Goal: Task Accomplishment & Management: Use online tool/utility

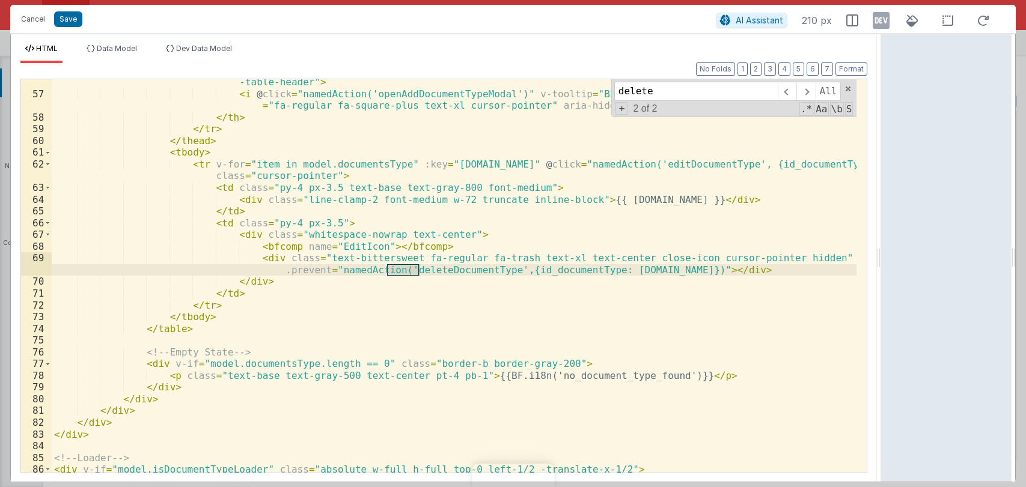
click at [428, 293] on div "< th scope = "col" class = "leading-3 px-3.5 text-center text-gray-500 uppercas…" at bounding box center [454, 279] width 805 height 429
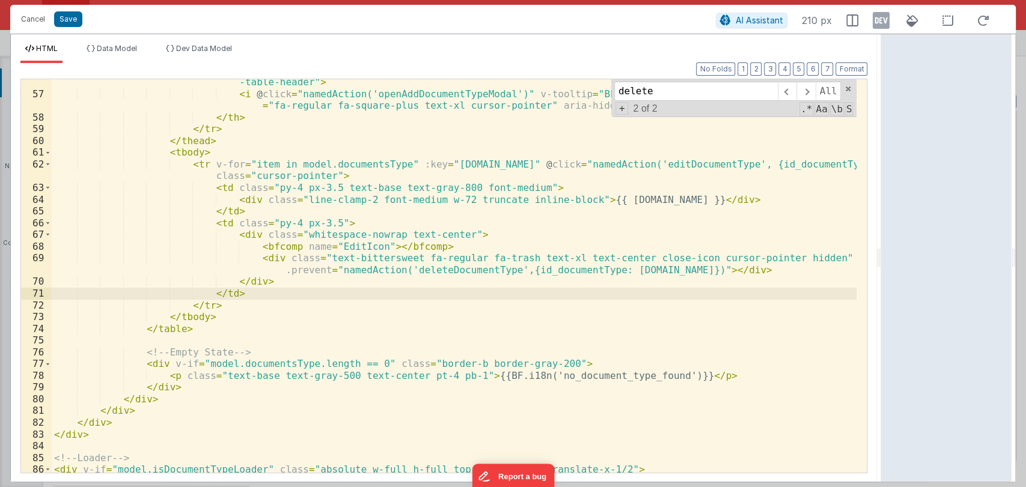
scroll to position [4201, 0]
click at [709, 269] on div "< th scope = "col" class = "leading-3 px-3.5 text-center text-gray-500 uppercas…" at bounding box center [454, 279] width 805 height 429
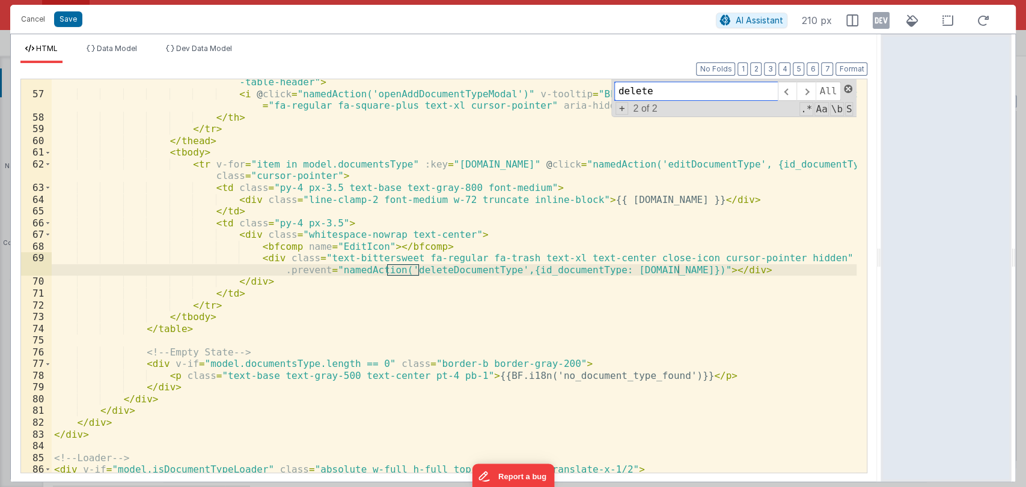
click at [846, 86] on span at bounding box center [848, 89] width 8 height 8
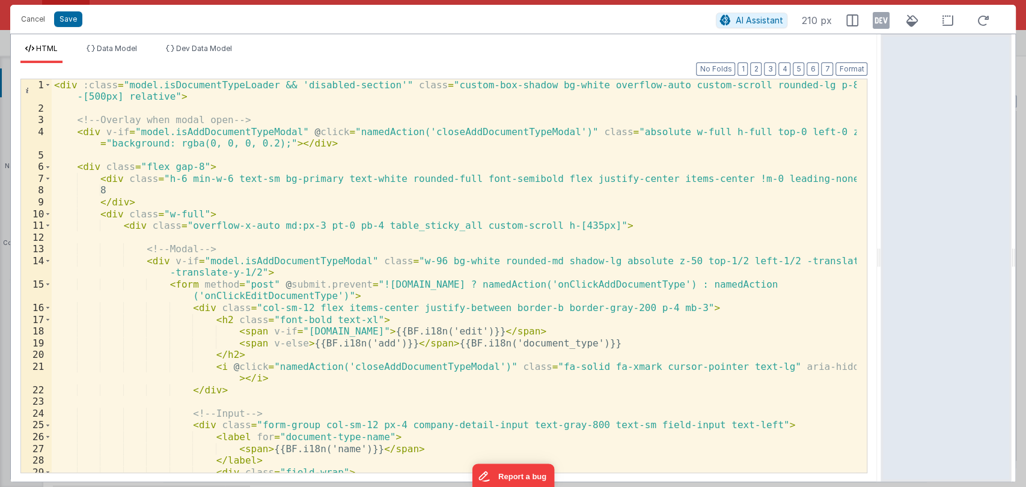
scroll to position [0, 0]
click at [588, 227] on div "< div :class = "model.isDocumentTypeLoader && 'disabled-section'" class = "cust…" at bounding box center [454, 293] width 805 height 429
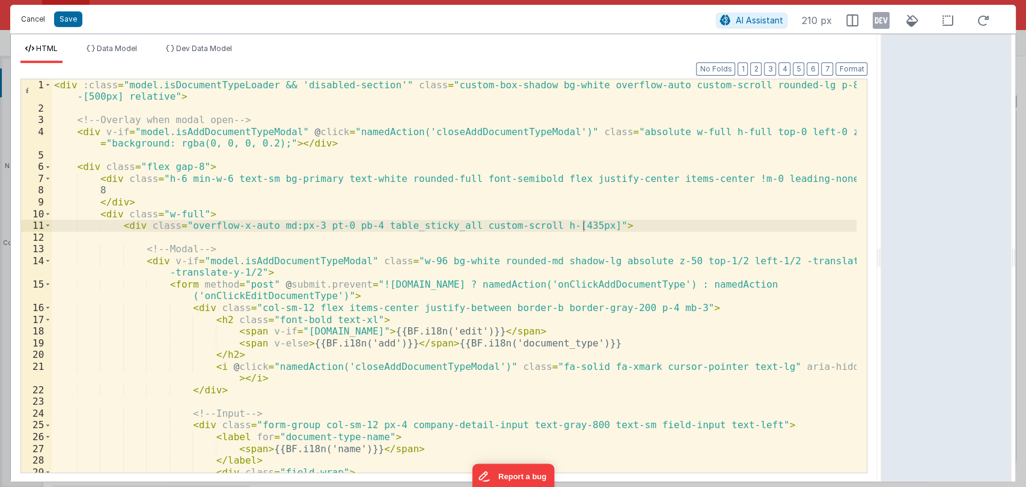
click at [28, 23] on button "Cancel" at bounding box center [33, 19] width 36 height 17
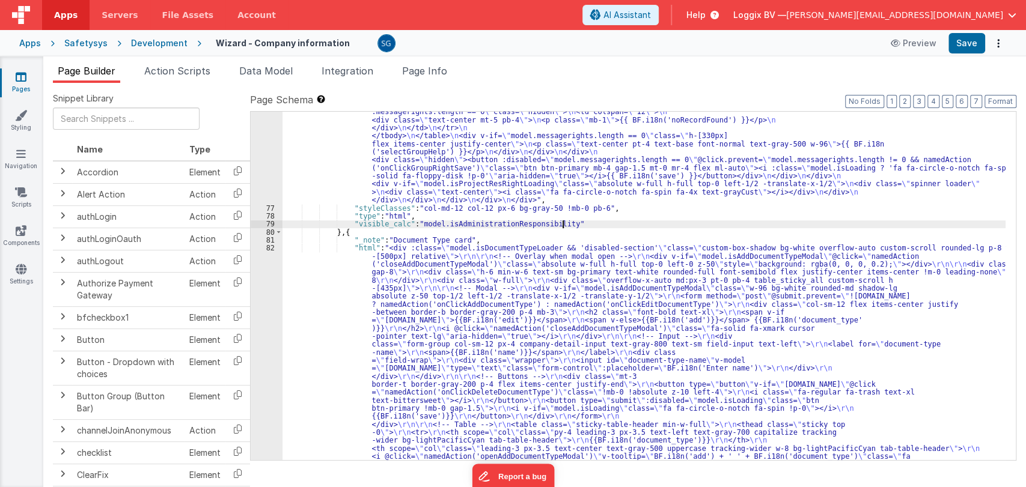
click at [579, 227] on div ""html" : "<div class= \" custom-box-shadow bg-white overflow-auto custom-scroll…" at bounding box center [643, 199] width 723 height 1350
click at [399, 250] on div ""html" : "<div class= \" custom-box-shadow bg-white overflow-auto custom-scroll…" at bounding box center [643, 199] width 723 height 1350
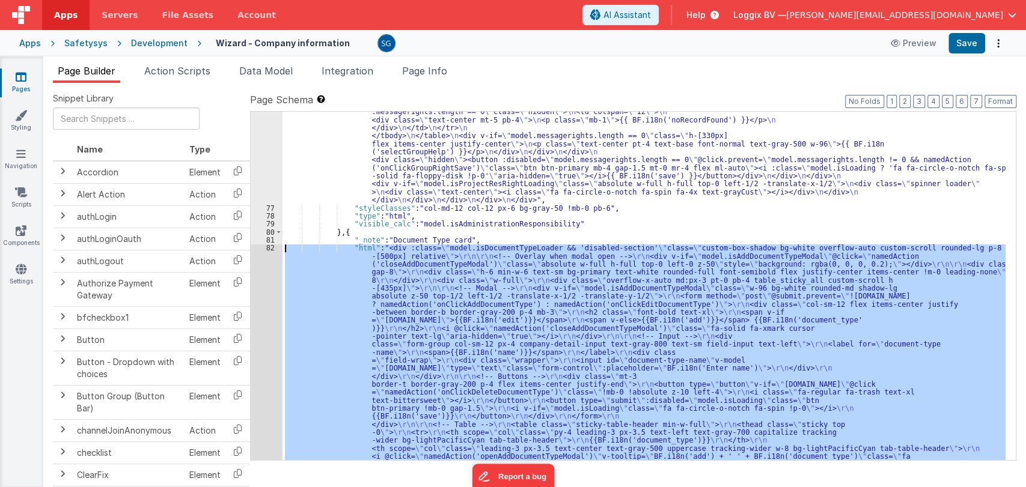
click at [270, 247] on div "82" at bounding box center [267, 404] width 32 height 320
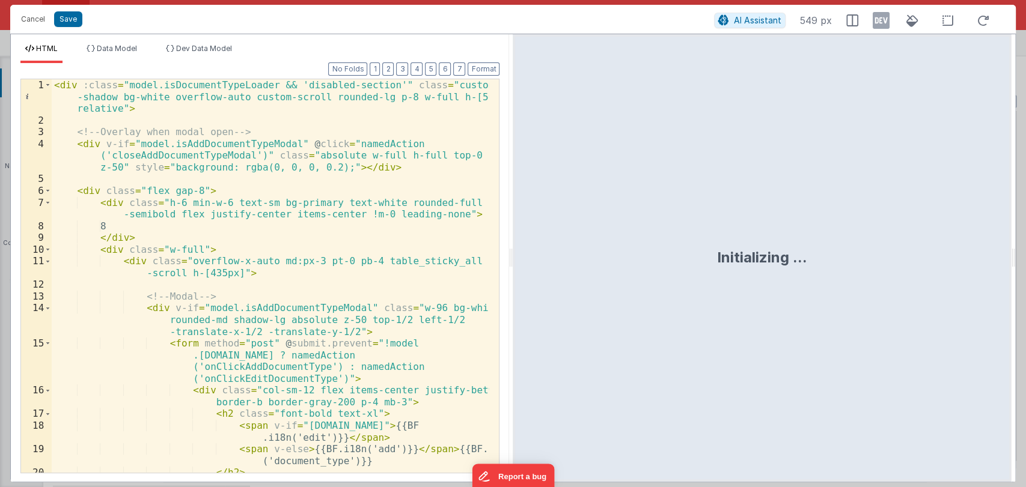
drag, startPoint x: 509, startPoint y: 259, endPoint x: 805, endPoint y: 252, distance: 296.3
click at [805, 252] on html "Cancel Save AI Assistant 549 px HTML Data Model Dev Data Model Format 7 6 5 4 3…" at bounding box center [513, 243] width 1026 height 487
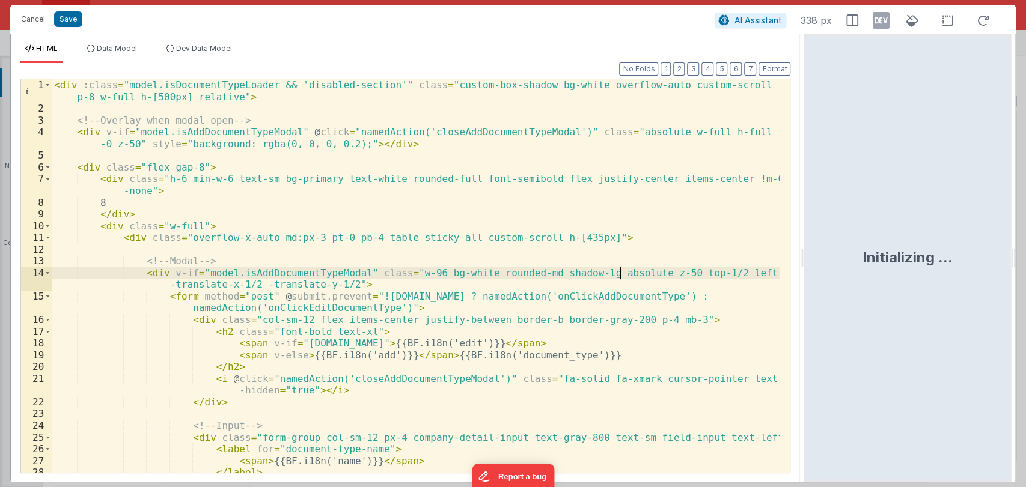
click at [621, 273] on div "< div :class = "model.isDocumentTypeLoader && 'disabled-section'" class = "cust…" at bounding box center [416, 293] width 728 height 429
click at [547, 239] on div "< div :class = "model.isDocumentTypeLoader && 'disabled-section'" class = "cust…" at bounding box center [416, 293] width 728 height 429
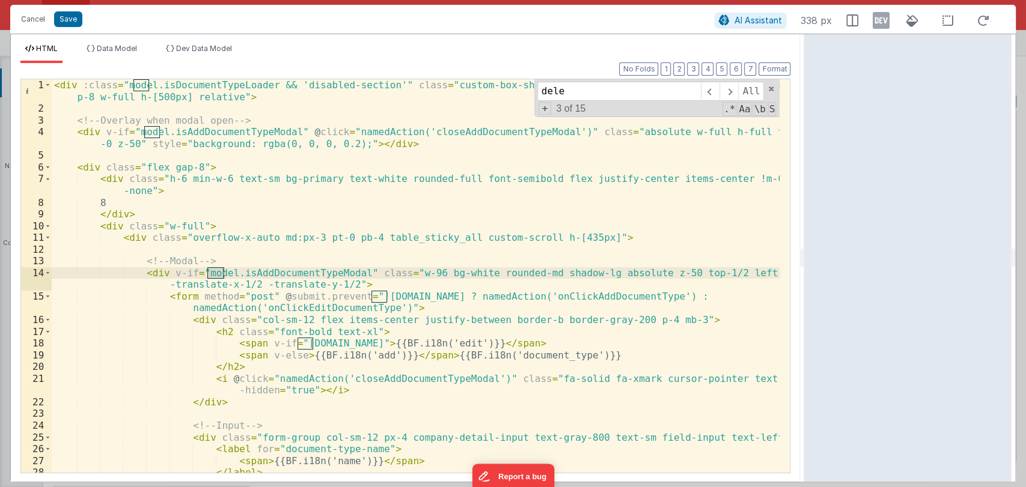
scroll to position [332, 0]
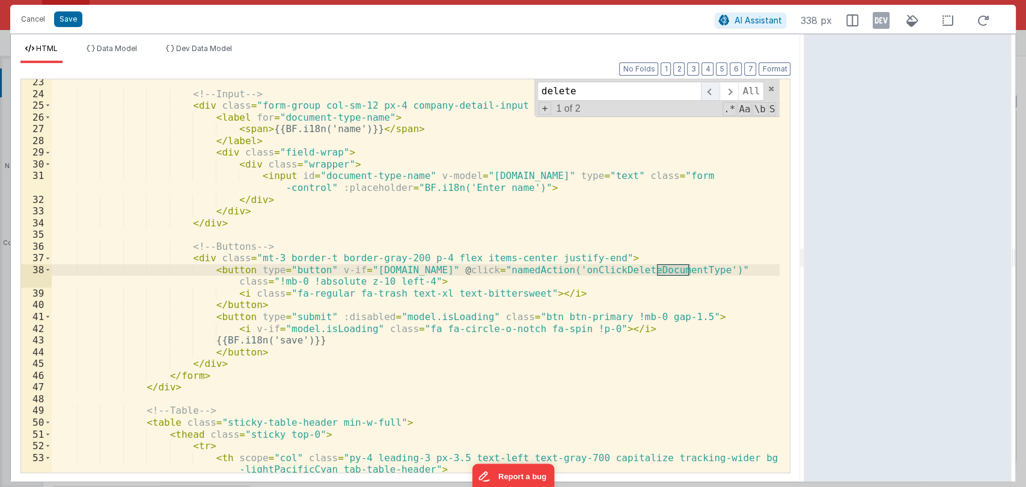
type input "delete"
click at [708, 90] on span at bounding box center [710, 91] width 19 height 19
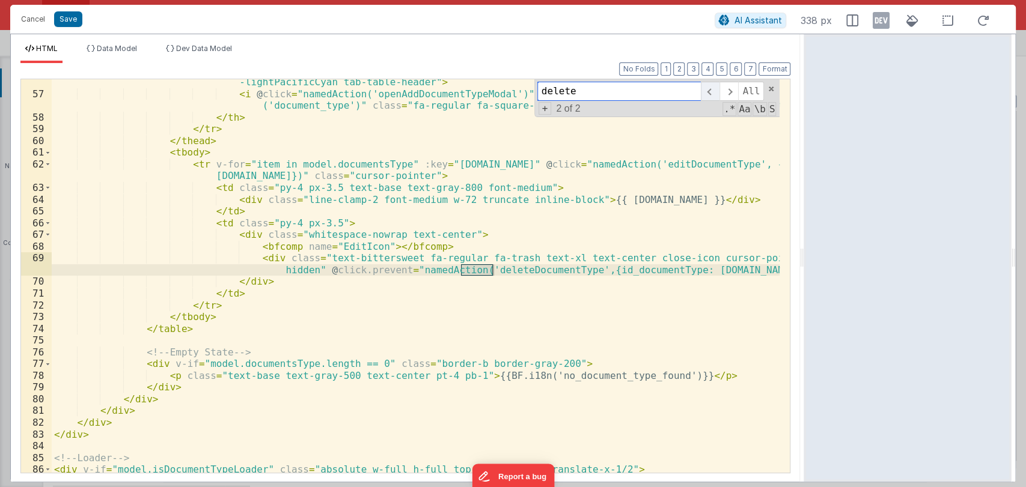
scroll to position [767, 0]
click at [734, 88] on span at bounding box center [728, 91] width 19 height 19
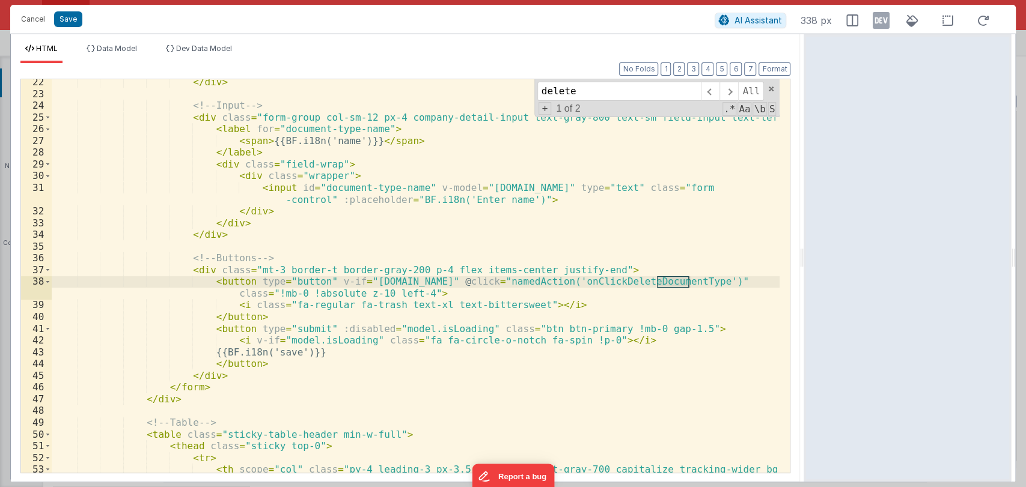
click at [696, 281] on div "</ div > <!-- Input --> < div class = "form-group col-sm-12 px-4 company-detail…" at bounding box center [416, 290] width 728 height 429
click at [696, 282] on div "</ div > <!-- Input --> < div class = "form-group col-sm-12 px-4 company-detail…" at bounding box center [416, 290] width 728 height 429
click at [43, 12] on button "Cancel" at bounding box center [33, 19] width 36 height 17
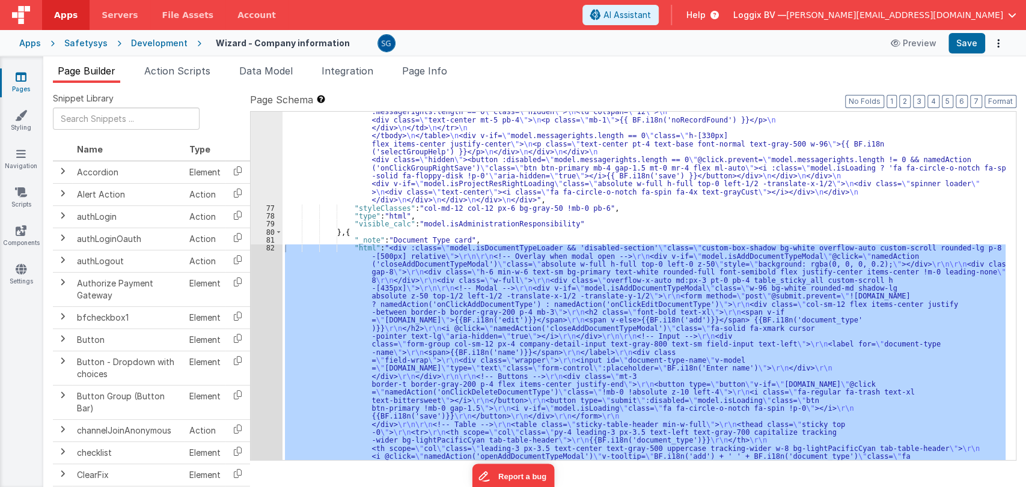
drag, startPoint x: 169, startPoint y: 76, endPoint x: 212, endPoint y: 150, distance: 86.2
click at [169, 75] on span "Action Scripts" at bounding box center [177, 71] width 66 height 12
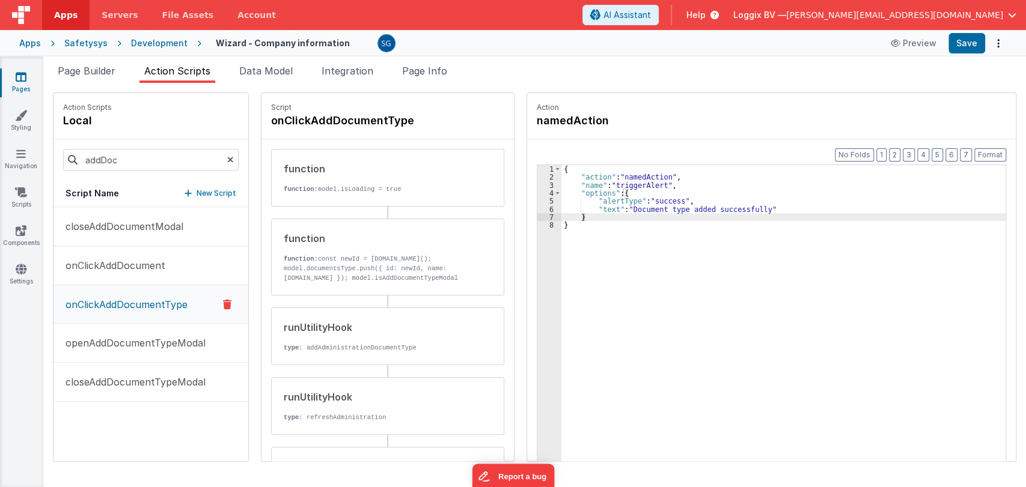
drag, startPoint x: 210, startPoint y: 196, endPoint x: 201, endPoint y: 163, distance: 34.1
click at [210, 196] on p "New Script" at bounding box center [216, 193] width 40 height 12
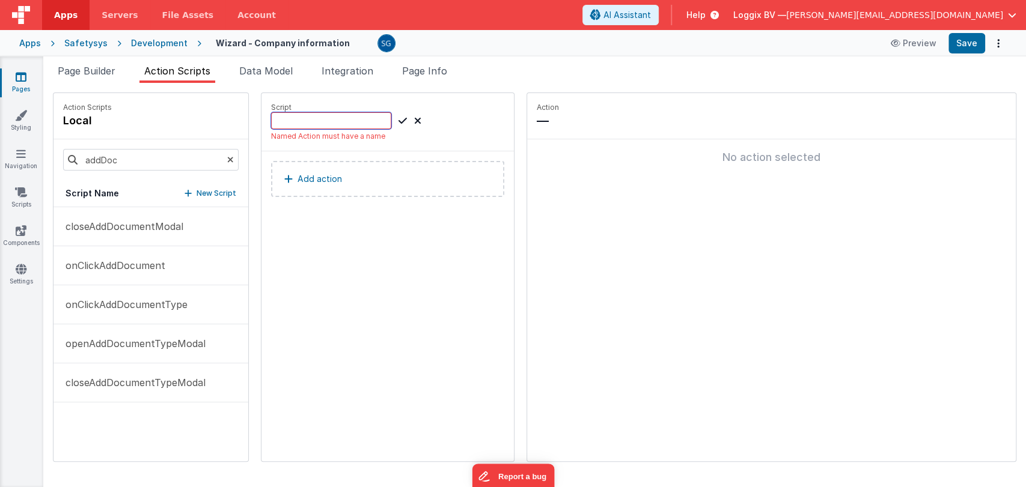
scroll to position [0, 0]
click at [281, 125] on input at bounding box center [331, 120] width 120 height 17
paste input "onClickDeleteDocumentType"
type input "onClickDeleteDocumentType"
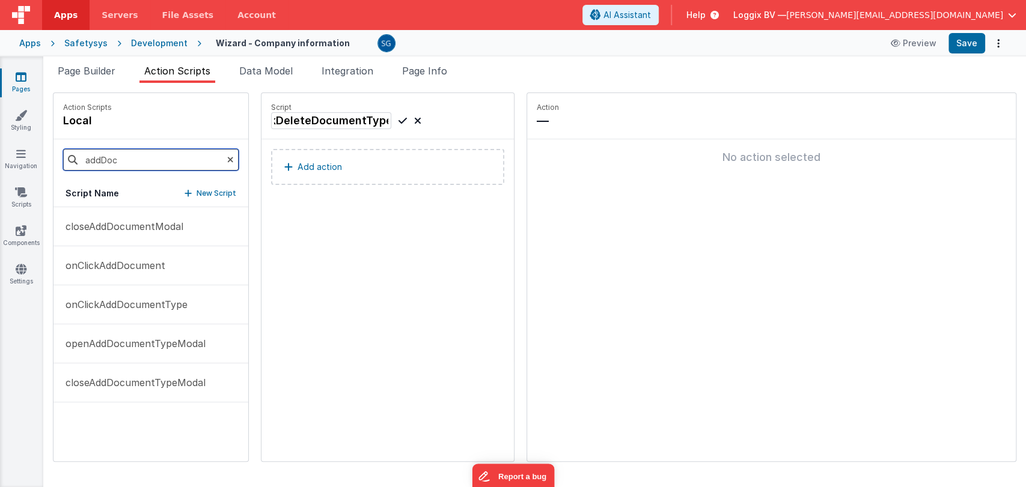
click at [154, 156] on input "addDoc" at bounding box center [150, 160] width 175 height 22
paste input "onClickDeleteDocumentType"
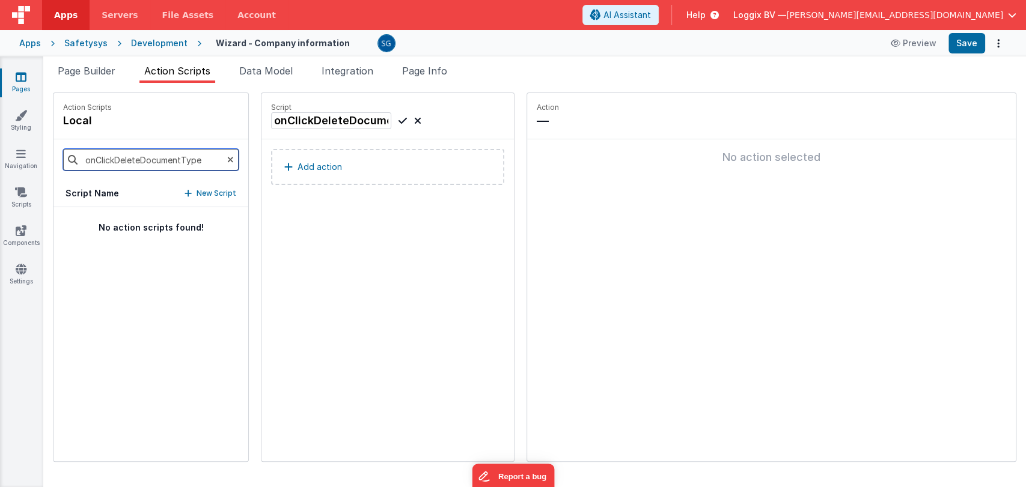
type input "onClickDeleteDocumentType"
click at [398, 120] on icon at bounding box center [402, 121] width 8 height 14
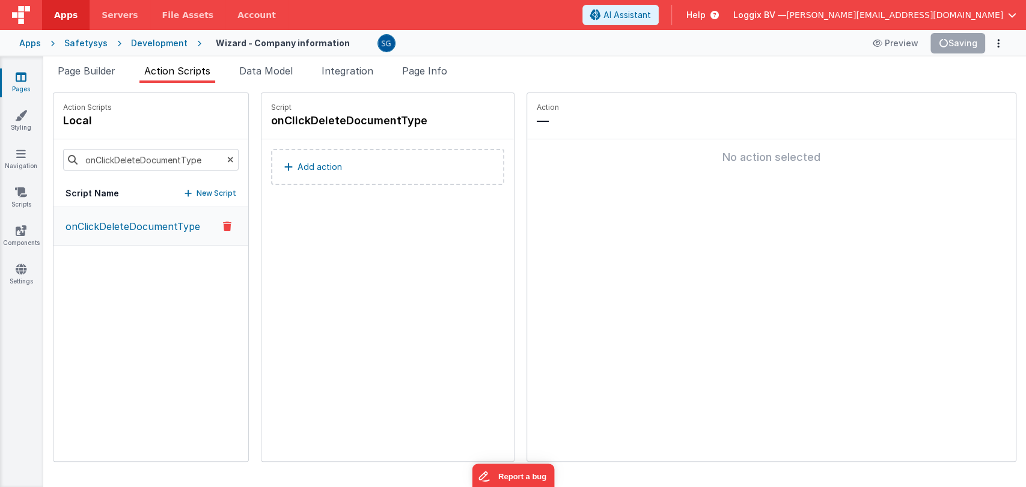
click at [308, 165] on p "Add action" at bounding box center [319, 167] width 44 height 14
click at [307, 162] on p "Add action" at bounding box center [319, 167] width 44 height 14
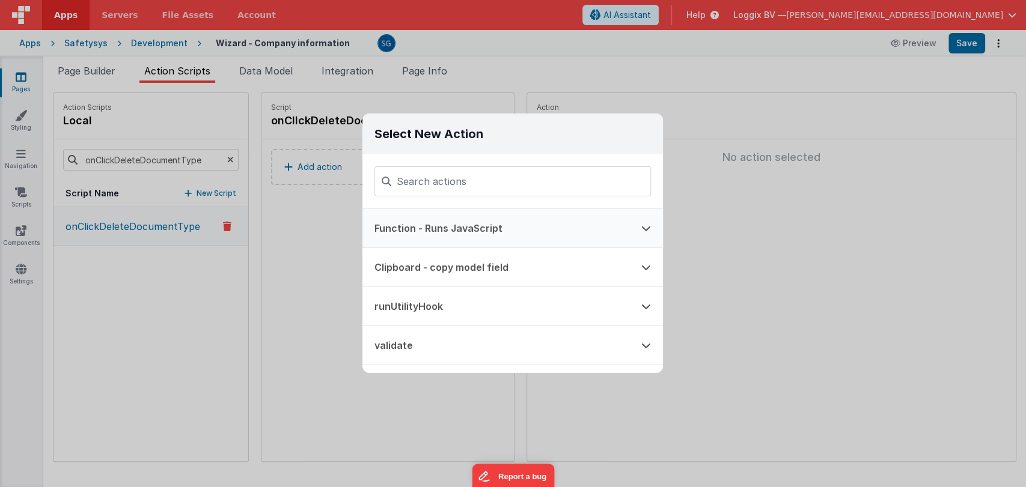
click at [425, 224] on button "Function - Runs JavaScript" at bounding box center [495, 228] width 267 height 38
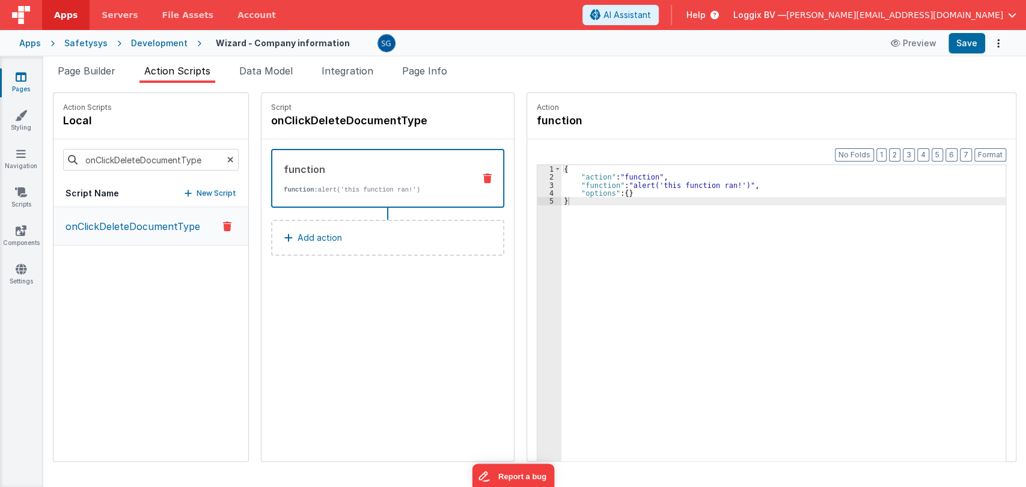
click at [607, 196] on div "{ "action" : "function" , "function" : "alert('this function ran!')" , "options…" at bounding box center [789, 340] width 456 height 350
click at [592, 205] on div "{ "action" : "function" , "function" : "alert('this function ran!')" , "options…" at bounding box center [789, 340] width 456 height 350
click at [690, 184] on div "{ "action" : "function" , "function" : "model.deleteFunctionId = model.function…" at bounding box center [789, 340] width 456 height 350
click at [707, 185] on div "{ "action" : "function" , "function" : "model.deleteFunctionId = model.function…" at bounding box center [789, 340] width 456 height 350
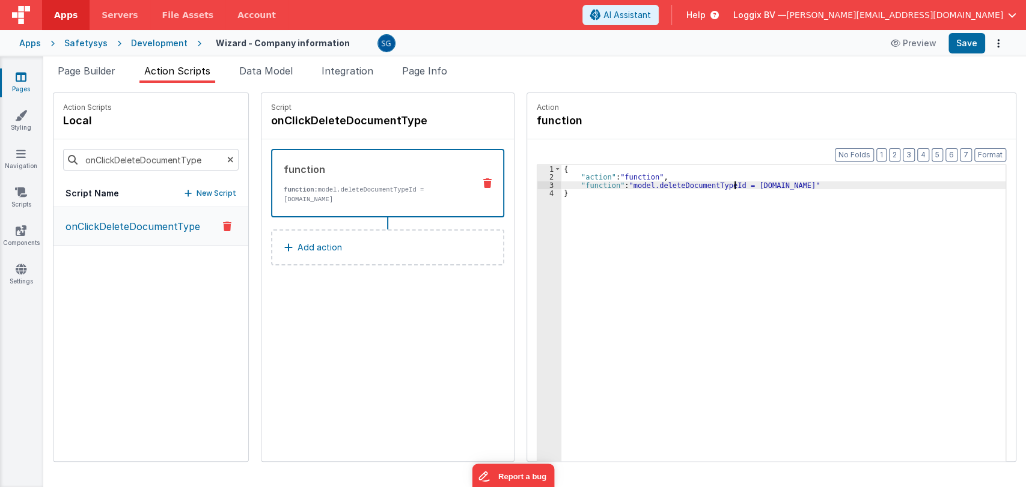
click at [799, 181] on div "{ "action" : "function" , "function" : "model.deleteDocumentTypeId = model.func…" at bounding box center [789, 340] width 456 height 350
click at [274, 69] on span "Data Model" at bounding box center [265, 71] width 53 height 12
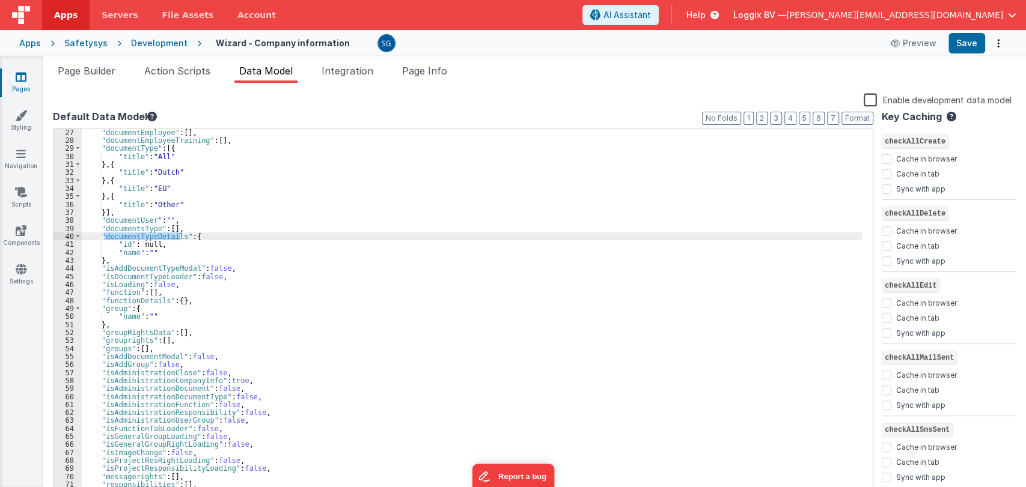
scroll to position [208, 0]
click at [248, 242] on div ""documentCompany" : [ ] , "documentEmployee" : [ ] , "documentEmployeeTraining"…" at bounding box center [472, 313] width 781 height 385
click at [159, 238] on div ""documentCompany" : [ ] , "documentEmployee" : [ ] , "documentEmployeeTraining"…" at bounding box center [472, 313] width 781 height 385
click at [167, 72] on span "Action Scripts" at bounding box center [177, 71] width 66 height 12
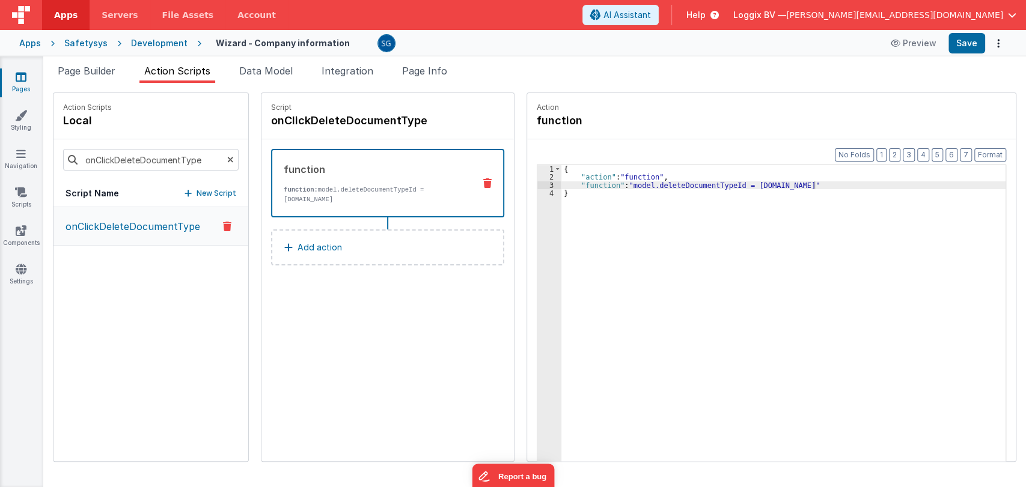
click at [789, 183] on div "{ "action" : "function" , "function" : "model.deleteDocumentTypeId = model.func…" at bounding box center [789, 340] width 456 height 350
click at [677, 188] on div "{ "action" : "function" , "function" : "model.deleteDocumentTypeId = model.docu…" at bounding box center [789, 340] width 456 height 350
click at [684, 184] on div "{ "action" : "function" , "function" : "model.deleteDocumentTypeId = model.docu…" at bounding box center [789, 340] width 456 height 350
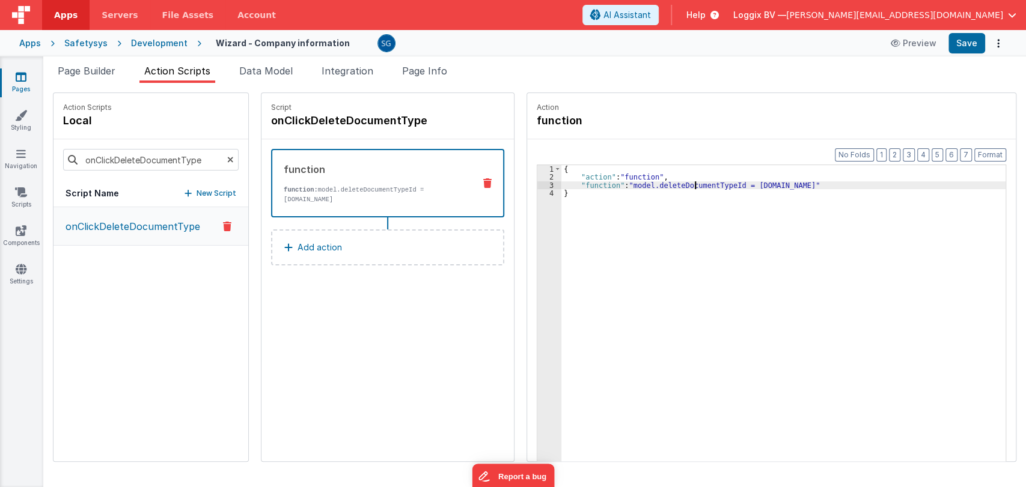
click at [684, 184] on div "{ "action" : "function" , "function" : "model.deleteDocumentTypeId = model.docu…" at bounding box center [789, 340] width 456 height 350
click at [735, 257] on div "{ "action" : "function" , "function" : "model.deleteDocumentTypeId = model.docu…" at bounding box center [789, 340] width 456 height 350
click at [881, 182] on div "{ "action" : "function" , "function" : "model.deleteDocumentTypeId = model.docu…" at bounding box center [789, 340] width 456 height 350
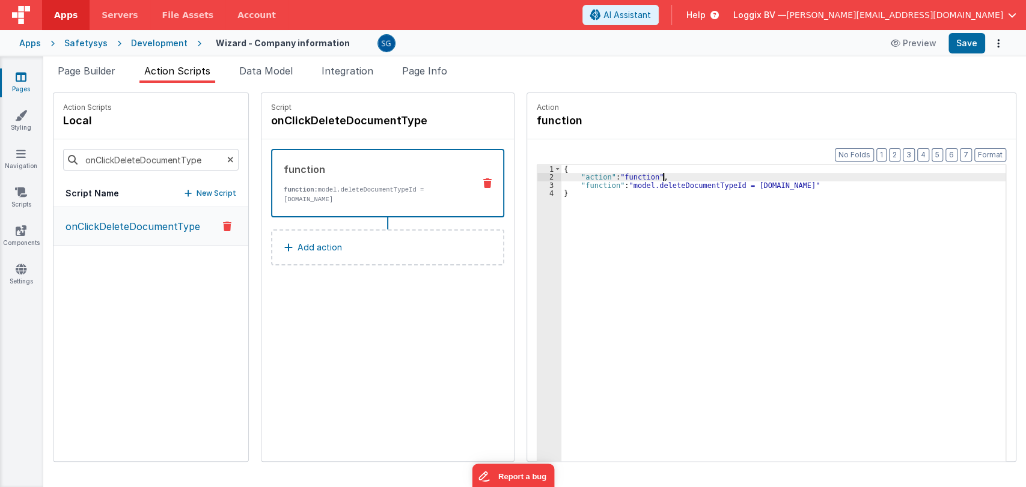
click at [689, 174] on div "{ "action" : "function" , "function" : "model.deleteDocumentTypeId = model.docu…" at bounding box center [789, 340] width 456 height 350
click at [867, 184] on div "{ "action" : "function" , "function" : "model.deleteDocumentTypeId = model.docu…" at bounding box center [789, 340] width 456 height 350
click at [256, 73] on span "Data Model" at bounding box center [265, 71] width 53 height 12
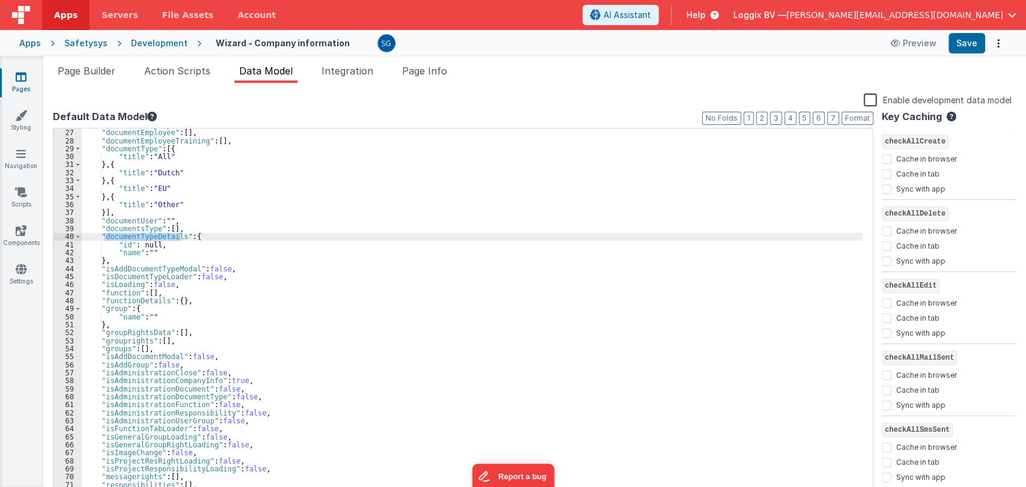
click at [151, 266] on div ""documentCompany" : [ ] , "documentEmployee" : [ ] , "documentEmployeeTraining"…" at bounding box center [472, 313] width 781 height 385
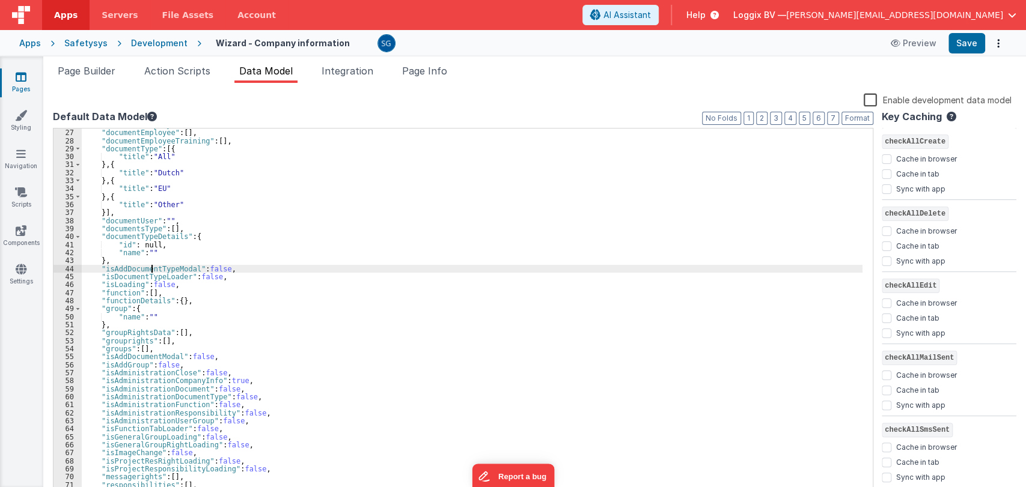
click at [150, 266] on div ""documentCompany" : [ ] , "documentEmployee" : [ ] , "documentEmployeeTraining"…" at bounding box center [472, 313] width 781 height 385
click at [176, 68] on span "Action Scripts" at bounding box center [177, 71] width 66 height 12
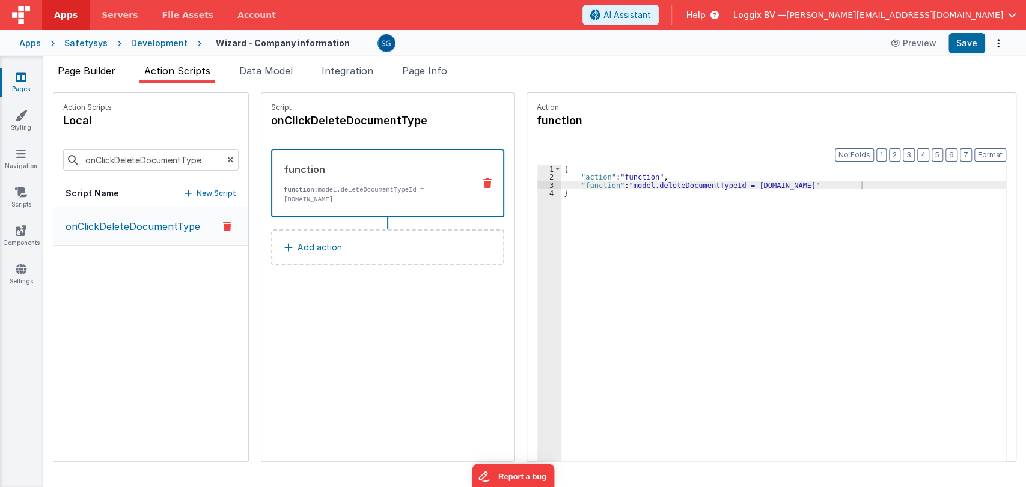
click at [100, 68] on span "Page Builder" at bounding box center [87, 71] width 58 height 12
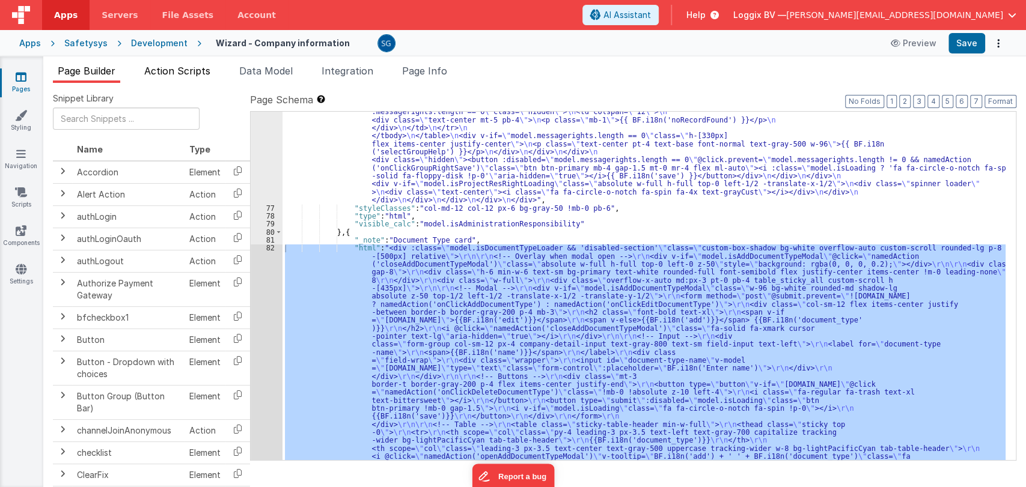
click at [171, 71] on span "Action Scripts" at bounding box center [177, 71] width 66 height 12
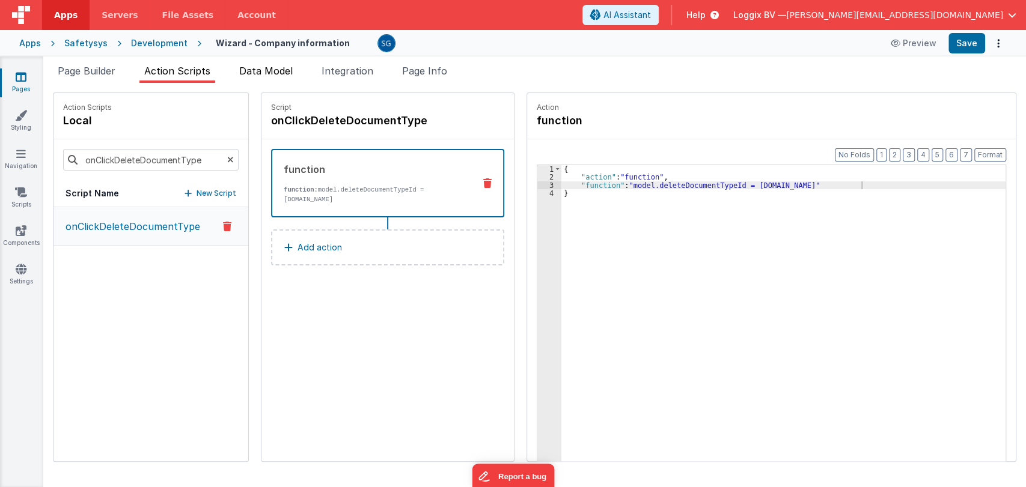
click at [276, 65] on span "Data Model" at bounding box center [265, 71] width 53 height 12
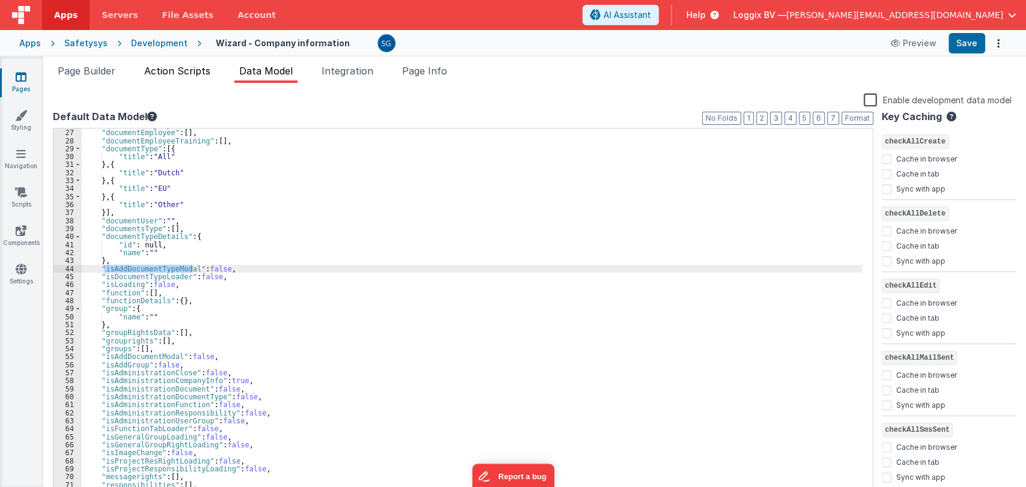
click at [175, 70] on span "Action Scripts" at bounding box center [177, 71] width 66 height 12
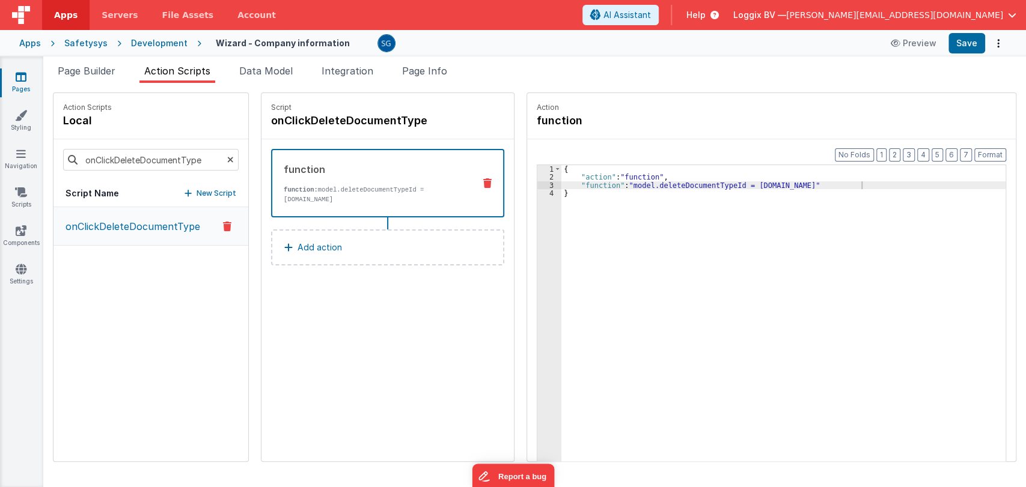
click at [283, 240] on button "Add action" at bounding box center [387, 248] width 233 height 36
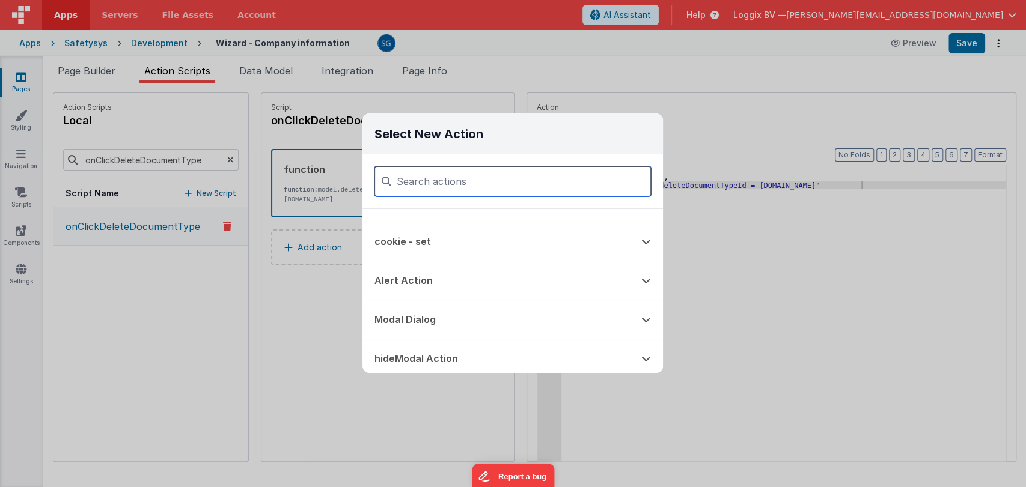
scroll to position [144, 0]
click at [423, 177] on input at bounding box center [512, 181] width 276 height 30
type input "show"
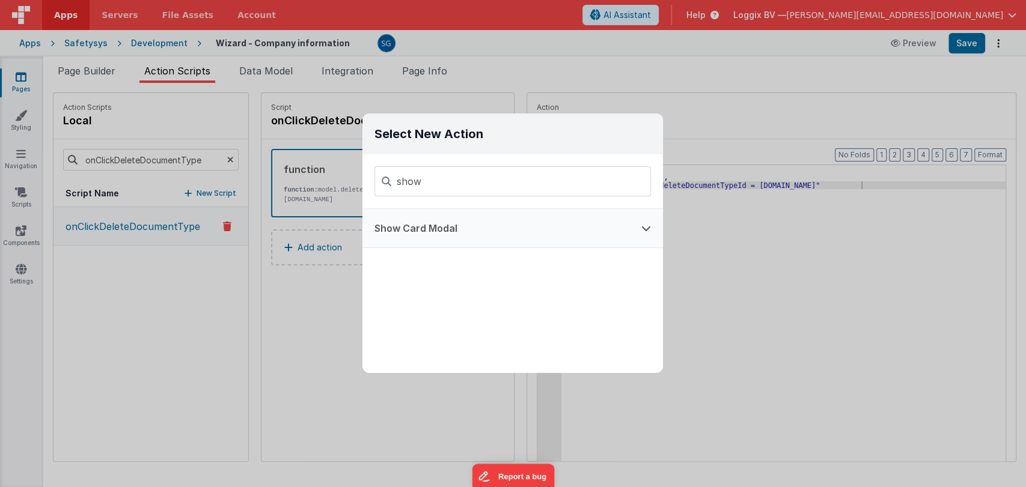
click at [430, 235] on button "Show Card Modal" at bounding box center [495, 228] width 267 height 38
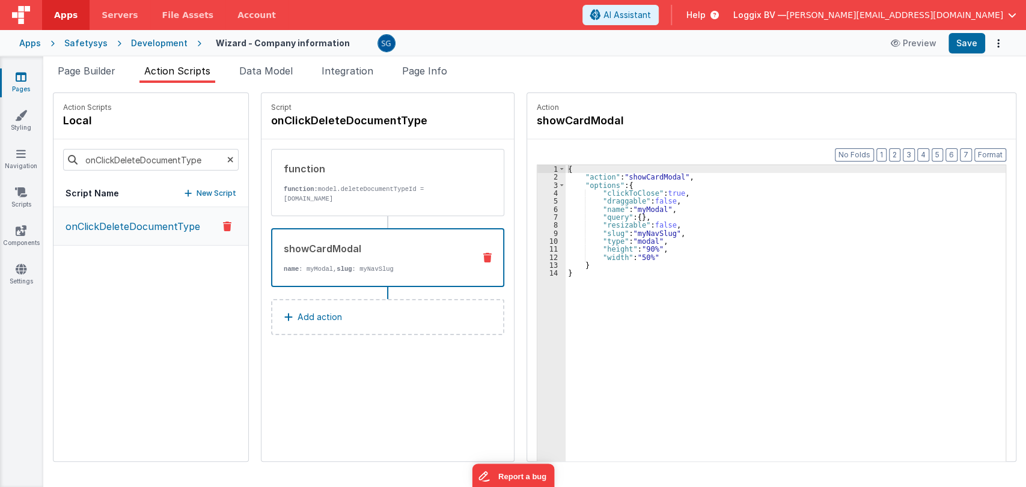
click at [585, 271] on div "{ "action" : "showCardModal" , "options" : { "clickToClose" : true , "draggable…" at bounding box center [791, 340] width 452 height 350
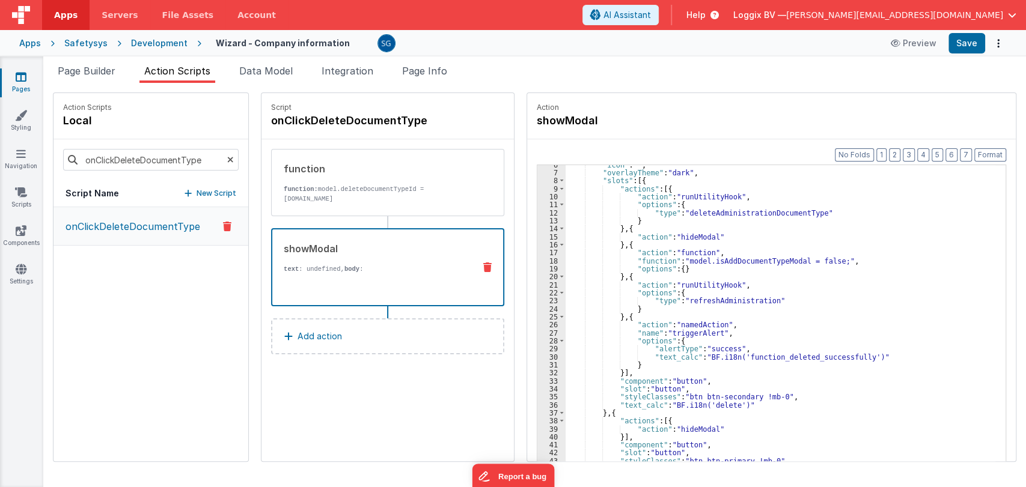
scroll to position [75, 0]
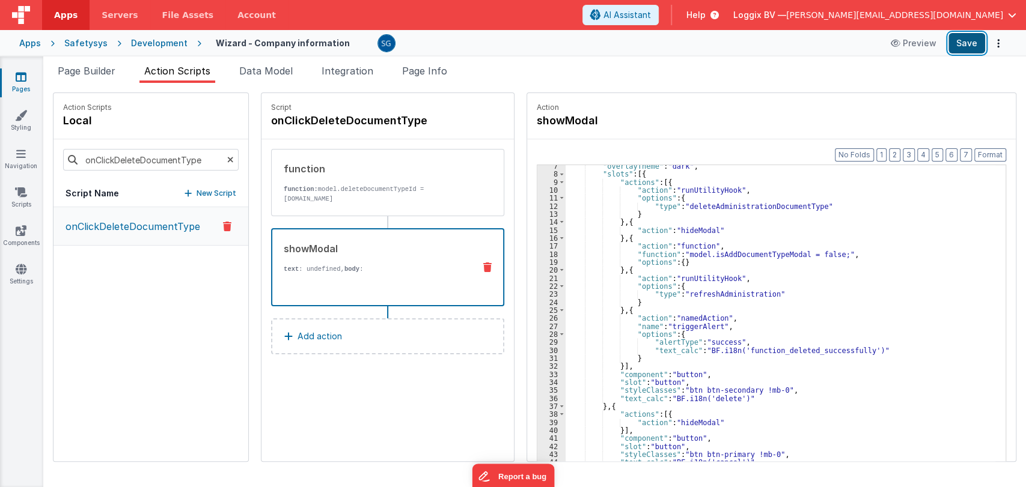
click at [959, 51] on button "Save" at bounding box center [966, 43] width 37 height 20
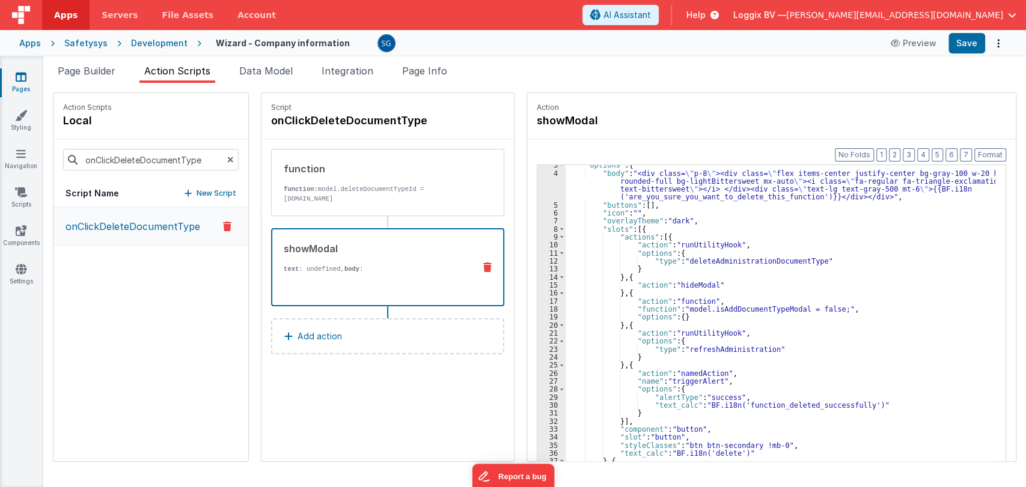
scroll to position [20, 0]
click at [812, 269] on div ""options" : { "body" : "<div class= \" p-8 \" ><div class= \" flex items-center…" at bounding box center [786, 336] width 442 height 350
click at [816, 262] on div ""options" : { "body" : "<div class= \" p-8 \" ><div class= \" flex items-center…" at bounding box center [786, 336] width 442 height 350
click at [87, 74] on span "Page Builder" at bounding box center [87, 71] width 58 height 12
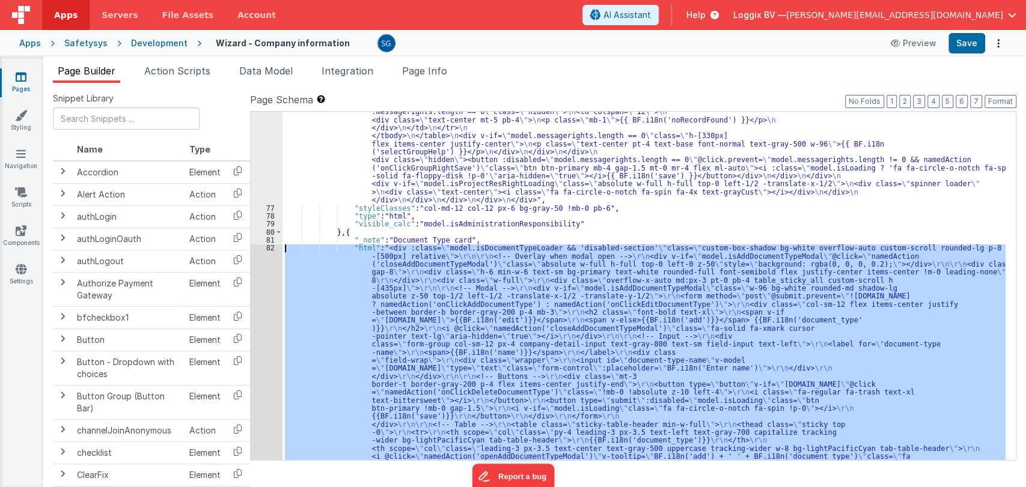
click at [402, 246] on div ""html" : "<div class= \" custom-box-shadow bg-white overflow-auto custom-scroll…" at bounding box center [643, 286] width 723 height 348
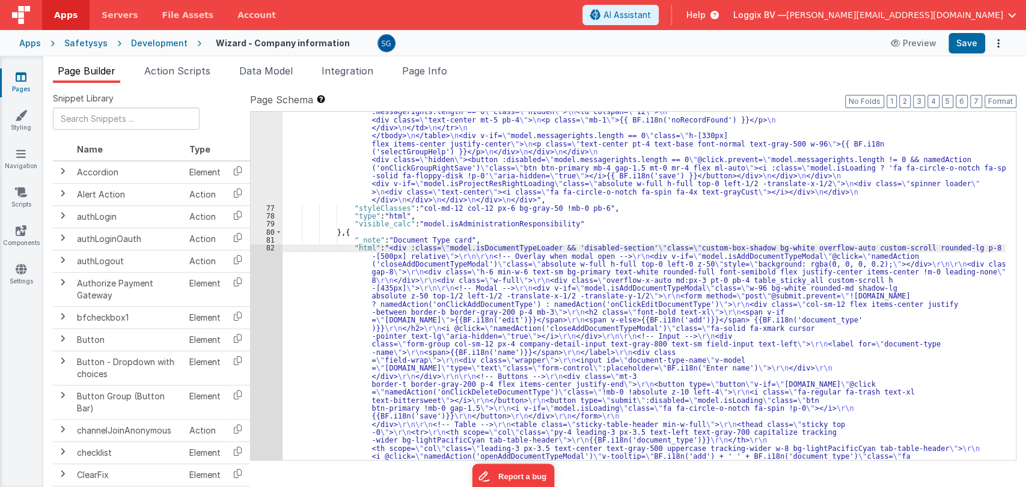
click at [270, 246] on div "82" at bounding box center [267, 404] width 32 height 320
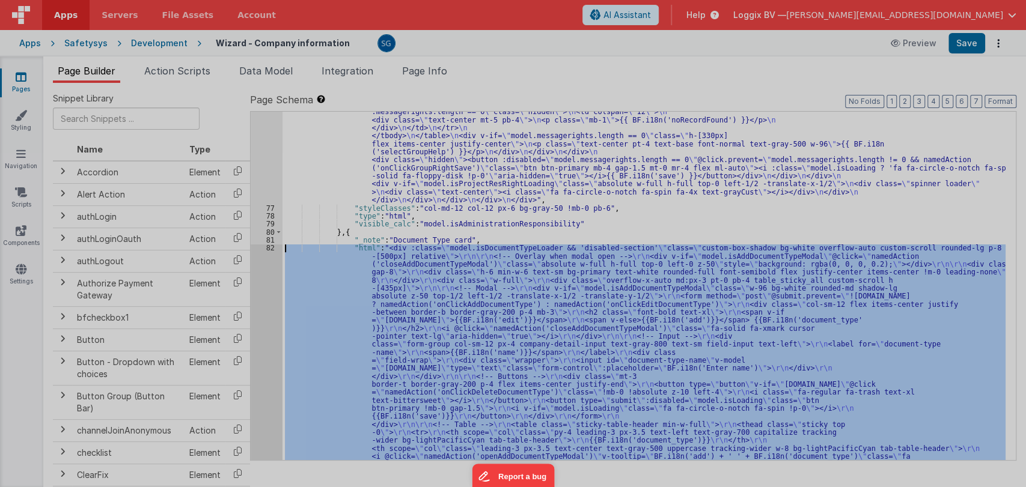
click at [270, 246] on div at bounding box center [513, 243] width 1026 height 487
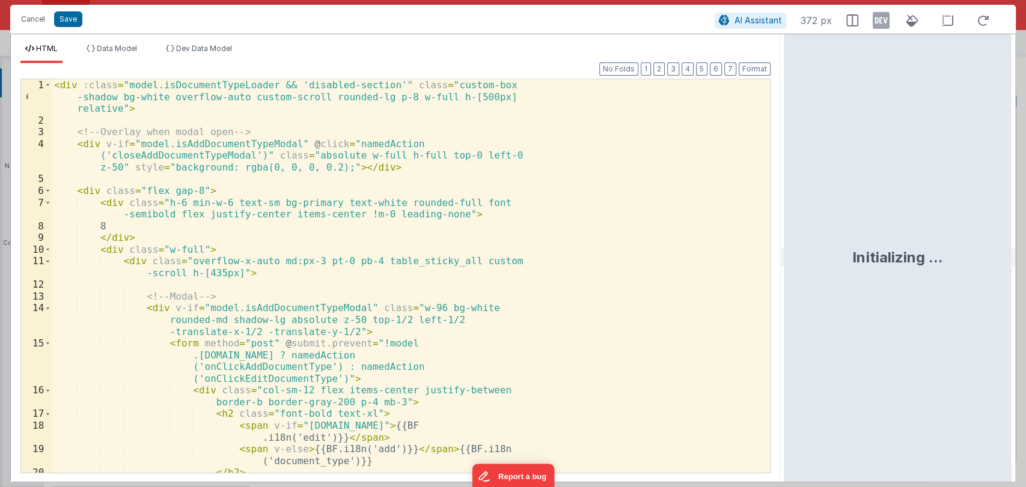
drag, startPoint x: 510, startPoint y: 266, endPoint x: 785, endPoint y: 243, distance: 276.1
click at [785, 243] on html "Cancel Save AI Assistant 372 px HTML Data Model Dev Data Model Format 7 6 5 4 3…" at bounding box center [513, 243] width 1026 height 487
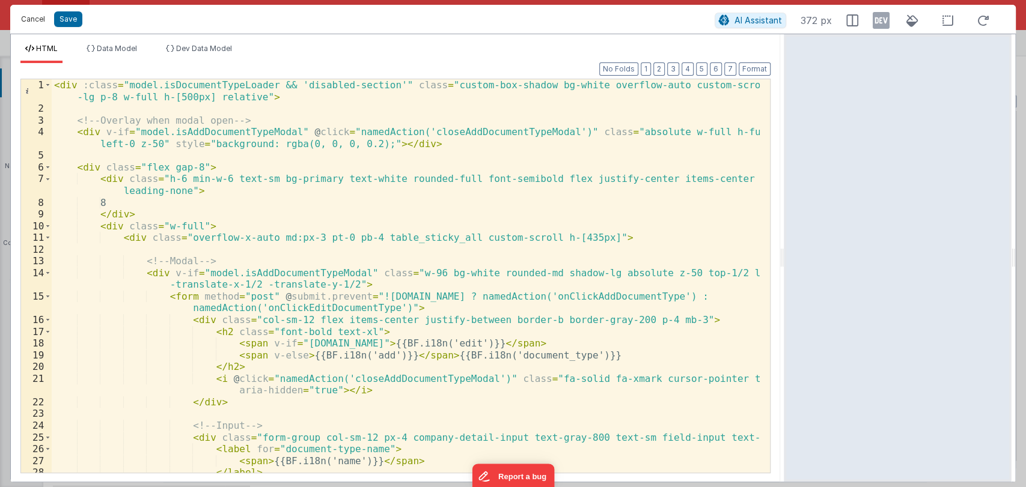
click at [39, 16] on button "Cancel" at bounding box center [33, 19] width 36 height 17
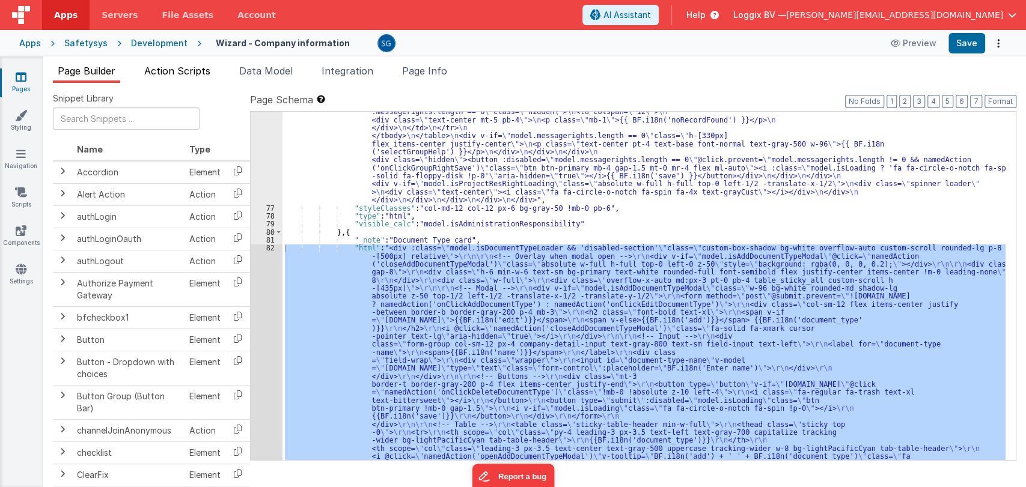
click at [186, 72] on span "Action Scripts" at bounding box center [177, 71] width 66 height 12
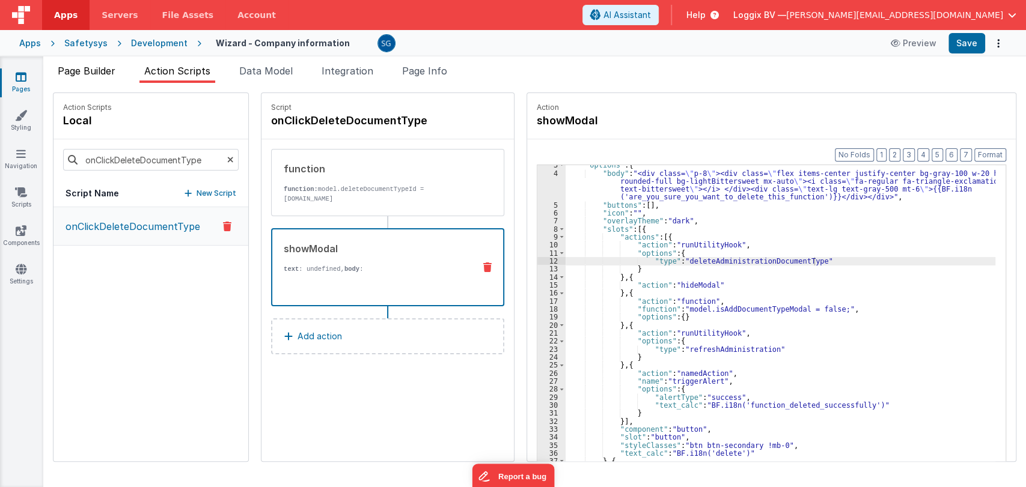
click at [90, 67] on span "Page Builder" at bounding box center [87, 71] width 58 height 12
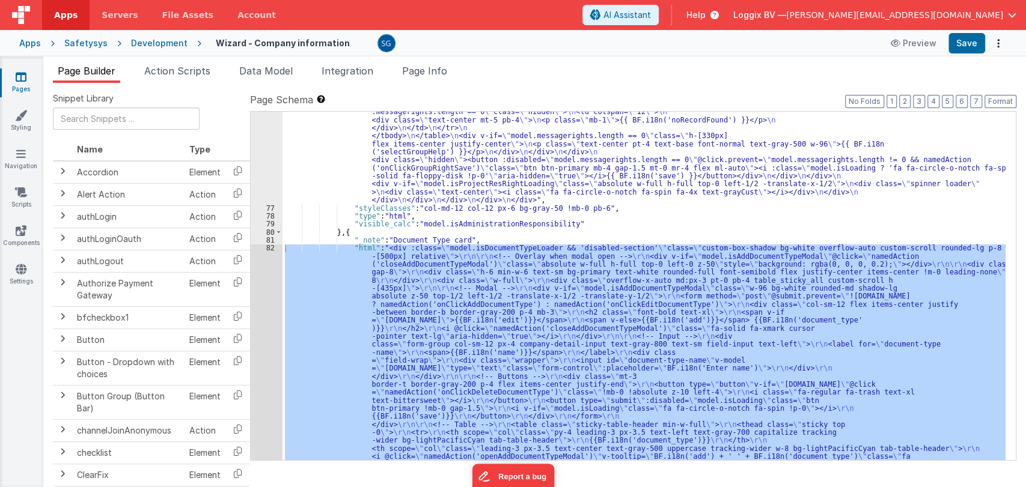
click at [579, 224] on div ""html" : "<div class= \" custom-box-shadow bg-white overflow-auto custom-scroll…" at bounding box center [643, 199] width 723 height 1350
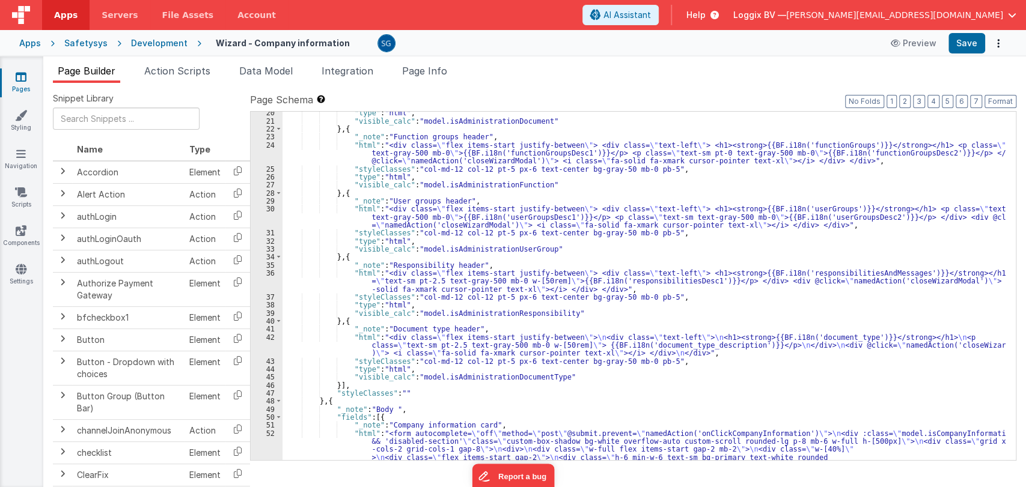
scroll to position [211, 0]
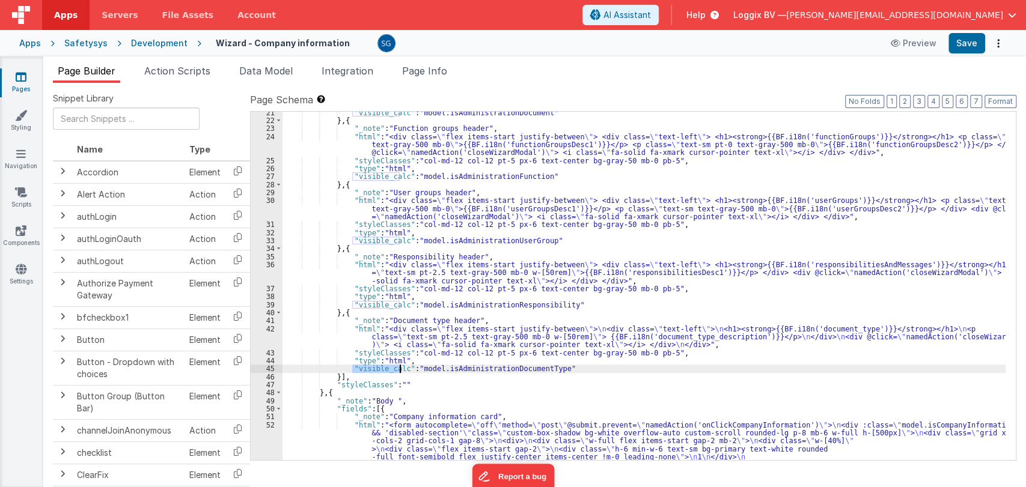
drag, startPoint x: 353, startPoint y: 368, endPoint x: 398, endPoint y: 369, distance: 44.5
click at [398, 370] on div ""visible_calc" : "model.isAdministrationDocument" } , { "_note" : "Function gro…" at bounding box center [643, 286] width 723 height 348
drag, startPoint x: 416, startPoint y: 368, endPoint x: 491, endPoint y: 367, distance: 75.1
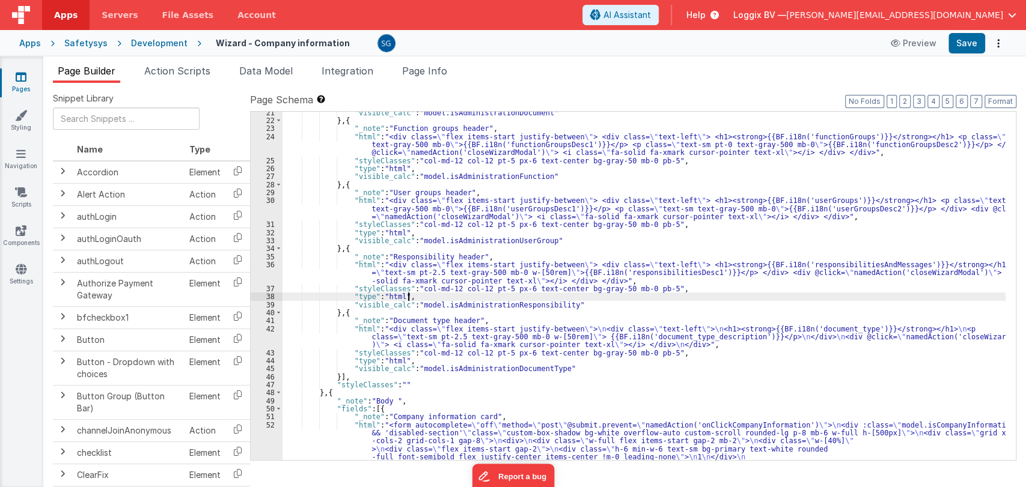
drag, startPoint x: 423, startPoint y: 299, endPoint x: 480, endPoint y: 297, distance: 57.1
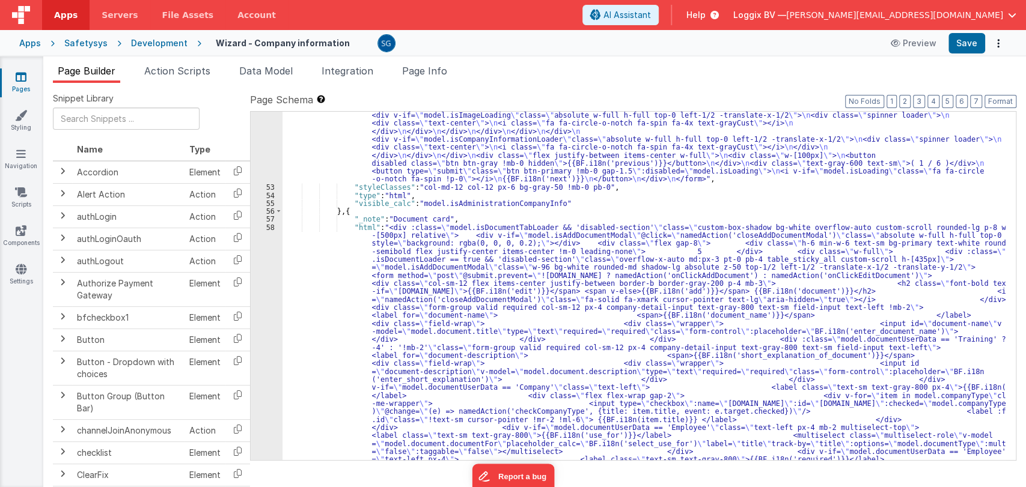
scroll to position [1002, 0]
drag, startPoint x: 355, startPoint y: 204, endPoint x: 398, endPoint y: 204, distance: 43.3
drag, startPoint x: 428, startPoint y: 203, endPoint x: 463, endPoint y: 204, distance: 35.5
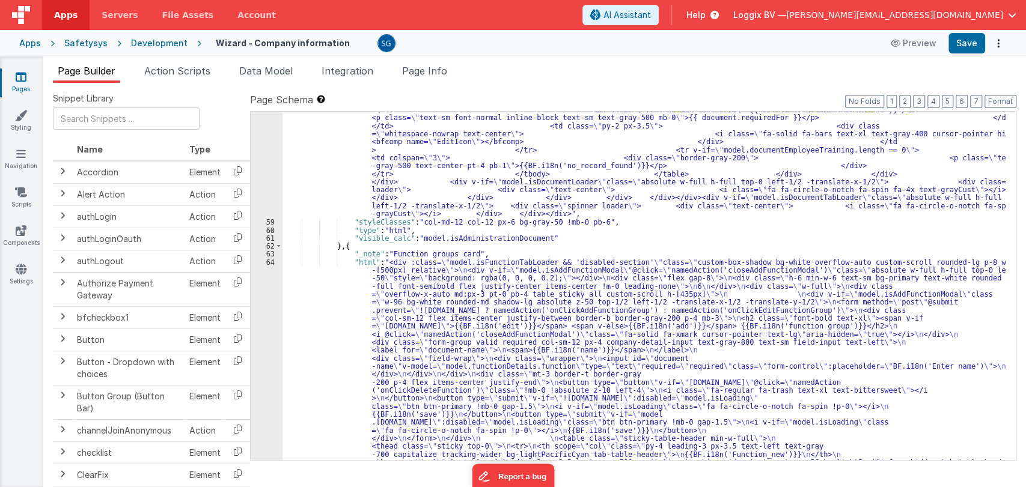
scroll to position [2096, 0]
click at [388, 254] on div ""html" : "<div :class= \" model.isDocumentTabLoader && 'disabled-section' \" cl…" at bounding box center [643, 28] width 723 height 1798
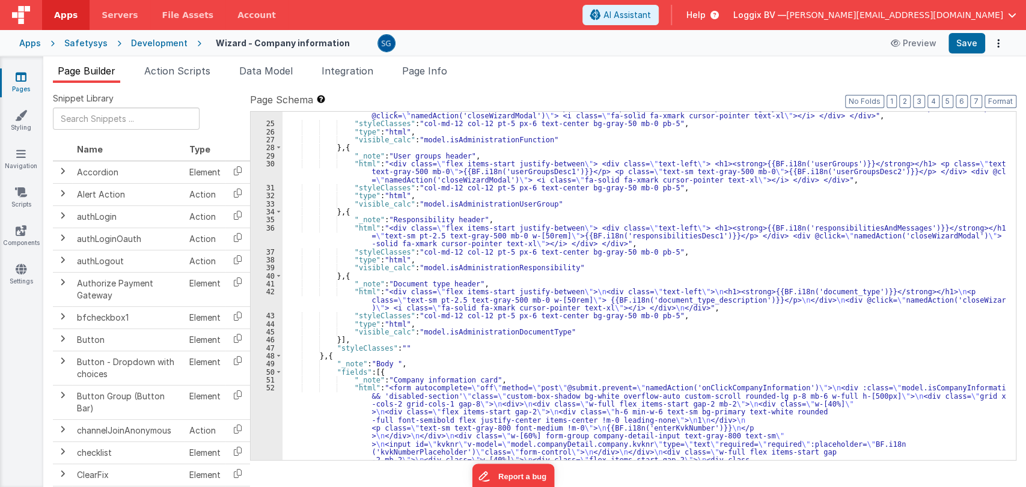
scroll to position [0, 0]
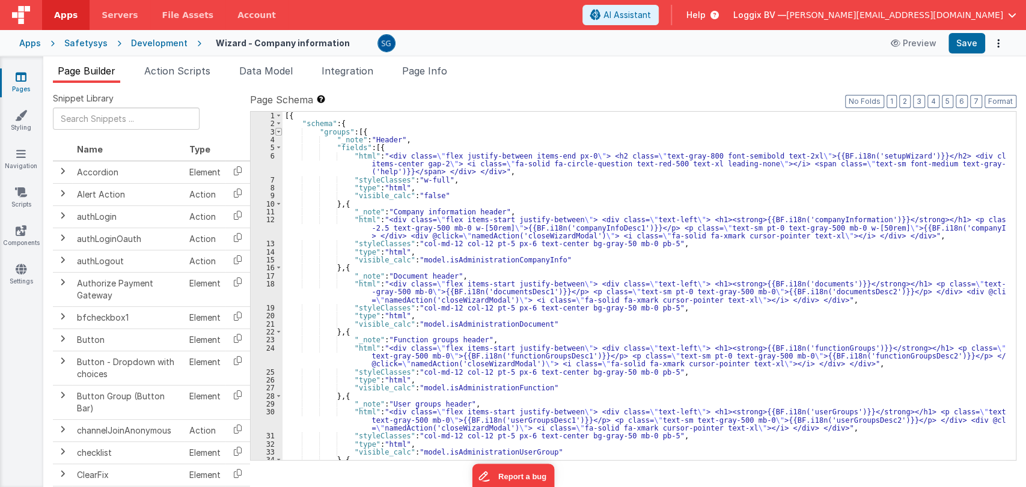
click at [278, 130] on span at bounding box center [278, 132] width 7 height 8
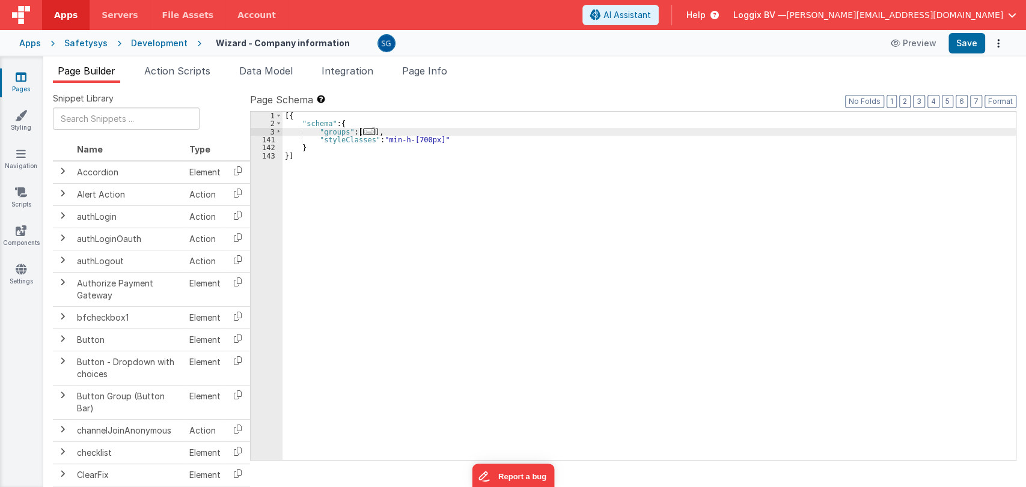
click at [368, 131] on span "..." at bounding box center [369, 132] width 12 height 7
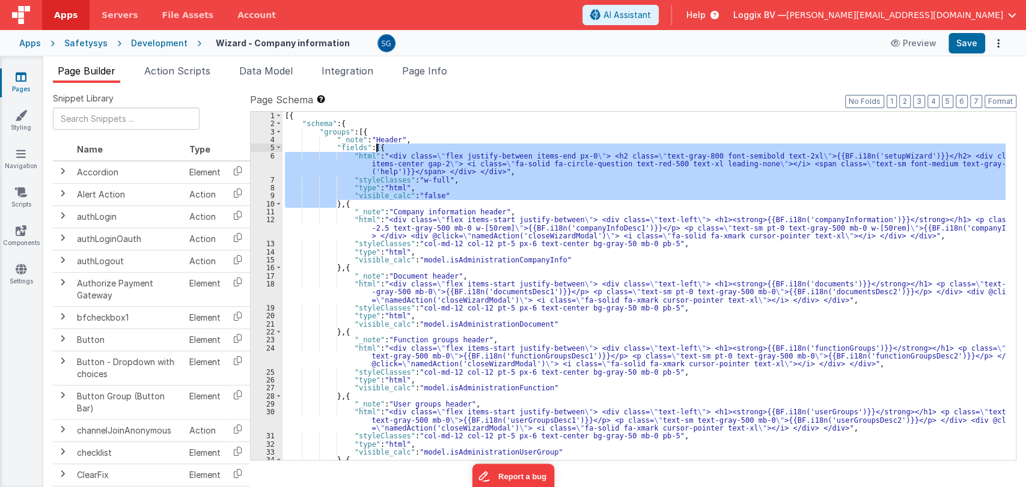
drag, startPoint x: 336, startPoint y: 201, endPoint x: 376, endPoint y: 148, distance: 65.6
click at [376, 148] on div "[{ "schema" : { "groups" : [{ "_note" : "Header" , "fields" : [{ "html" : "<div…" at bounding box center [643, 294] width 723 height 365
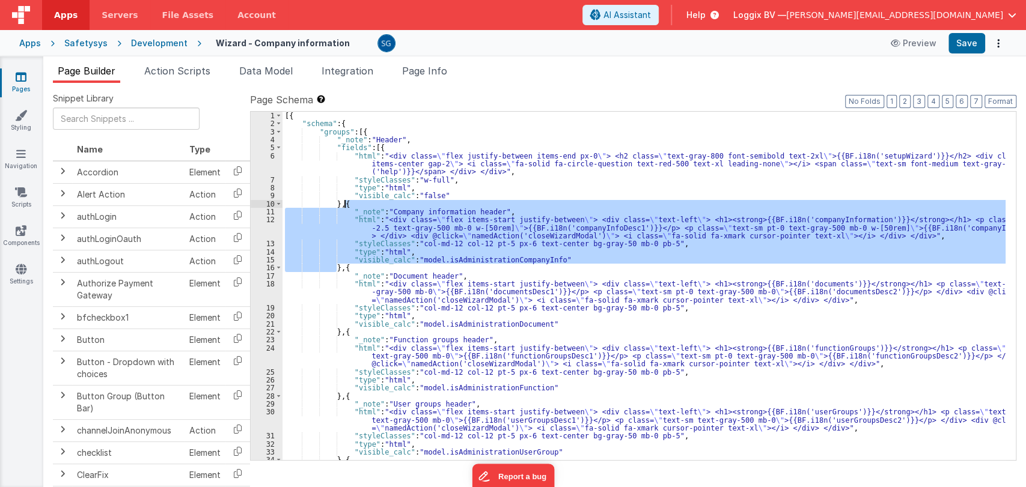
drag, startPoint x: 335, startPoint y: 270, endPoint x: 344, endPoint y: 207, distance: 64.2
click at [344, 207] on div "[{ "schema" : { "groups" : [{ "_note" : "Header" , "fields" : [{ "html" : "<div…" at bounding box center [643, 294] width 723 height 365
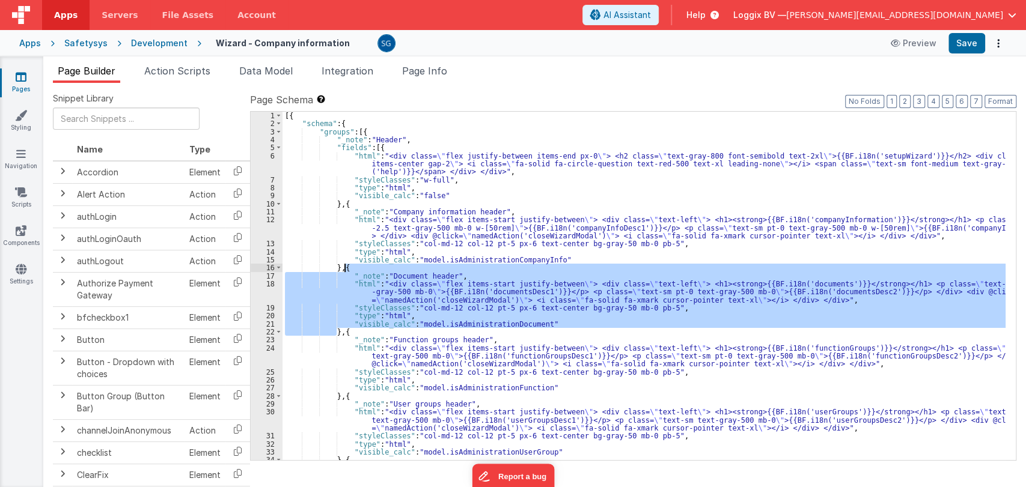
drag, startPoint x: 336, startPoint y: 329, endPoint x: 344, endPoint y: 266, distance: 64.2
click at [344, 266] on div "[{ "schema" : { "groups" : [{ "_note" : "Header" , "fields" : [{ "html" : "<div…" at bounding box center [643, 294] width 723 height 365
click at [359, 268] on div "[{ "schema" : { "groups" : [{ "_note" : "Header" , "fields" : [{ "html" : "<div…" at bounding box center [643, 286] width 723 height 348
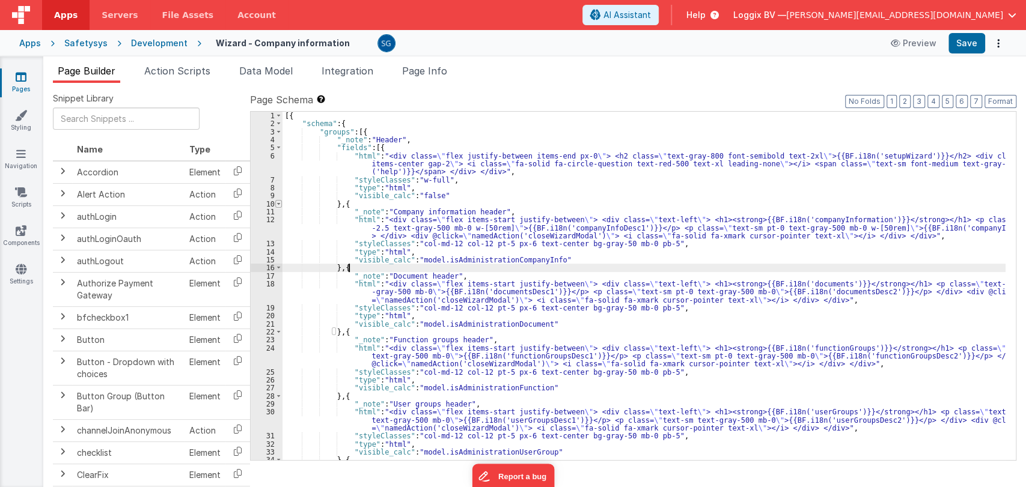
click at [277, 203] on span at bounding box center [278, 204] width 7 height 8
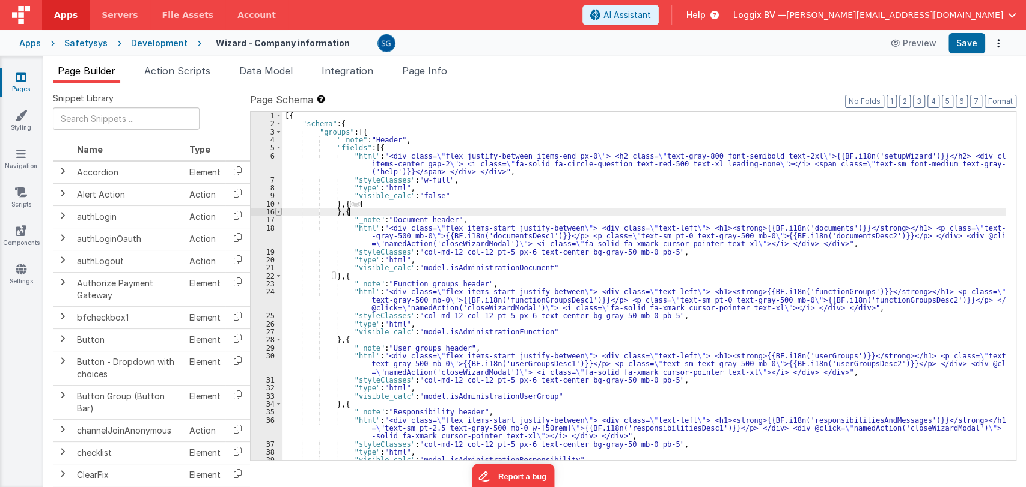
click at [278, 208] on span at bounding box center [278, 212] width 7 height 8
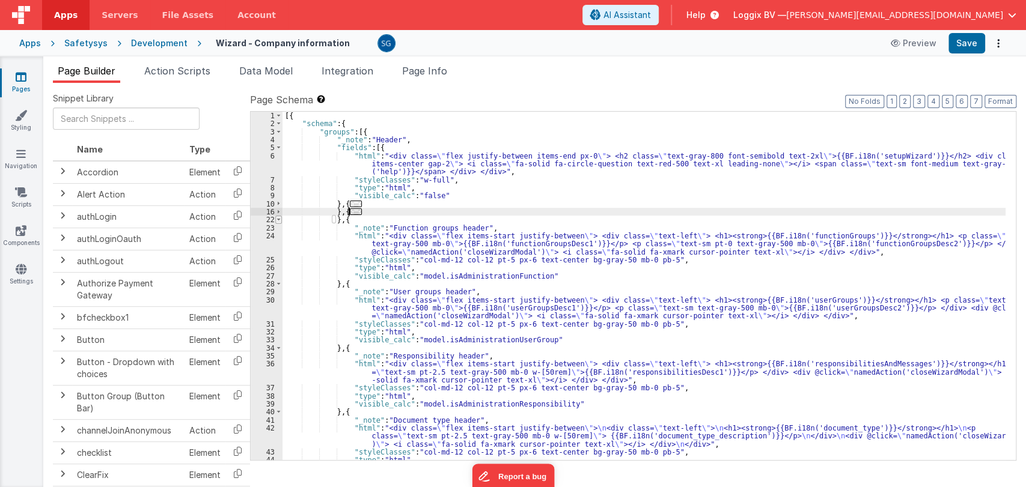
click at [279, 220] on span at bounding box center [278, 220] width 7 height 8
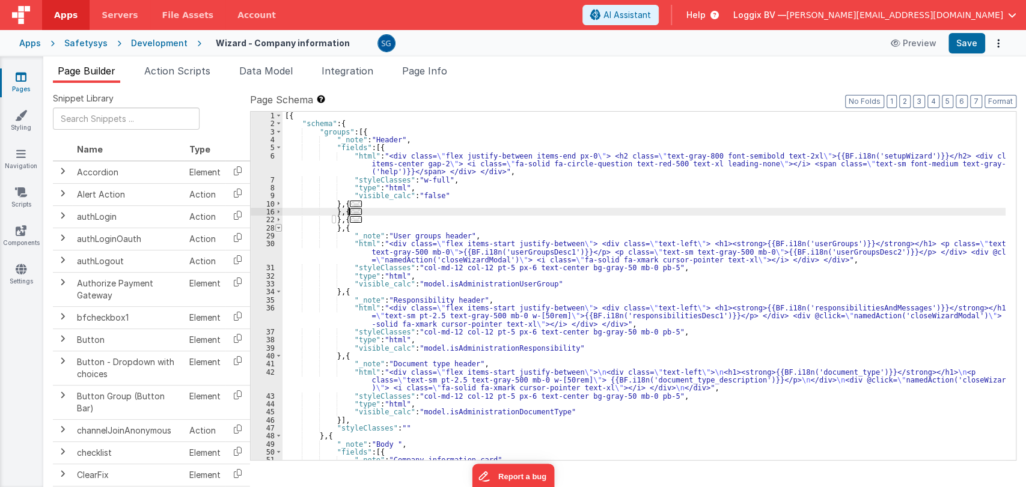
click at [279, 229] on span at bounding box center [278, 228] width 7 height 8
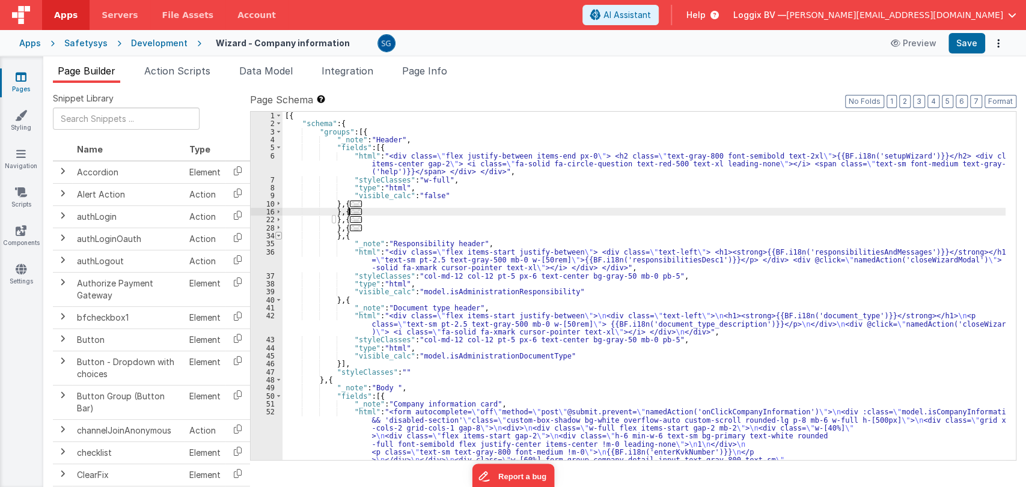
click at [279, 236] on span at bounding box center [278, 236] width 7 height 8
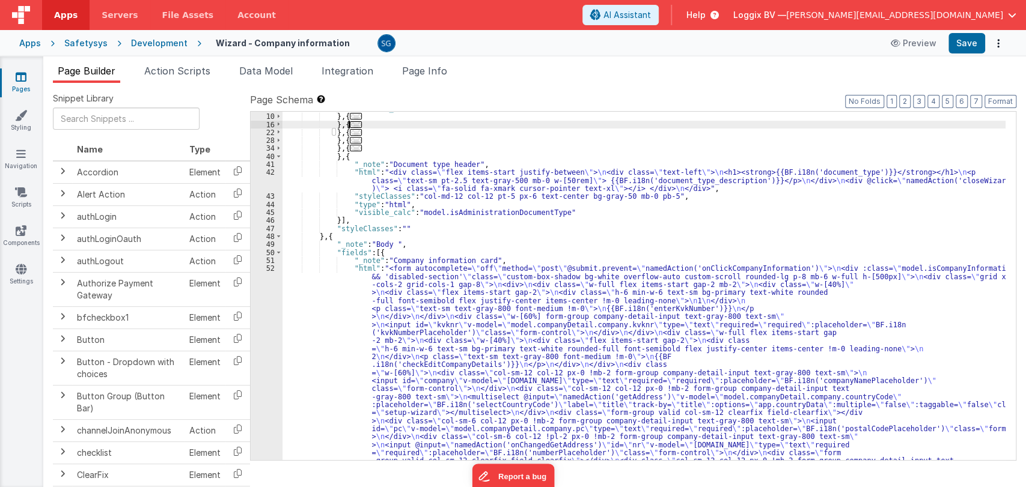
scroll to position [127, 0]
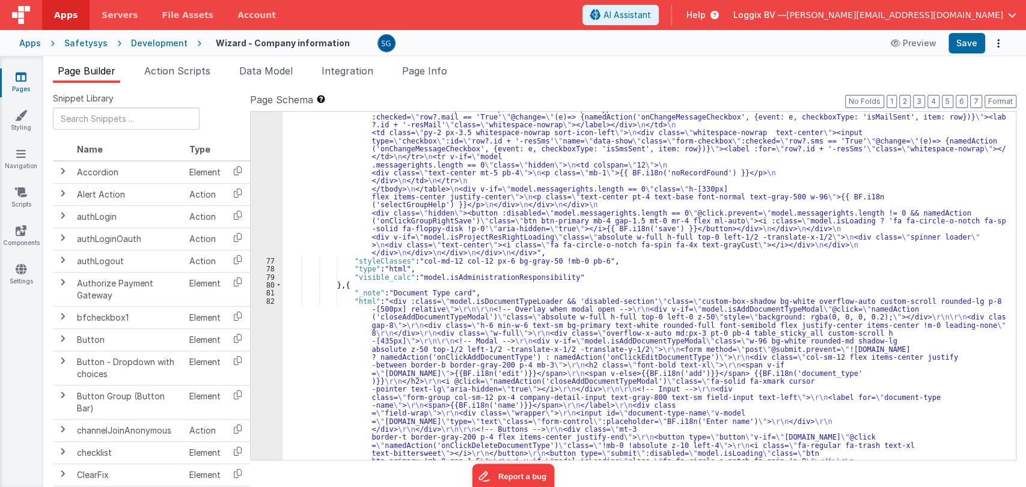
scroll to position [3868, 0]
click at [379, 298] on div ""html" : "<div class= \" custom-box-shadow bg-white overflow-auto custom-scroll…" at bounding box center [643, 251] width 723 height 1350
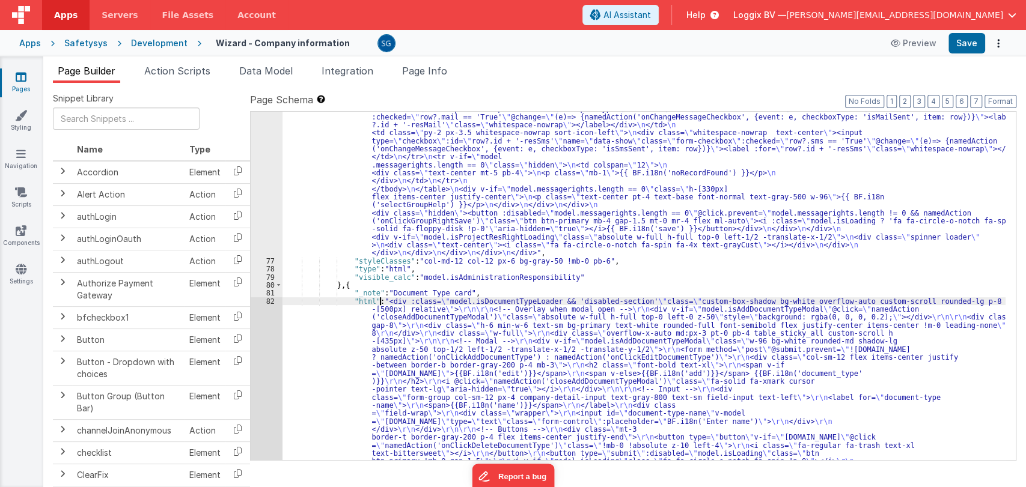
click at [270, 302] on div "82" at bounding box center [267, 457] width 32 height 320
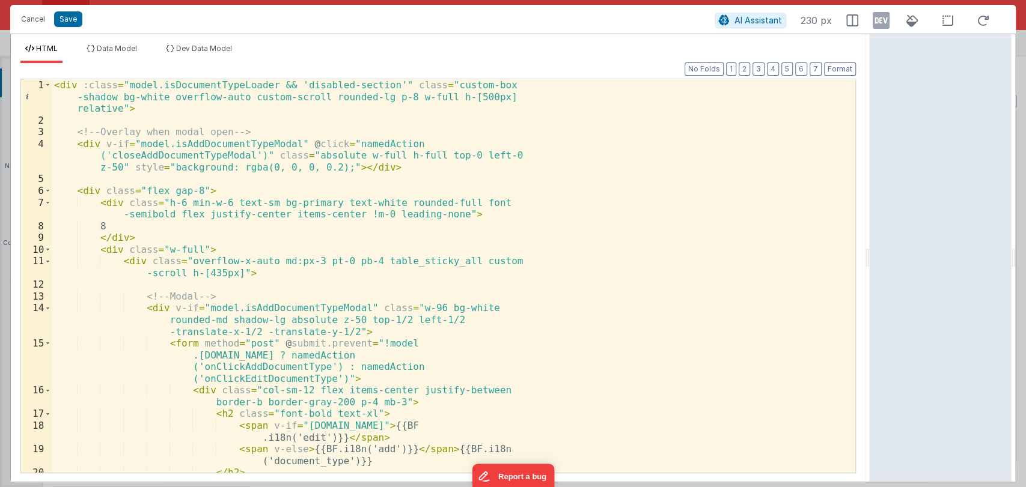
drag, startPoint x: 511, startPoint y: 263, endPoint x: 961, endPoint y: 242, distance: 450.5
click at [961, 242] on html "Cancel Save AI Assistant 230 px HTML Data Model Dev Data Model Format 7 6 5 4 3…" at bounding box center [513, 243] width 1026 height 487
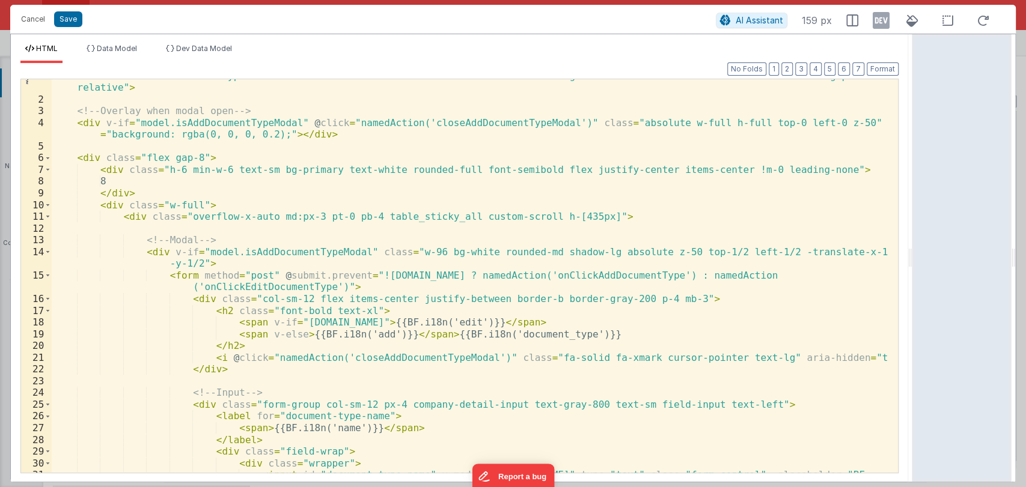
scroll to position [0, 0]
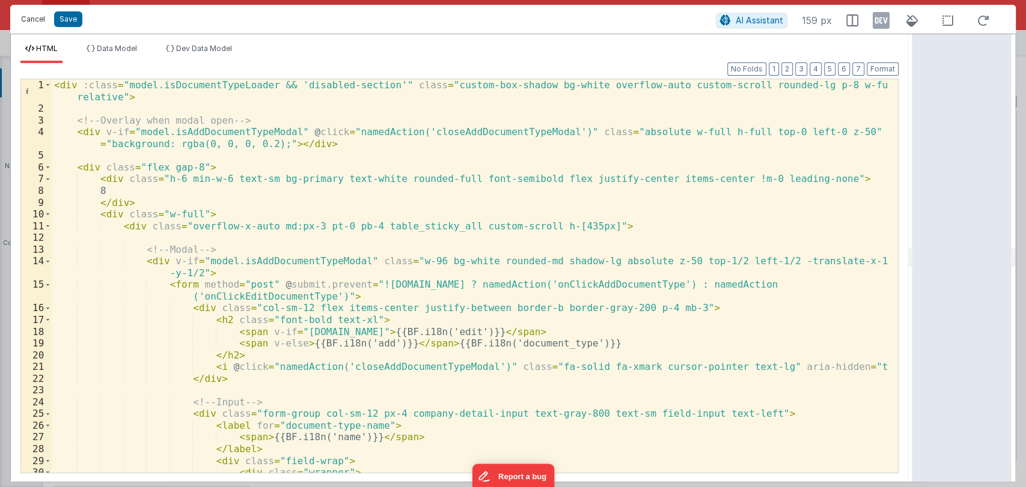
click at [35, 23] on button "Cancel" at bounding box center [33, 19] width 36 height 17
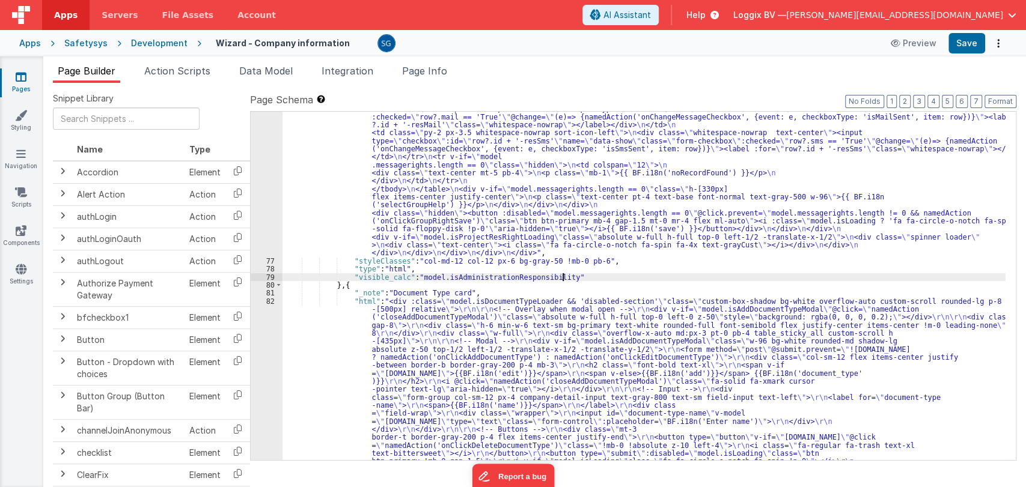
click at [562, 275] on div ""html" : "<div class= \" custom-box-shadow bg-white overflow-auto custom-scroll…" at bounding box center [643, 251] width 723 height 1350
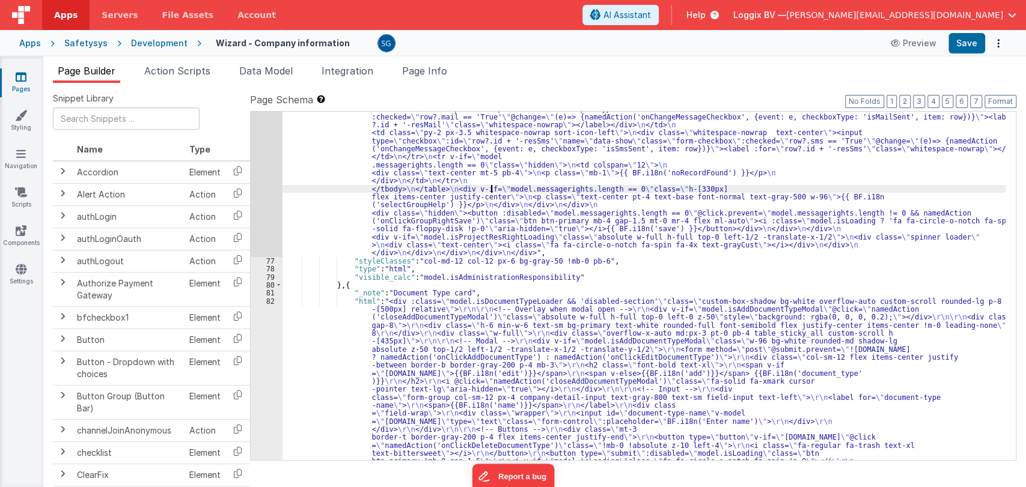
click at [490, 186] on div ""html" : "<div class= \" custom-box-shadow bg-white overflow-auto custom-scroll…" at bounding box center [643, 251] width 723 height 1350
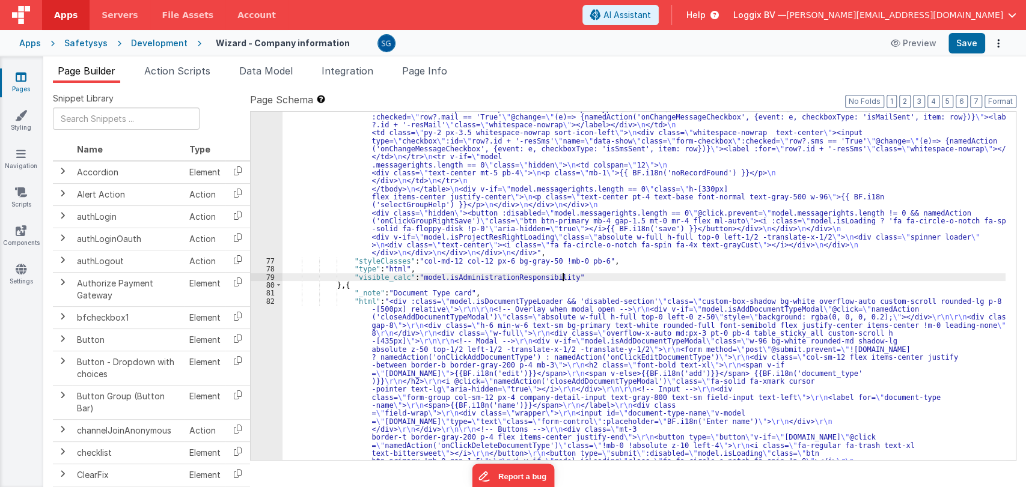
click at [568, 279] on div ""html" : "<div class= \" custom-box-shadow bg-white overflow-auto custom-scroll…" at bounding box center [643, 251] width 723 height 1350
click at [25, 78] on icon at bounding box center [21, 77] width 11 height 12
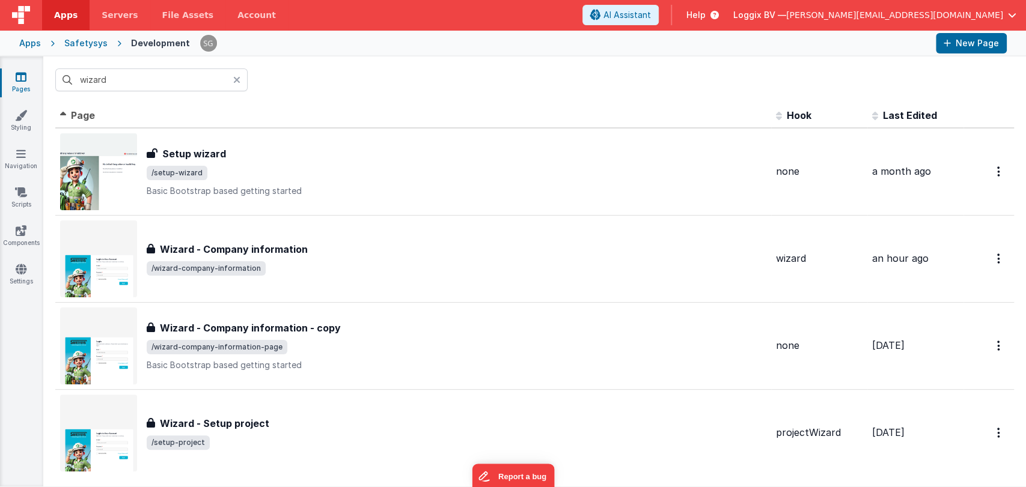
click at [19, 85] on link "Pages" at bounding box center [20, 83] width 43 height 24
click at [232, 79] on input "wizard" at bounding box center [151, 79] width 192 height 23
click at [240, 81] on div at bounding box center [240, 79] width 14 height 23
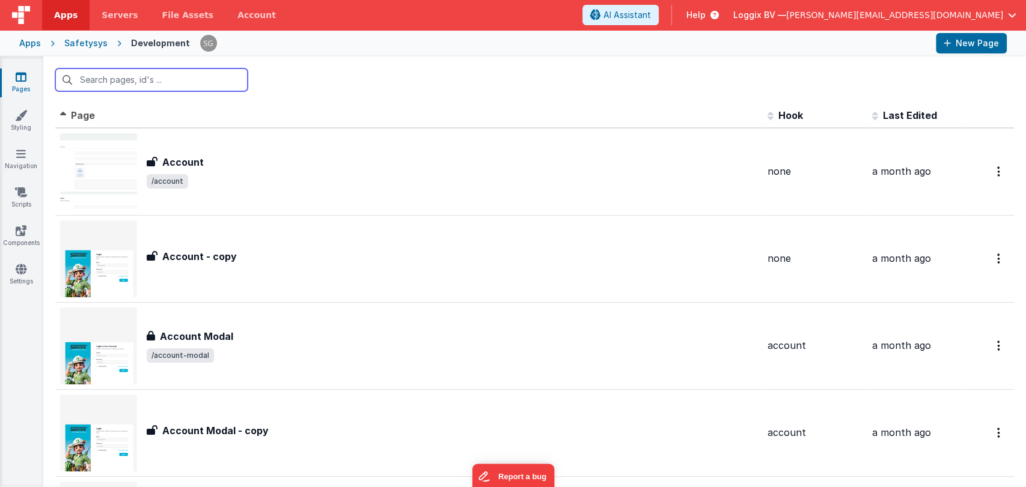
click at [197, 78] on input "text" at bounding box center [151, 79] width 192 height 23
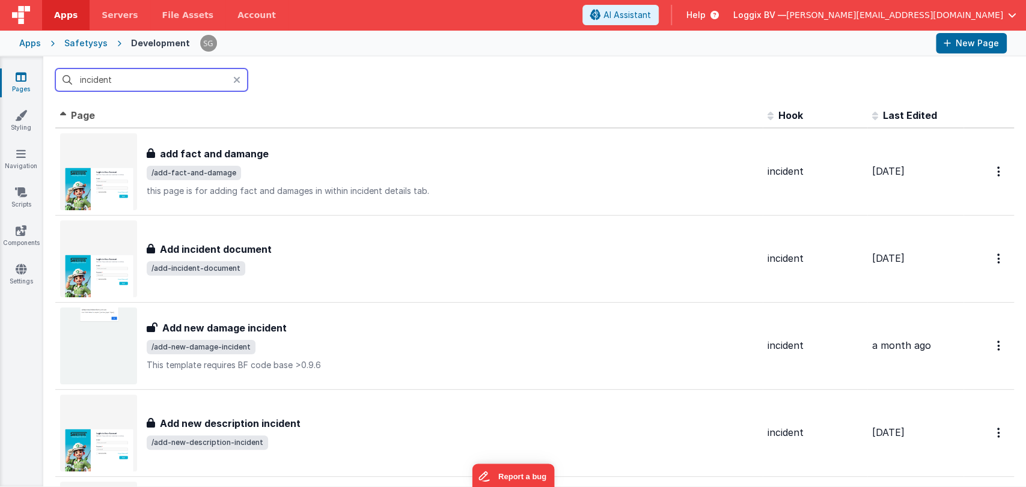
click at [172, 84] on input "incident" at bounding box center [151, 79] width 192 height 23
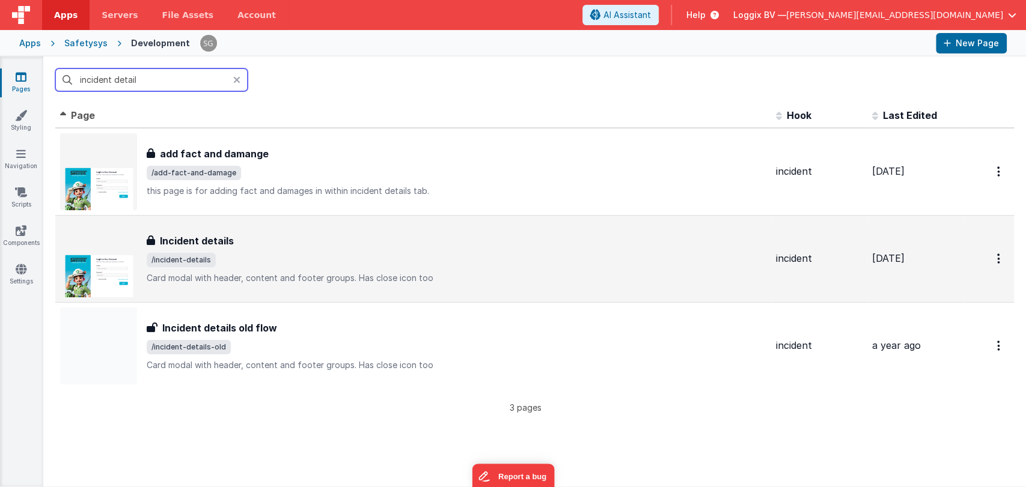
type input "incident detail"
click at [230, 255] on span "/incident-details" at bounding box center [456, 260] width 619 height 14
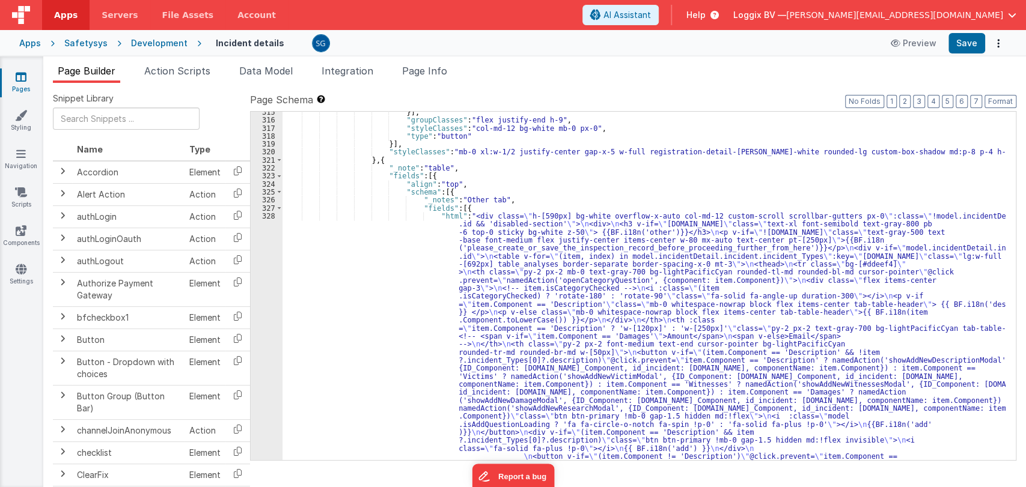
scroll to position [3028, 0]
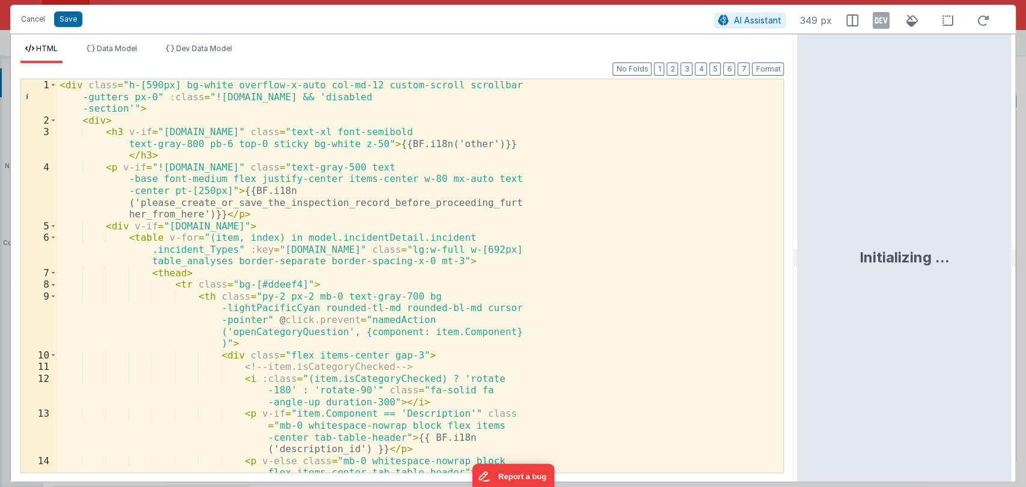
drag, startPoint x: 511, startPoint y: 257, endPoint x: 844, endPoint y: 269, distance: 333.7
click at [844, 269] on html "Cancel Save AI Assistant 349 px HTML Data Model Dev Data Model Format 7 6 5 4 3…" at bounding box center [513, 243] width 1026 height 487
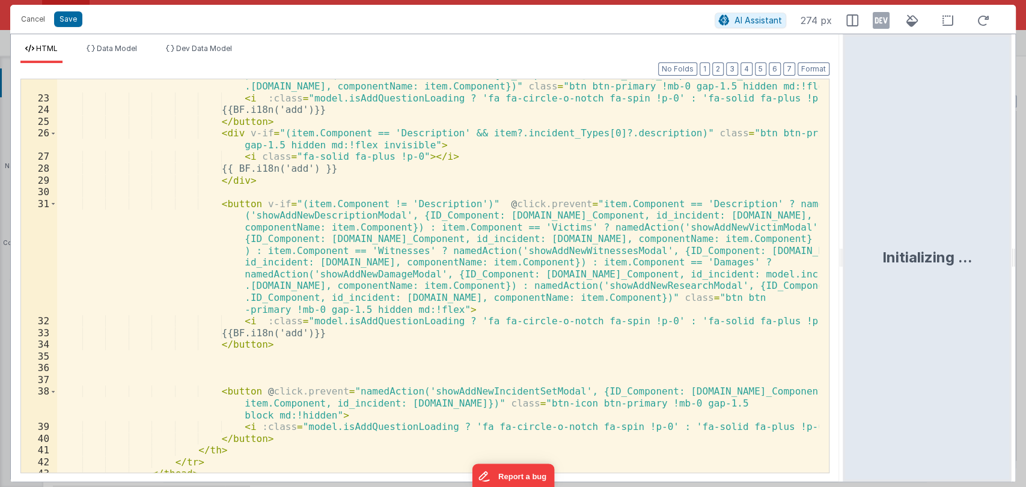
scroll to position [457, 0]
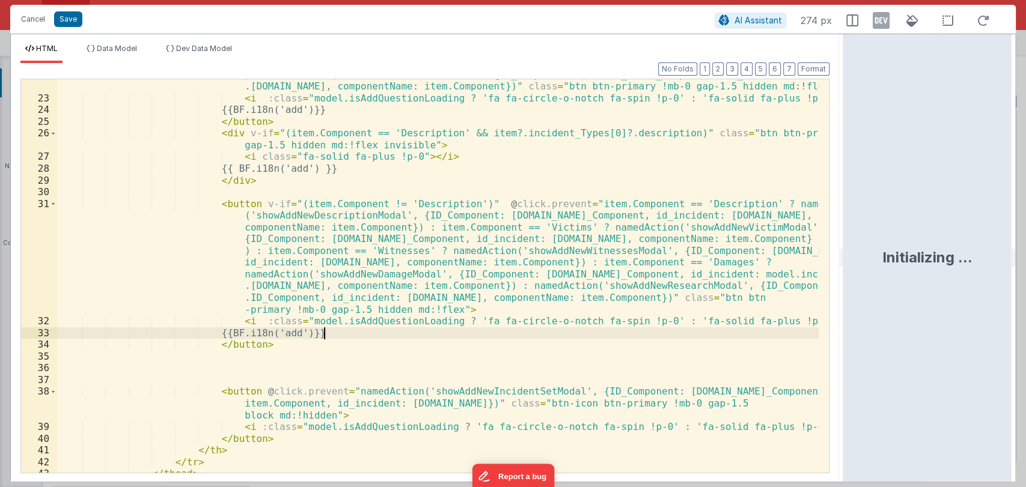
click at [392, 338] on div "< button v-if = "(item.Component == 'Description' && !item?.incident_Types[0]?.…" at bounding box center [437, 236] width 761 height 523
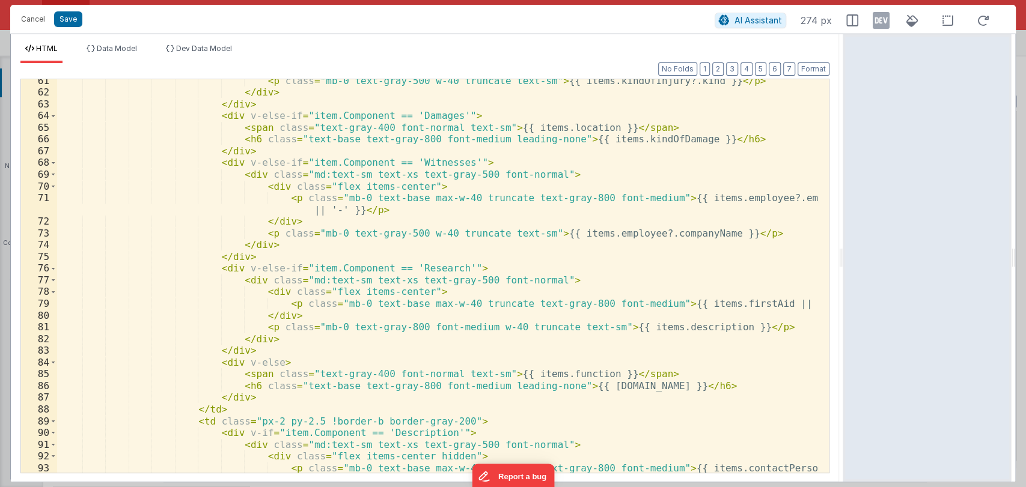
scroll to position [1191, 0]
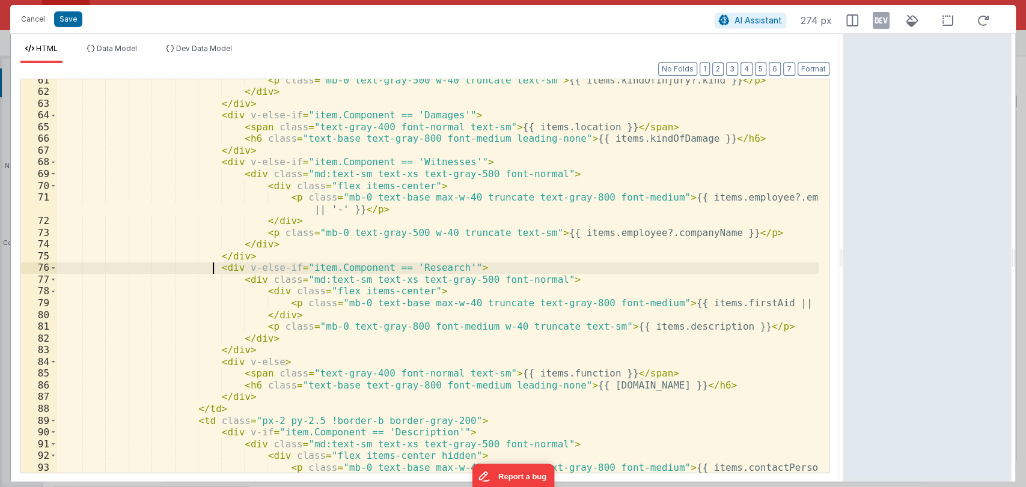
click at [213, 270] on div "< p class = "mb-0 text-gray-500 w-40 truncate text-sm" > {{ items.kindOfInjury?…" at bounding box center [437, 283] width 761 height 417
click at [205, 270] on div "< p class = "mb-0 text-gray-500 w-40 truncate text-sm" > {{ items.kindOfInjury?…" at bounding box center [437, 283] width 761 height 417
click at [254, 347] on div "< p class = "mb-0 text-gray-500 w-40 truncate text-sm" > {{ items.kindOfInjury?…" at bounding box center [437, 283] width 761 height 417
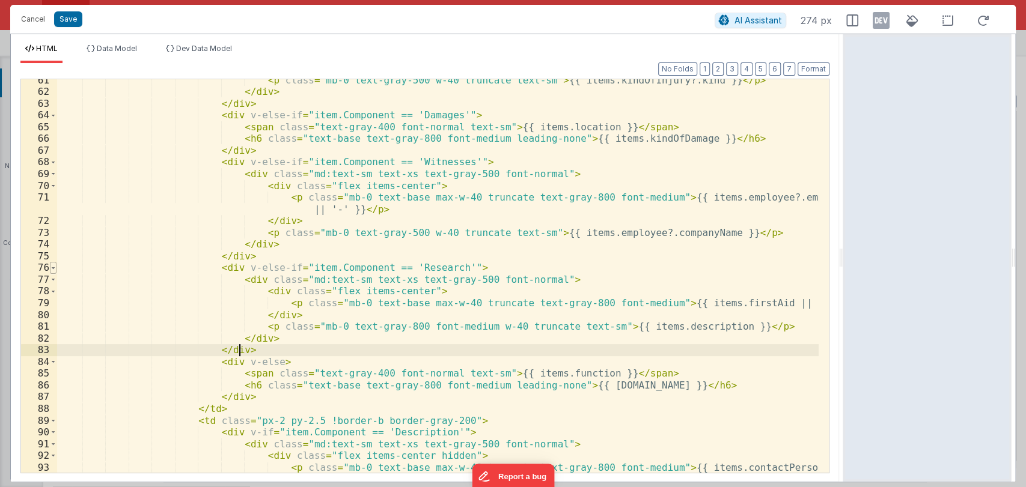
click at [50, 268] on span at bounding box center [53, 268] width 7 height 12
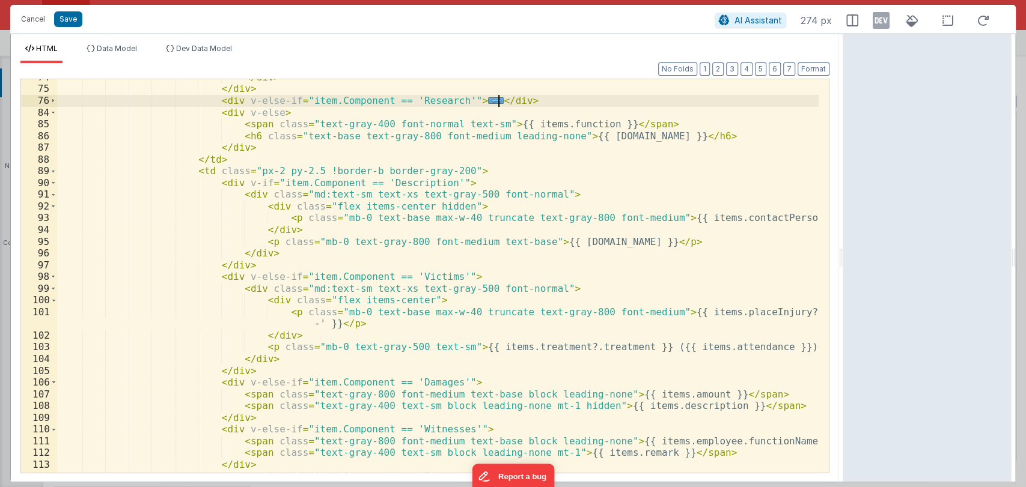
scroll to position [1359, 0]
click at [52, 185] on span at bounding box center [53, 183] width 7 height 12
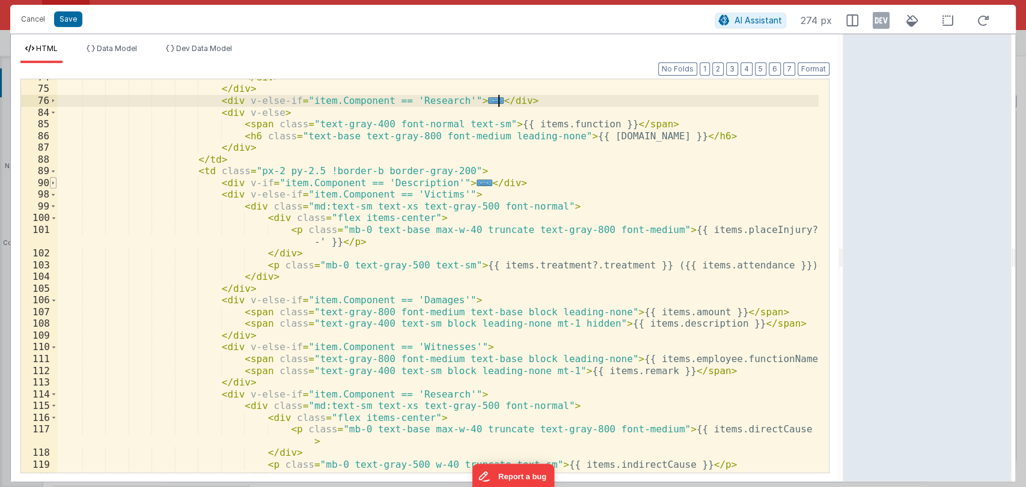
click at [52, 185] on span at bounding box center [53, 183] width 7 height 12
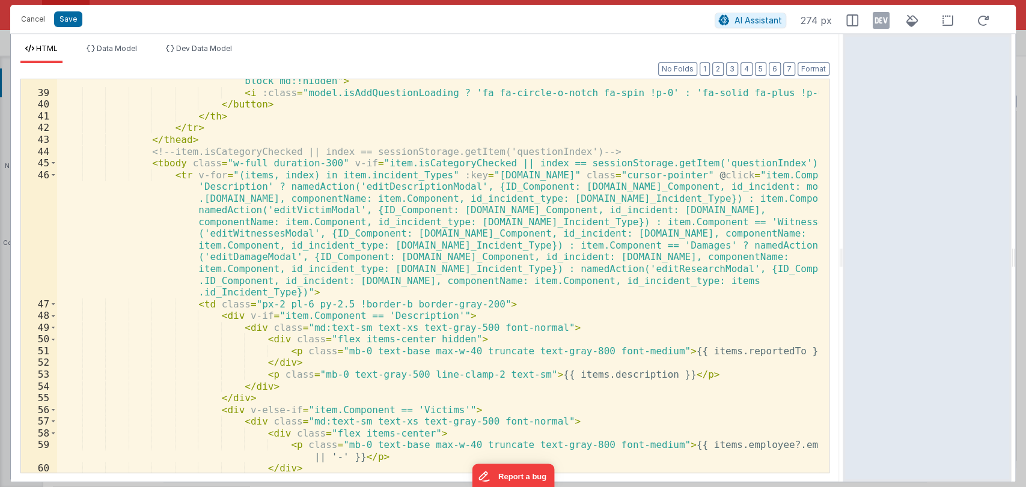
scroll to position [791, 0]
click at [55, 327] on span at bounding box center [53, 328] width 7 height 12
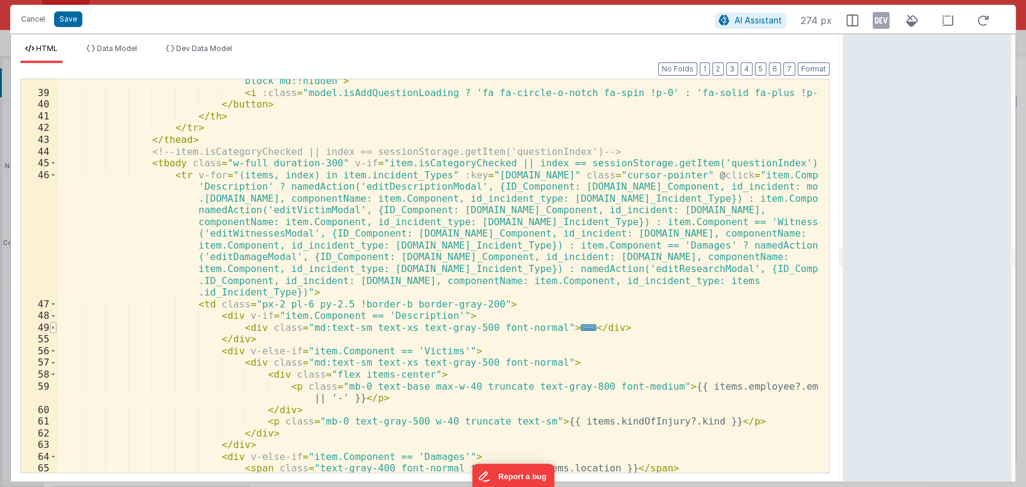
click at [55, 327] on span at bounding box center [53, 328] width 7 height 12
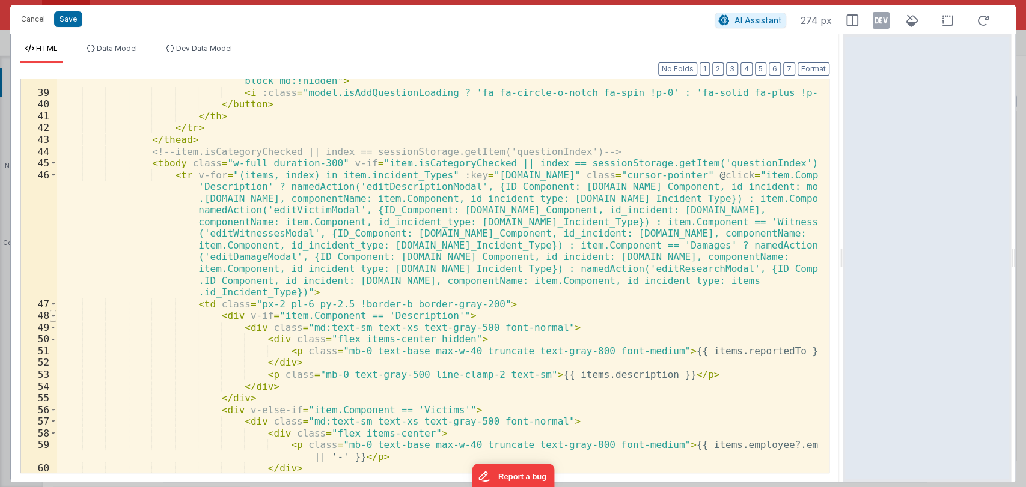
click at [53, 320] on span at bounding box center [53, 316] width 7 height 12
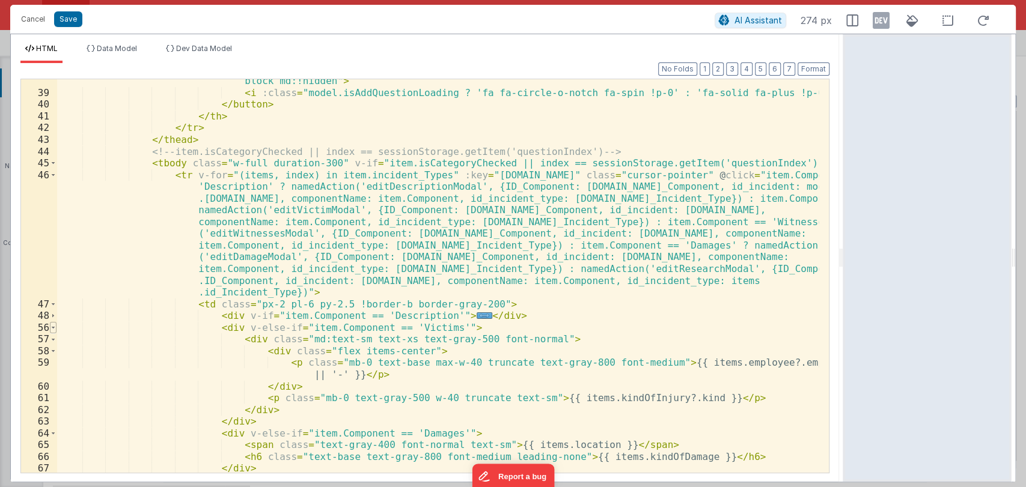
click at [53, 328] on span at bounding box center [53, 328] width 7 height 12
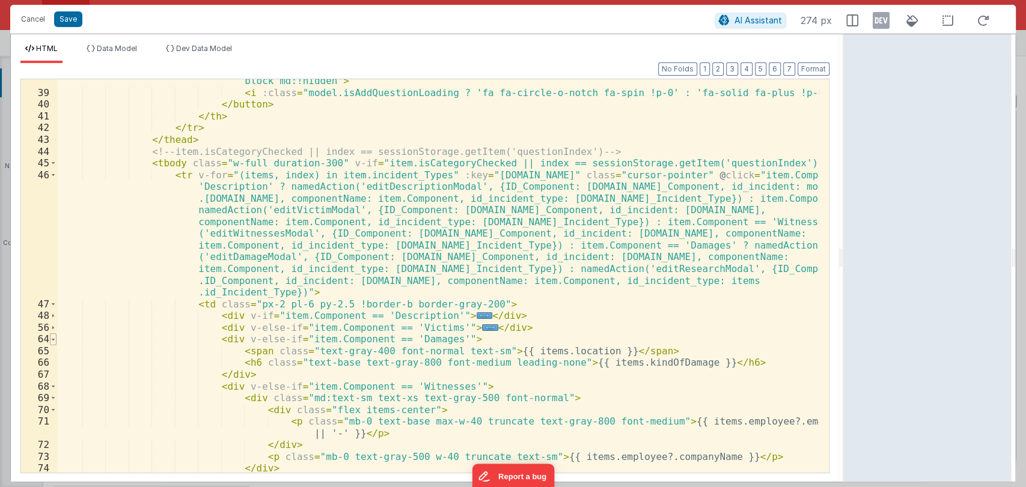
click at [53, 340] on span at bounding box center [53, 339] width 7 height 12
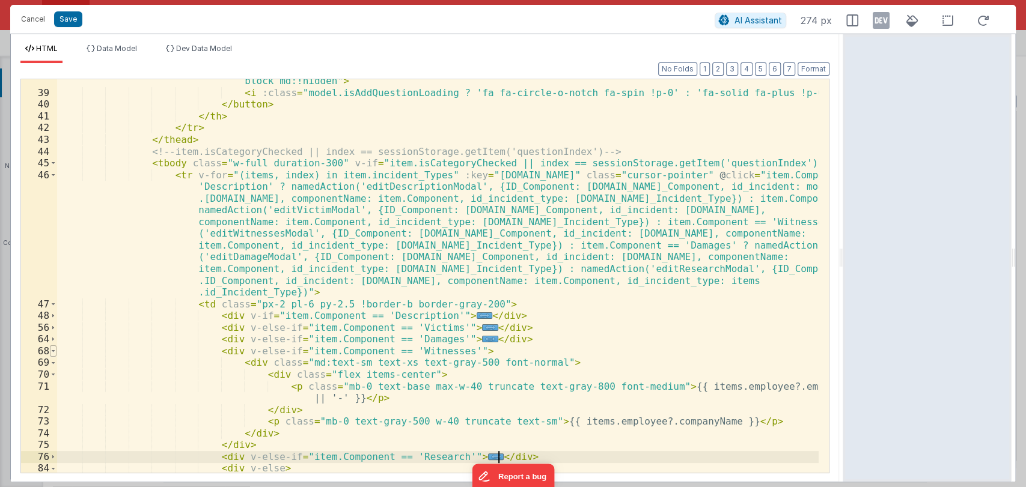
click at [53, 355] on span at bounding box center [53, 351] width 7 height 12
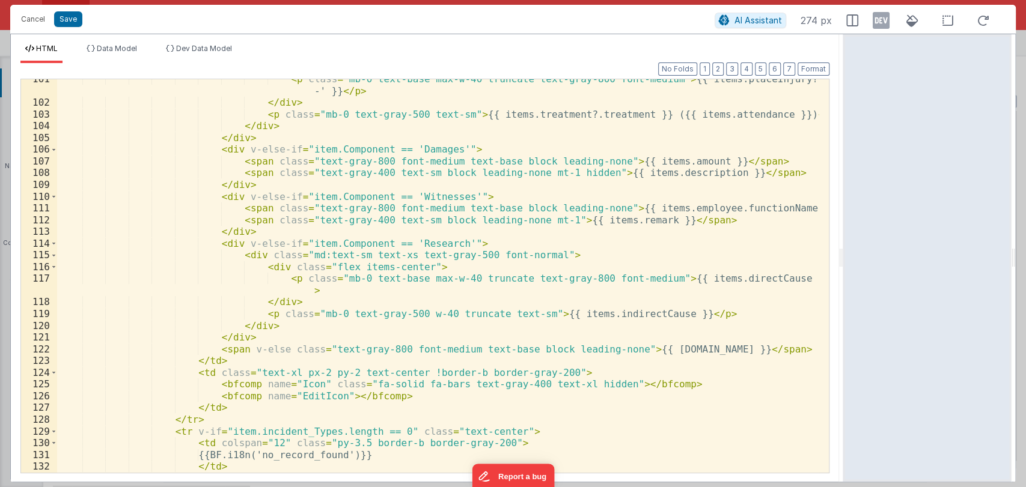
scroll to position [1287, 0]
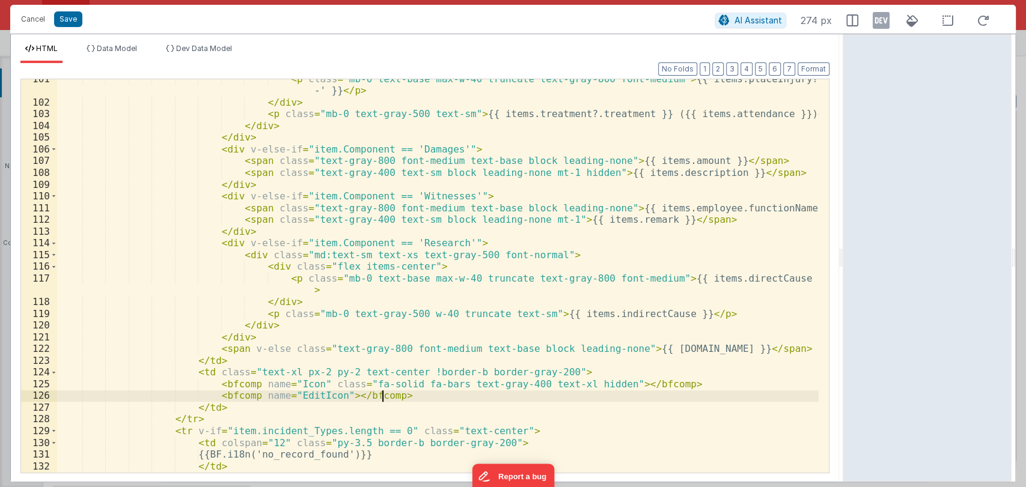
click at [410, 397] on div "< p class = "mb-0 text-base max-w-40 truncate text-gray-800 font-medium" > {{ i…" at bounding box center [437, 287] width 761 height 429
click at [52, 373] on span at bounding box center [53, 373] width 7 height 12
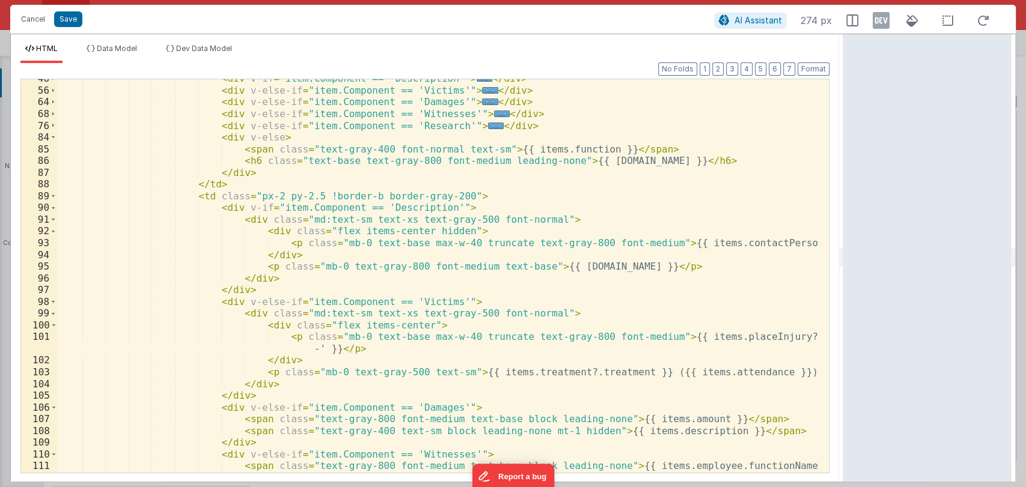
scroll to position [1028, 0]
click at [55, 206] on span at bounding box center [53, 208] width 7 height 12
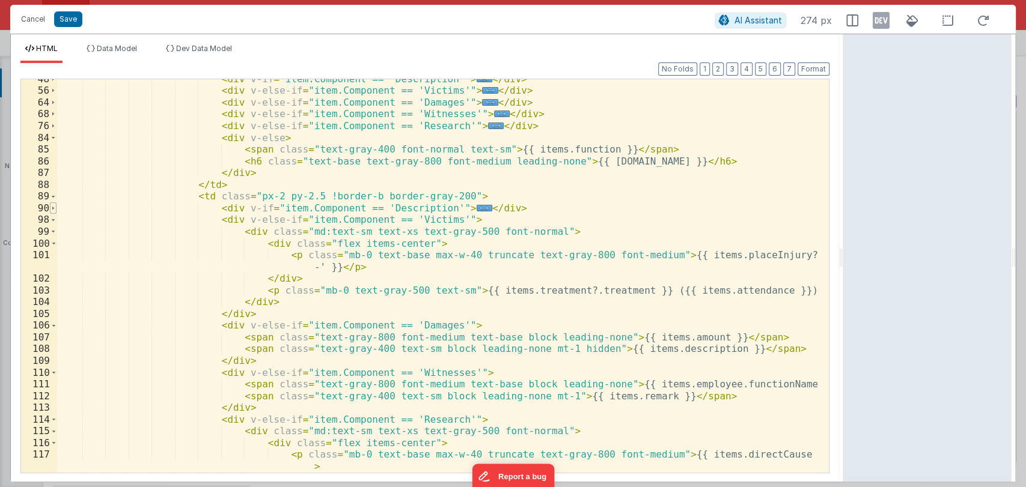
click at [55, 206] on span at bounding box center [53, 208] width 7 height 12
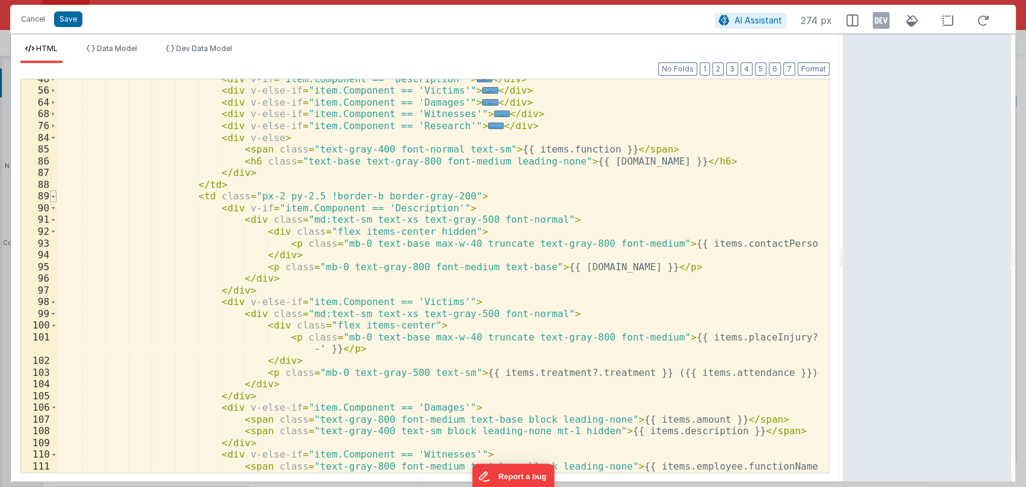
click at [52, 201] on span at bounding box center [53, 196] width 7 height 12
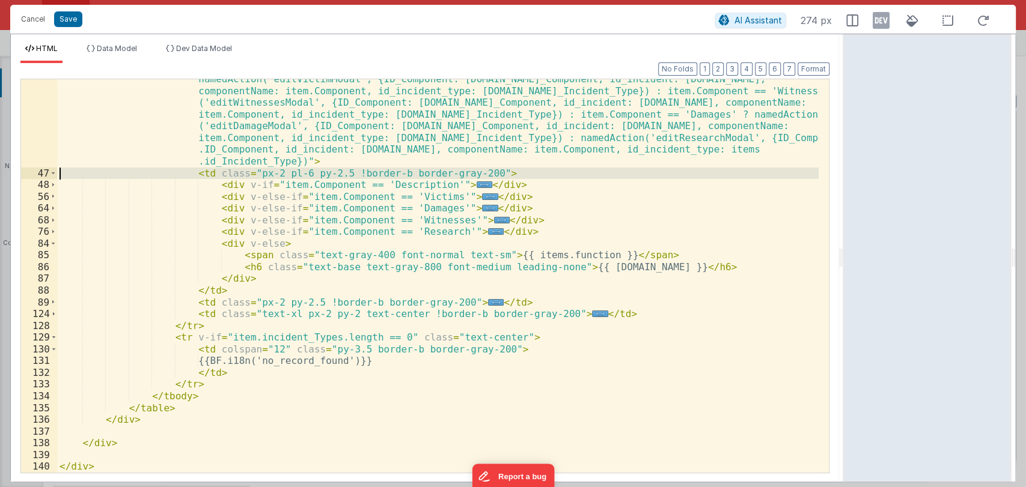
click at [49, 172] on div "47" at bounding box center [39, 174] width 36 height 12
click at [52, 173] on span at bounding box center [53, 174] width 7 height 12
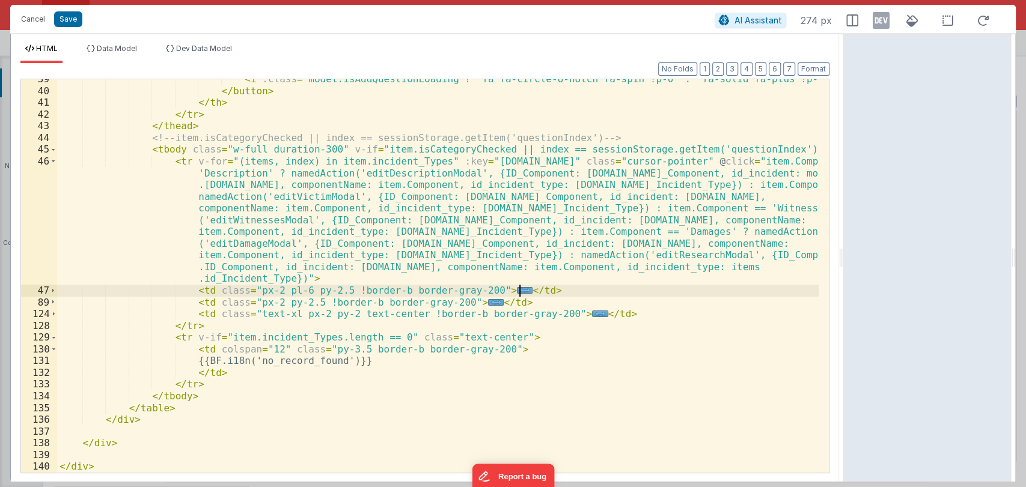
click at [529, 294] on div "< i :class = "model.isAddQuestionLoading ? 'fa fa-circle-o-notch fa-spin !p-0' …" at bounding box center [437, 281] width 761 height 417
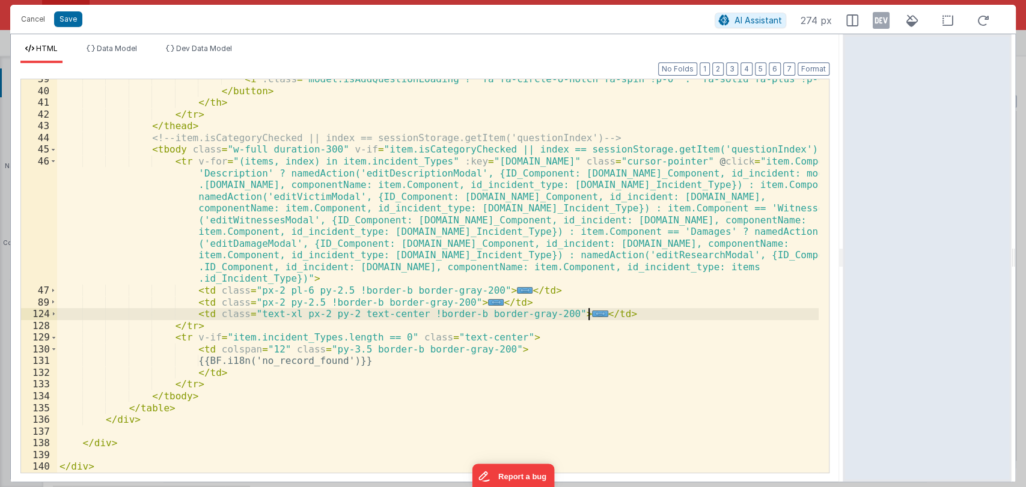
click at [599, 312] on div "< i :class = "model.isAddQuestionLoading ? 'fa fa-circle-o-notch fa-spin !p-0' …" at bounding box center [437, 281] width 761 height 417
click at [596, 318] on div "< i :class = "model.isAddQuestionLoading ? 'fa fa-circle-o-notch fa-spin !p-0' …" at bounding box center [437, 281] width 761 height 417
click at [35, 17] on button "Cancel" at bounding box center [33, 19] width 36 height 17
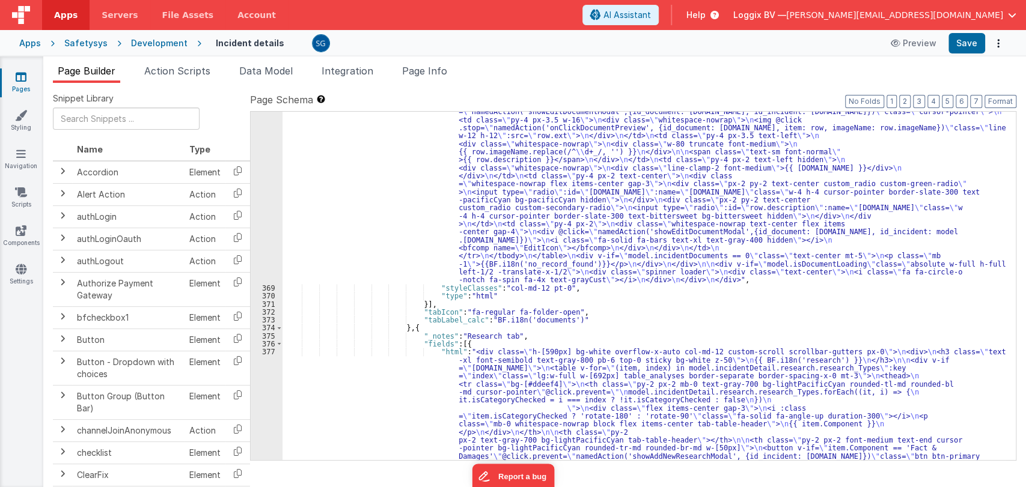
scroll to position [4843, 0]
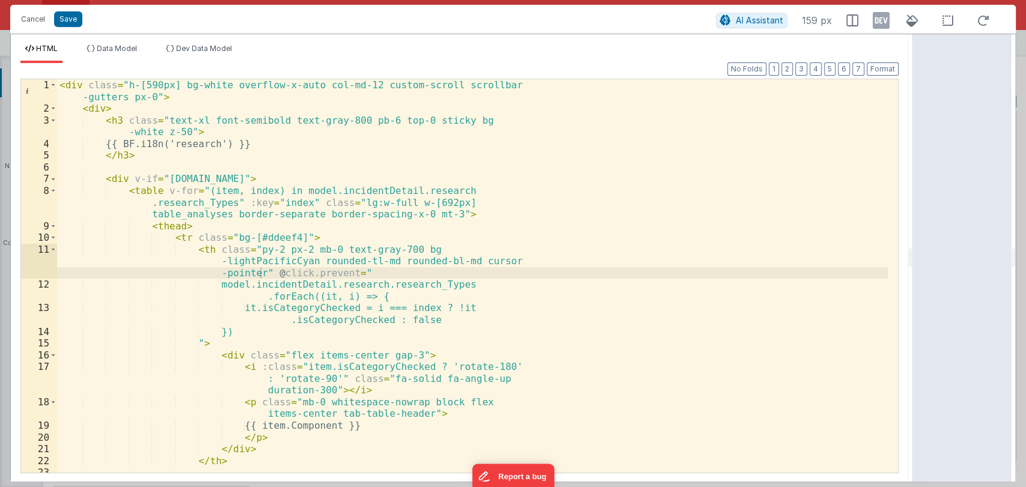
drag, startPoint x: 510, startPoint y: 252, endPoint x: 1024, endPoint y: 185, distance: 518.6
click at [1024, 185] on html "Cancel Save AI Assistant 159 px HTML Data Model Dev Data Model Format 7 6 5 4 3…" at bounding box center [513, 243] width 1026 height 487
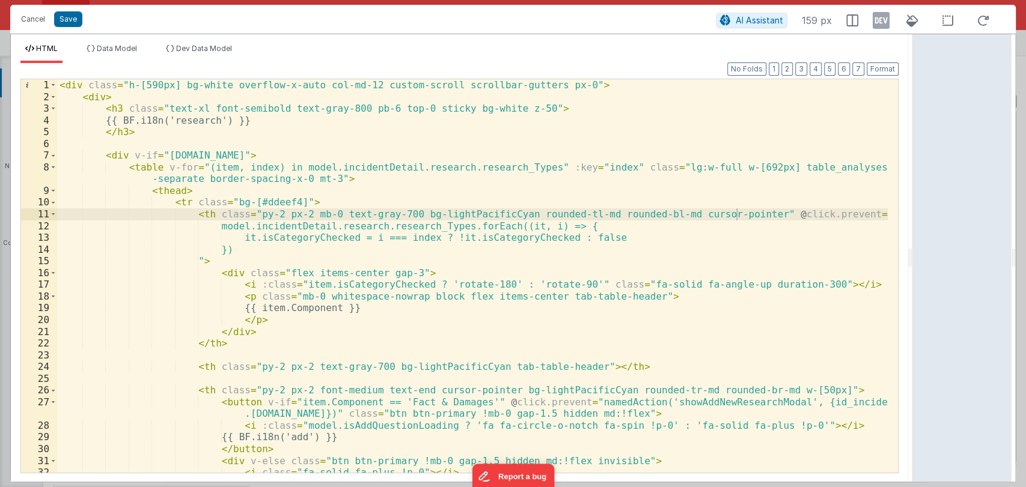
scroll to position [0, 0]
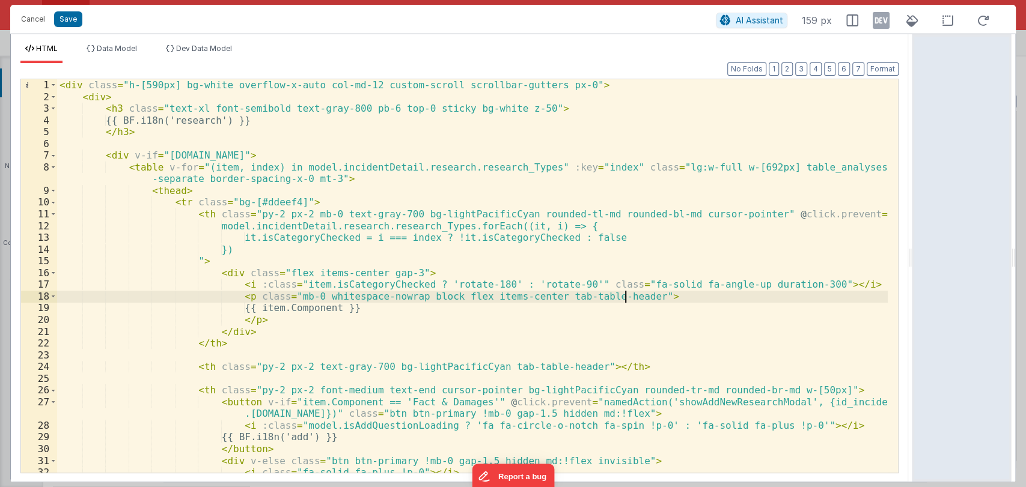
click at [637, 301] on div "< div class = "h-[590px] bg-white overflow-x-auto col-md-12 custom-scroll scrol…" at bounding box center [472, 287] width 830 height 417
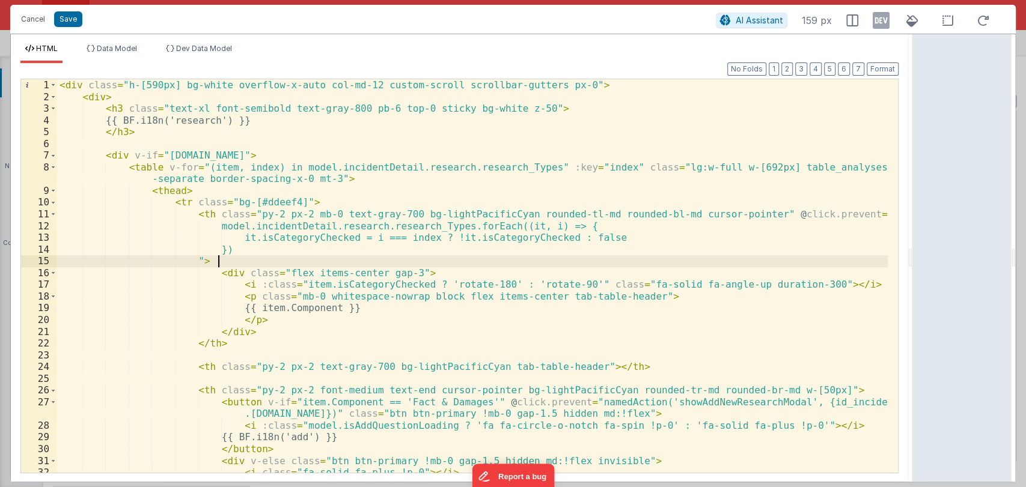
click at [619, 264] on div "< div class = "h-[590px] bg-white overflow-x-auto col-md-12 custom-scroll scrol…" at bounding box center [472, 287] width 830 height 417
click at [610, 243] on div "< div class = "h-[590px] bg-white overflow-x-auto col-md-12 custom-scroll scrol…" at bounding box center [472, 287] width 830 height 417
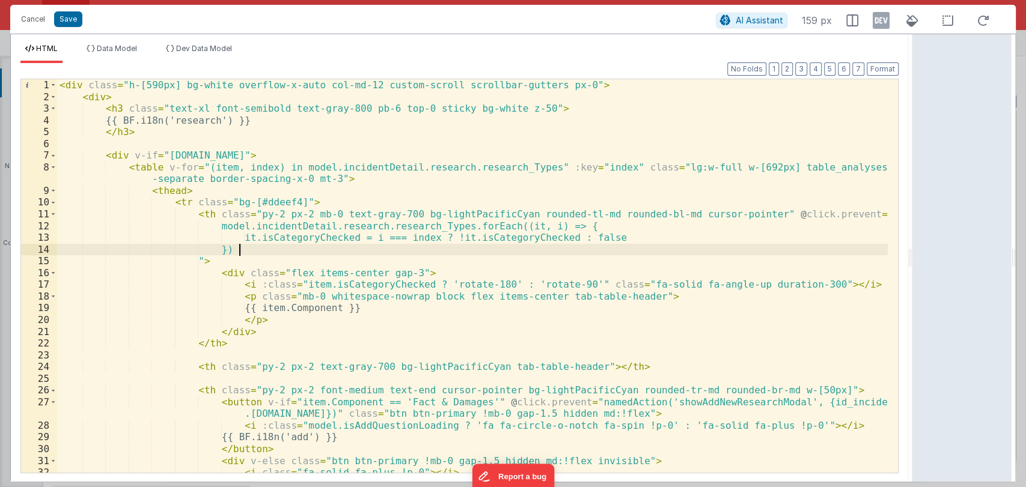
click at [576, 253] on div "< div class = "h-[590px] bg-white overflow-x-auto col-md-12 custom-scroll scrol…" at bounding box center [472, 287] width 830 height 417
click at [540, 261] on div "< div class = "h-[590px] bg-white overflow-x-auto col-md-12 custom-scroll scrol…" at bounding box center [472, 287] width 830 height 417
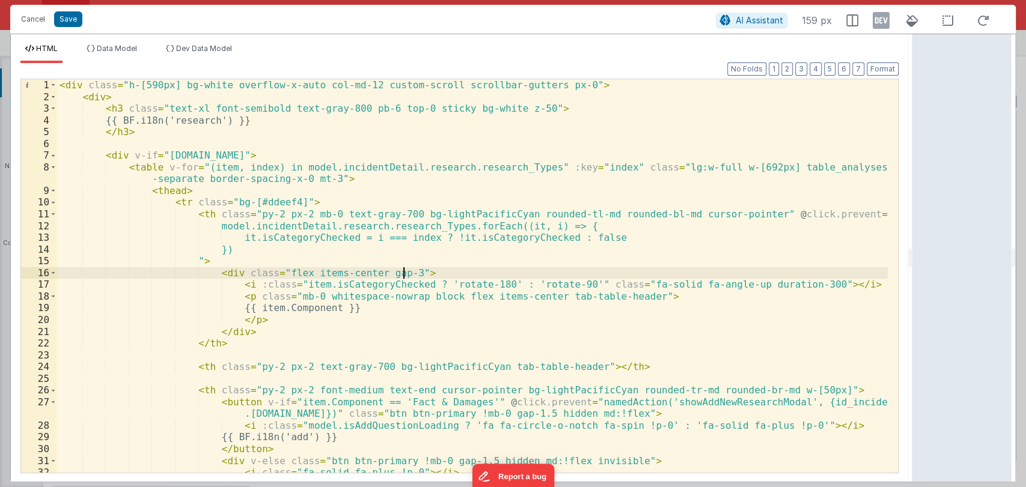
click at [513, 267] on div "< div class = "h-[590px] bg-white overflow-x-auto col-md-12 custom-scroll scrol…" at bounding box center [472, 287] width 830 height 417
click at [362, 311] on div "< div class = "h-[590px] bg-white overflow-x-auto col-md-12 custom-scroll scrol…" at bounding box center [472, 287] width 830 height 417
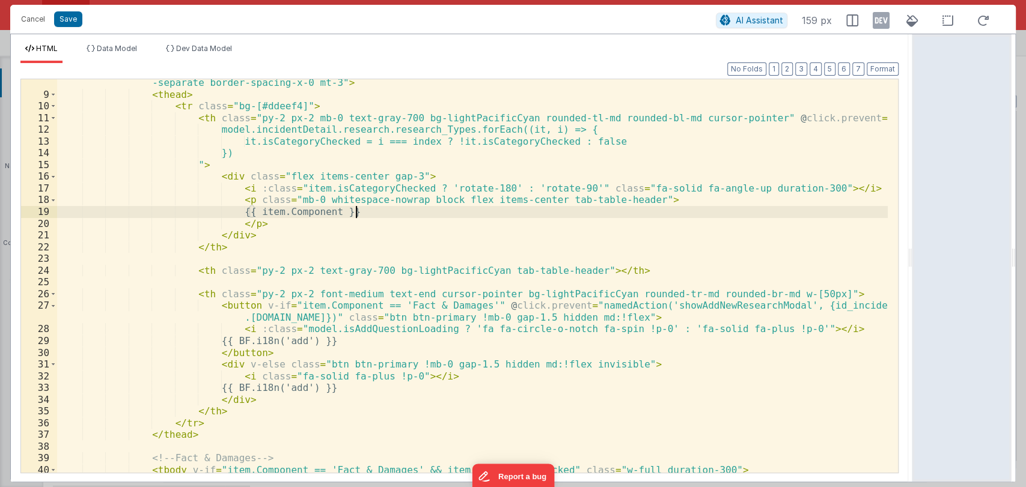
scroll to position [96, 0]
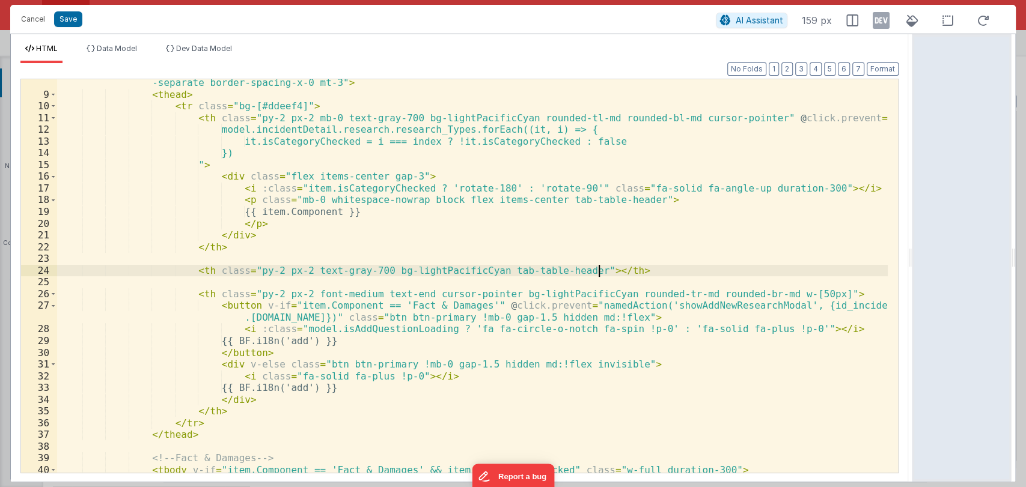
click at [630, 274] on div "< table v-for = "(item, index) in model.incidentDetail.research.research_Types"…" at bounding box center [472, 279] width 830 height 429
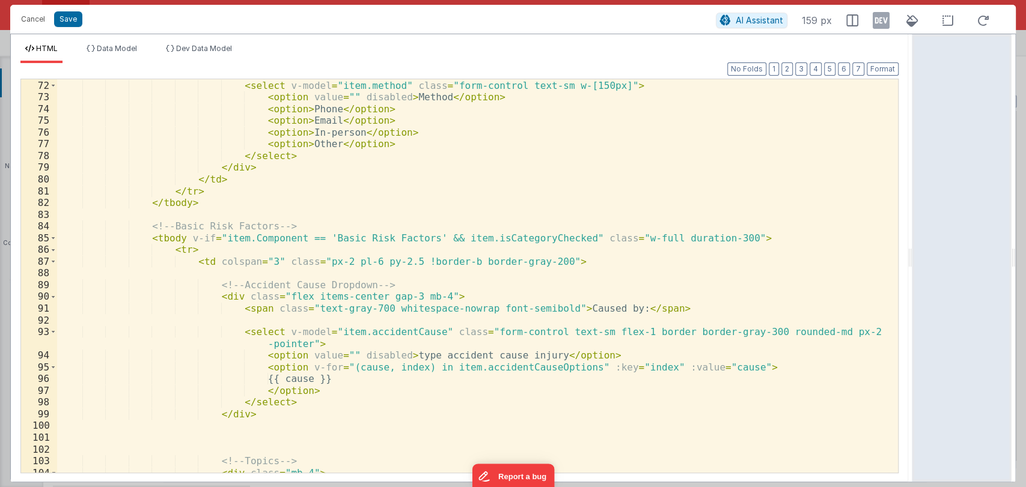
scroll to position [869, 0]
click at [53, 237] on span at bounding box center [53, 239] width 7 height 12
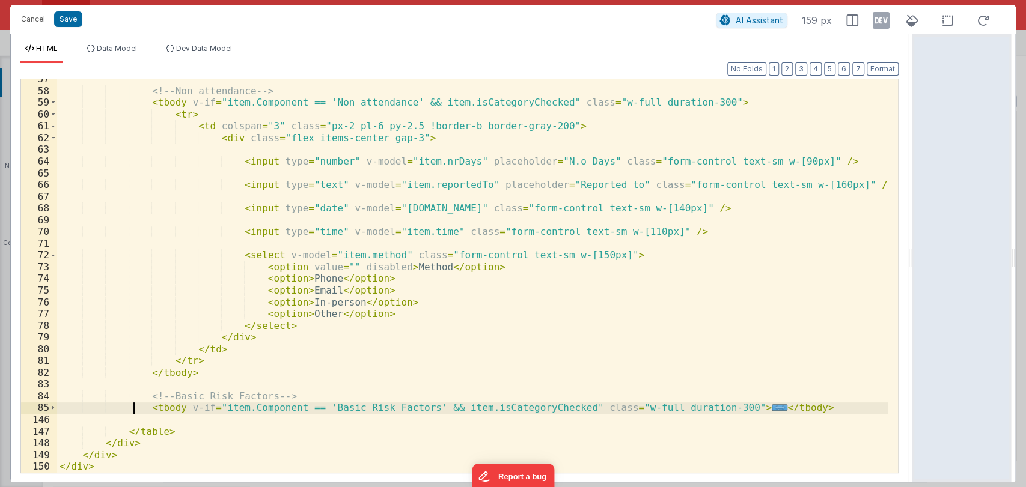
click at [133, 410] on div "<!-- Non attendance --> < tbody v-if = "item.Component == 'Non attendance' && i…" at bounding box center [472, 281] width 830 height 417
click at [830, 407] on div "<!-- Non attendance --> < tbody v-if = "item.Component == 'Non attendance' && i…" at bounding box center [472, 281] width 830 height 417
click at [783, 405] on span "..." at bounding box center [791, 407] width 16 height 7
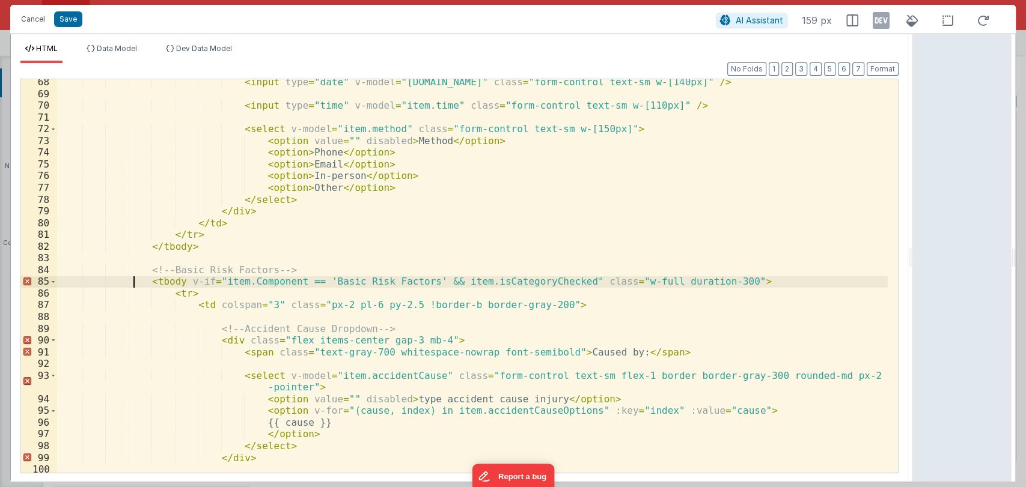
scroll to position [826, 0]
click at [52, 280] on span at bounding box center [53, 282] width 7 height 12
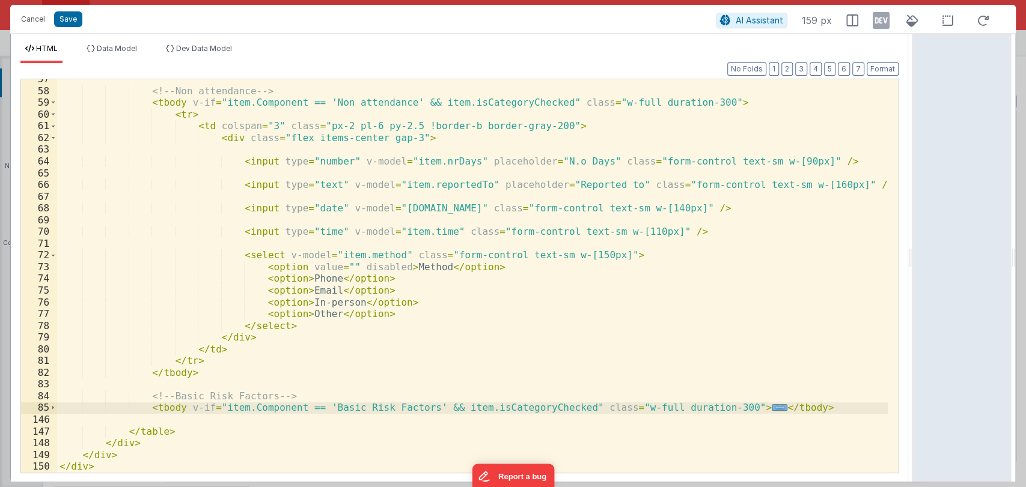
click at [771, 410] on span "..." at bounding box center [779, 407] width 16 height 7
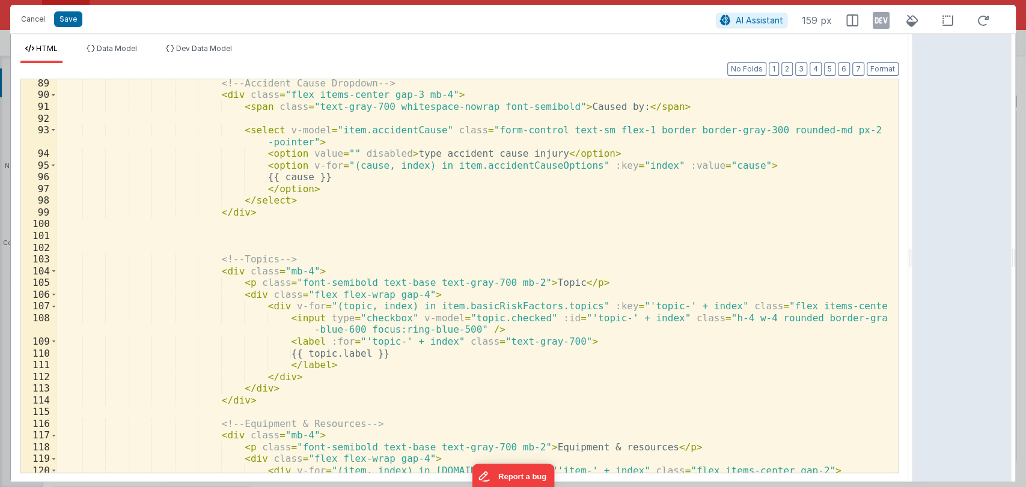
scroll to position [1072, 0]
click at [569, 344] on div "<!-- Accident Cause Dropdown --> < div class = "flex items-center gap-3 mb-4" >…" at bounding box center [472, 290] width 830 height 429
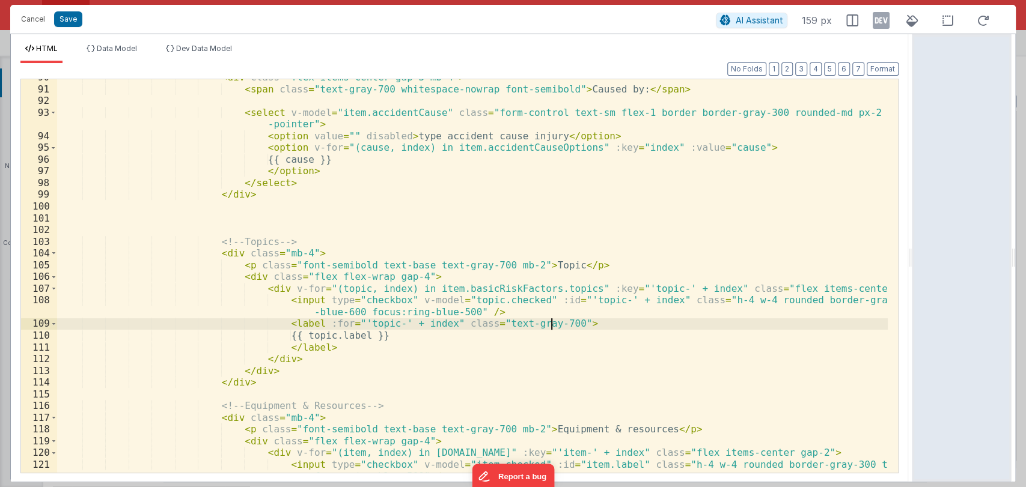
scroll to position [1089, 0]
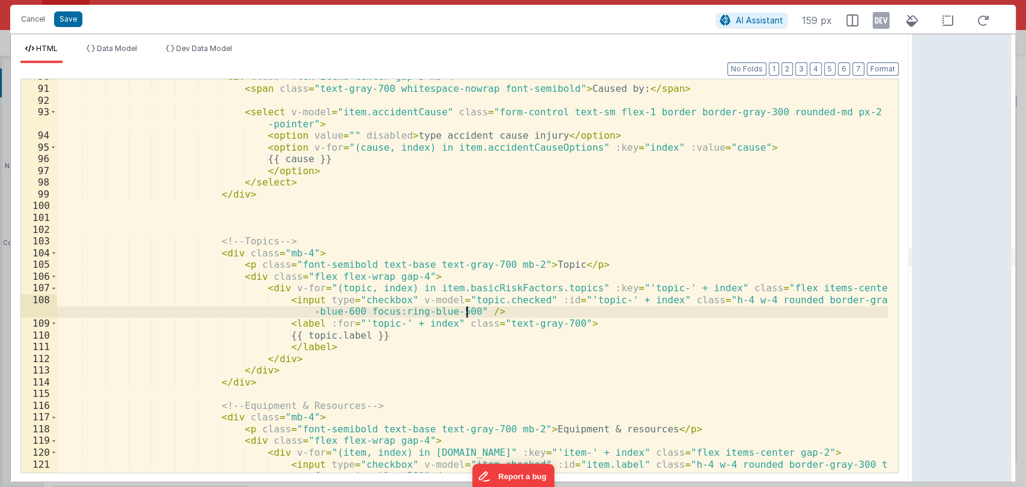
click at [591, 314] on div "< div class = "flex items-center gap-3 mb-4" > < span class = "text-gray-700 wh…" at bounding box center [472, 285] width 830 height 429
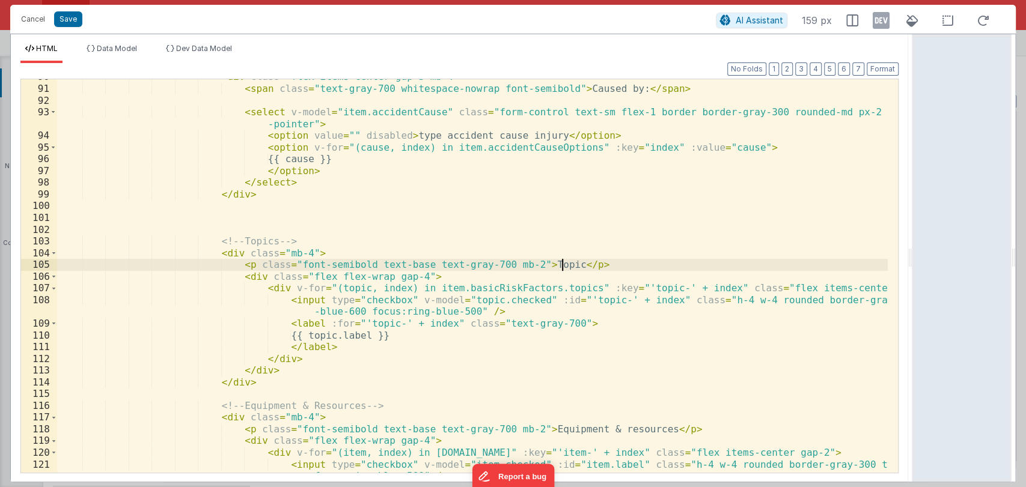
click at [568, 269] on div "< div class = "flex items-center gap-3 mb-4" > < span class = "text-gray-700 wh…" at bounding box center [472, 285] width 830 height 429
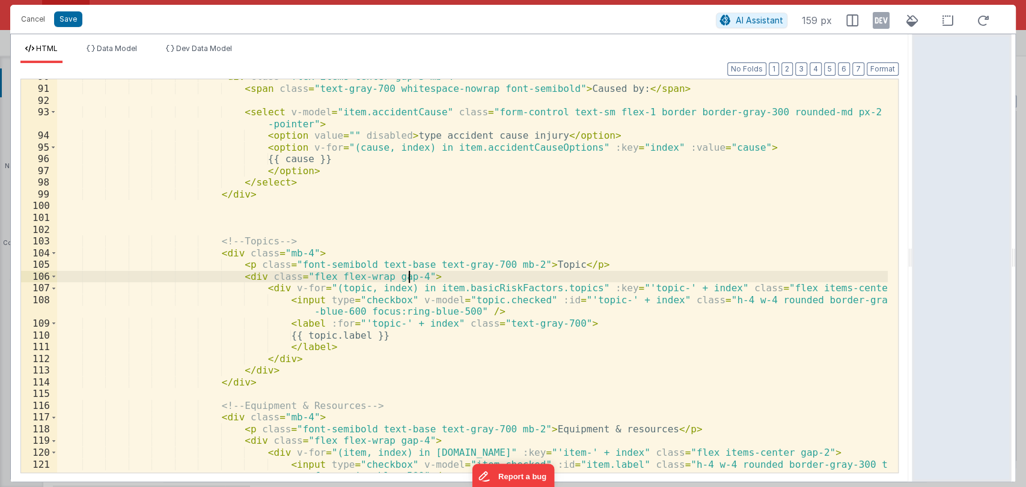
click at [501, 277] on div "< div class = "flex items-center gap-3 mb-4" > < span class = "text-gray-700 wh…" at bounding box center [472, 285] width 830 height 429
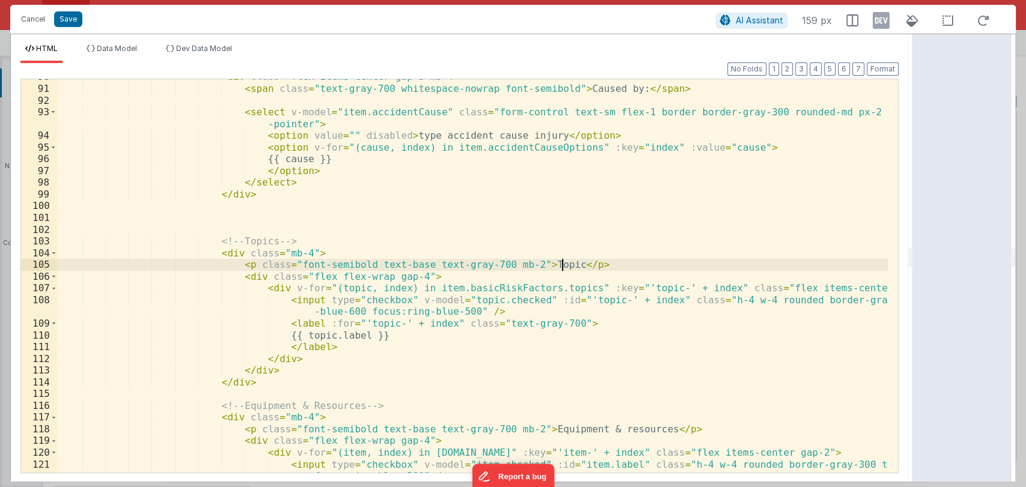
drag, startPoint x: 574, startPoint y: 264, endPoint x: 537, endPoint y: 256, distance: 37.6
click at [543, 256] on div "< div class = "flex items-center gap-3 mb-4" > < span class = "text-gray-700 wh…" at bounding box center [472, 285] width 830 height 429
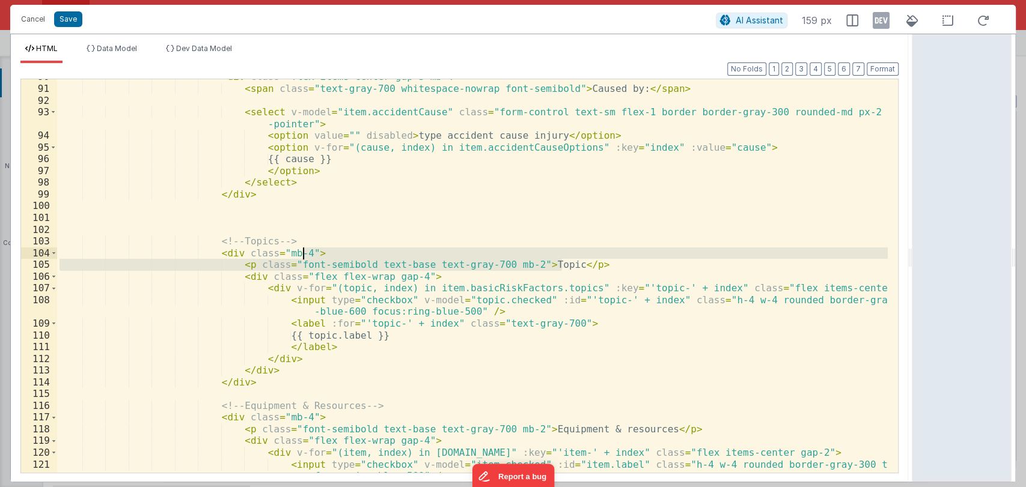
click at [530, 253] on div "< div class = "flex items-center gap-3 mb-4" > < span class = "text-gray-700 wh…" at bounding box center [472, 276] width 830 height 394
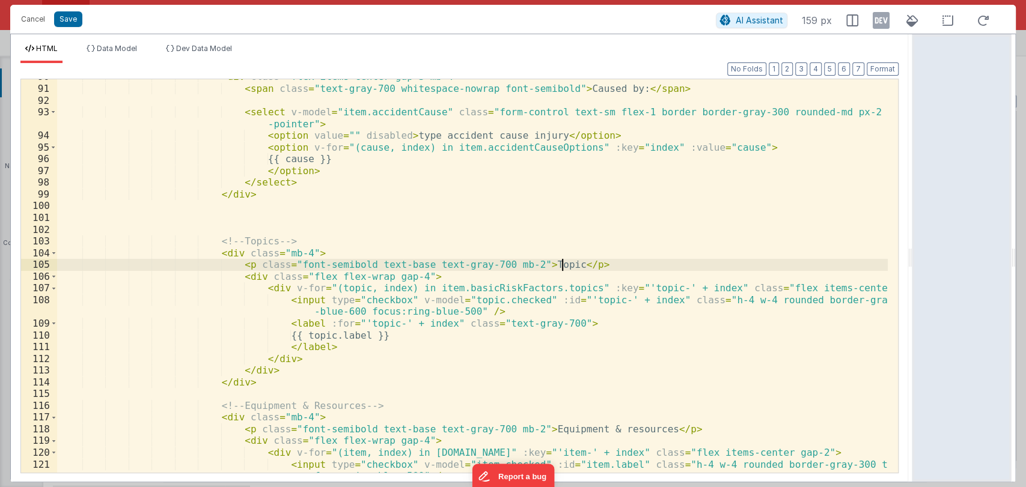
click at [575, 266] on div "< div class = "flex items-center gap-3 mb-4" > < span class = "text-gray-700 wh…" at bounding box center [472, 285] width 830 height 429
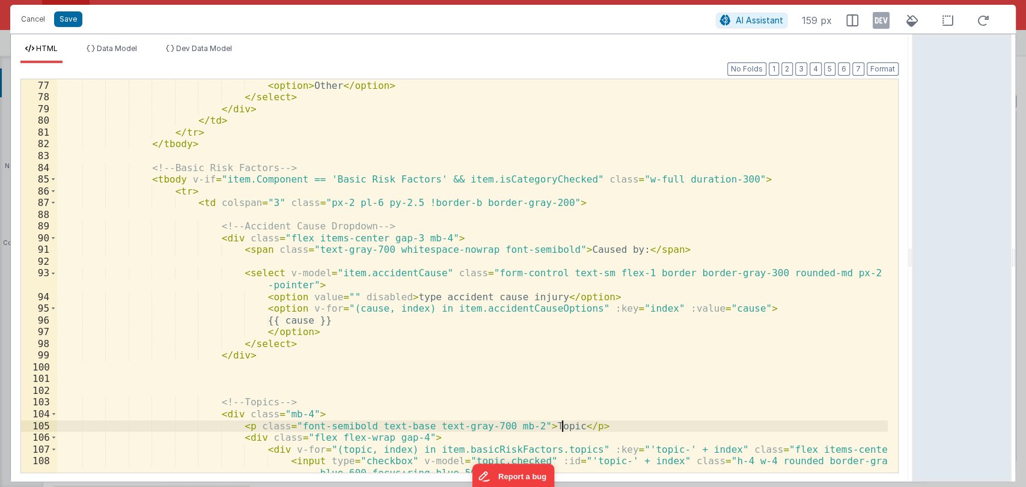
scroll to position [928, 0]
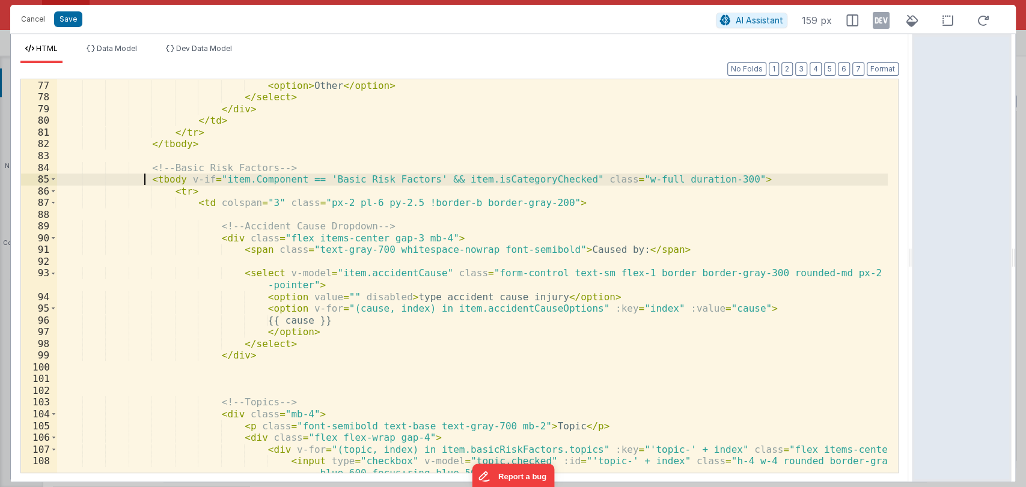
click at [145, 179] on div "< option > In-person </ option > < option > Other </ option > </ select > </ di…" at bounding box center [472, 282] width 830 height 429
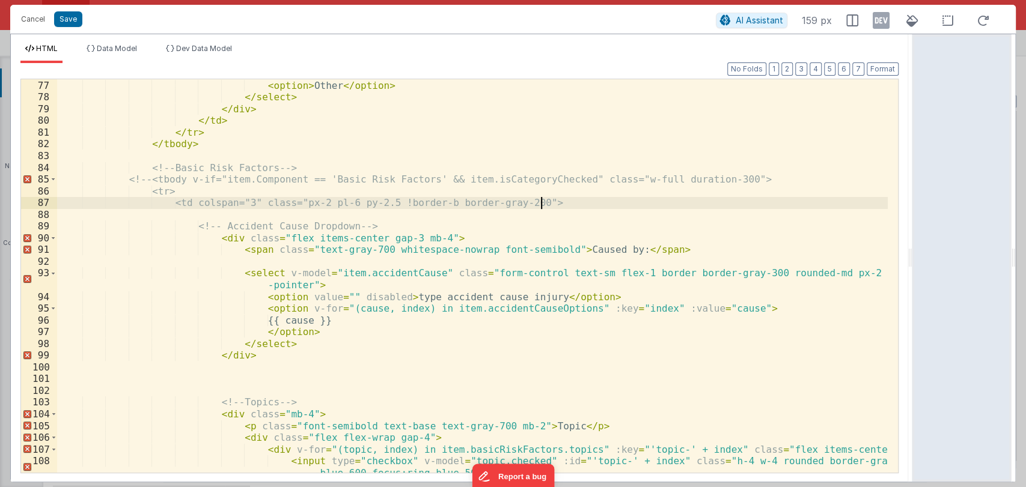
click at [583, 200] on div "< option > In-person </ option > < option > Other </ option > </ select > </ di…" at bounding box center [472, 282] width 830 height 429
click at [558, 207] on div "< option > In-person </ option > < option > Other </ option > </ select > </ di…" at bounding box center [472, 282] width 830 height 429
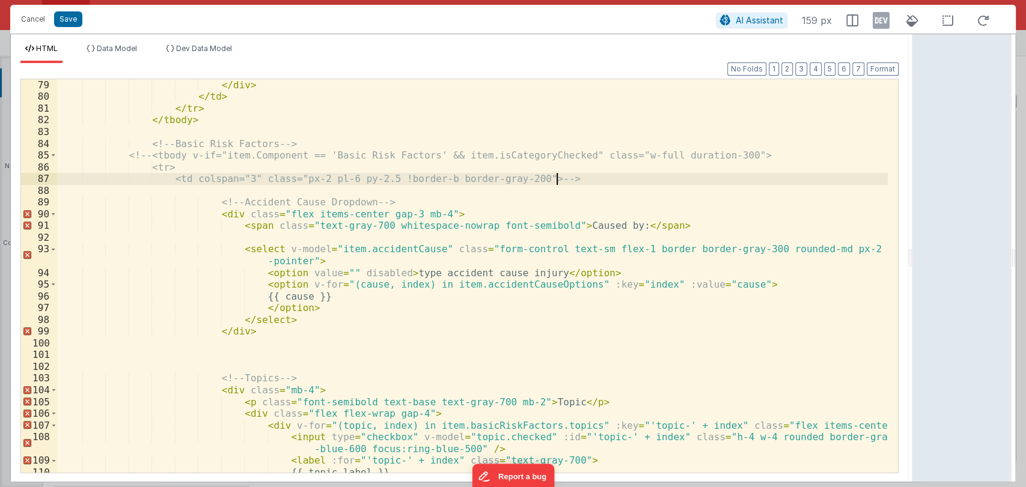
scroll to position [952, 0]
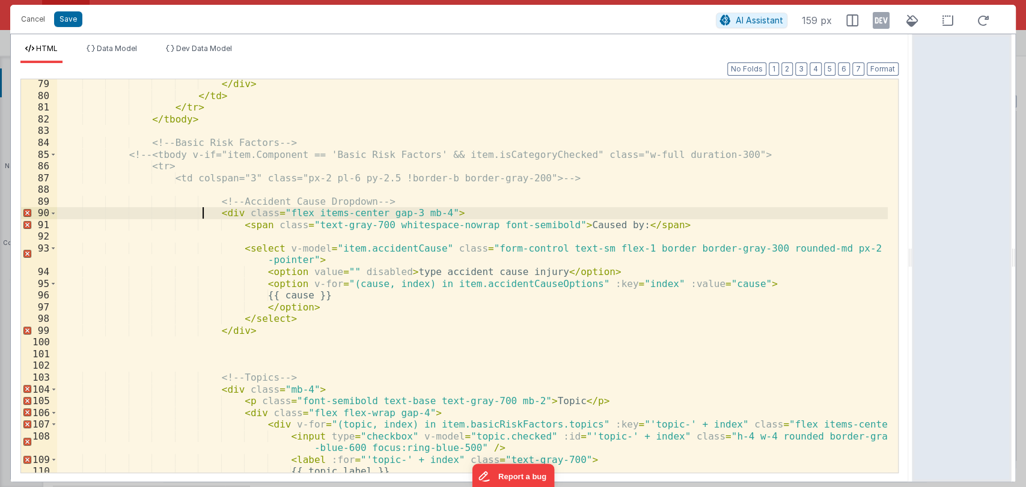
click at [204, 217] on div "</ div > </ td > </ tr > </ tbody > <!-- Basic Risk Factors --> <!-- <tbody v-i…" at bounding box center [472, 286] width 830 height 417
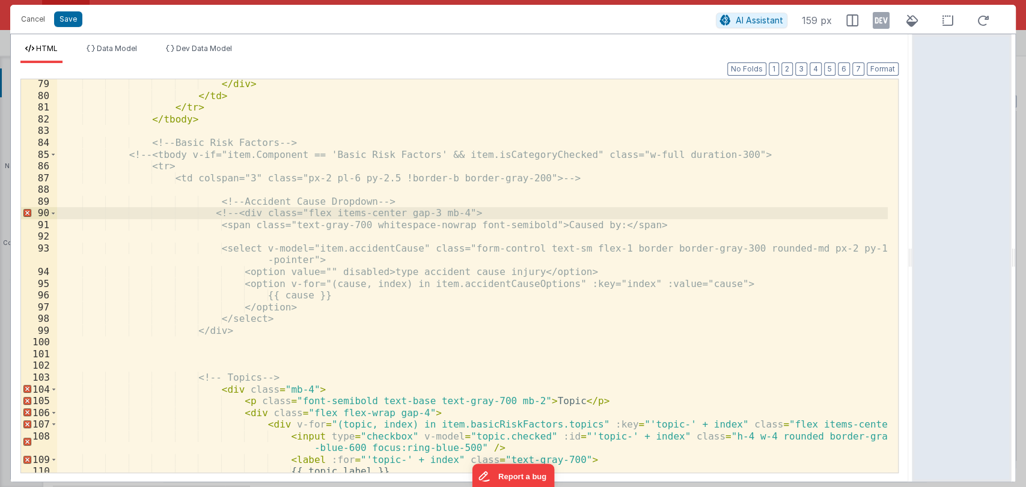
click at [256, 333] on div "</ div > </ td > </ tr > </ tbody > <!-- Basic Risk Factors --> <!-- <tbody v-i…" at bounding box center [472, 286] width 830 height 417
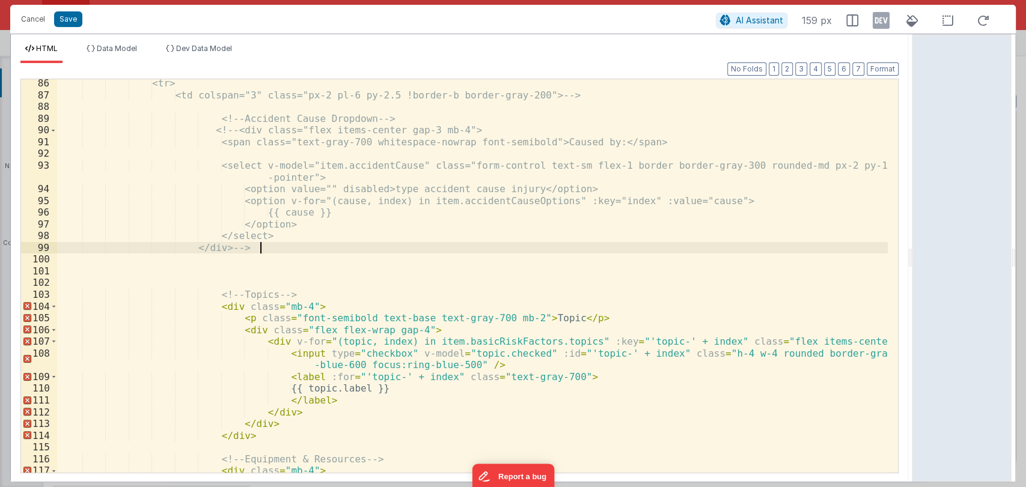
scroll to position [1035, 0]
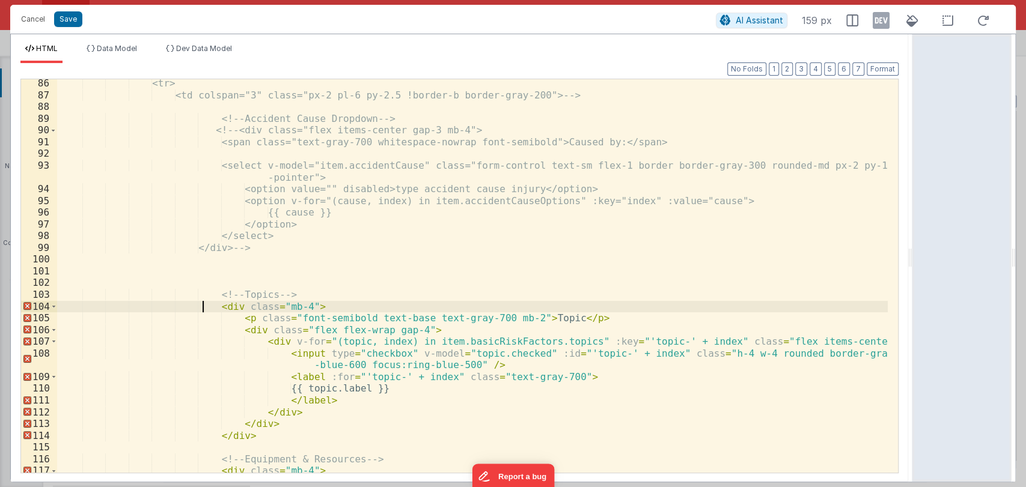
click at [204, 308] on div "<tr> <td colspan="3" class="px-2 pl-6 py-2.5 !border-b border-gray-200"> --> <!…" at bounding box center [472, 286] width 830 height 417
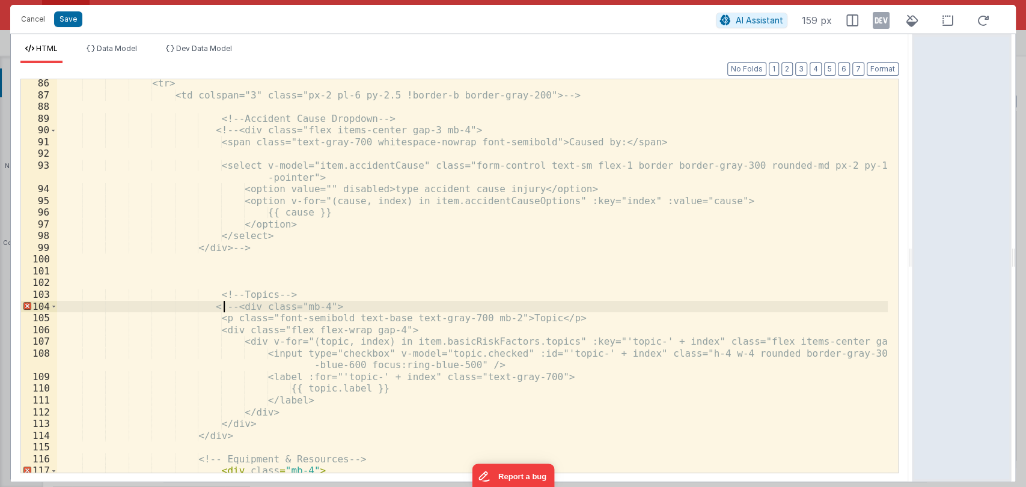
click at [273, 437] on div "<tr> <td colspan="3" class="px-2 pl-6 py-2.5 !border-b border-gray-200"> --> <!…" at bounding box center [472, 286] width 830 height 417
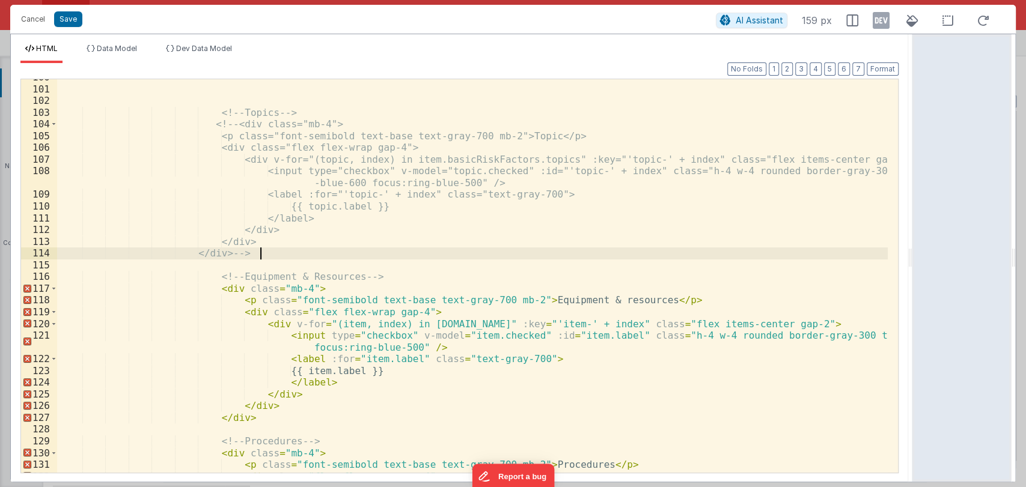
scroll to position [1219, 0]
click at [185, 287] on div "<!-- Topics --> <!-- <div class="mb-4"> <p class="font-semibold text-base text-…" at bounding box center [472, 279] width 830 height 417
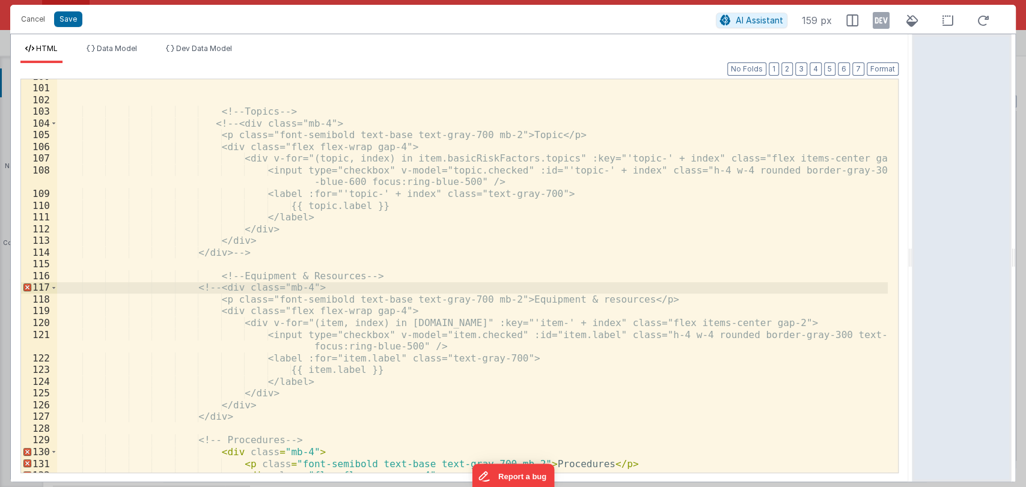
click at [282, 423] on div "<!-- Topics --> <!-- <div class="mb-4"> <p class="font-semibold text-base text-…" at bounding box center [472, 279] width 830 height 417
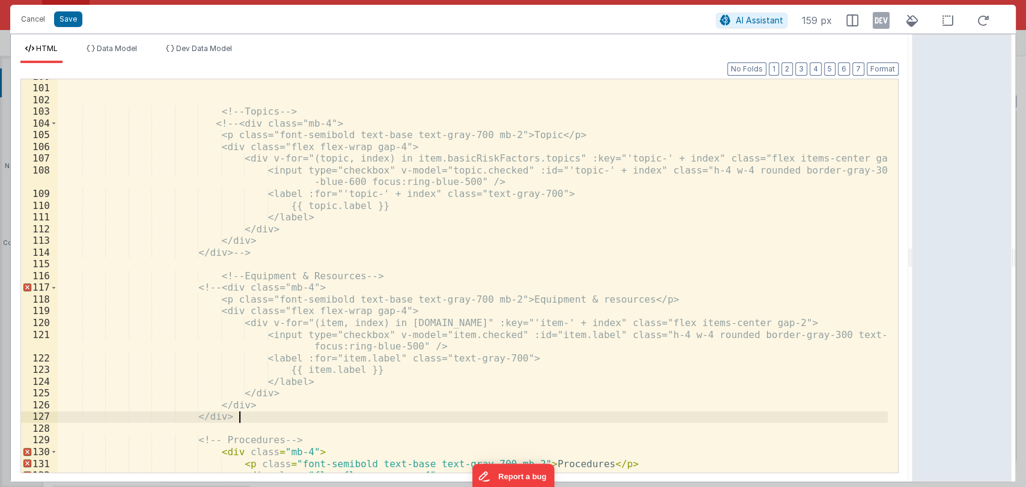
click at [296, 416] on div "<!-- Topics --> <!-- <div class="mb-4"> <p class="font-semibold text-base text-…" at bounding box center [472, 279] width 830 height 417
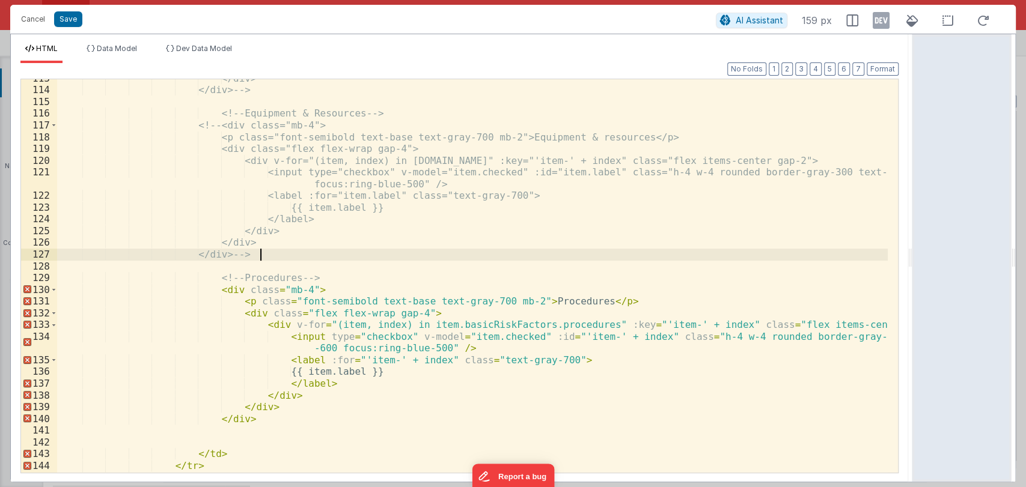
scroll to position [1381, 0]
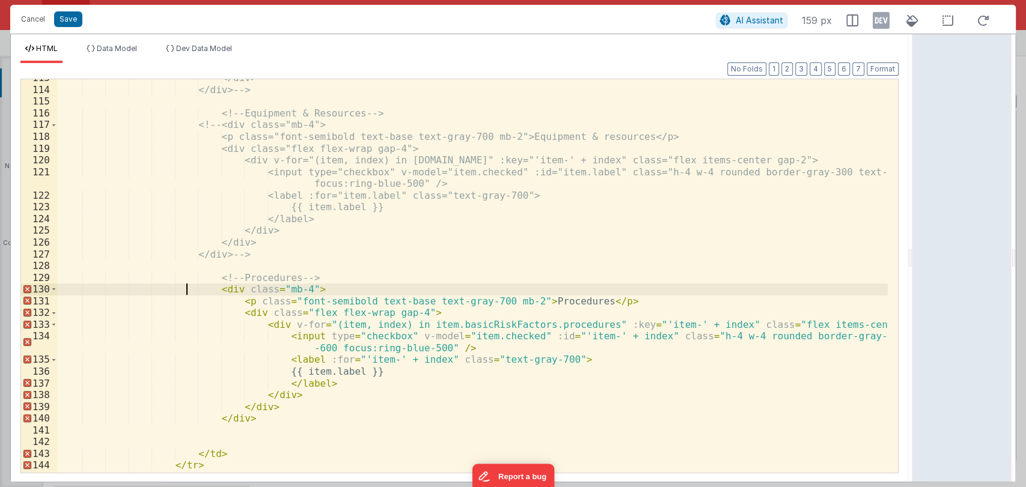
click at [189, 288] on div "</div> </div> --> <!-- Equipment & Resources --> <!-- <div class="mb-4"> <p cla…" at bounding box center [472, 280] width 830 height 417
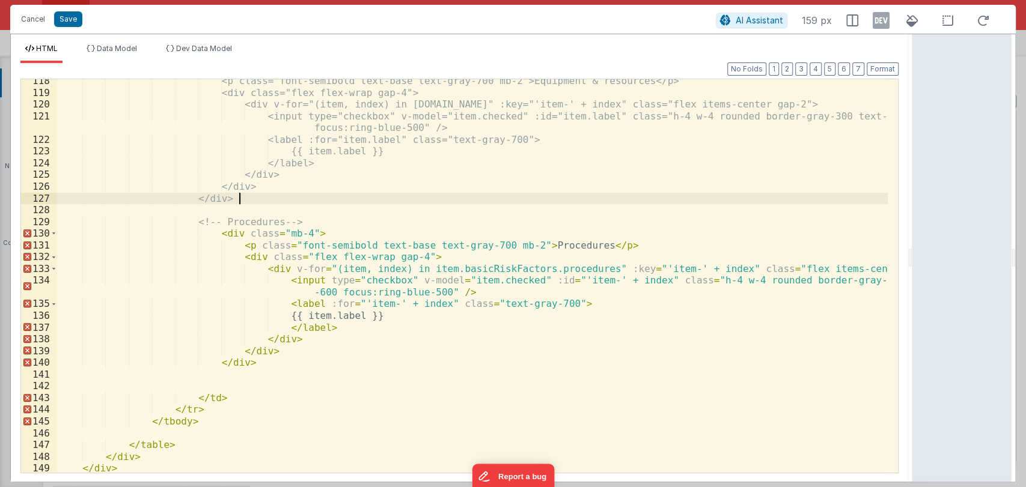
scroll to position [1437, 0]
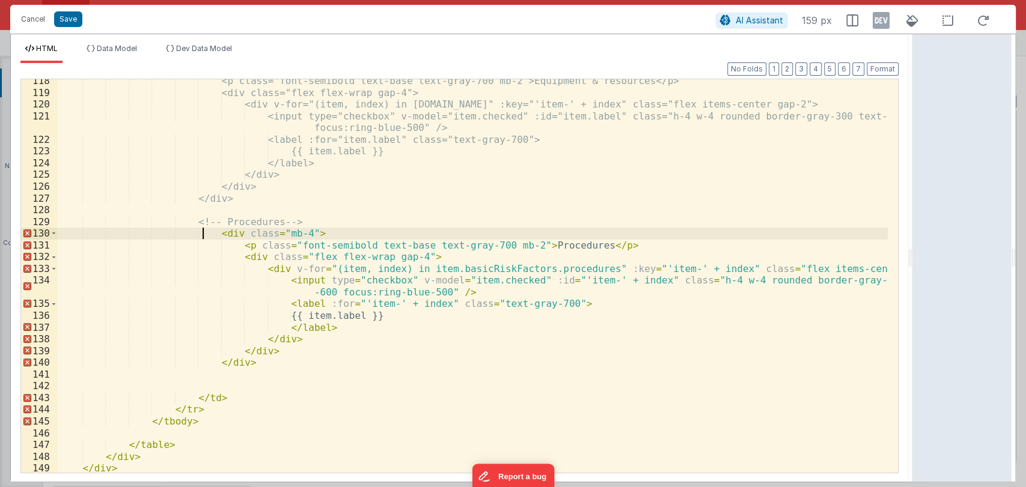
click at [202, 236] on div "<p class="font-semibold text-base text-gray-700 mb-2">Equipment & resources</p>…" at bounding box center [472, 283] width 830 height 417
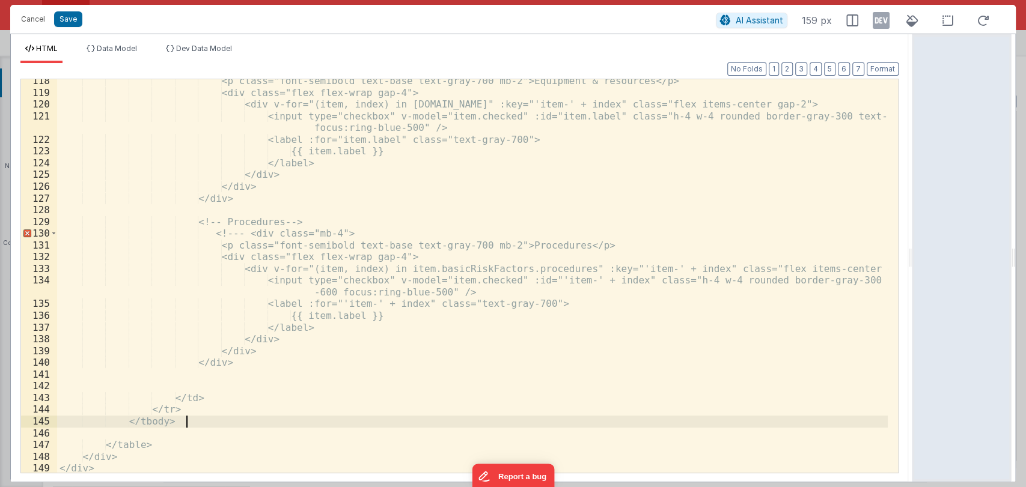
click at [206, 420] on div "<p class="font-semibold text-base text-gray-700 mb-2">Equipment & resources</p>…" at bounding box center [472, 283] width 830 height 417
click at [73, 24] on button "Save" at bounding box center [68, 19] width 28 height 16
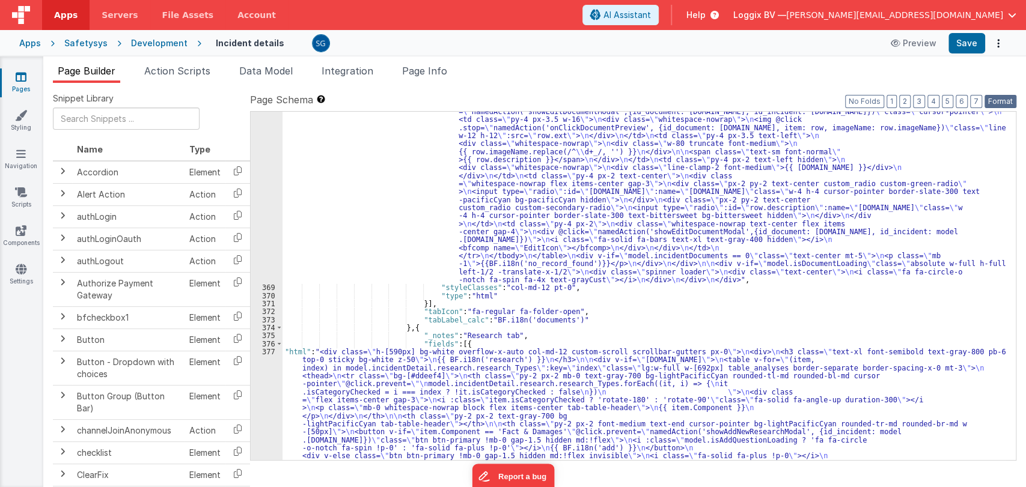
click at [999, 101] on button "Format" at bounding box center [1000, 101] width 32 height 13
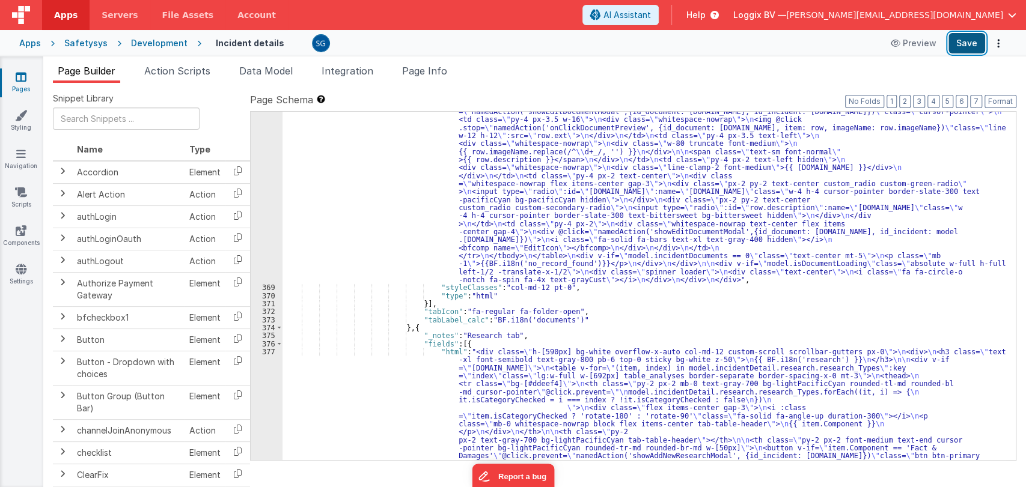
click at [969, 49] on button "Save" at bounding box center [966, 43] width 37 height 20
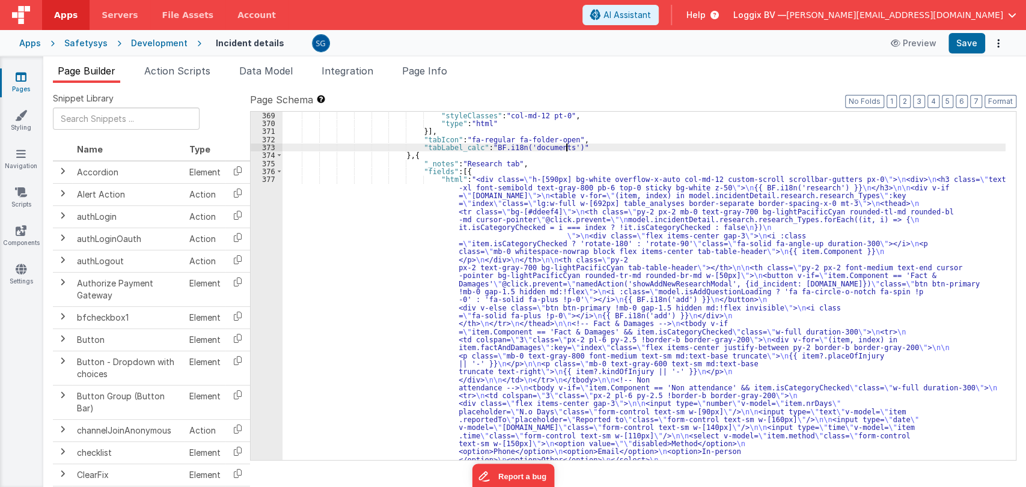
scroll to position [5014, 0]
click at [513, 200] on div ""html" : "<div :class= \" (!model.incidentDetail.incident.id || model.isDocumen…" at bounding box center [643, 422] width 723 height 1149
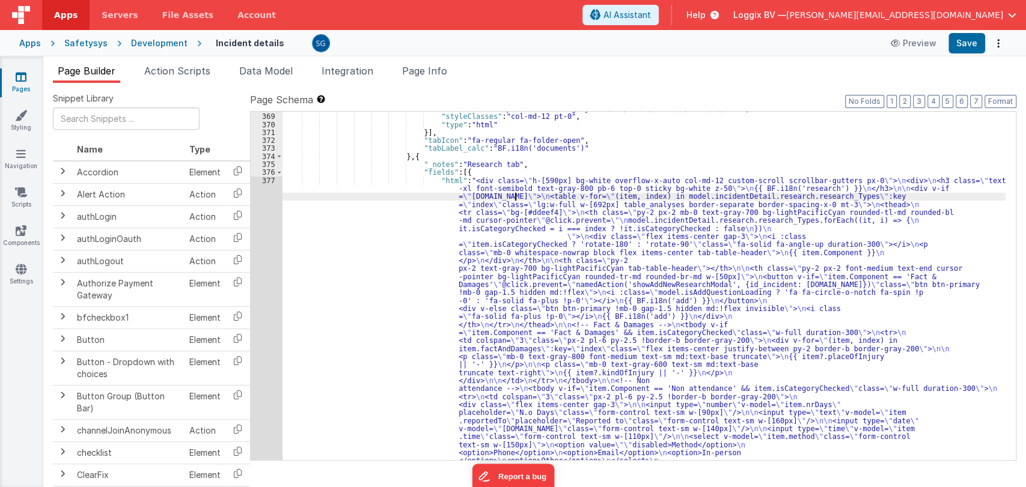
click at [264, 179] on div "377" at bounding box center [267, 445] width 32 height 537
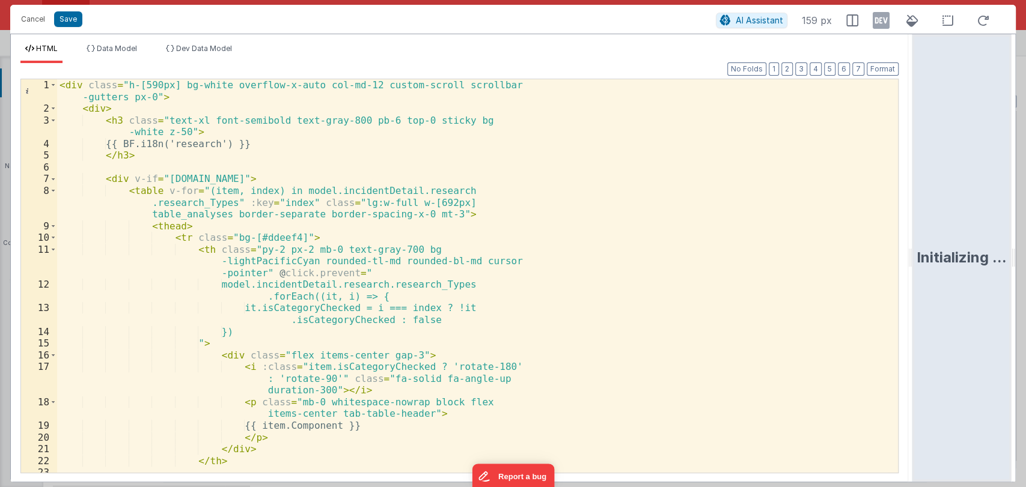
drag, startPoint x: 510, startPoint y: 259, endPoint x: 1016, endPoint y: 276, distance: 506.8
click at [1016, 276] on html "Cancel Save AI Assistant 159 px HTML Data Model Dev Data Model Format 7 6 5 4 3…" at bounding box center [513, 243] width 1026 height 487
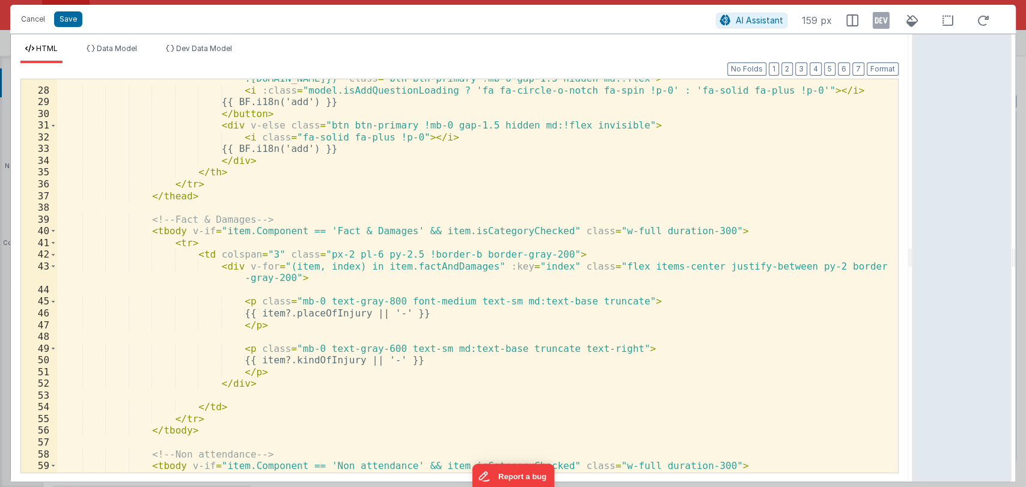
scroll to position [335, 0]
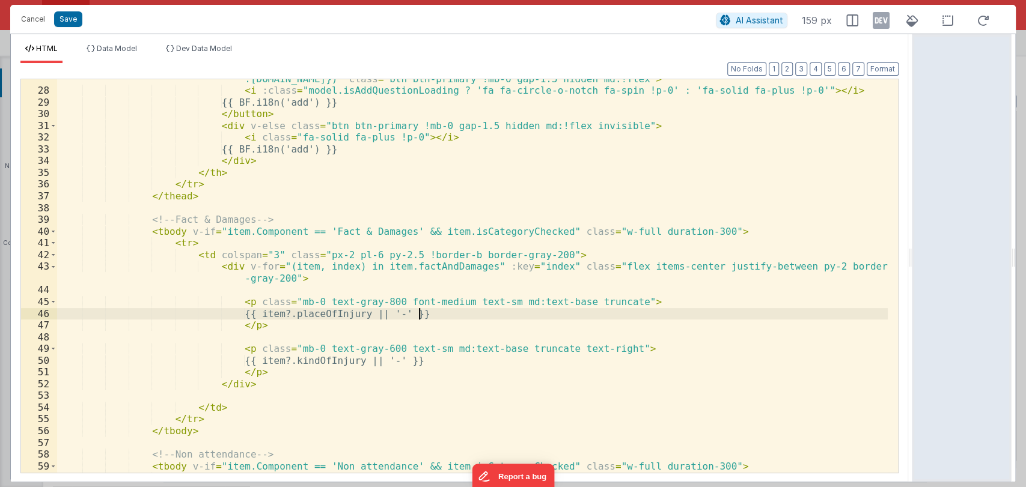
click at [430, 317] on div "< button v-if = "item.Component == 'Fact & Damages'" @ click.prevent = "namedAc…" at bounding box center [472, 275] width 830 height 429
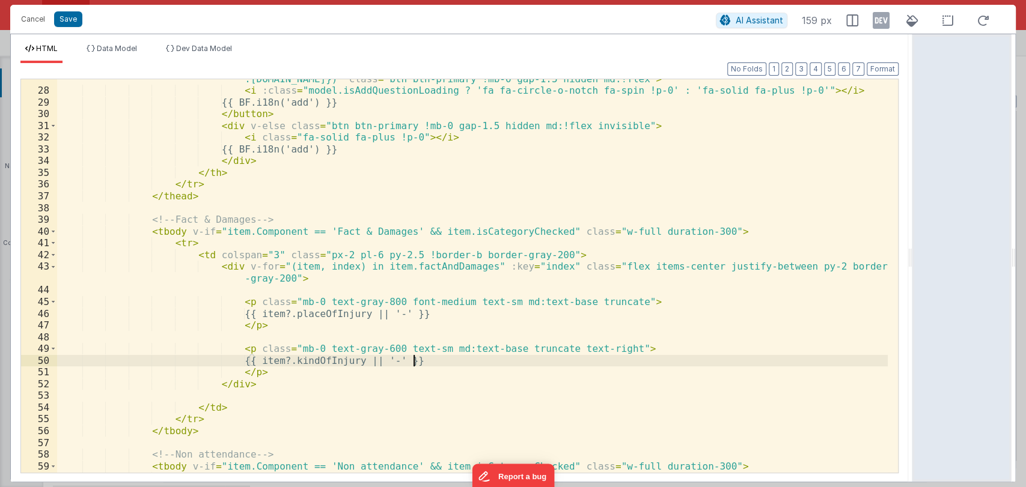
click at [418, 362] on div "< button v-if = "item.Component == 'Fact & Damages'" @ click.prevent = "namedAc…" at bounding box center [472, 275] width 830 height 429
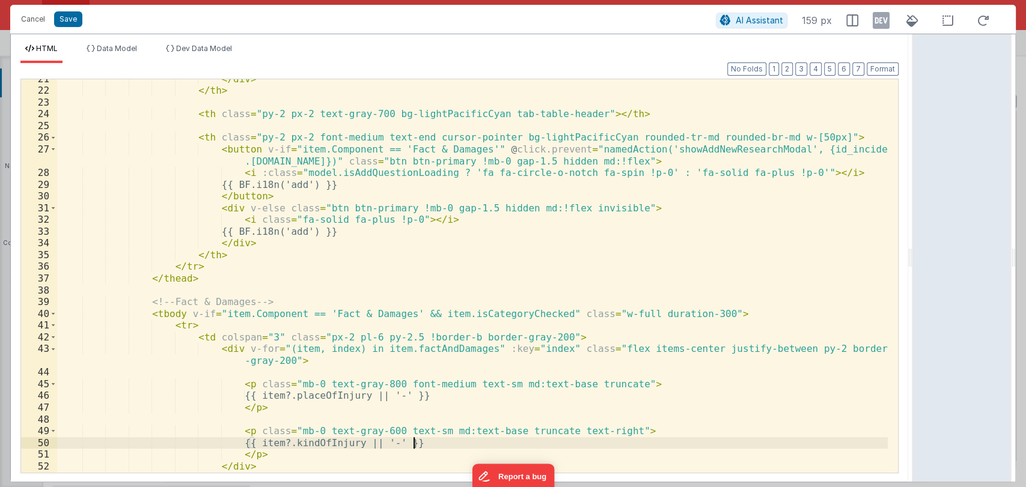
scroll to position [258, 0]
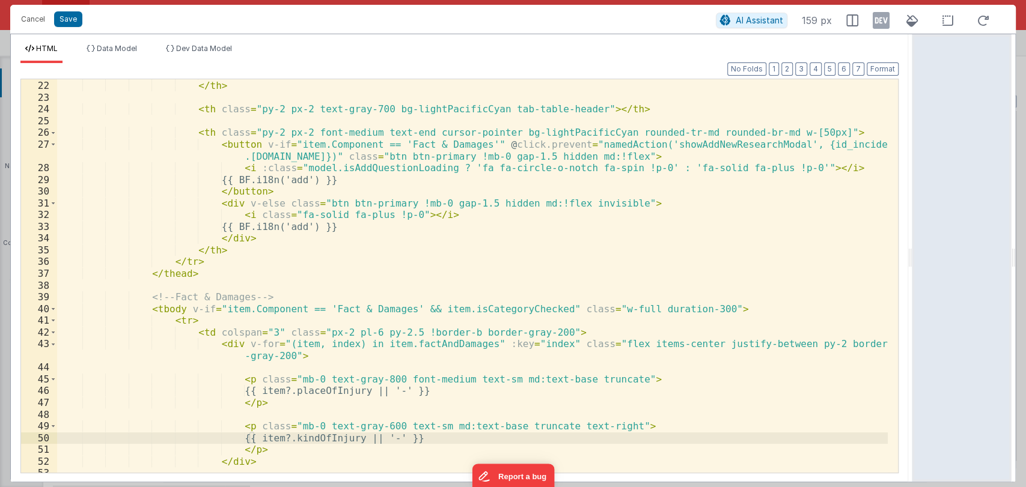
click at [444, 345] on div "</ div > </ th > < th class = "py-2 px-2 text-gray-700 bg-lightPacificCyan tab-…" at bounding box center [472, 276] width 830 height 417
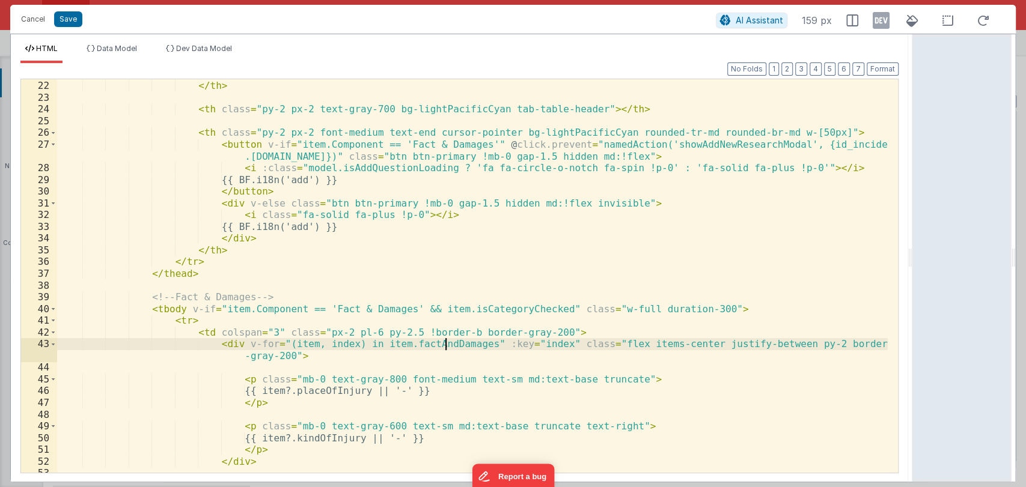
click at [444, 345] on div "</ div > </ th > < th class = "py-2 px-2 text-gray-700 bg-lightPacificCyan tab-…" at bounding box center [472, 276] width 830 height 417
click at [466, 350] on div "</ div > </ th > < th class = "py-2 px-2 text-gray-700 bg-lightPacificCyan tab-…" at bounding box center [472, 276] width 830 height 417
drag, startPoint x: 461, startPoint y: 345, endPoint x: 359, endPoint y: 344, distance: 101.6
click at [359, 344] on div "</ div > </ th > < th class = "py-2 px-2 text-gray-700 bg-lightPacificCyan tab-…" at bounding box center [472, 276] width 830 height 417
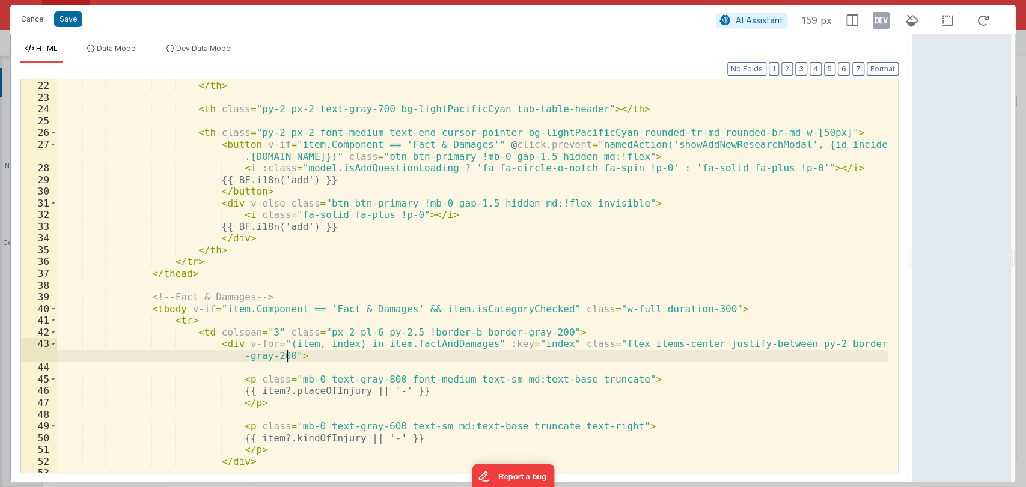
click at [388, 361] on div "</ div > </ th > < th class = "py-2 px-2 text-gray-700 bg-lightPacificCyan tab-…" at bounding box center [472, 276] width 830 height 417
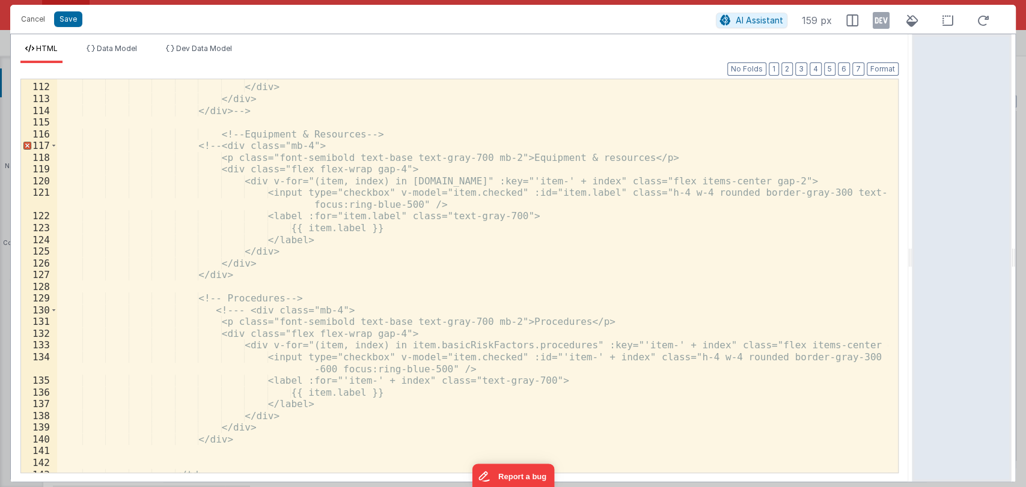
scroll to position [1367, 0]
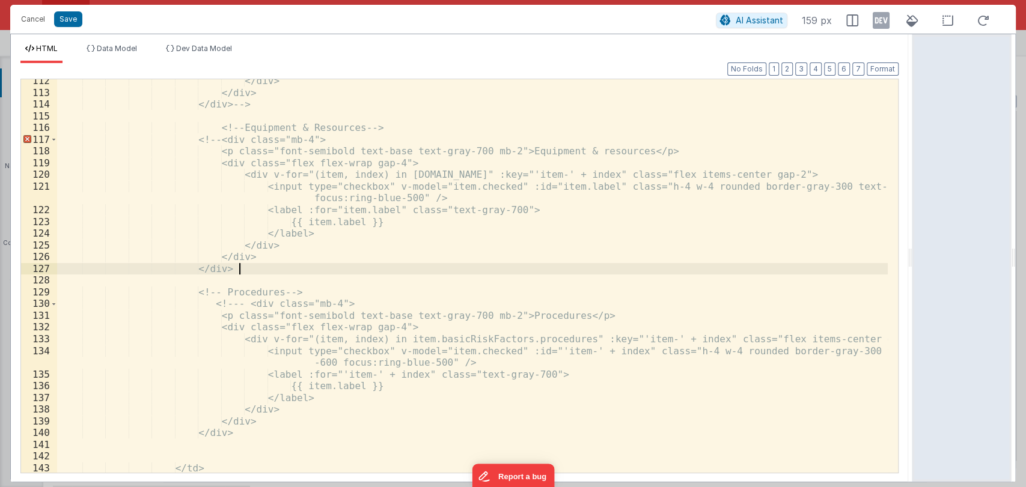
click at [257, 272] on div "</div> </div> </div> --> <!-- Equipment & Resources --> <!-- <div class="mb-4">…" at bounding box center [472, 283] width 830 height 417
click at [74, 22] on button "Save" at bounding box center [68, 19] width 28 height 16
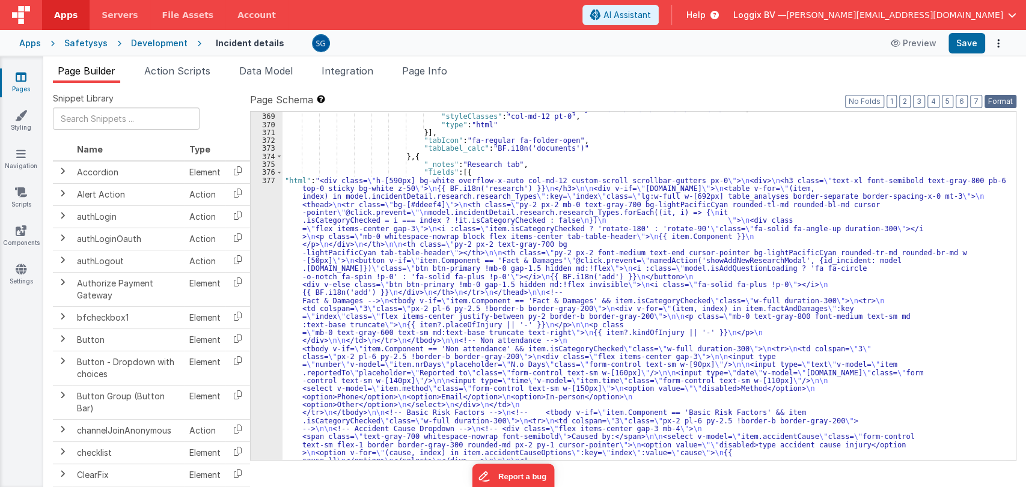
click at [992, 100] on button "Format" at bounding box center [1000, 101] width 32 height 13
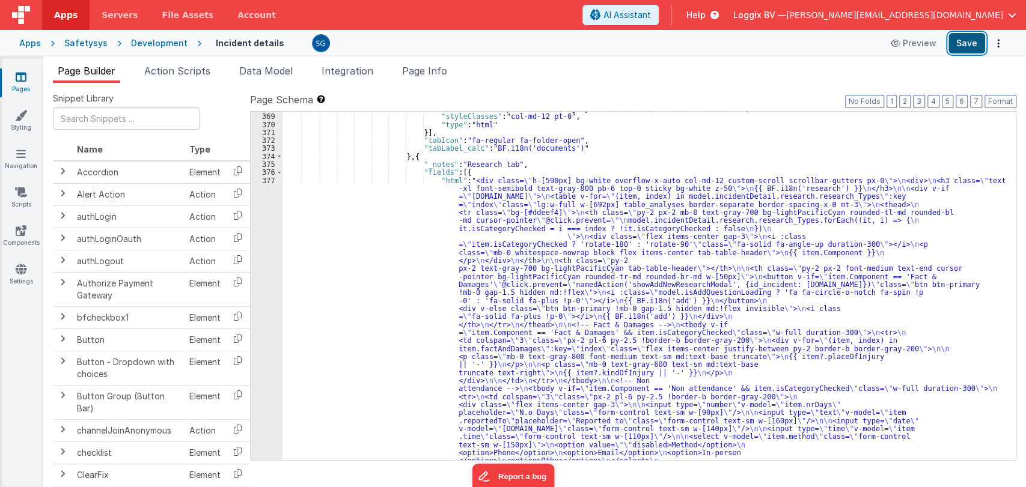
click at [964, 41] on button "Save" at bounding box center [966, 43] width 37 height 20
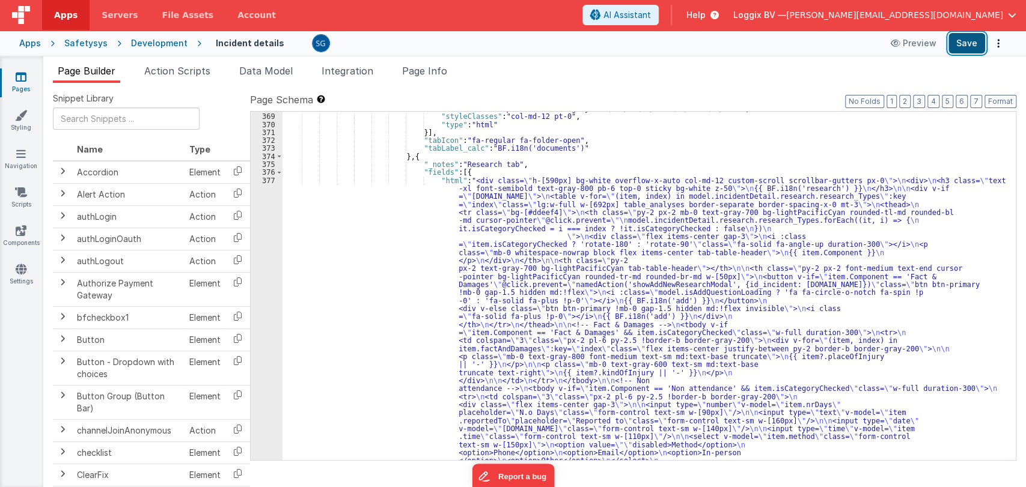
click at [963, 44] on button "Save" at bounding box center [966, 43] width 37 height 20
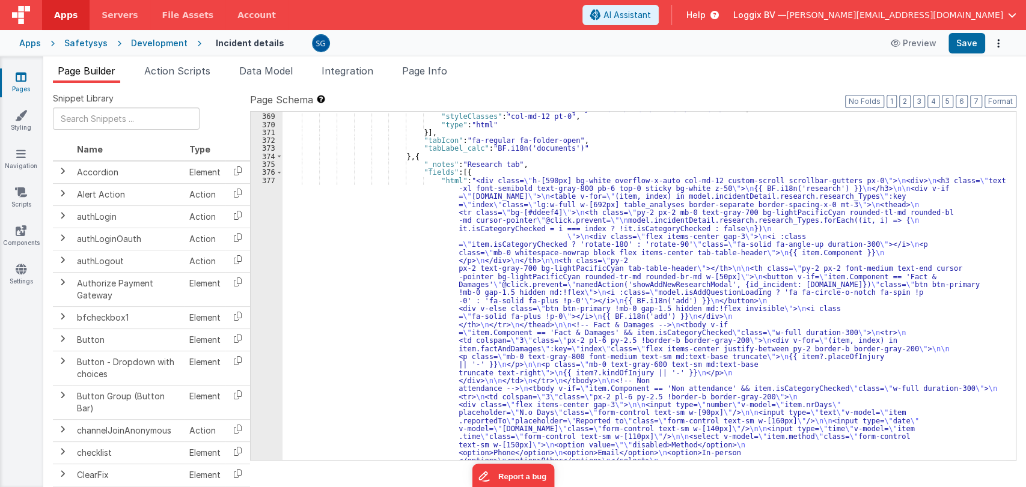
click at [450, 212] on div ""html" : "<div :class= \" (!model.incidentDetail.incident.id || model.isDocumen…" at bounding box center [643, 422] width 723 height 1149
click at [273, 177] on div "377" at bounding box center [267, 445] width 32 height 537
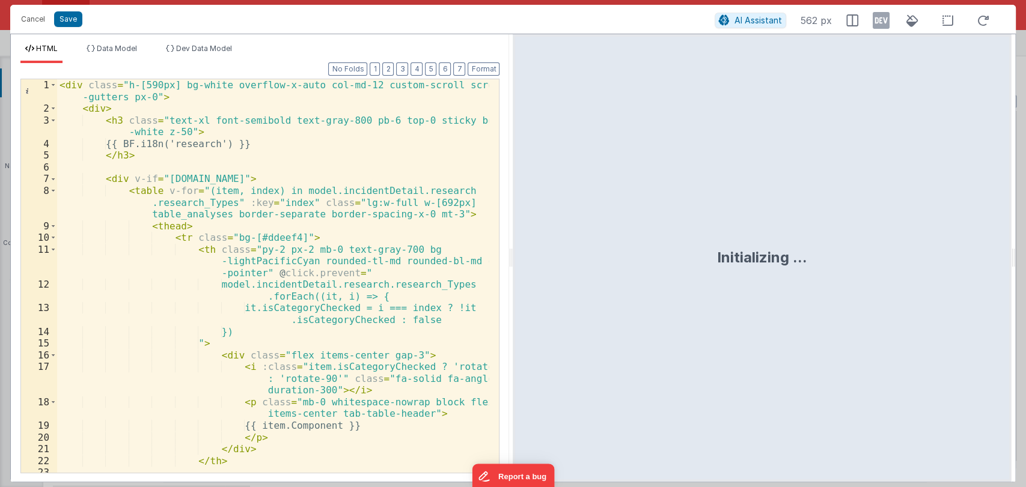
drag, startPoint x: 510, startPoint y: 255, endPoint x: 1024, endPoint y: 291, distance: 515.6
click at [1024, 291] on html "Cancel Save AI Assistant 562 px HTML Data Model Dev Data Model Format 7 6 5 4 3…" at bounding box center [513, 243] width 1026 height 487
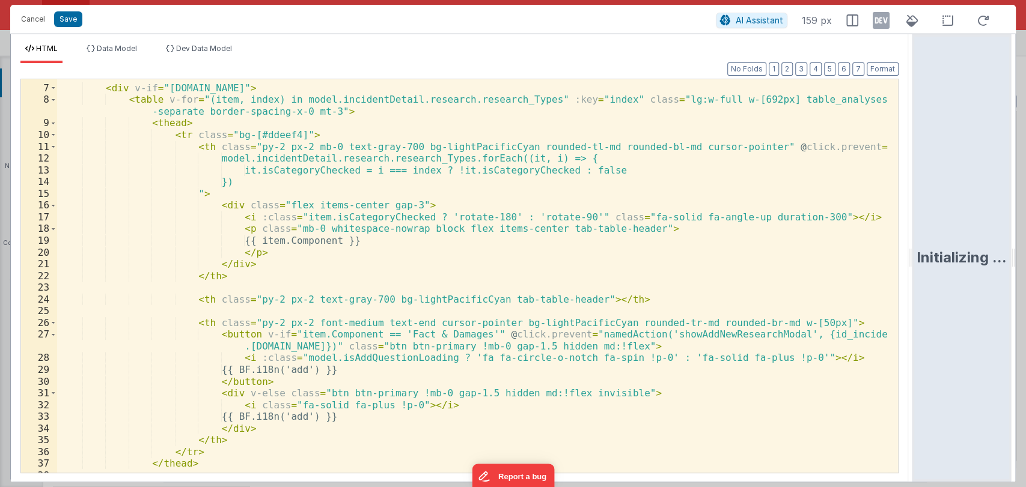
scroll to position [0, 0]
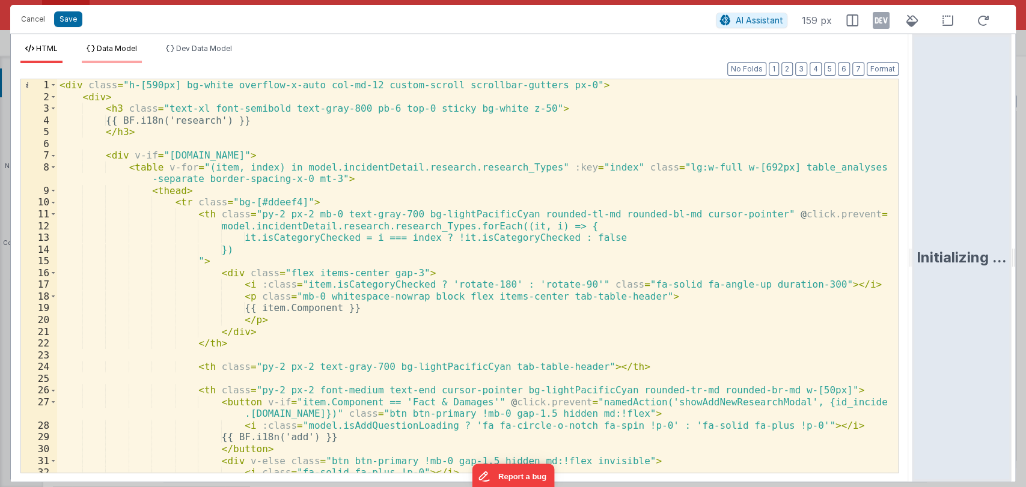
click at [109, 44] on span "Data Model" at bounding box center [117, 48] width 40 height 9
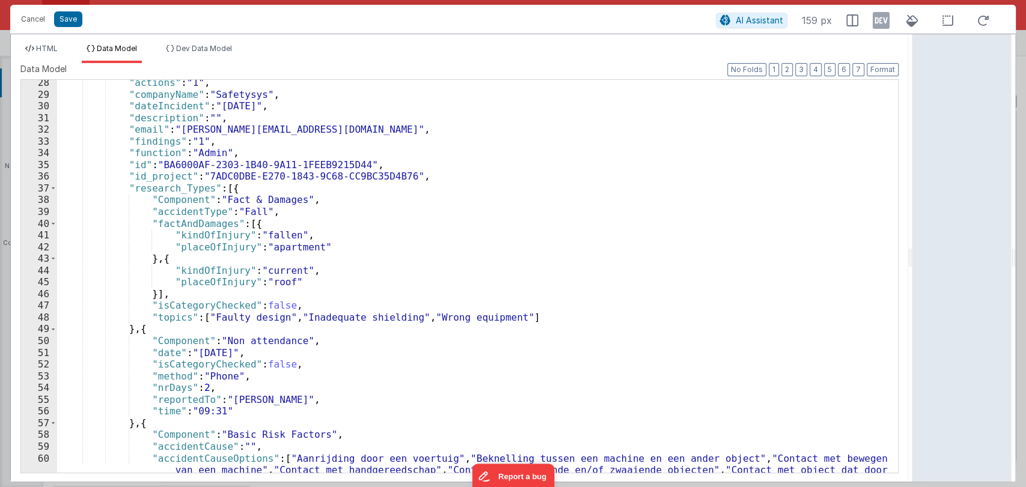
scroll to position [320, 0]
click at [37, 21] on button "Cancel" at bounding box center [33, 19] width 36 height 17
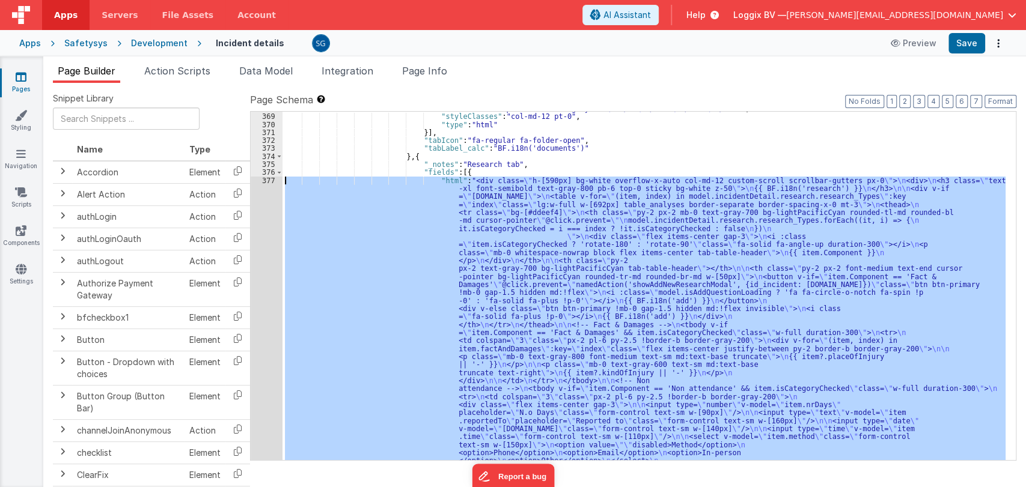
click at [265, 180] on div "377" at bounding box center [267, 445] width 32 height 537
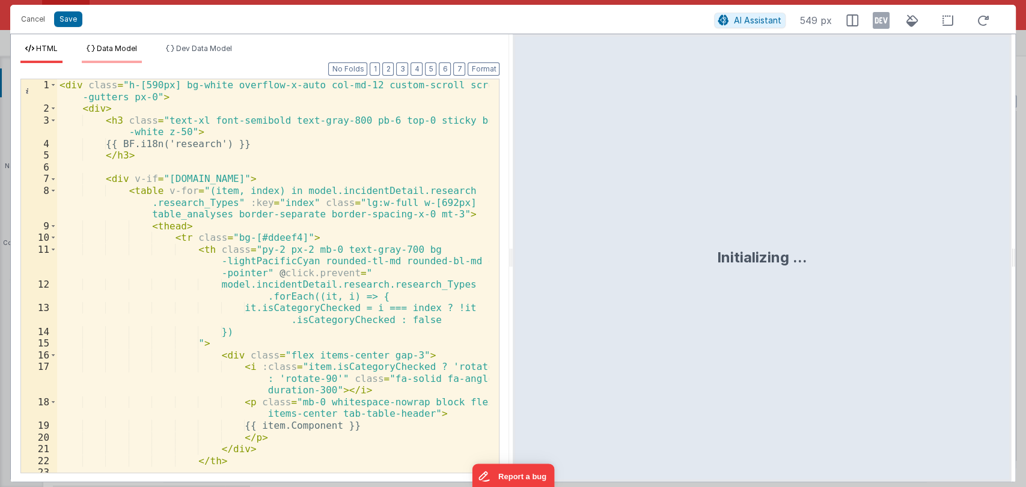
click at [115, 46] on span "Data Model" at bounding box center [117, 48] width 40 height 9
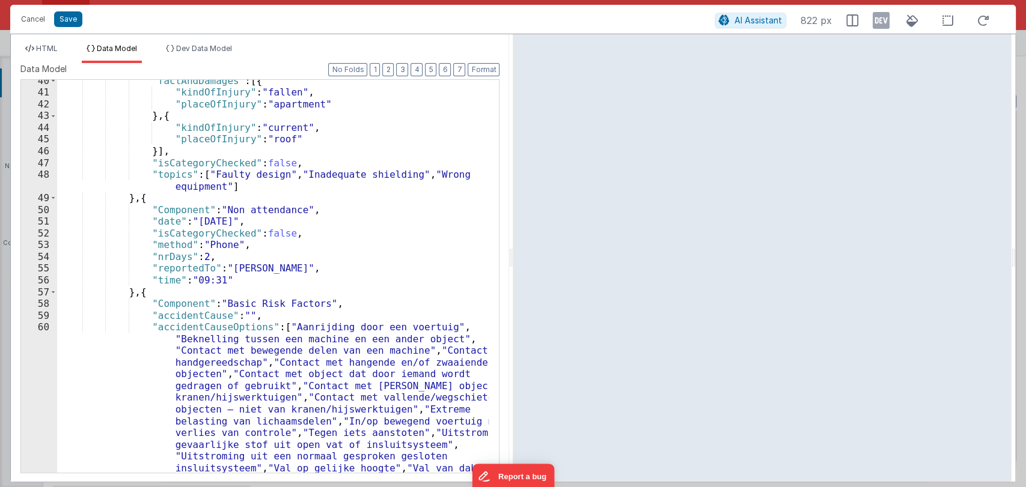
scroll to position [463, 0]
click at [53, 291] on span at bounding box center [53, 293] width 7 height 12
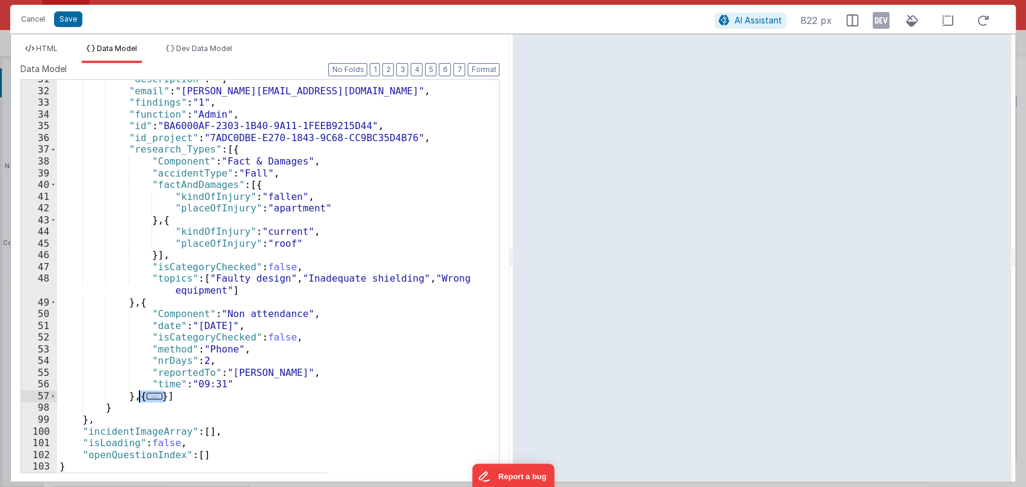
drag, startPoint x: 164, startPoint y: 395, endPoint x: 138, endPoint y: 398, distance: 25.9
click at [138, 398] on div ""description" : "" , "email" : "shantanu@loggix.com" , "findings" : "1" , "func…" at bounding box center [273, 281] width 432 height 416
click at [179, 397] on div ""description" : "" , "email" : "shantanu@loggix.com" , "findings" : "1" , "func…" at bounding box center [273, 281] width 432 height 416
click at [150, 400] on span "..." at bounding box center [155, 396] width 16 height 7
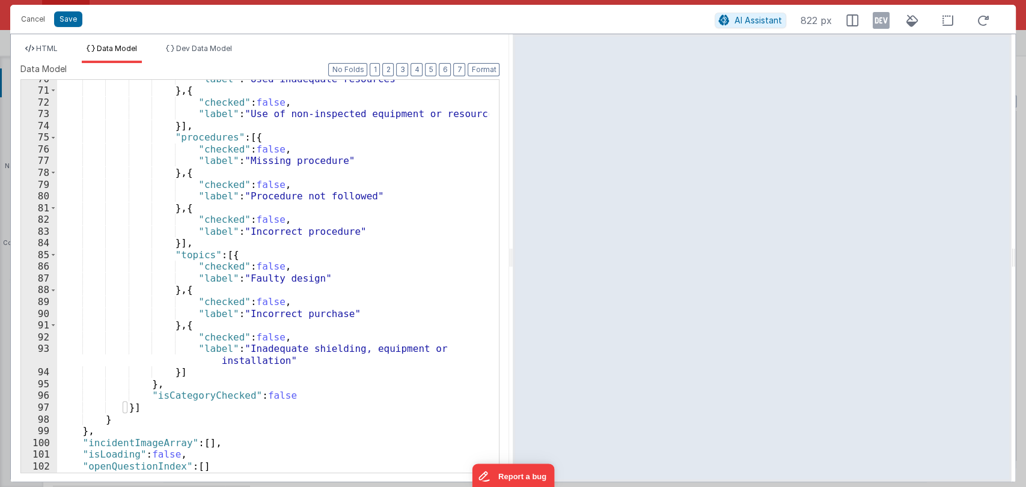
scroll to position [1005, 0]
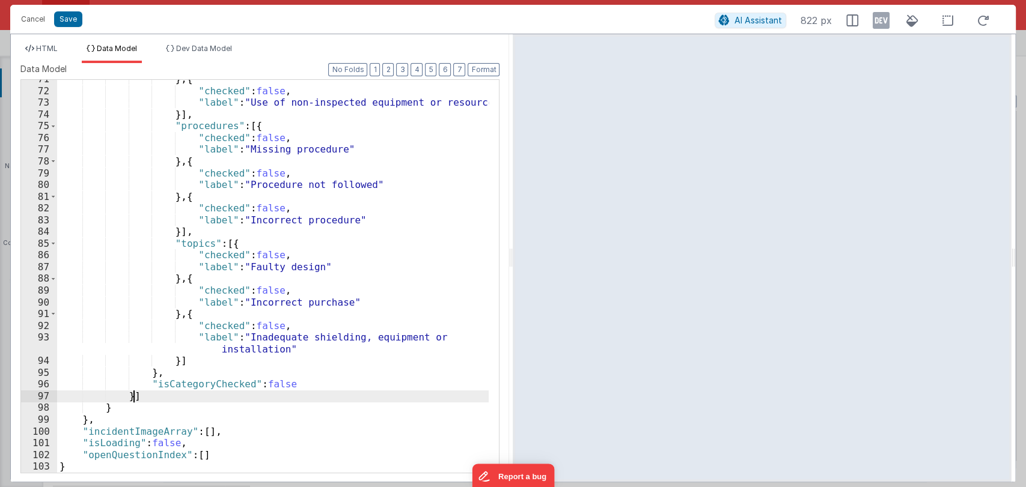
click at [204, 392] on div "} , { "checked" : false , "label" : "Use of non-inspected equipment or resource…" at bounding box center [273, 281] width 432 height 416
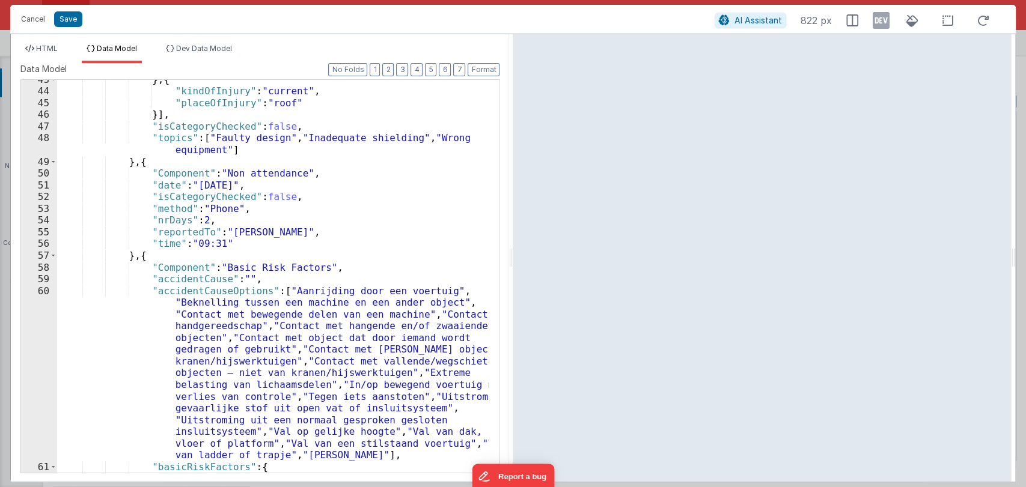
scroll to position [499, 0]
click at [50, 257] on span at bounding box center [53, 257] width 7 height 12
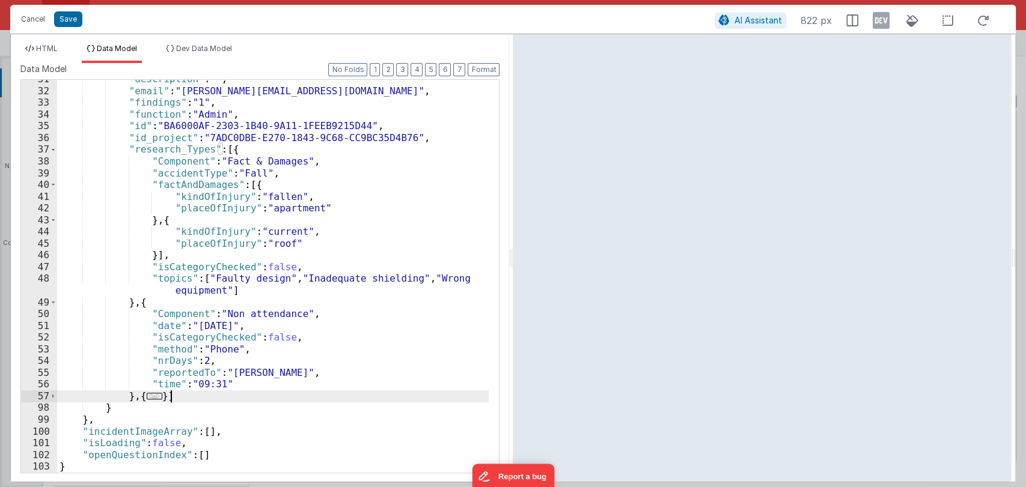
scroll to position [359, 0]
drag, startPoint x: 163, startPoint y: 397, endPoint x: 128, endPoint y: 394, distance: 35.5
click at [128, 394] on div ""description" : "" , "email" : "shantanu@loggix.com" , "findings" : "1" , "func…" at bounding box center [273, 281] width 432 height 416
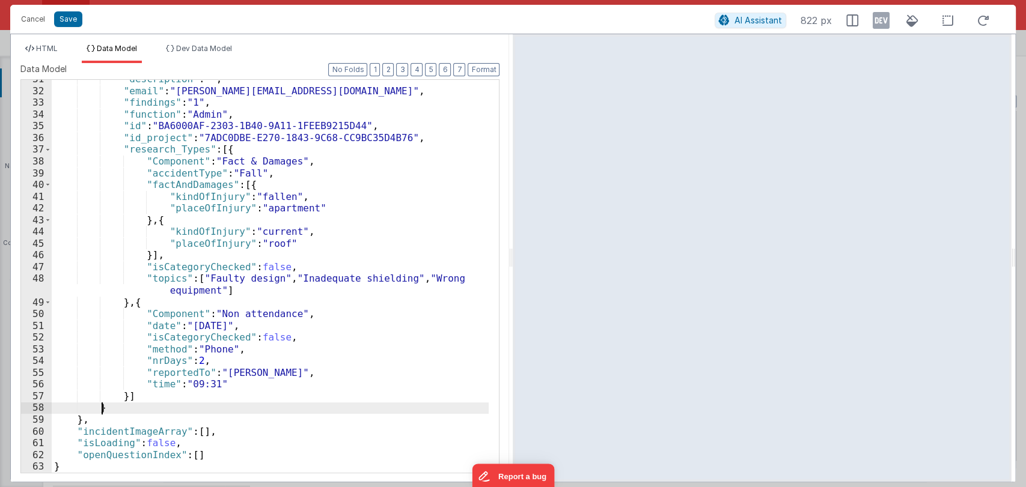
click at [174, 403] on div ""description" : "" , "email" : "shantanu@loggix.com" , "findings" : "1" , "func…" at bounding box center [270, 281] width 437 height 416
click at [69, 16] on button "Save" at bounding box center [68, 19] width 28 height 16
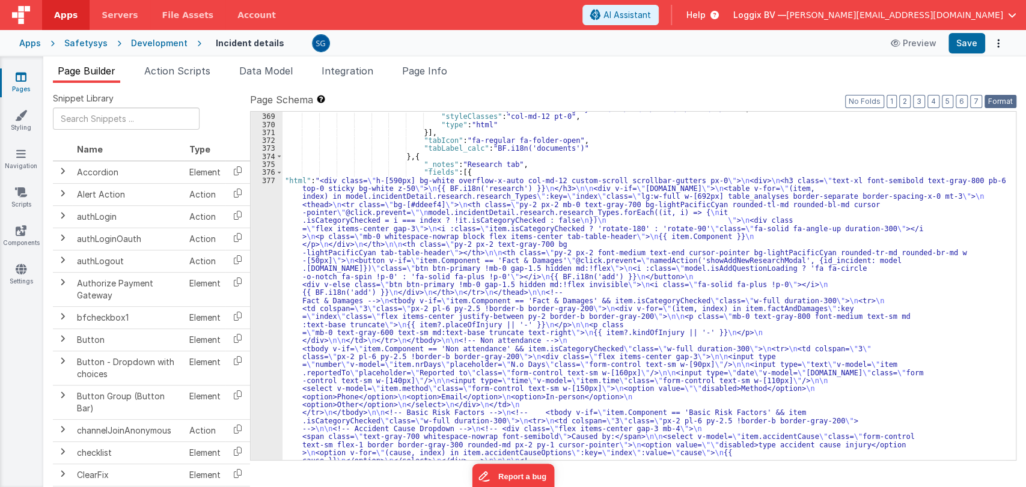
click at [999, 101] on button "Format" at bounding box center [1000, 101] width 32 height 13
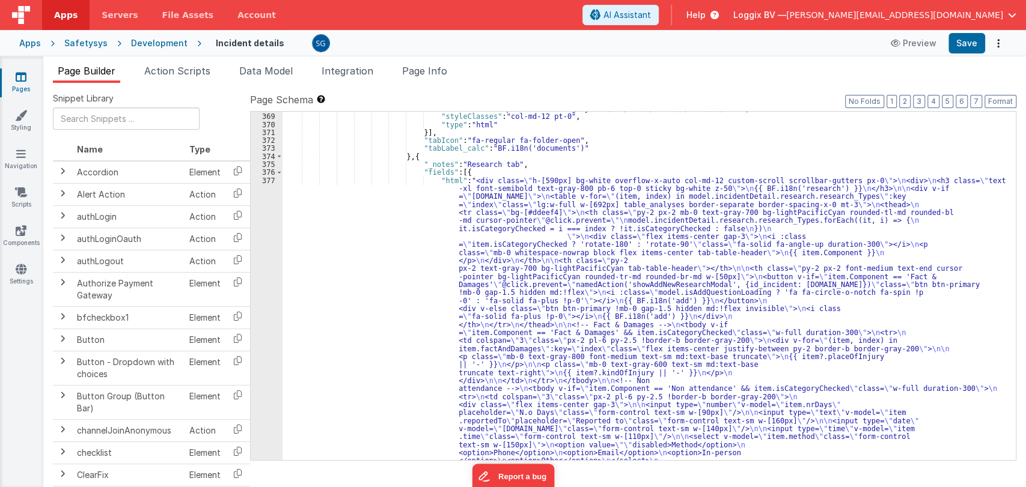
click at [967, 54] on div "Apps Safetysys Development Incident details Preview Save" at bounding box center [513, 43] width 1026 height 26
click at [964, 49] on button "Save" at bounding box center [966, 43] width 37 height 20
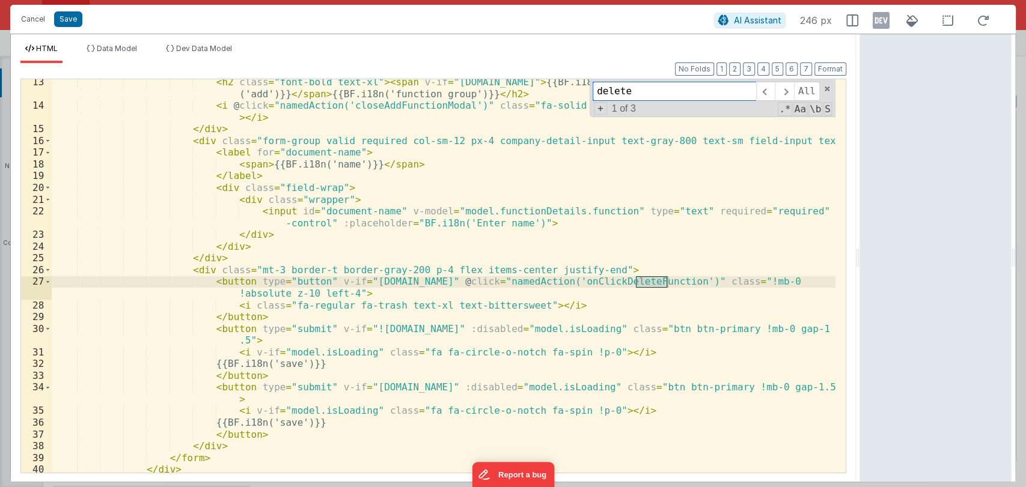
scroll to position [2206, 0]
click at [31, 21] on button "Cancel" at bounding box center [33, 19] width 36 height 17
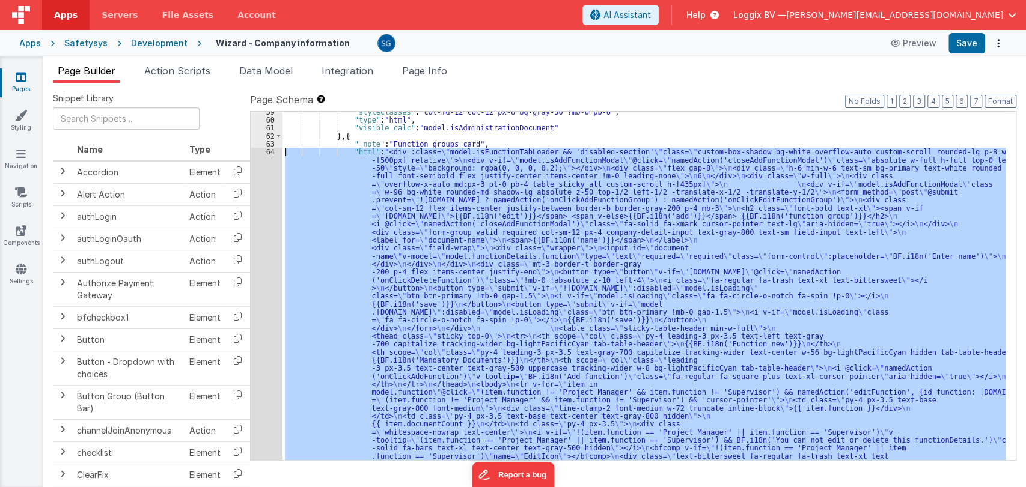
click at [270, 152] on div "64" at bounding box center [267, 328] width 32 height 361
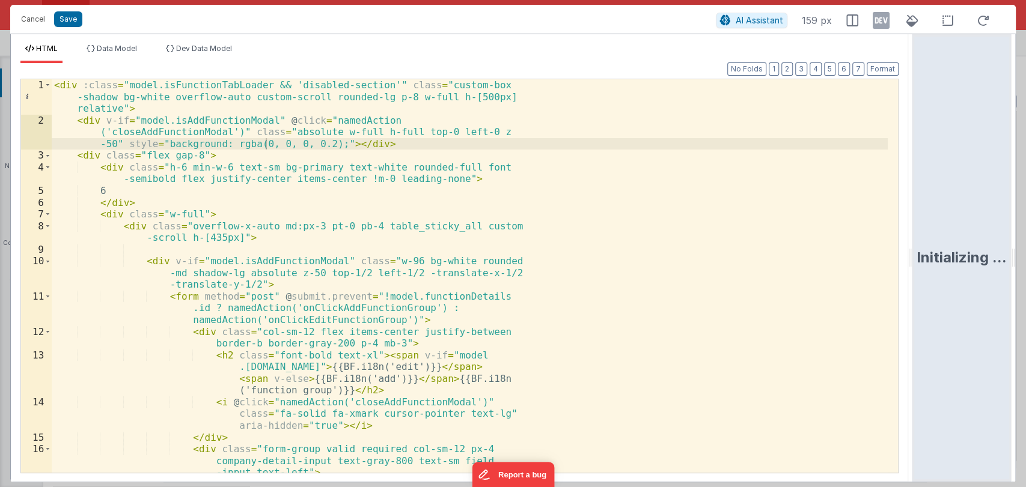
drag, startPoint x: 511, startPoint y: 255, endPoint x: 1020, endPoint y: 225, distance: 509.2
click at [1020, 225] on html "Cancel Save AI Assistant 159 px HTML Data Model Dev Data Model Format 7 6 5 4 3…" at bounding box center [513, 243] width 1026 height 487
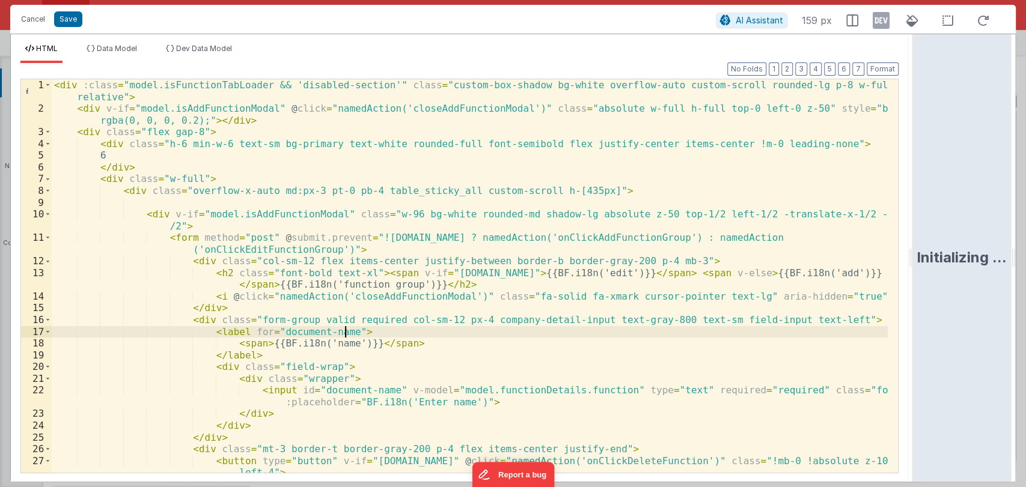
click at [744, 326] on div "< div :class = "model.isFunctionTabLoader && 'disabled-section'" class = "custo…" at bounding box center [470, 293] width 836 height 429
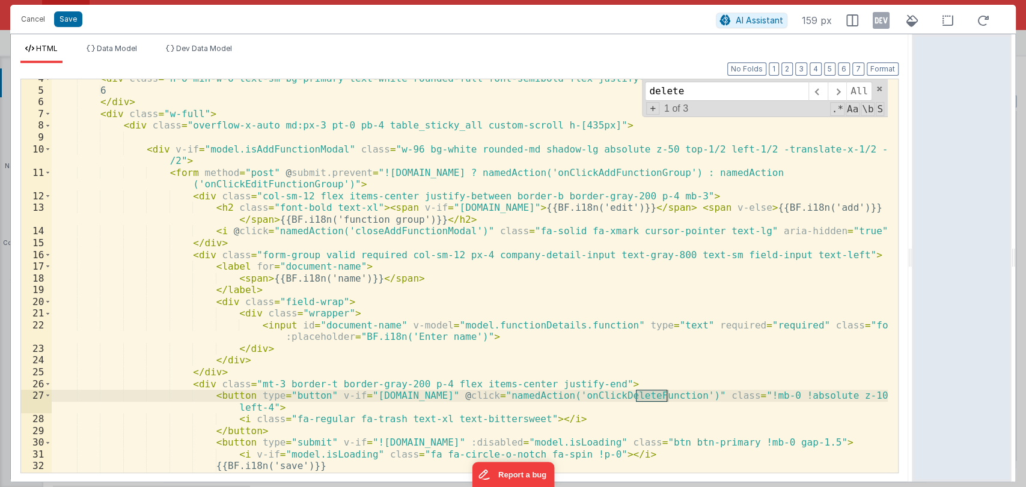
scroll to position [70, 0]
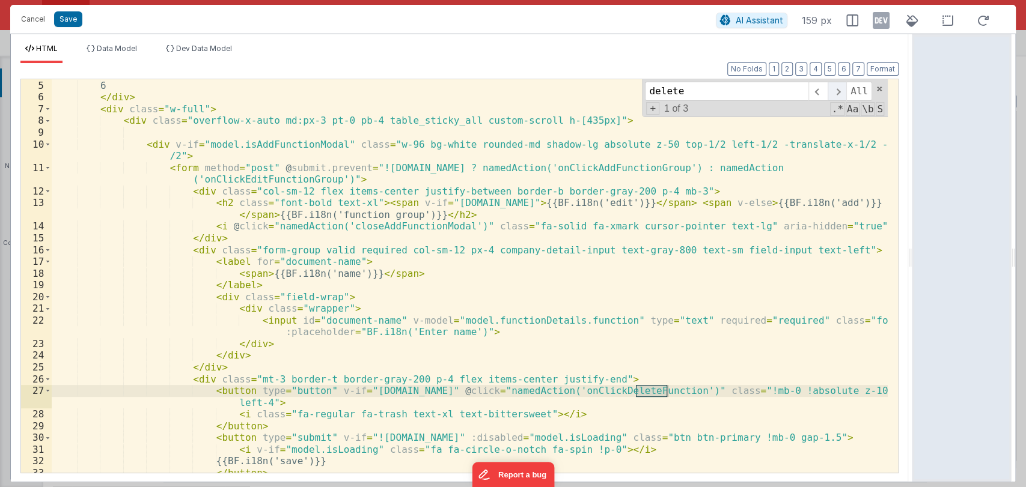
type input "delete"
click at [836, 89] on span at bounding box center [836, 91] width 19 height 19
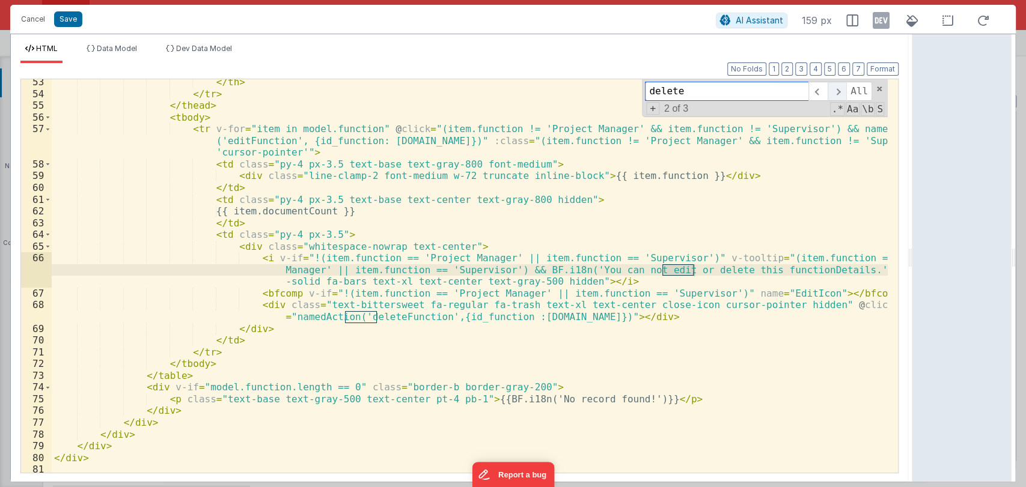
scroll to position [743, 0]
click at [836, 89] on span at bounding box center [836, 91] width 19 height 19
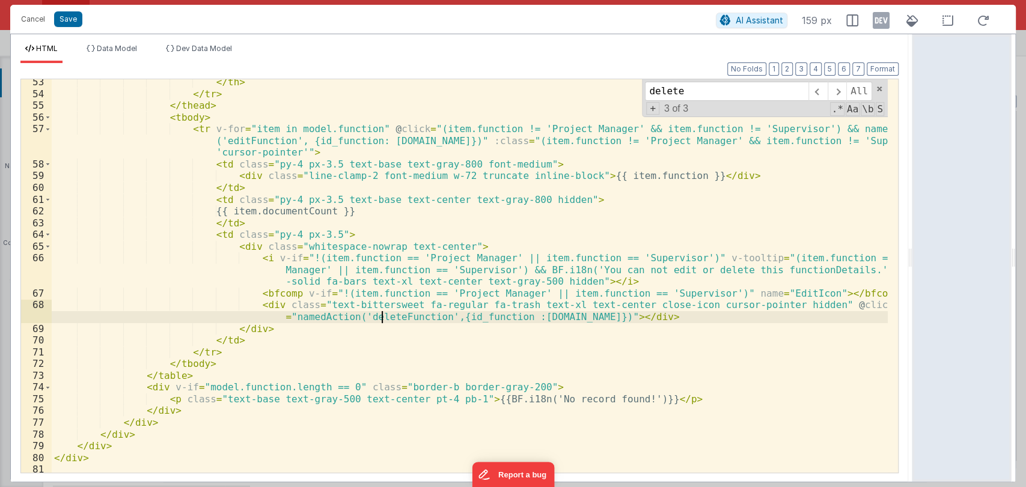
click at [383, 319] on div "</ th > </ tr > </ thead > < tbody > < tr v-for = "item in model.function" @ cl…" at bounding box center [470, 284] width 836 height 417
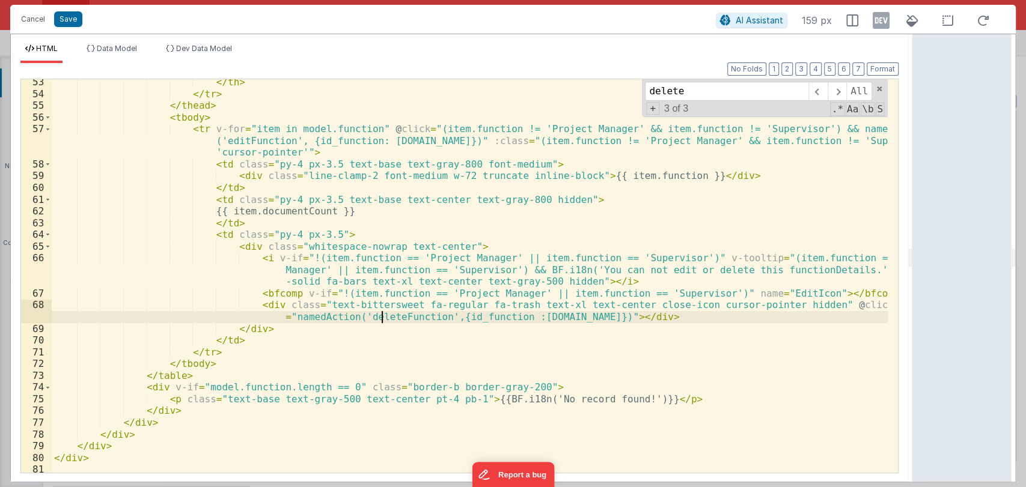
click at [383, 319] on div "</ th > </ tr > </ thead > < tbody > < tr v-for = "item in model.function" @ cl…" at bounding box center [470, 284] width 836 height 417
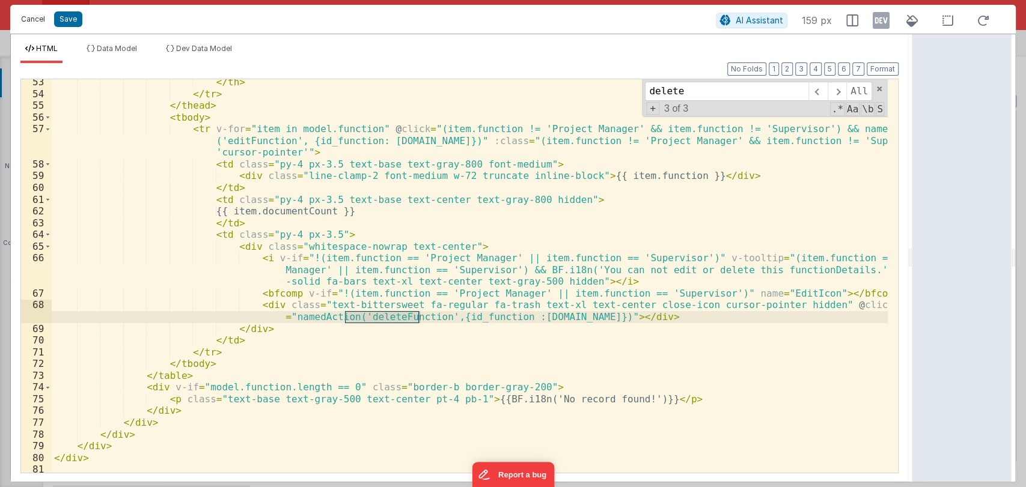
click at [34, 11] on button "Cancel" at bounding box center [33, 19] width 36 height 17
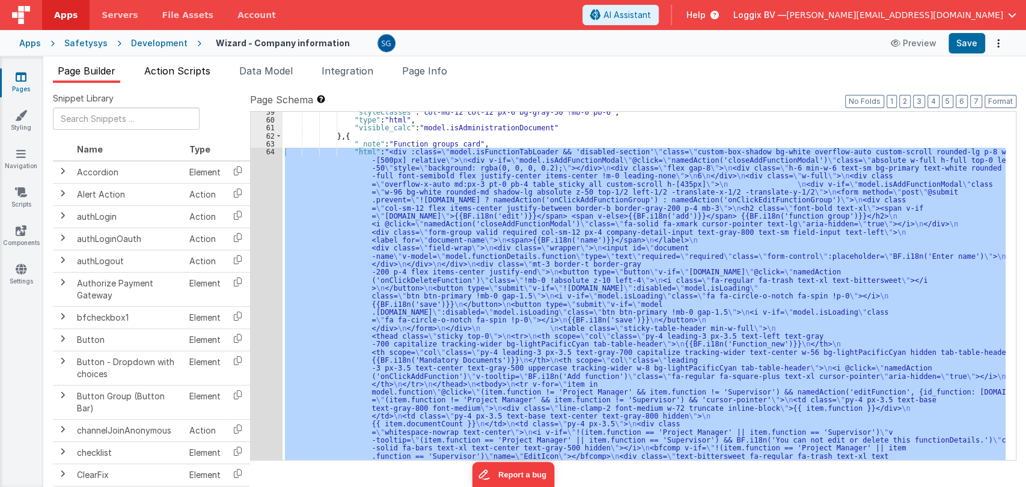
click at [185, 74] on span "Action Scripts" at bounding box center [177, 71] width 66 height 12
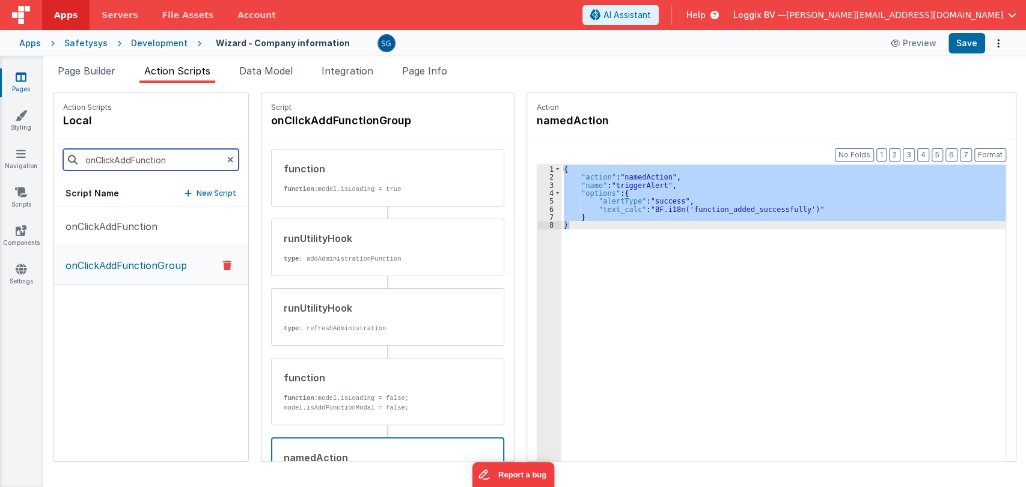
click at [121, 169] on input "onClickAddFunction" at bounding box center [150, 160] width 175 height 22
paste input "delete"
click at [207, 162] on input "deleteFunction" at bounding box center [150, 160] width 175 height 22
type input "deleteFunction"
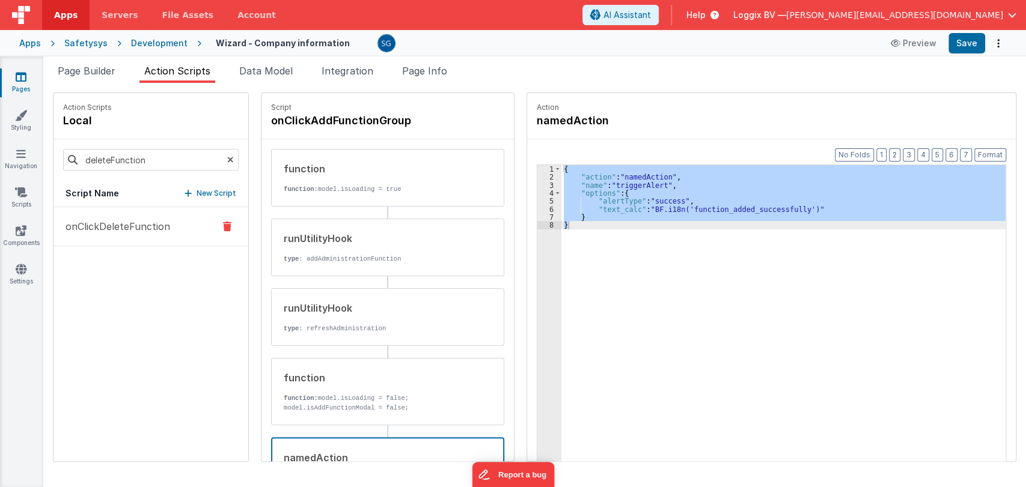
click at [164, 222] on p "onClickDeleteFunction" at bounding box center [114, 226] width 112 height 14
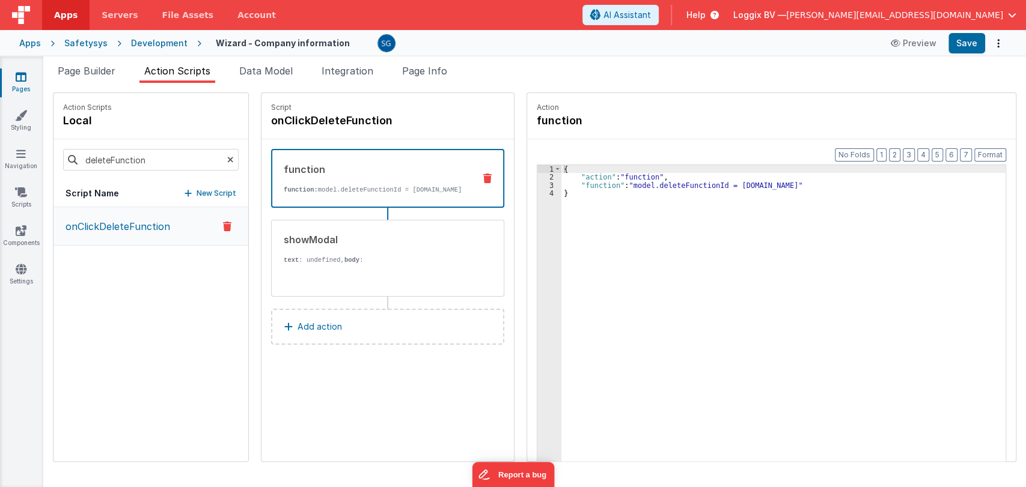
scroll to position [0, 0]
click at [687, 186] on div "{ "action" : "function" , "function" : "model.deleteFunctionId = model.function…" at bounding box center [783, 340] width 444 height 350
click at [251, 68] on span "Data Model" at bounding box center [265, 71] width 53 height 12
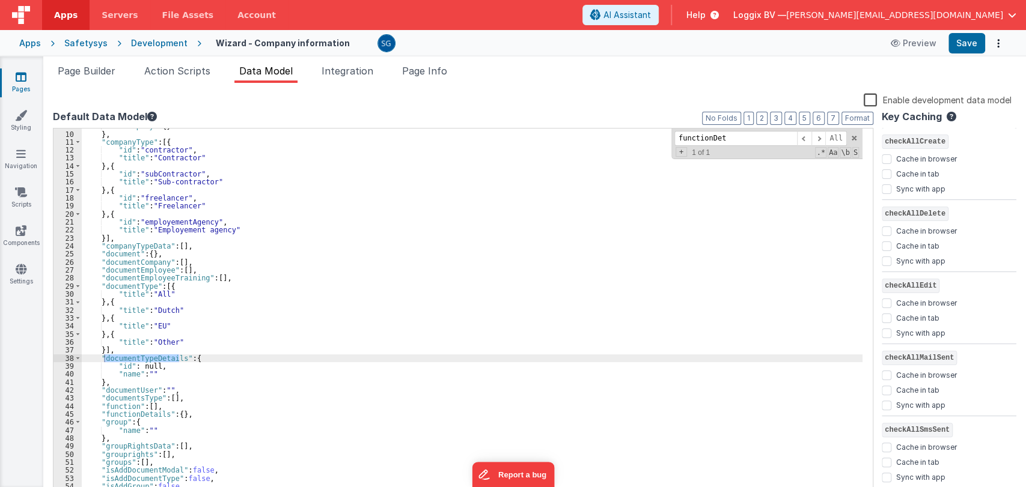
click at [346, 269] on div ""company" : { } } , "companyType" : [{ "id" : "contractor" , "title" : "Contrac…" at bounding box center [472, 314] width 781 height 385
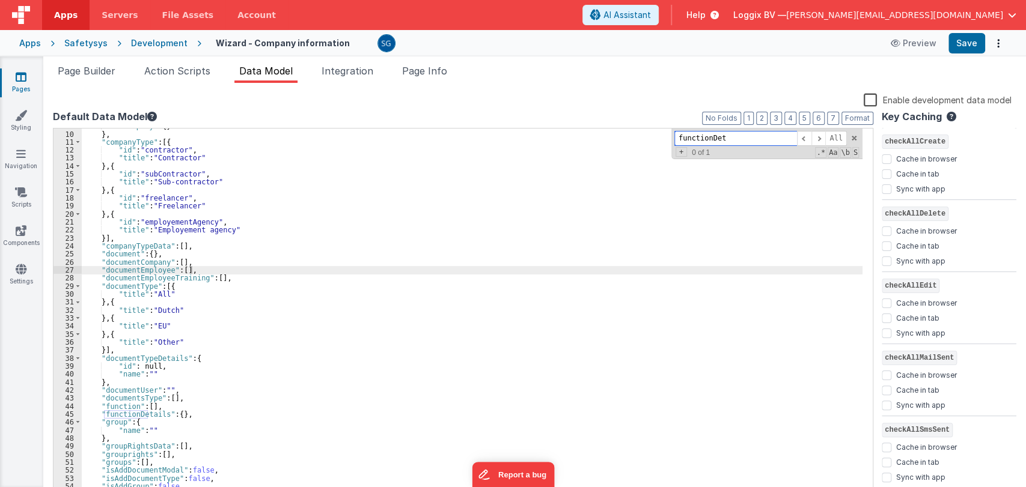
paste input "deleteFunctionId"
type input "deleteFunctionId"
click at [92, 76] on span "Page Builder" at bounding box center [87, 71] width 58 height 12
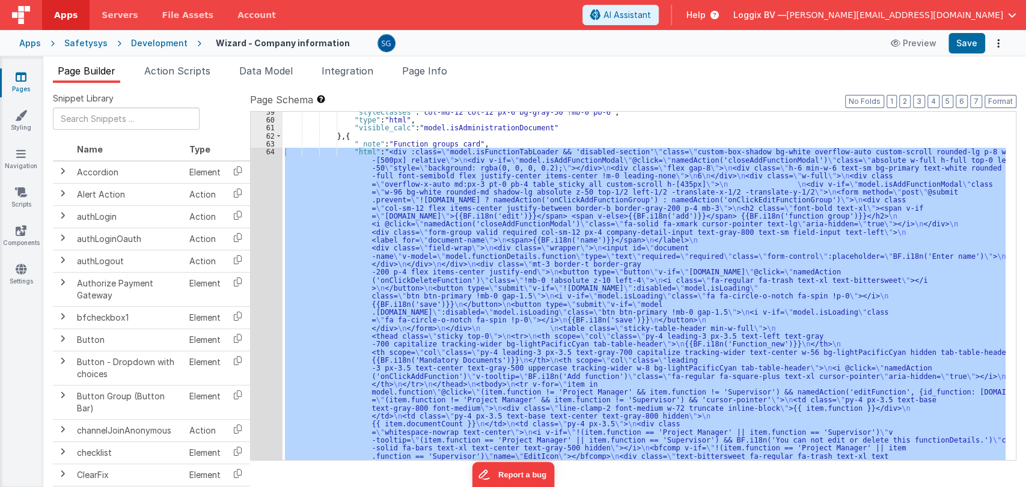
click at [268, 150] on div "64" at bounding box center [267, 328] width 32 height 361
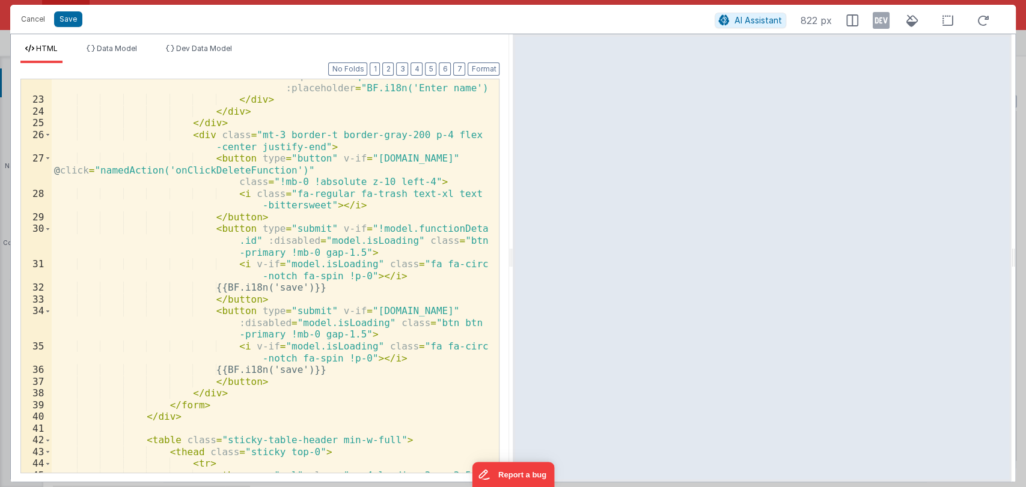
scroll to position [490, 0]
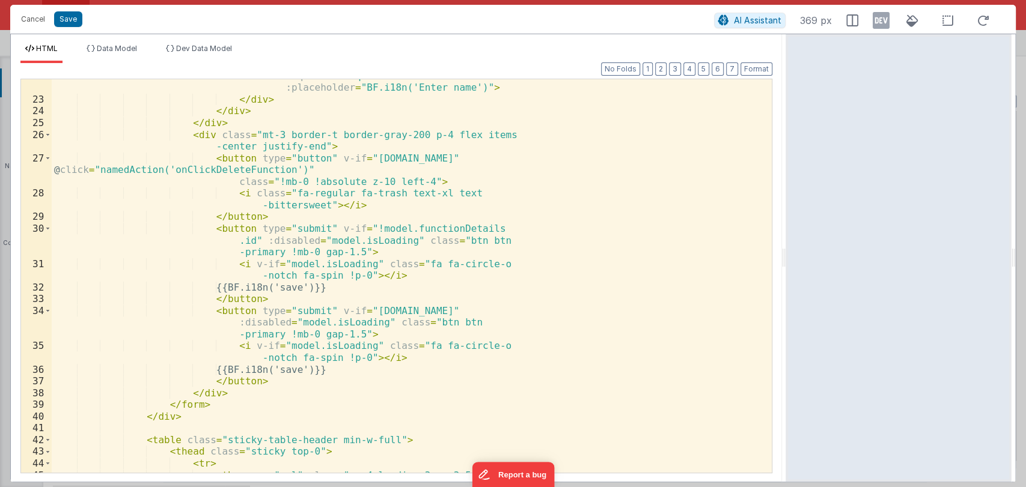
drag, startPoint x: 510, startPoint y: 251, endPoint x: 848, endPoint y: 266, distance: 339.2
click at [848, 266] on html "Cancel Save AI Assistant 369 px HTML Data Model Dev Data Model Format 7 6 5 4 3…" at bounding box center [513, 243] width 1026 height 487
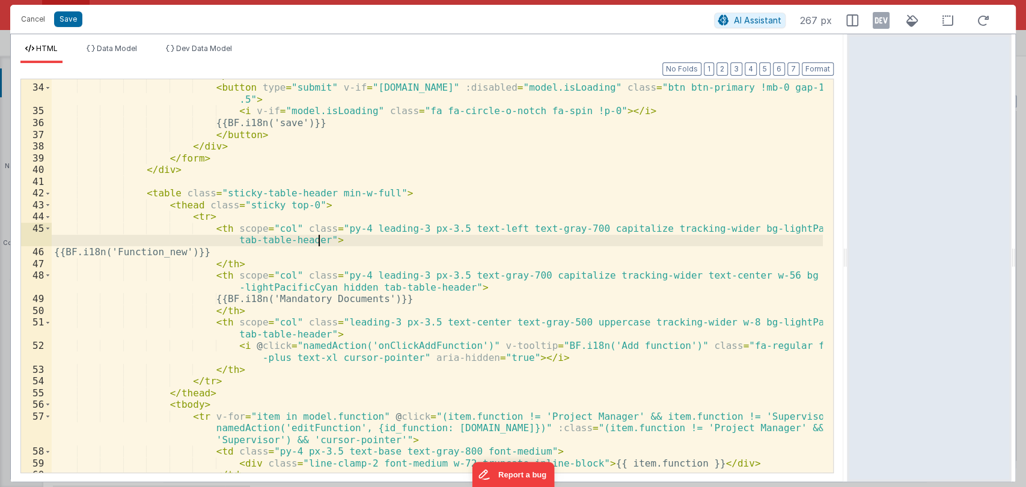
click at [649, 239] on div "</ button > < button type = "submit" v-if = "model.functionDetails.id" :disable…" at bounding box center [437, 278] width 771 height 417
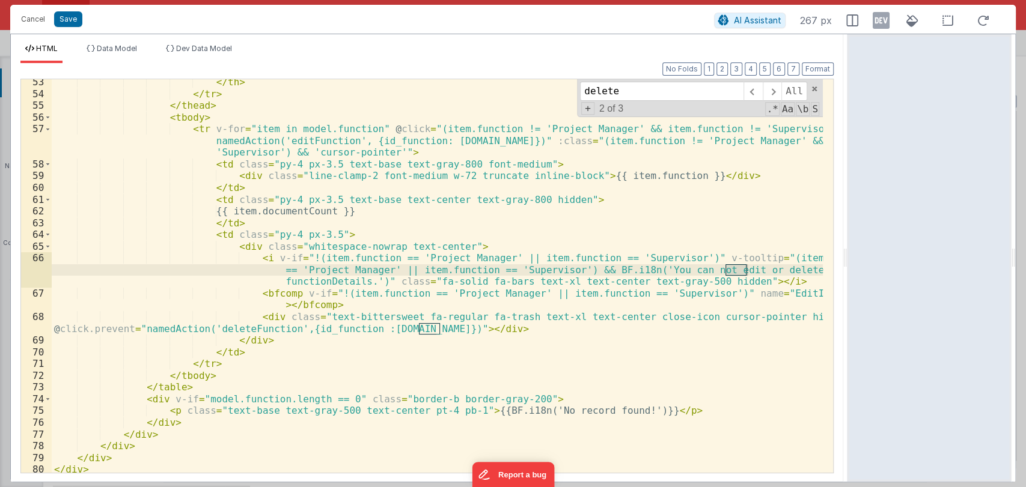
scroll to position [779, 0]
click at [466, 331] on div "</ th > </ tr > </ thead > < tbody > < tr v-for = "item in model.function" @ cl…" at bounding box center [437, 284] width 771 height 417
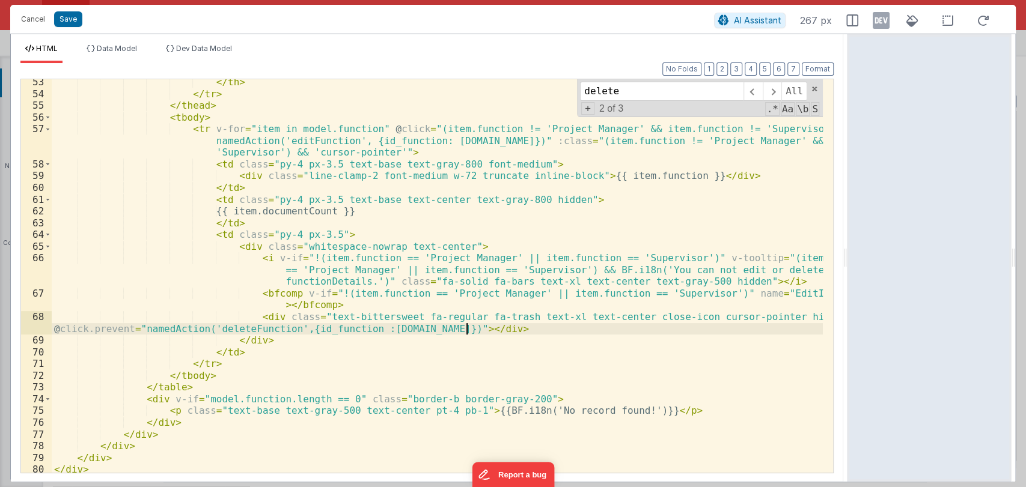
click at [466, 331] on div "</ th > </ tr > </ thead > < tbody > < tr v-for = "item in model.function" @ cl…" at bounding box center [437, 284] width 771 height 417
type input "deleteFunction"
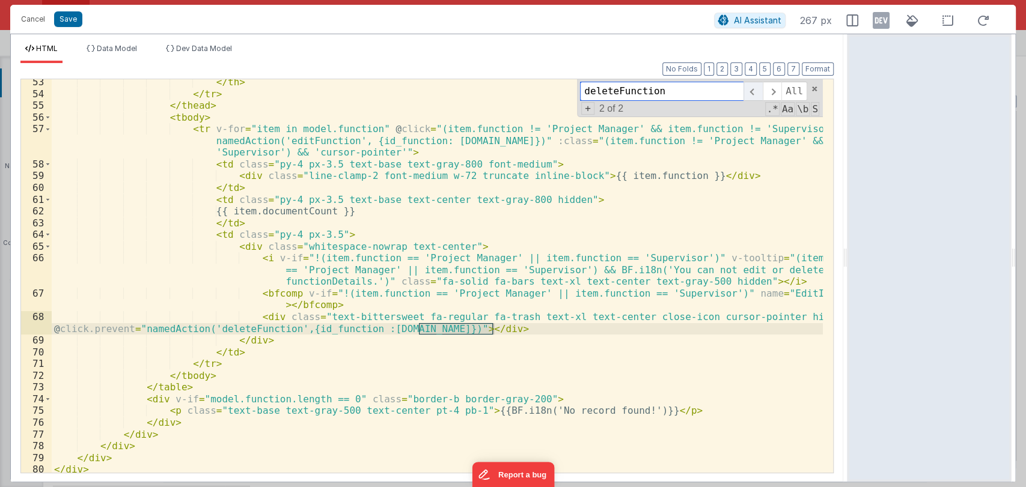
click at [749, 91] on span at bounding box center [752, 91] width 19 height 19
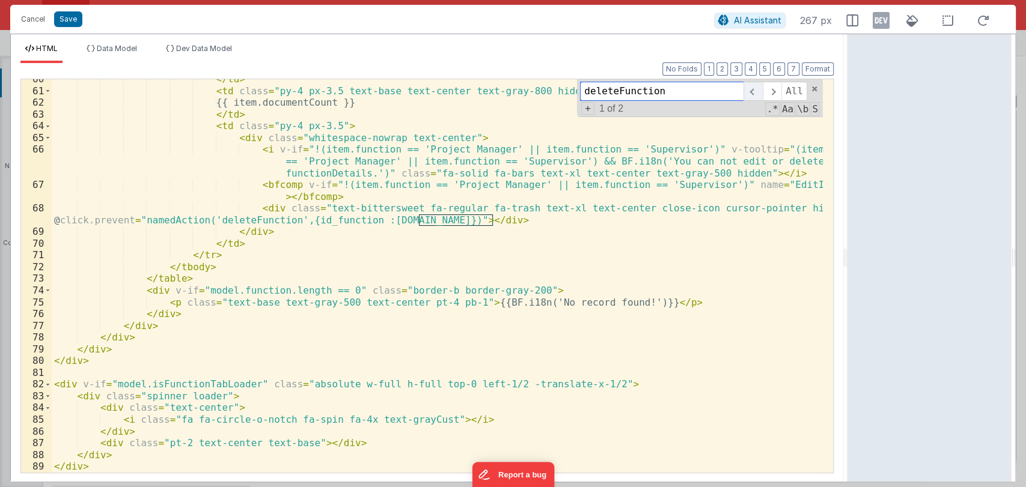
scroll to position [887, 0]
click at [749, 93] on span at bounding box center [752, 91] width 19 height 19
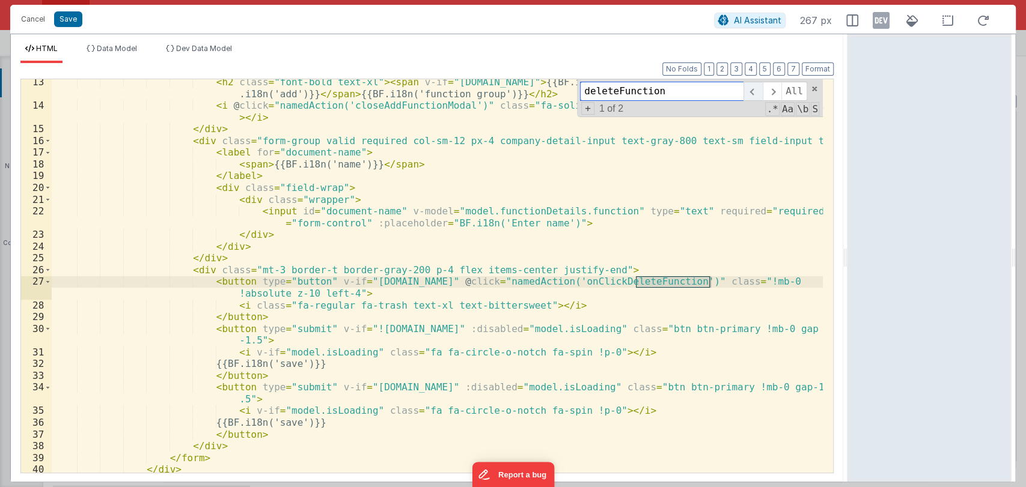
click at [749, 93] on span at bounding box center [752, 91] width 19 height 19
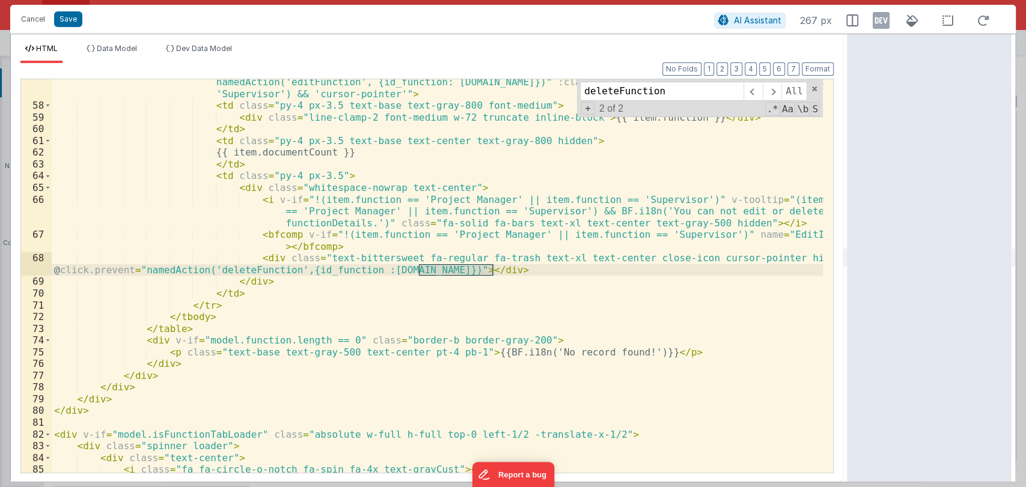
click at [699, 270] on div "< tr v-for = "item in model.function" @ click = "(item.function != 'Project Man…" at bounding box center [437, 285] width 771 height 440
click at [29, 26] on button "Cancel" at bounding box center [33, 19] width 36 height 17
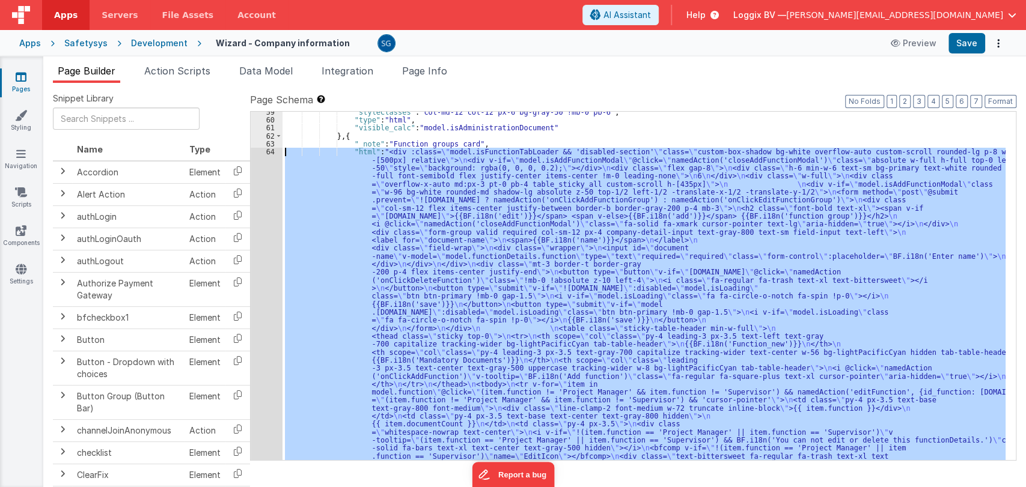
click at [510, 187] on div ""styleClasses" : "col-md-12 col-12 px-6 bg-gray-50 !mb-0 pb-6" , "type" : "html…" at bounding box center [643, 286] width 723 height 348
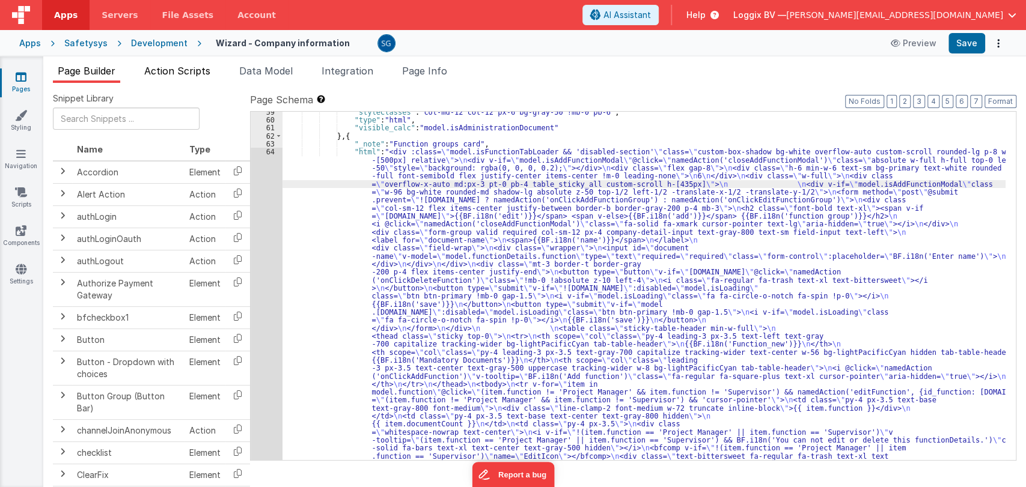
click at [183, 78] on li "Action Scripts" at bounding box center [177, 73] width 76 height 19
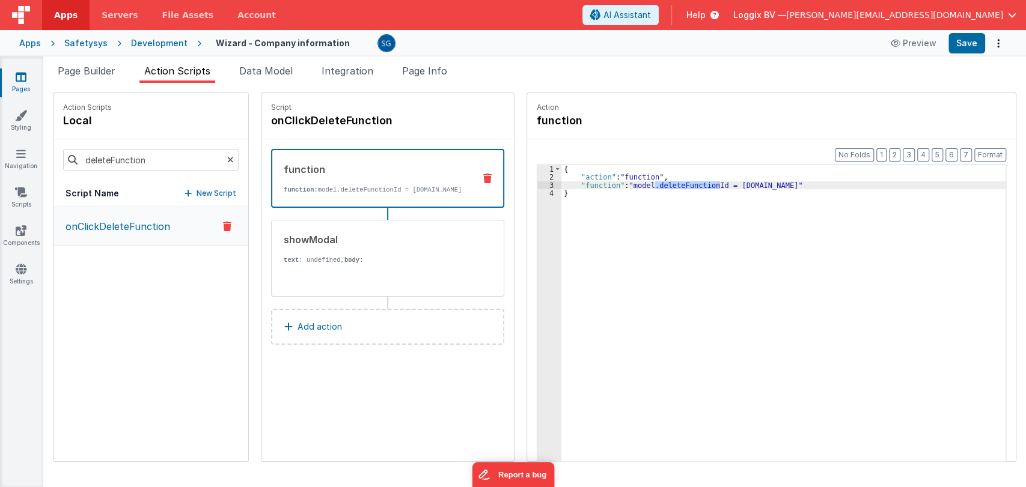
click at [142, 230] on p "onClickDeleteFunction" at bounding box center [114, 226] width 112 height 14
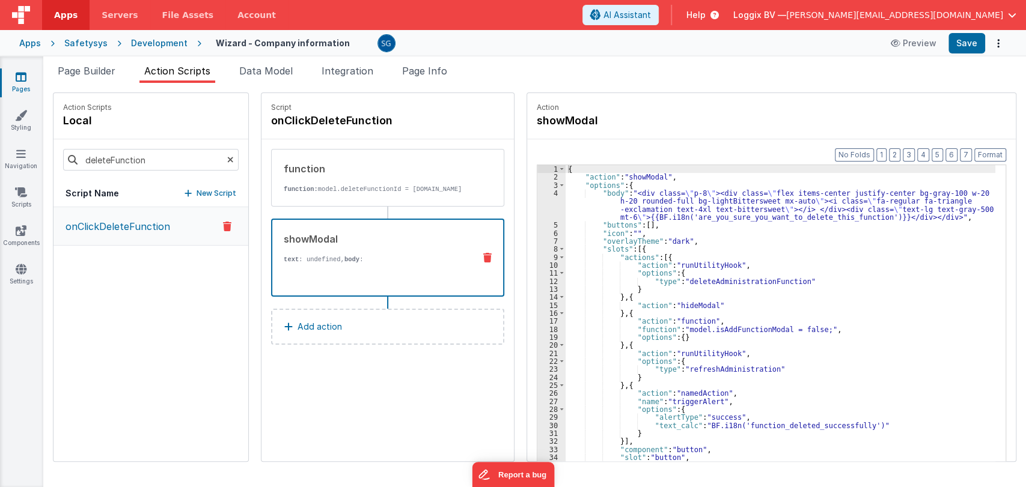
click at [397, 233] on div "showModal text : undefined, body : {{BF.i18n('are_you_sure_you_want_to_delete_t…" at bounding box center [387, 258] width 233 height 78
click at [747, 246] on div "{ "action" : "showModal" , "options" : { "body" : "<div class= \" p-8 \" ><div …" at bounding box center [780, 340] width 430 height 350
click at [718, 242] on div "{ "action" : "showModal" , "options" : { "body" : "<div class= \" p-8 \" ><div …" at bounding box center [780, 340] width 430 height 350
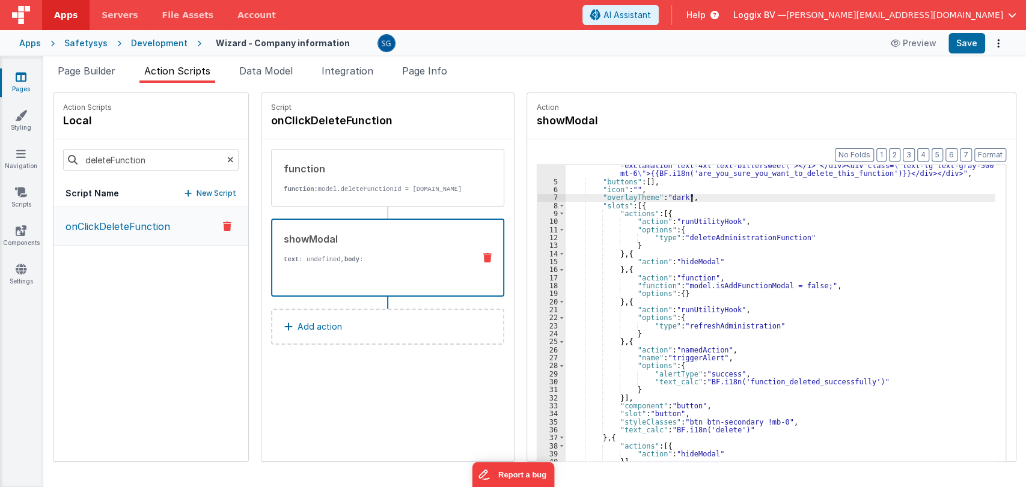
scroll to position [75, 0]
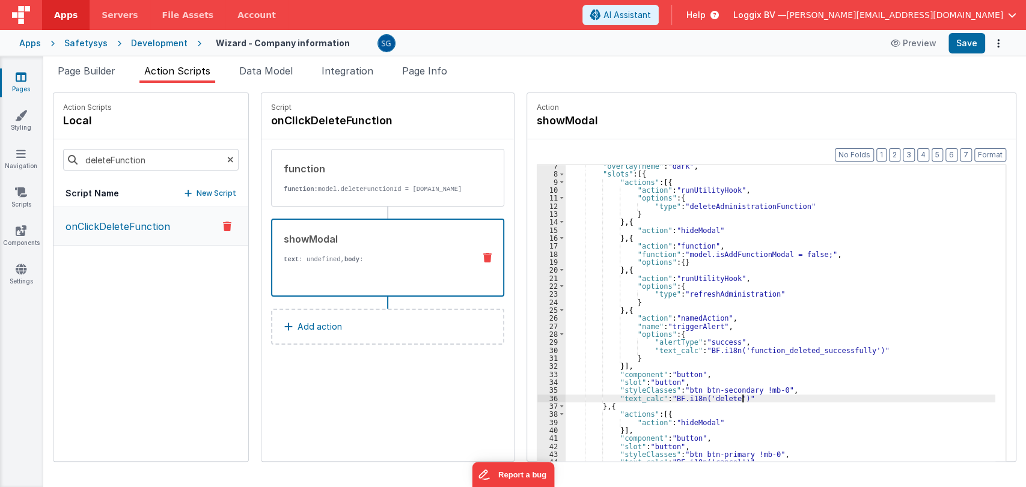
click at [826, 397] on div ""overlayTheme" : "dark" , "slots" : [{ "actions" : [{ "action" : "runUtilityHoo…" at bounding box center [780, 337] width 430 height 350
click at [822, 391] on div ""overlayTheme" : "dark" , "slots" : [{ "actions" : [{ "action" : "runUtilityHoo…" at bounding box center [780, 337] width 430 height 350
click at [327, 194] on p "function: model.deleteFunctionId = model.functionDetails.id" at bounding box center [374, 189] width 181 height 10
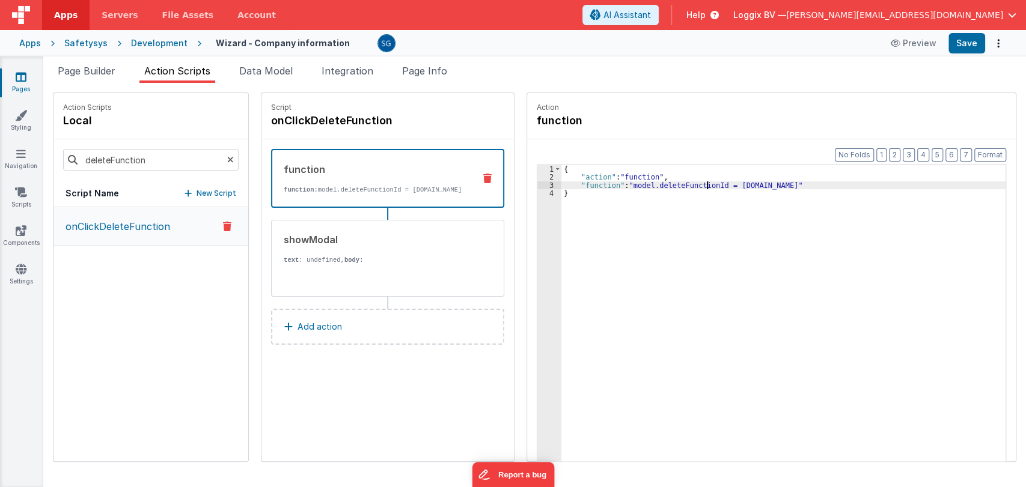
click at [692, 184] on div "{ "action" : "function" , "function" : "model.deleteFunctionId = model.function…" at bounding box center [783, 340] width 444 height 350
click at [630, 230] on div "{ "action" : "function" , "function" : "model.deleteFunctionId = model.function…" at bounding box center [783, 340] width 444 height 350
click at [674, 183] on div "{ "action" : "function" , "function" : "model.deleteFunctionId = model.function…" at bounding box center [783, 340] width 444 height 350
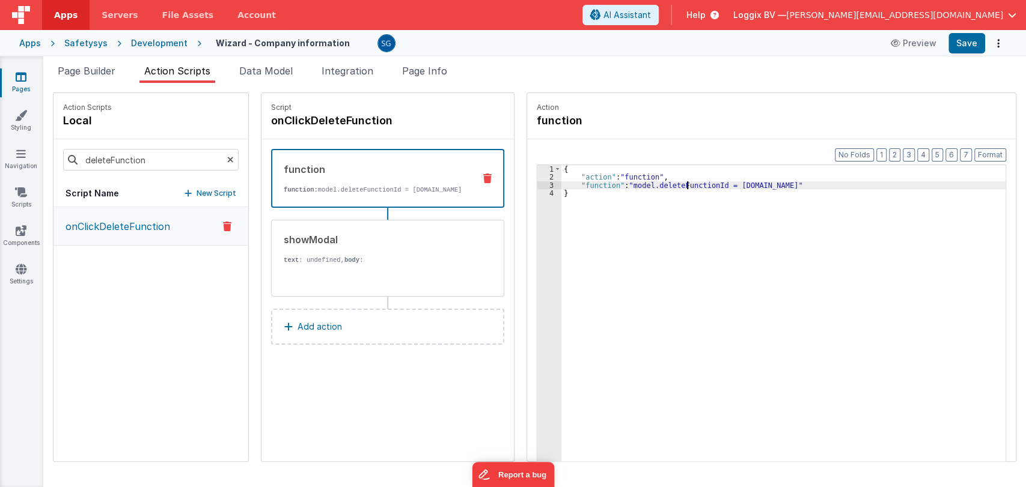
click at [674, 183] on div "{ "action" : "function" , "function" : "model.deleteFunctionId = model.function…" at bounding box center [783, 340] width 444 height 350
click at [681, 187] on div "{ "action" : "function" , "function" : "model.deleteFunctionId = model.function…" at bounding box center [783, 331] width 444 height 333
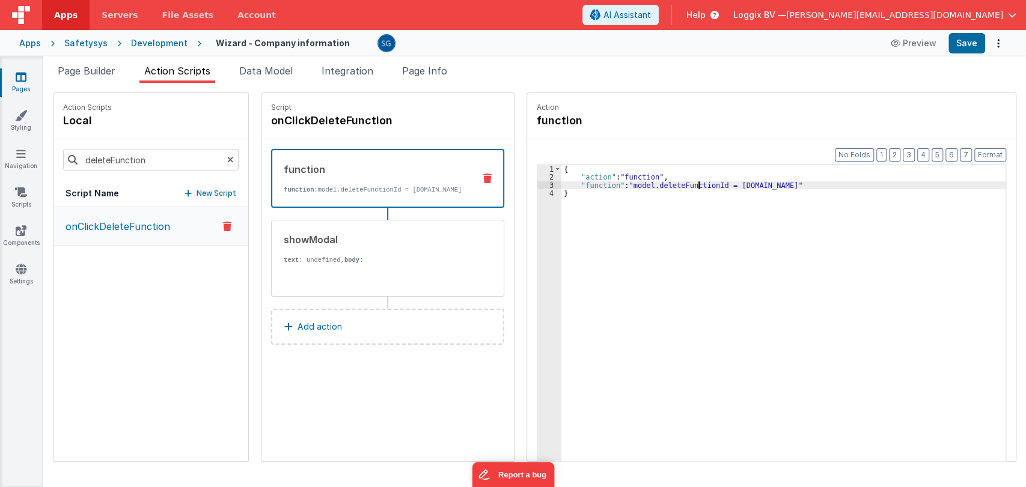
click at [685, 185] on div "{ "action" : "function" , "function" : "model.deleteFunctionId = model.function…" at bounding box center [783, 340] width 444 height 350
click at [683, 193] on div "{ "action" : "function" , "function" : "model.deleteFunctionId = model.function…" at bounding box center [783, 340] width 444 height 350
click at [683, 188] on div "{ "action" : "function" , "function" : "model.deleteFunctionId = model.function…" at bounding box center [783, 340] width 444 height 350
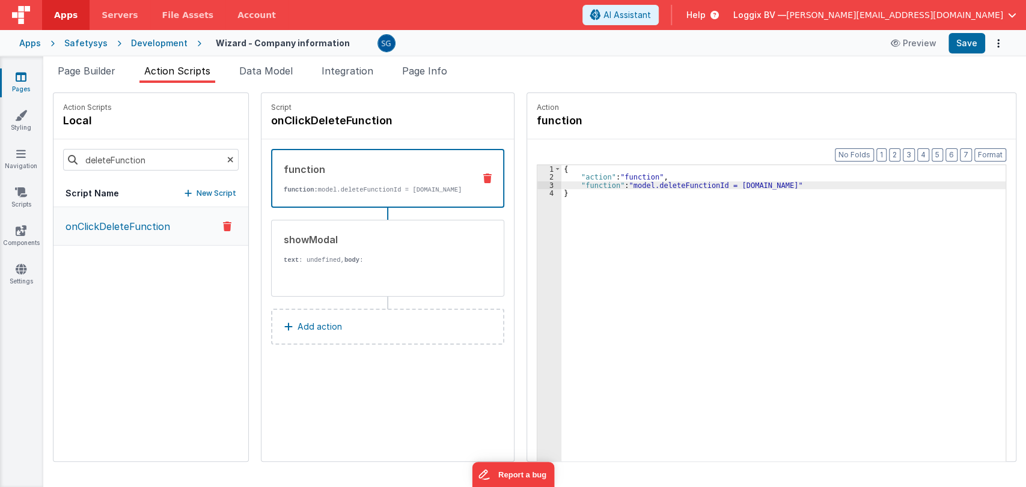
click at [683, 184] on div "{ "action" : "function" , "function" : "model.deleteFunctionId = model.function…" at bounding box center [783, 340] width 444 height 350
click at [683, 184] on div "{ "action" : "function" , "function" : "model.deleteFunctionId = model.function…" at bounding box center [783, 331] width 444 height 333
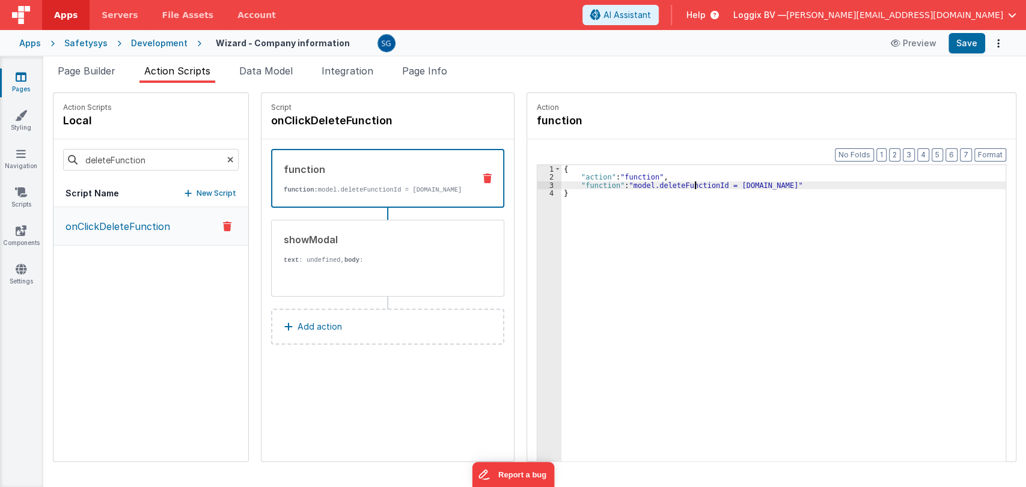
click at [781, 184] on div "{ "action" : "function" , "function" : "model.deleteFunctionId = model.function…" at bounding box center [783, 340] width 444 height 350
click at [846, 198] on div "{ "action" : "function" , "function" : "model.deleteFunctionId = model.function…" at bounding box center [783, 340] width 444 height 350
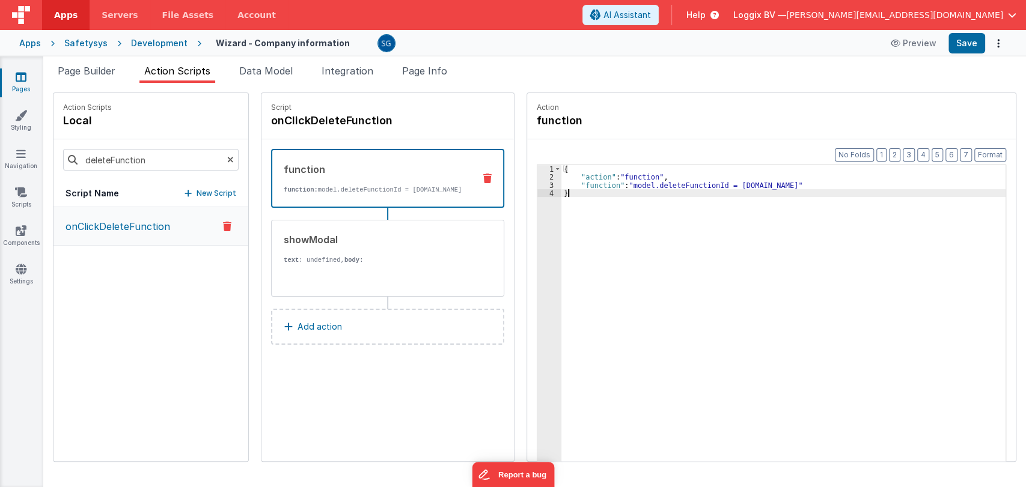
click at [853, 184] on div "{ "action" : "function" , "function" : "model.deleteFunctionId = model.function…" at bounding box center [783, 340] width 444 height 350
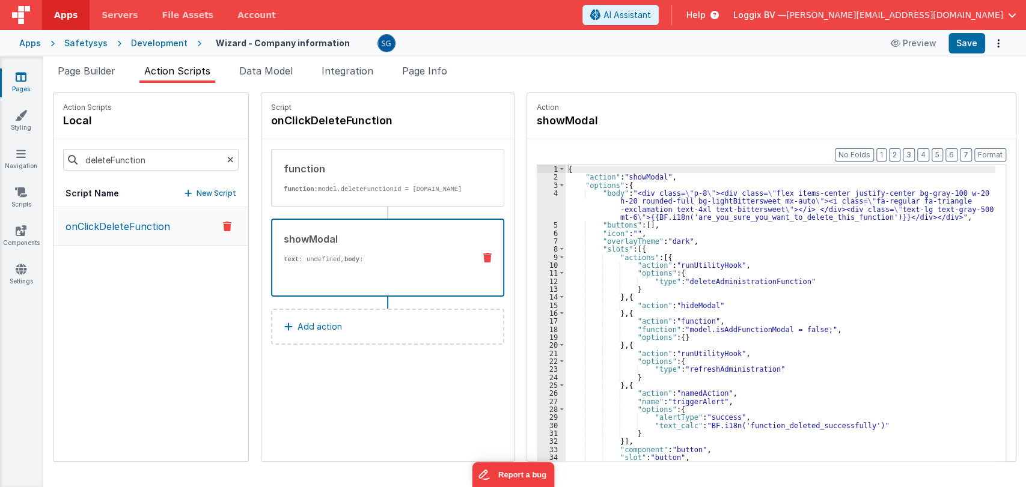
click at [366, 243] on div "showModal" at bounding box center [374, 239] width 181 height 14
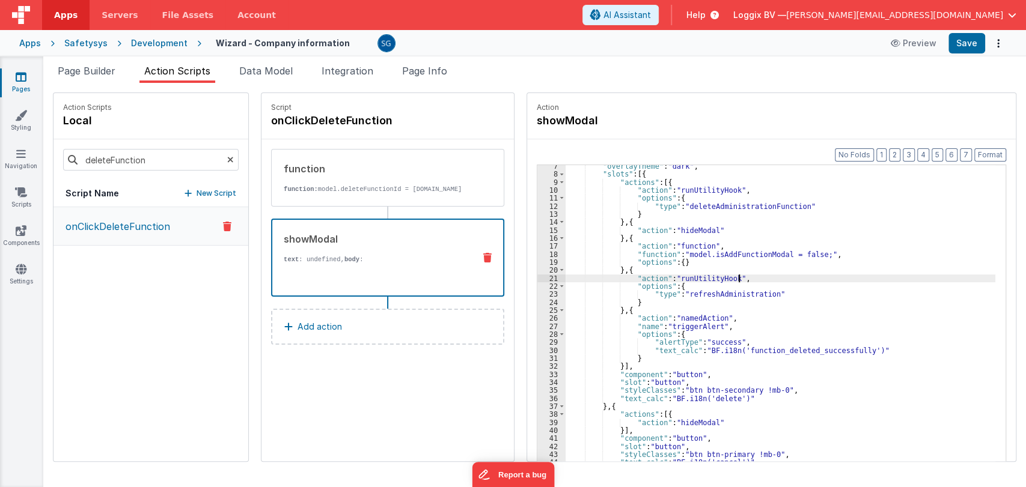
click at [745, 276] on div ""overlayTheme" : "dark" , "slots" : [{ "actions" : [{ "action" : "runUtilityHoo…" at bounding box center [780, 337] width 430 height 350
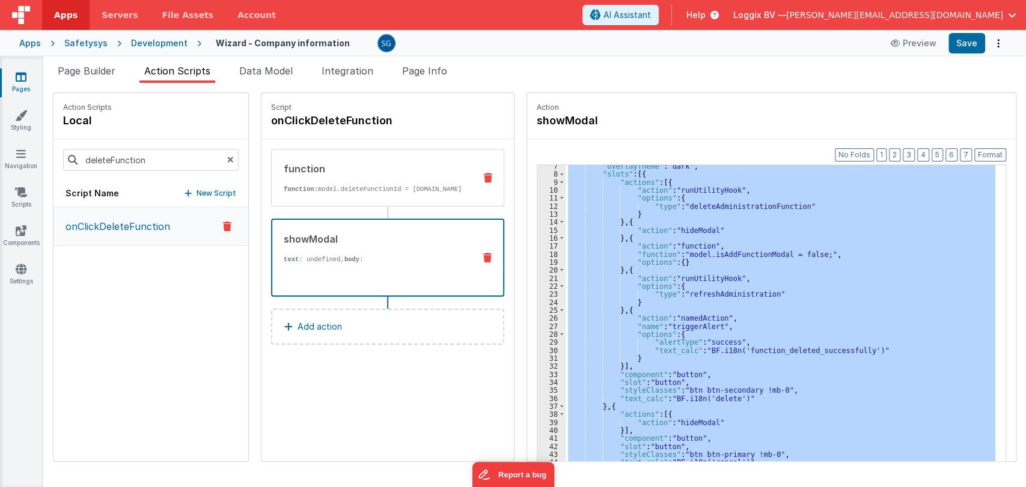
click at [409, 189] on p "function: model.deleteFunctionId = model.functionDetails.id" at bounding box center [374, 189] width 181 height 10
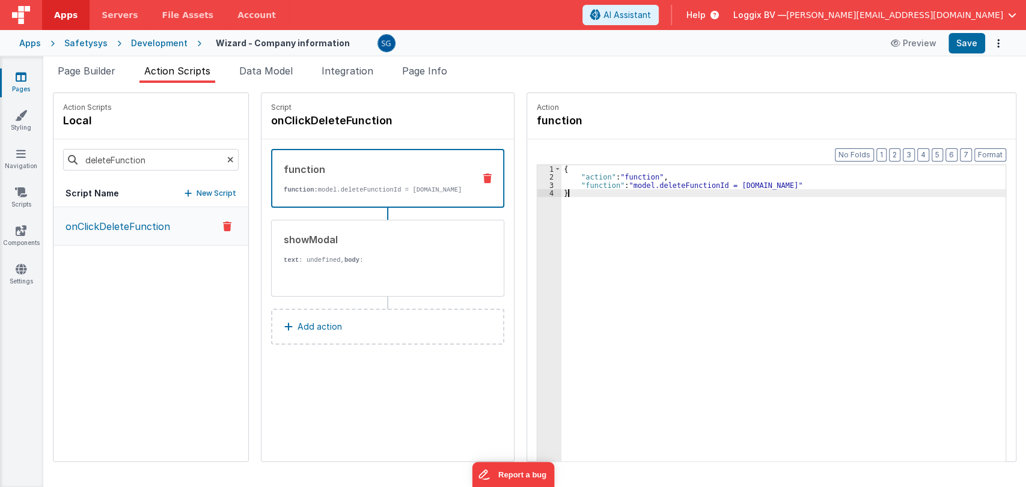
click at [578, 193] on div "{ "action" : "function" , "function" : "model.deleteFunctionId = model.function…" at bounding box center [783, 340] width 444 height 350
click at [680, 184] on div "{ "action" : "function" , "function" : "model.deleteFunctionId = model.function…" at bounding box center [783, 340] width 444 height 350
click at [639, 204] on div "{ "action" : "function" , "function" : "model.deleteFunctionId = model.function…" at bounding box center [783, 340] width 444 height 350
click at [580, 186] on div "{ "action" : "function" , "function" : "model.deleteFunctionId = model.function…" at bounding box center [783, 340] width 444 height 350
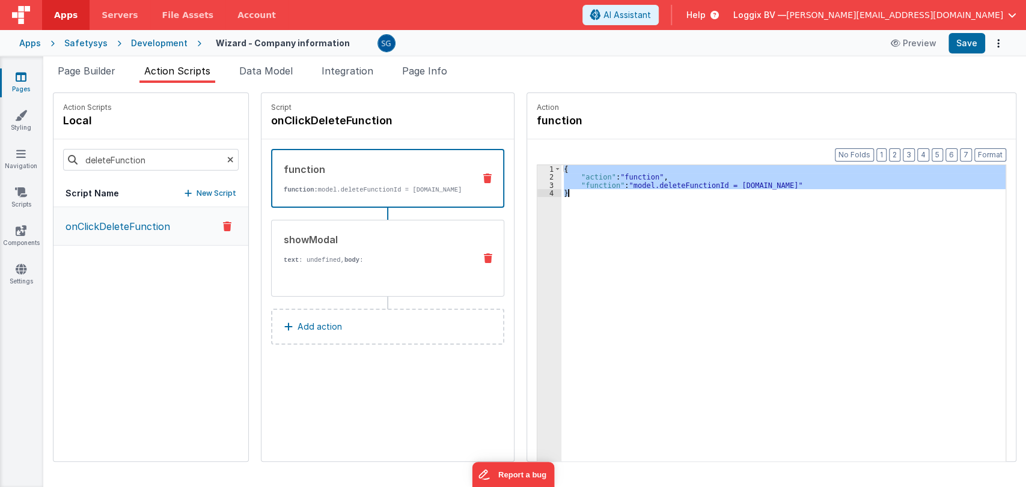
click at [350, 265] on p "text : undefined, body :" at bounding box center [374, 260] width 181 height 10
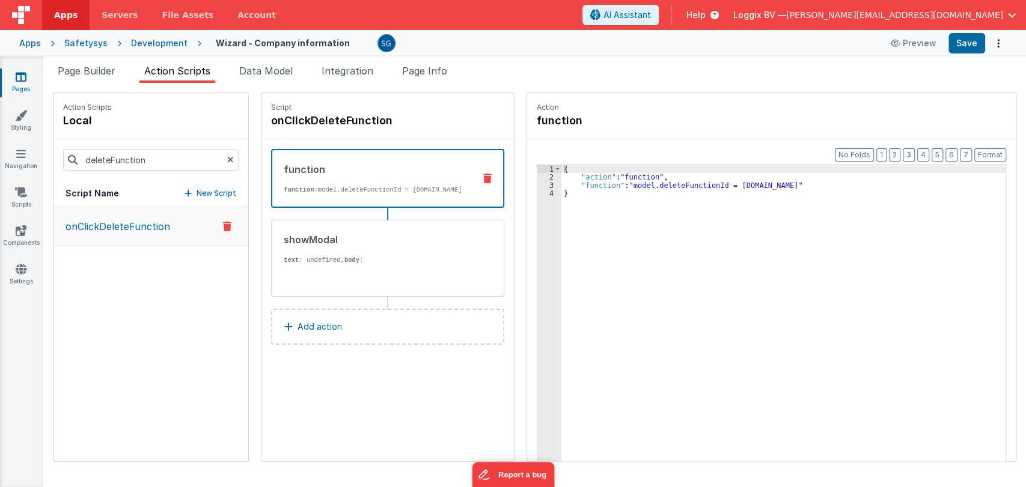
click at [431, 192] on p "function: model.deleteFunctionId = model.functionDetails.id" at bounding box center [374, 190] width 181 height 10
click at [382, 265] on p "text : undefined, body :" at bounding box center [374, 260] width 181 height 10
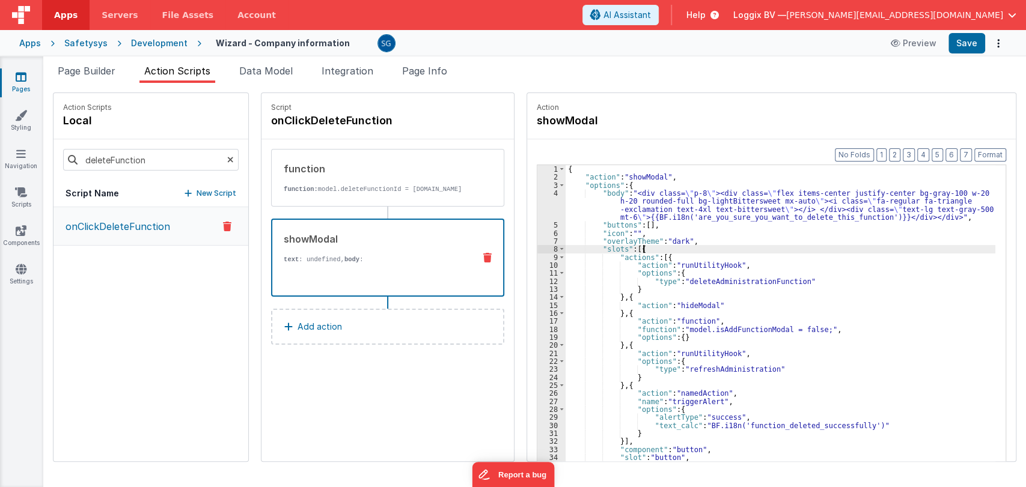
click at [667, 251] on div "{ "action" : "showModal" , "options" : { "body" : "<div class= \" p-8 \" ><div …" at bounding box center [780, 340] width 430 height 350
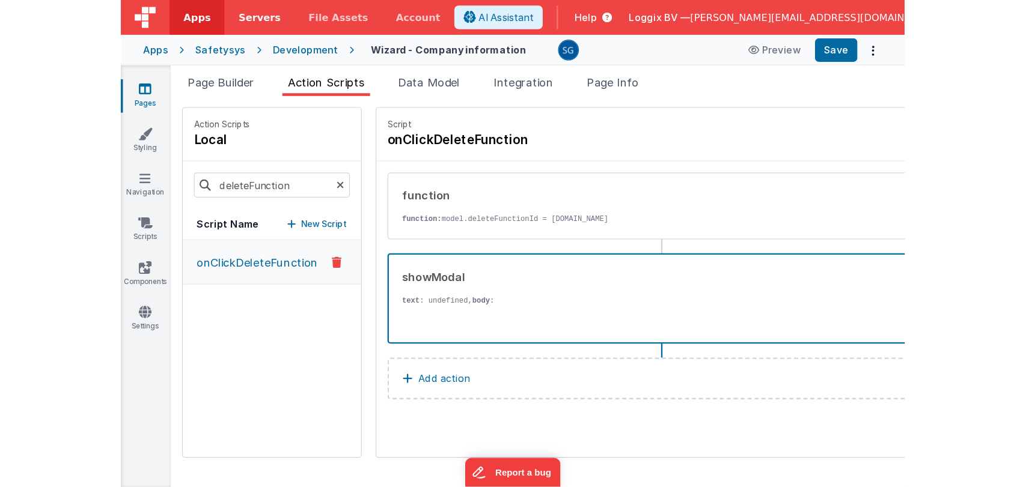
scroll to position [0, 0]
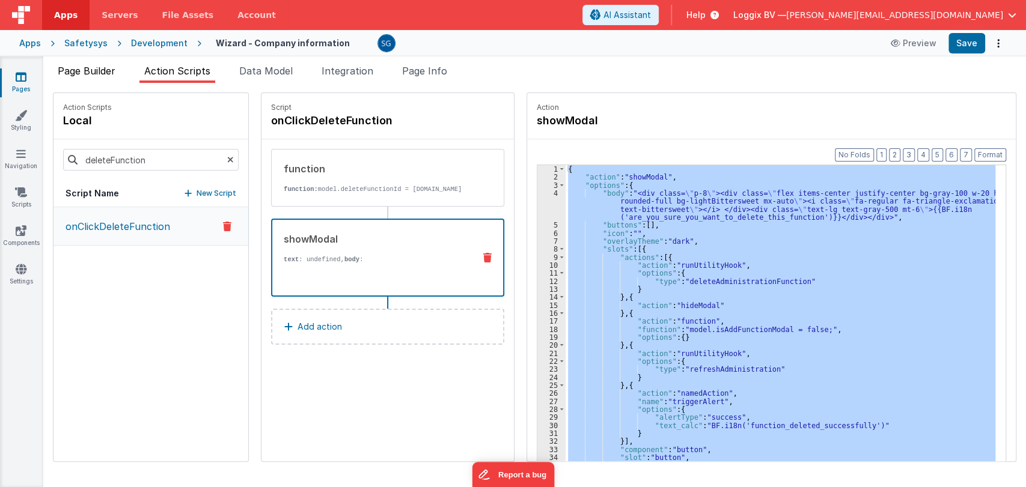
click at [103, 79] on li "Page Builder" at bounding box center [86, 73] width 67 height 19
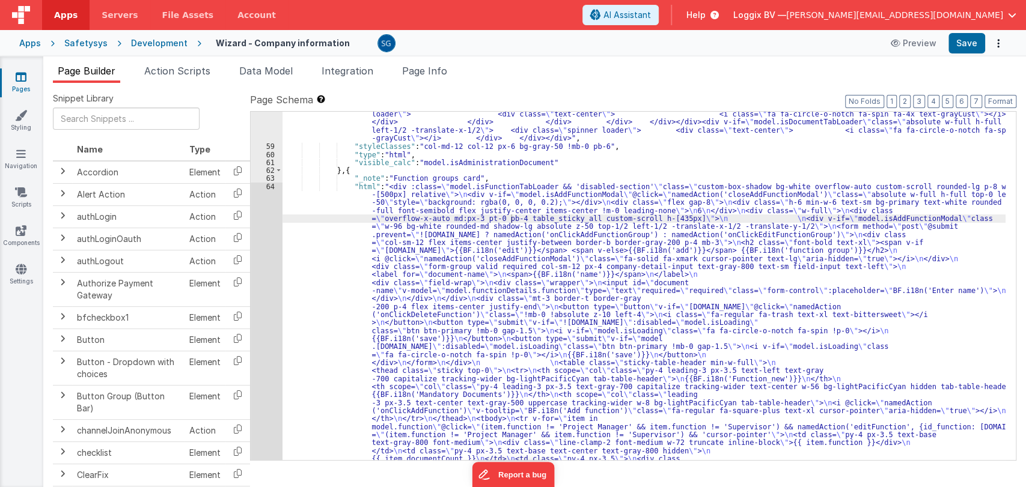
scroll to position [2172, 0]
click at [264, 189] on div "64" at bounding box center [267, 363] width 32 height 361
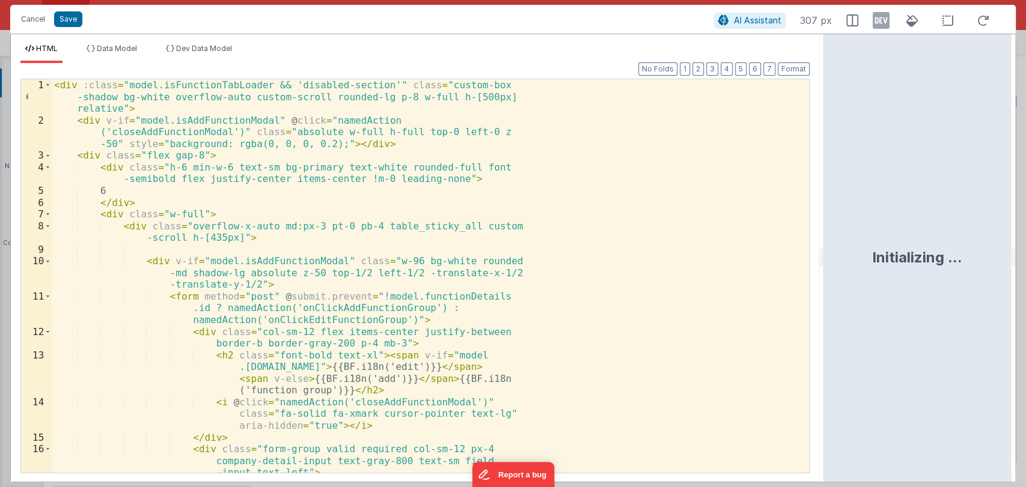
drag, startPoint x: 511, startPoint y: 261, endPoint x: 824, endPoint y: 267, distance: 313.7
click at [824, 267] on html "Cancel Save AI Assistant 307 px HTML Data Model Dev Data Model Format 7 6 5 4 3…" at bounding box center [513, 243] width 1026 height 487
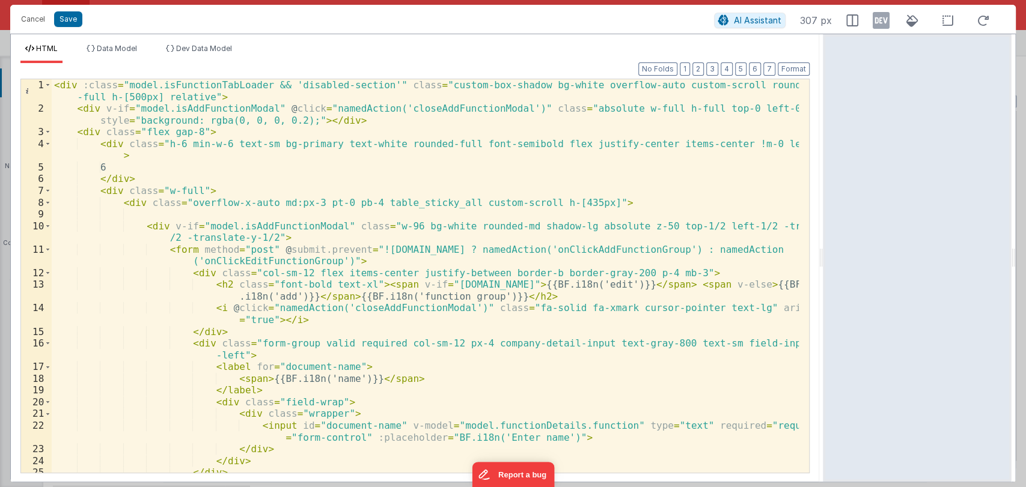
drag, startPoint x: 820, startPoint y: 262, endPoint x: 865, endPoint y: 254, distance: 45.7
click at [865, 254] on html "Cancel Save AI Assistant 307 px HTML Data Model Dev Data Model Format 7 6 5 4 3…" at bounding box center [513, 243] width 1026 height 487
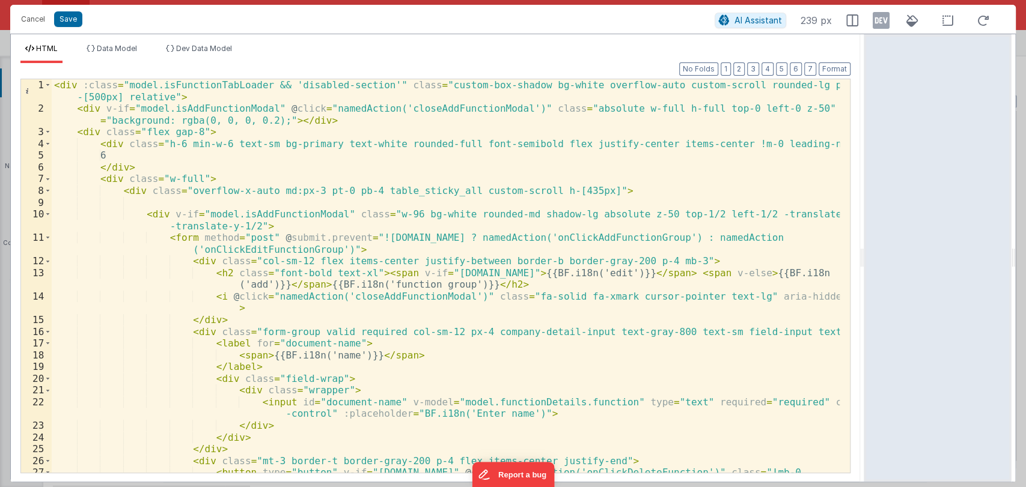
scroll to position [0, 0]
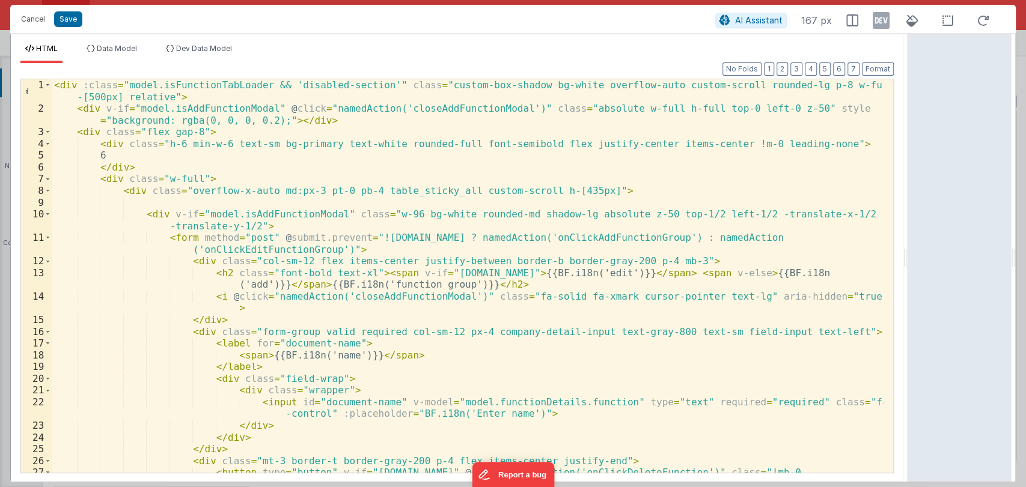
drag, startPoint x: 860, startPoint y: 263, endPoint x: 909, endPoint y: 250, distance: 50.4
click at [909, 250] on html "Cancel Save AI Assistant 167 px HTML Data Model Dev Data Model Format 7 6 5 4 3…" at bounding box center [513, 243] width 1026 height 487
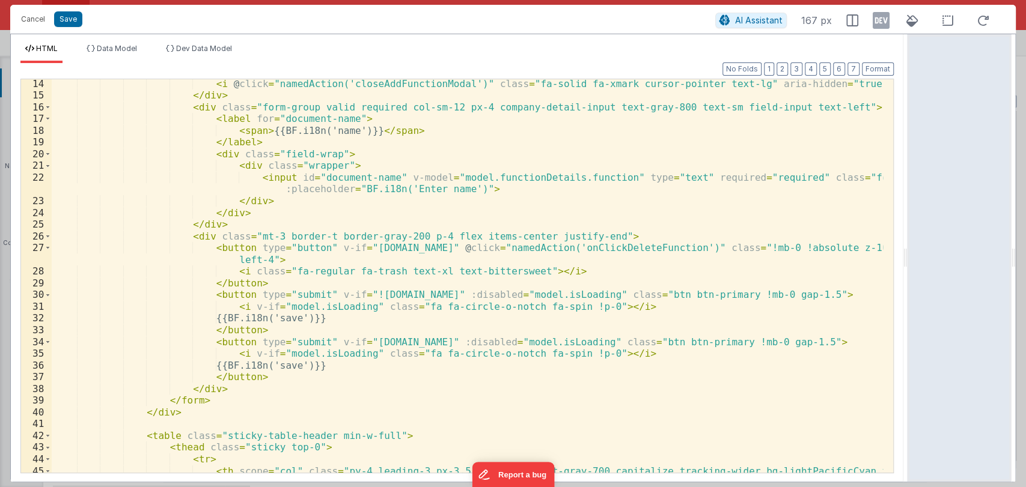
scroll to position [213, 0]
click at [428, 294] on div "< i @ click = "namedAction('closeAddFunctionModal')" class = "fa-solid fa-xmark…" at bounding box center [468, 292] width 832 height 429
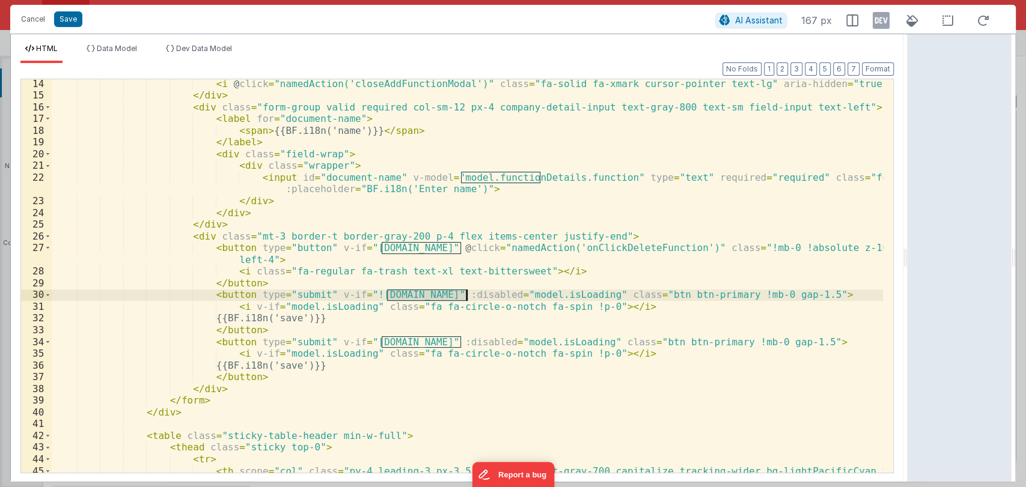
click at [428, 294] on div "< i @ click = "namedAction('closeAddFunctionModal')" class = "fa-solid fa-xmark…" at bounding box center [468, 292] width 832 height 429
click at [493, 338] on div "< i @ click = "namedAction('closeAddFunctionModal')" class = "fa-solid fa-xmark…" at bounding box center [468, 292] width 832 height 429
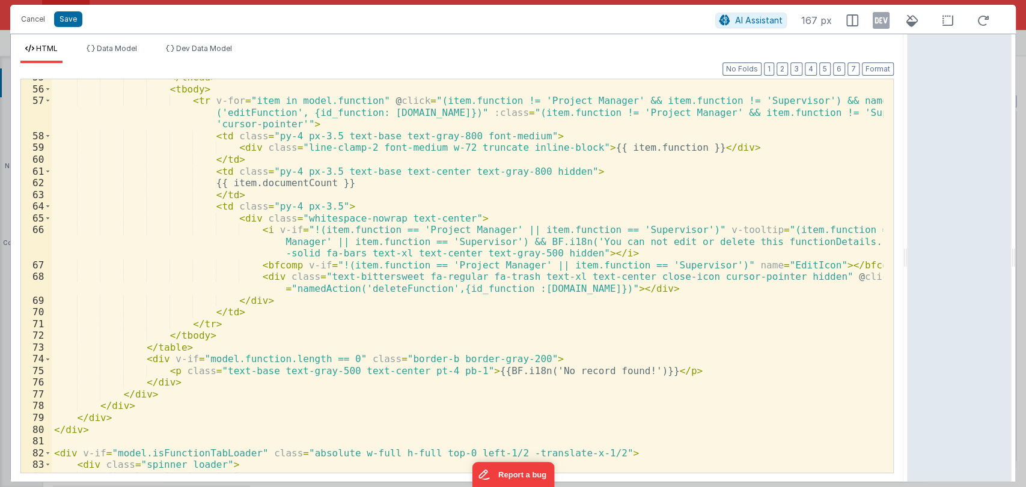
scroll to position [773, 0]
click at [406, 286] on div "</ thead > < tbody > < tr v-for = "item in model.function" @ click = "(item.fun…" at bounding box center [468, 278] width 832 height 417
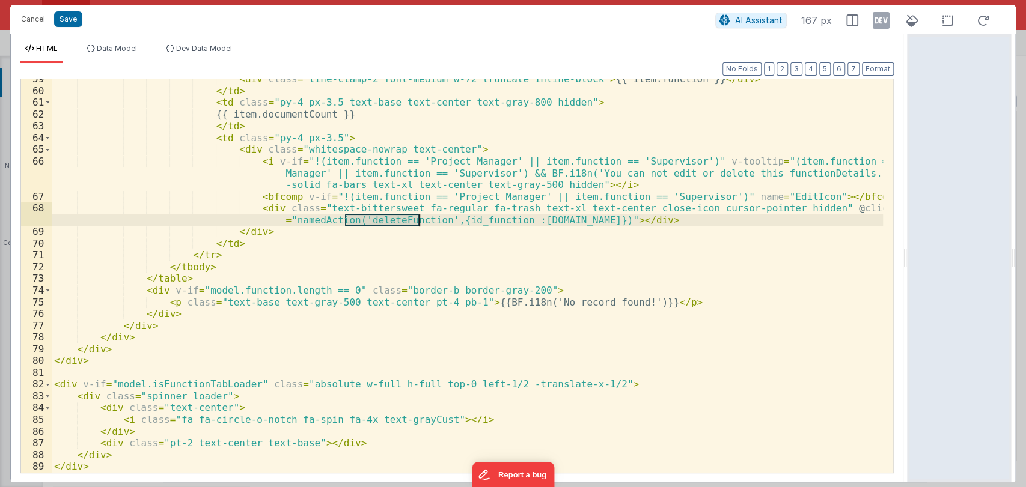
scroll to position [840, 0]
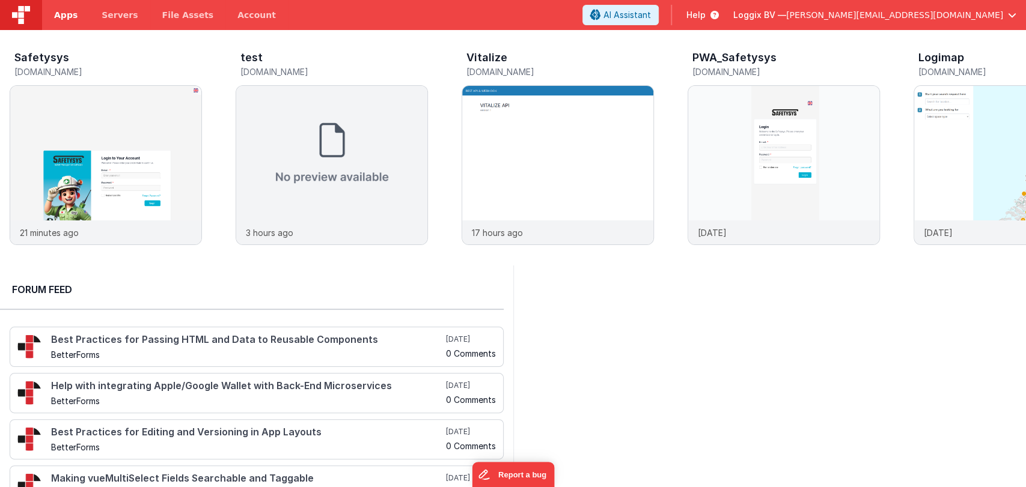
click at [64, 20] on span "Apps" at bounding box center [65, 15] width 23 height 12
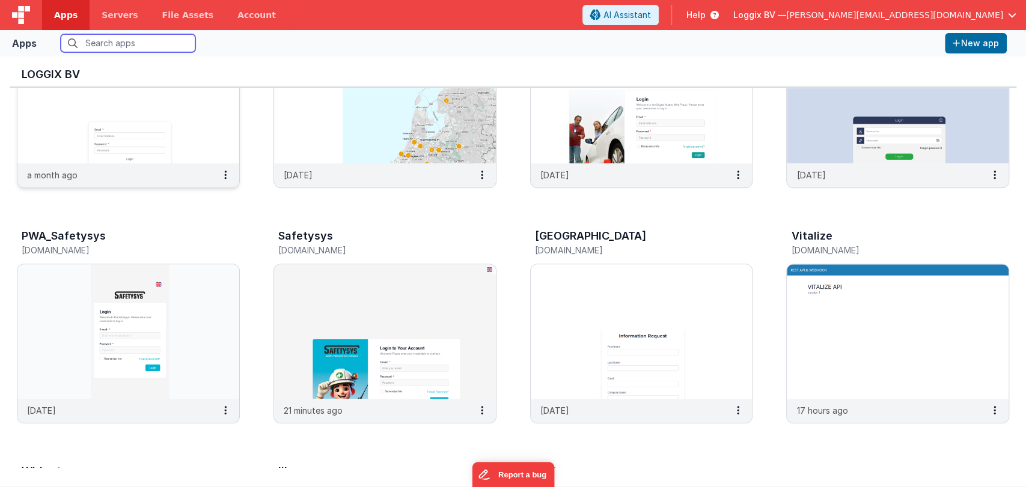
scroll to position [373, 0]
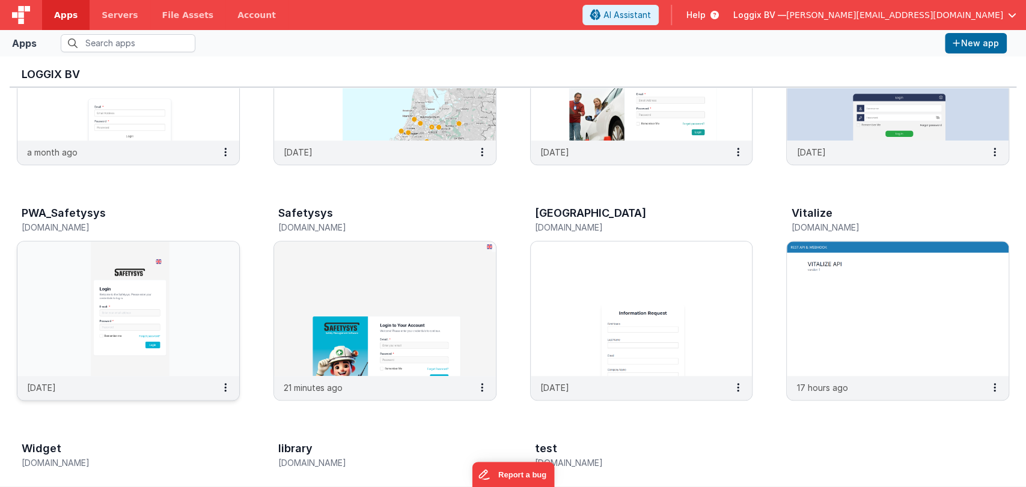
click at [148, 317] on img at bounding box center [128, 309] width 222 height 135
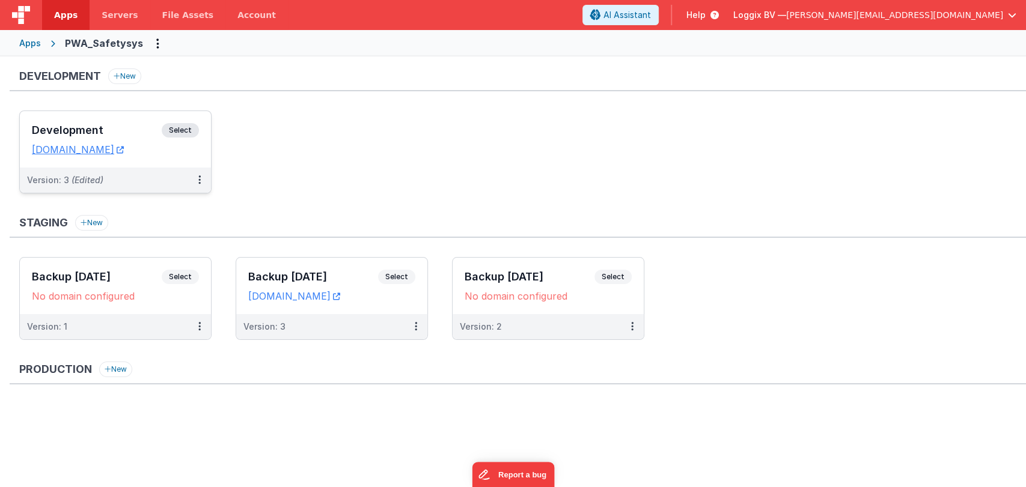
click at [98, 130] on h3 "Development" at bounding box center [97, 130] width 130 height 12
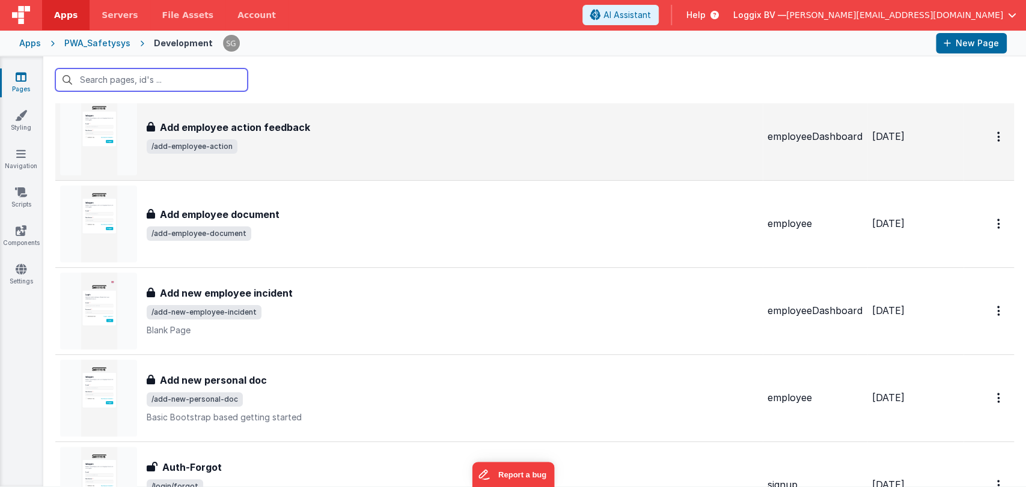
scroll to position [123, 0]
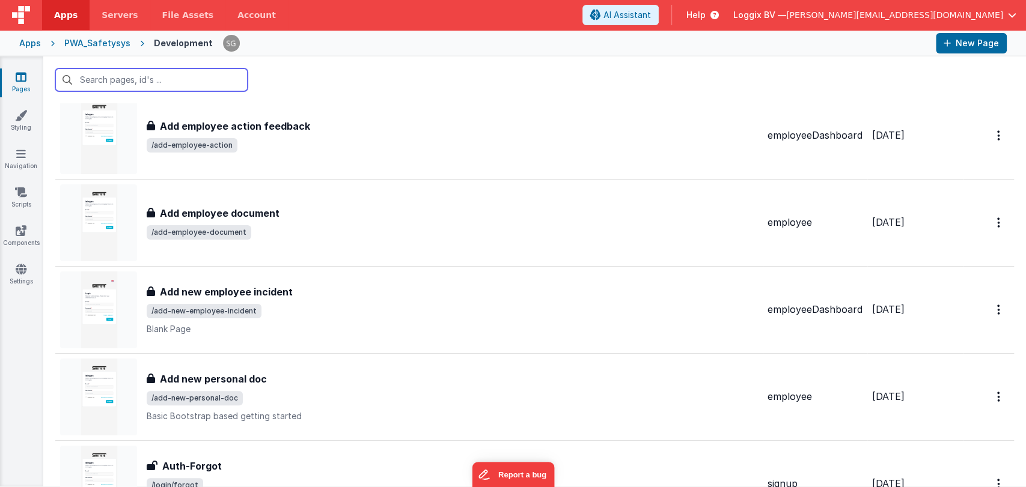
click at [163, 85] on input "text" at bounding box center [151, 79] width 192 height 23
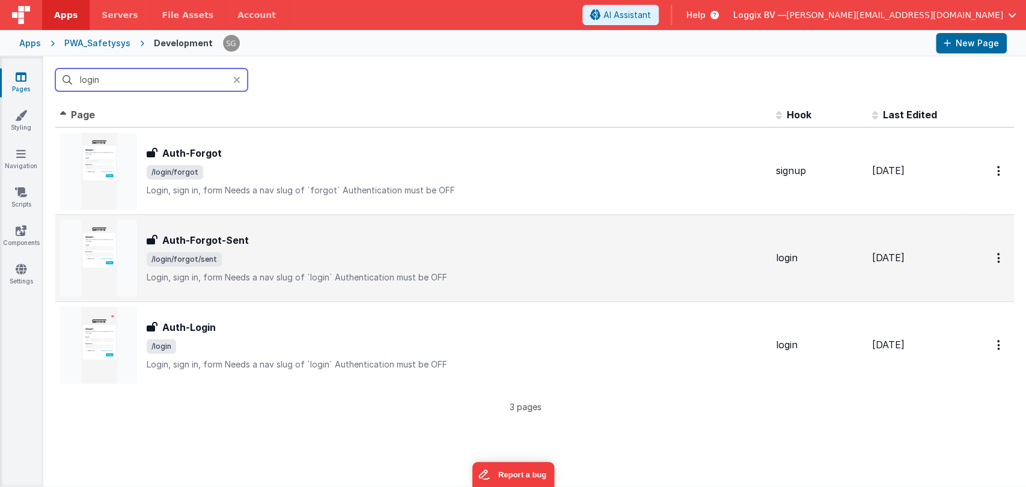
scroll to position [0, 0]
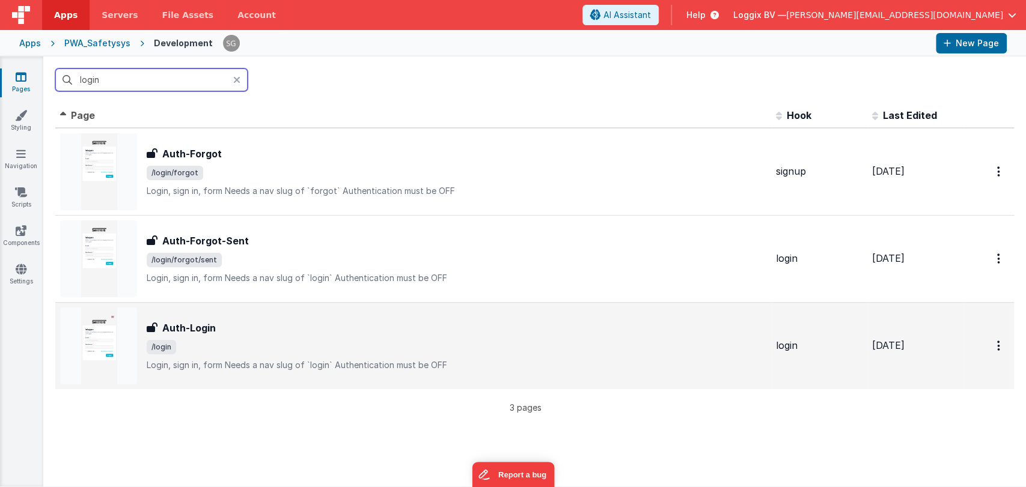
type input "login"
click at [205, 326] on h3 "Auth-Login" at bounding box center [188, 328] width 53 height 14
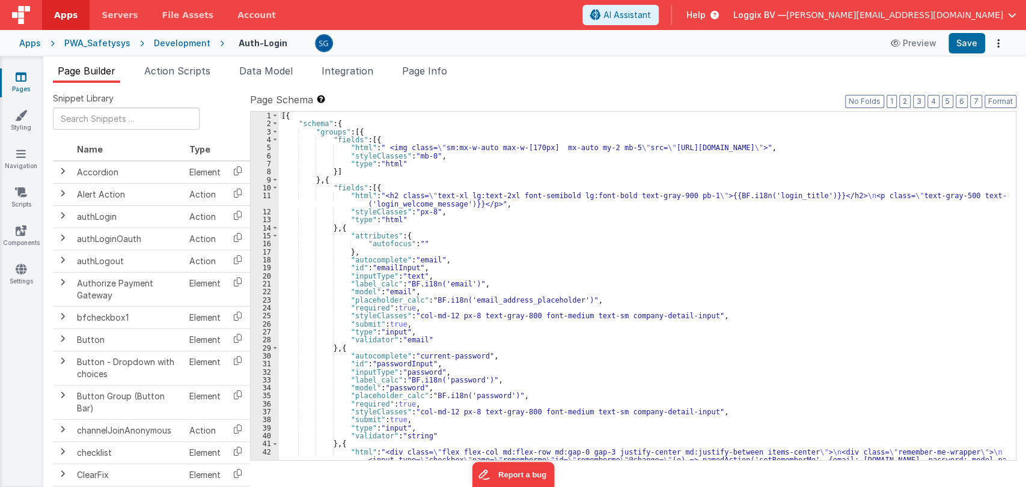
click at [442, 258] on div "[{ "schema" : { "groups" : [{ "fields" : [{ "html" : " <img class= \" sm:mx-w-a…" at bounding box center [642, 306] width 726 height 389
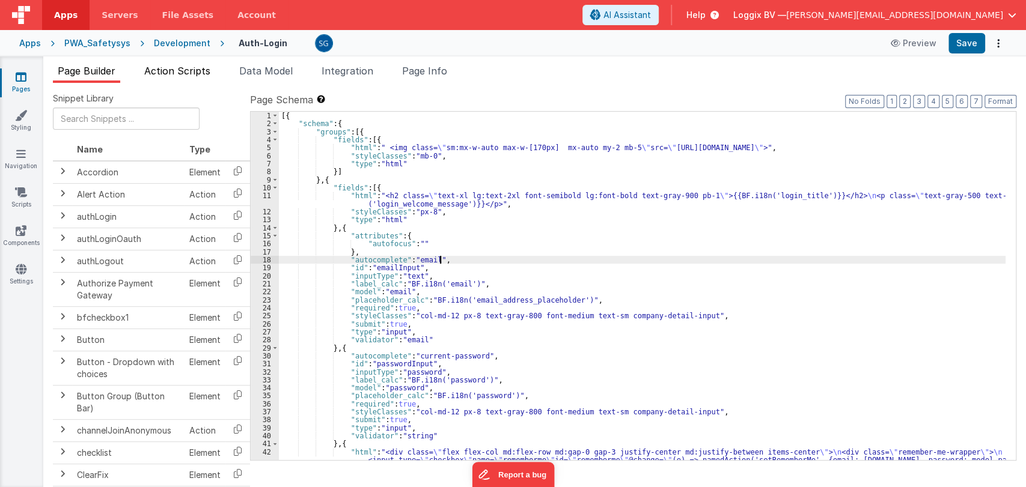
click at [171, 68] on span "Action Scripts" at bounding box center [177, 71] width 66 height 12
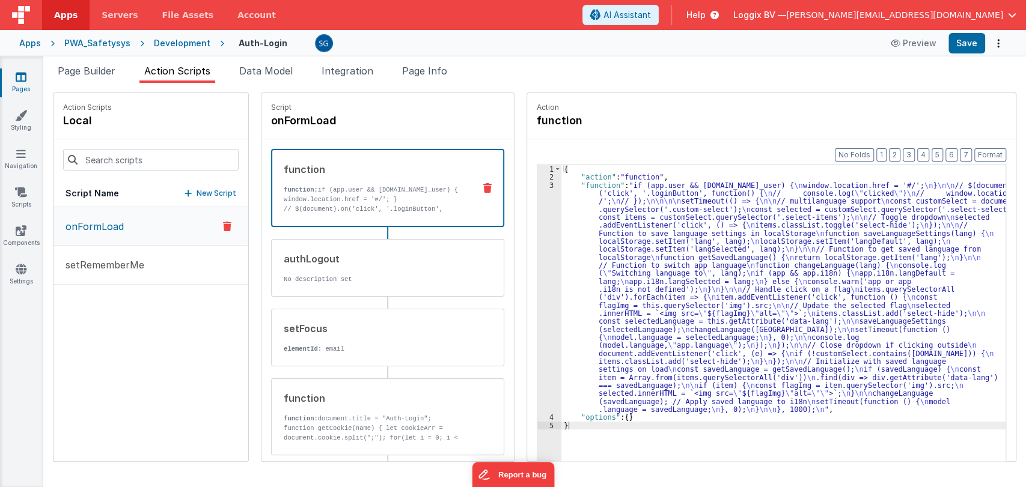
scroll to position [62, 0]
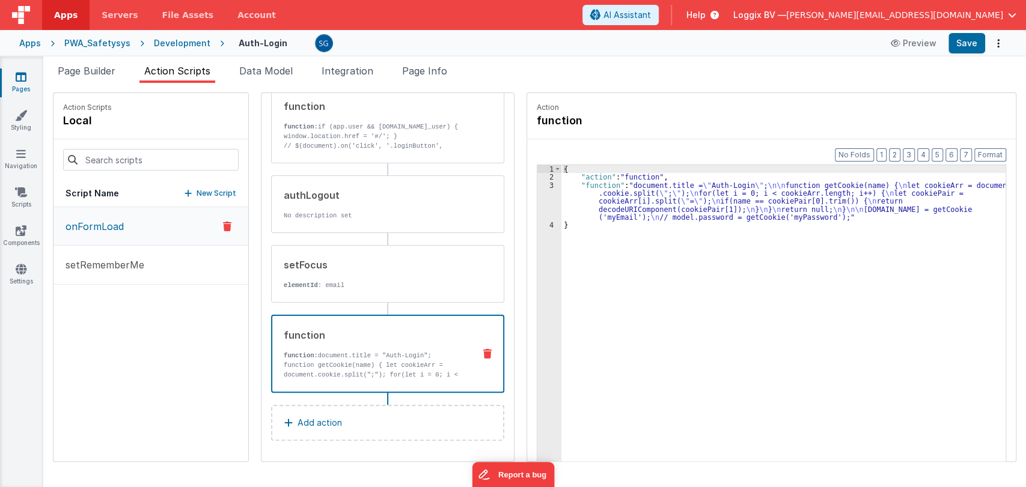
click at [365, 369] on p "function getCookie(name) { let cookieArr = document.cookie.split(";"); for(let …" at bounding box center [374, 394] width 181 height 67
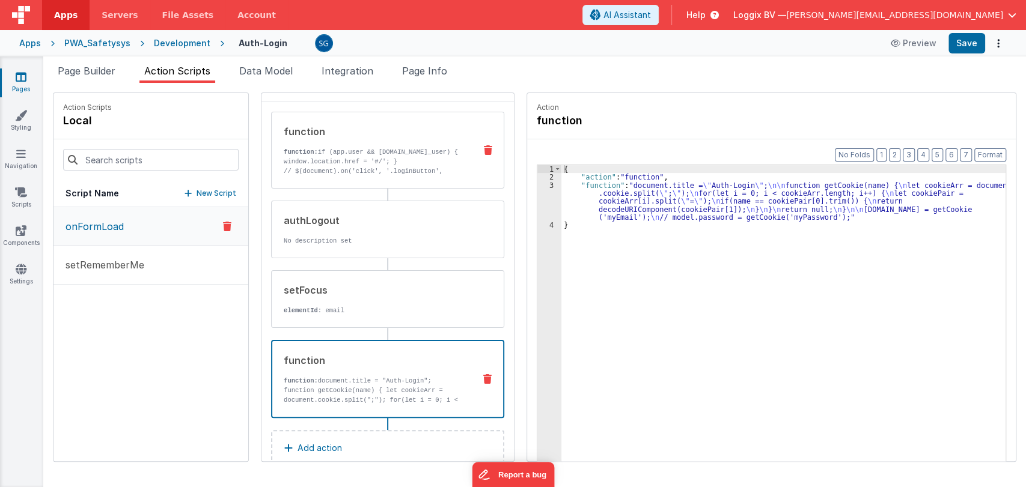
scroll to position [0, 0]
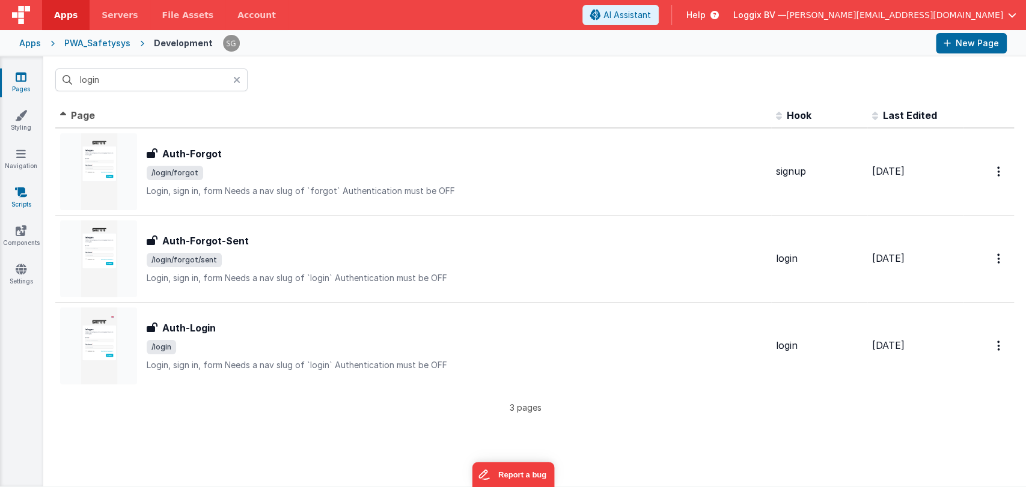
click at [20, 196] on icon at bounding box center [21, 192] width 12 height 12
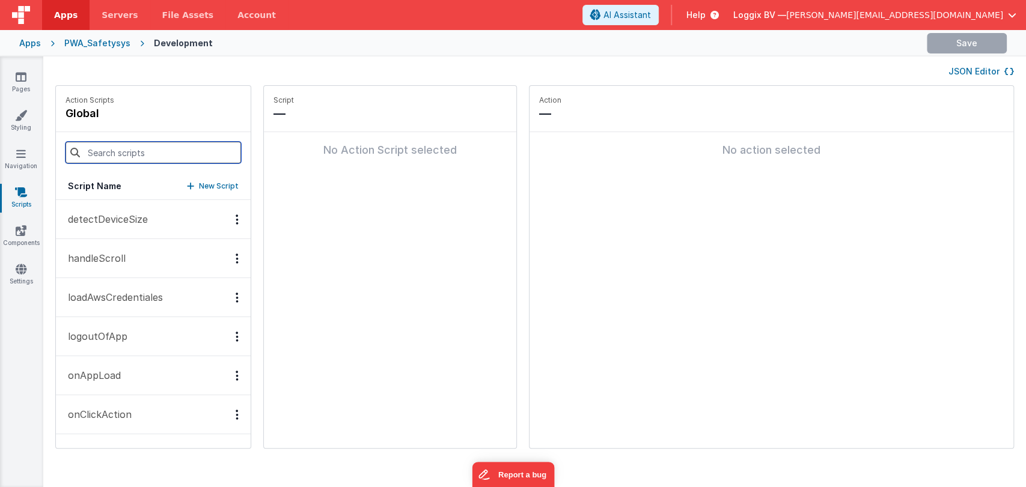
click at [144, 154] on input at bounding box center [152, 153] width 175 height 22
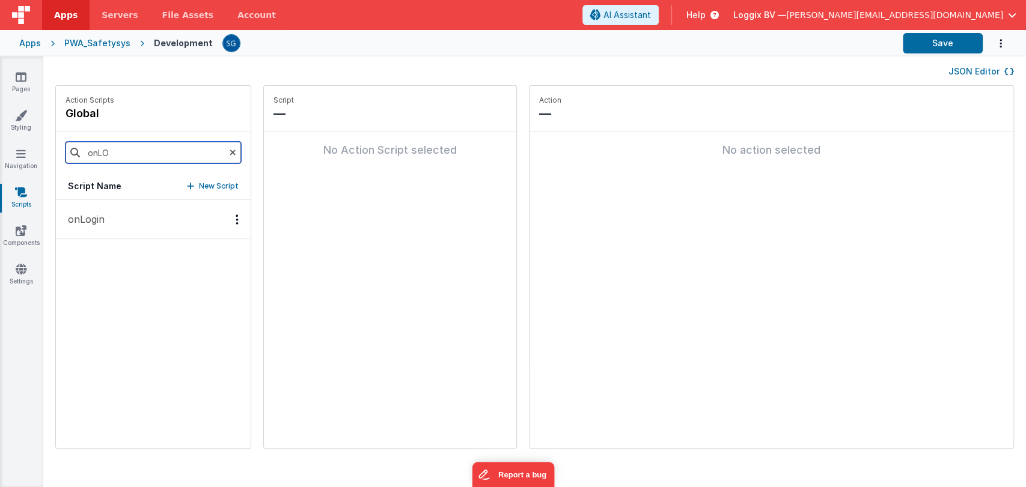
type input "onLO"
click at [90, 209] on button "onLogin" at bounding box center [153, 219] width 195 height 39
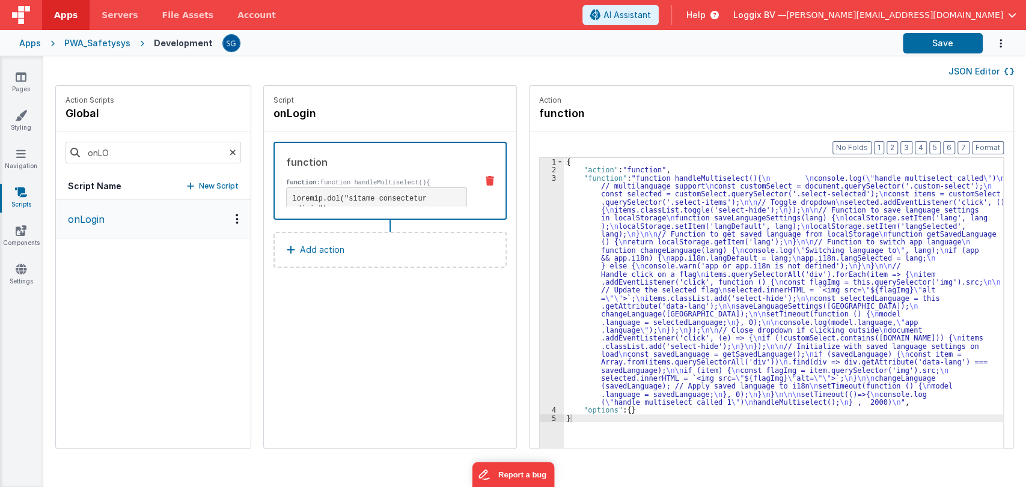
click at [542, 179] on div "3" at bounding box center [552, 290] width 24 height 233
click at [542, 178] on div "3" at bounding box center [552, 290] width 24 height 233
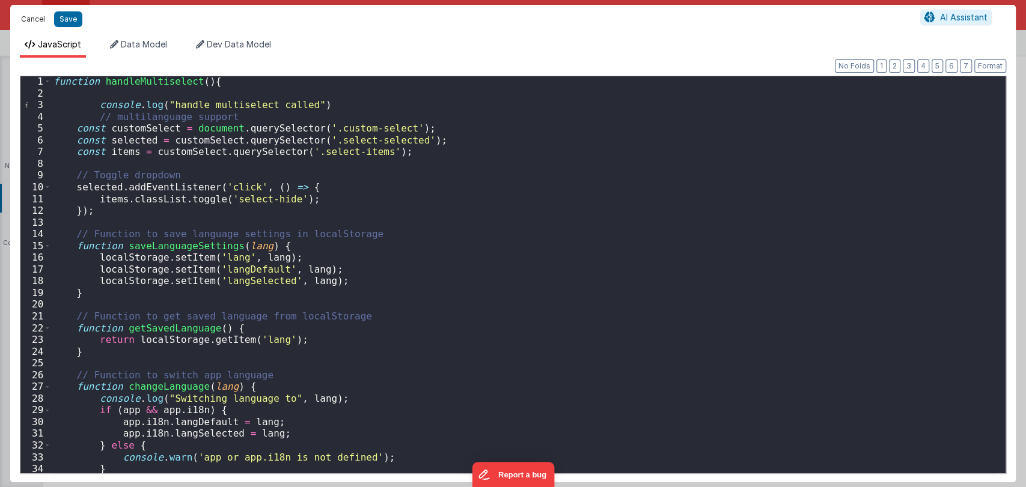
click at [34, 19] on button "Cancel" at bounding box center [33, 19] width 36 height 17
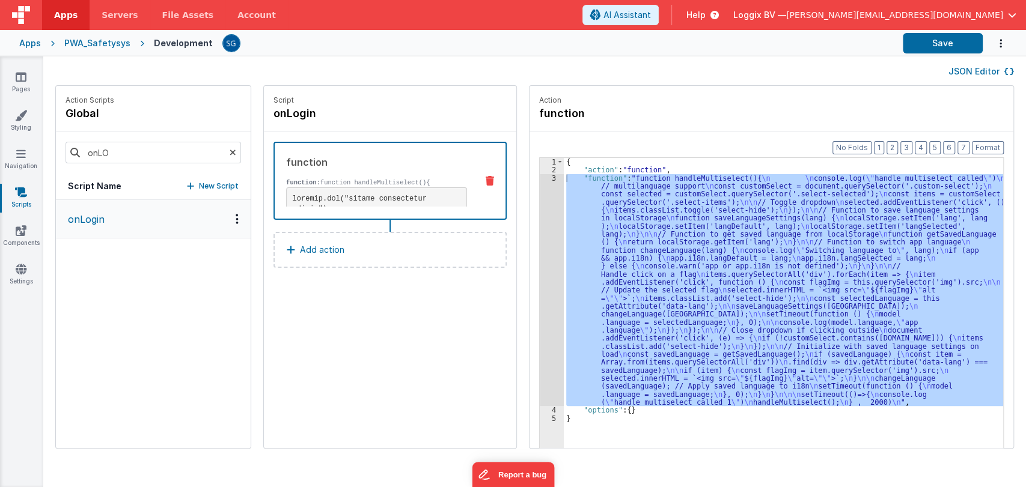
click at [68, 40] on div "PWA_Safetysys" at bounding box center [97, 43] width 66 height 12
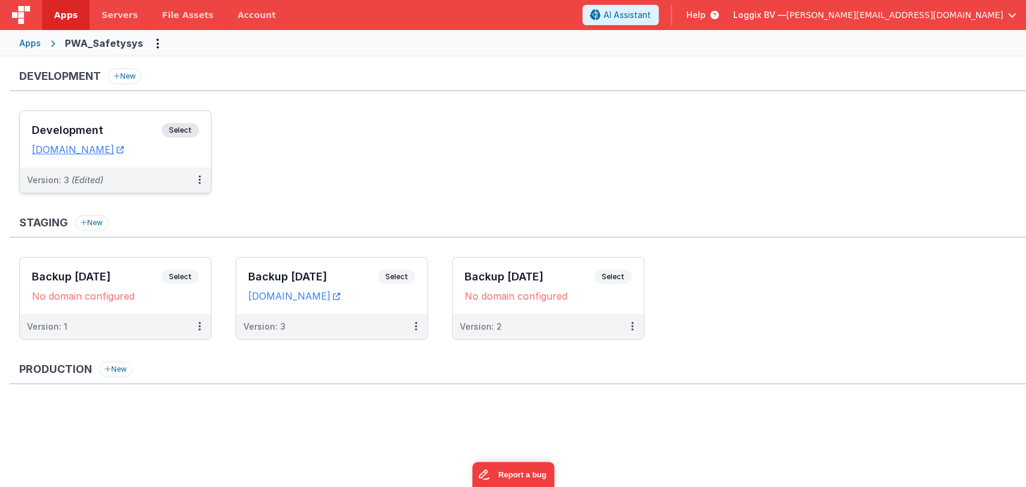
click at [111, 126] on h3 "Development" at bounding box center [97, 130] width 130 height 12
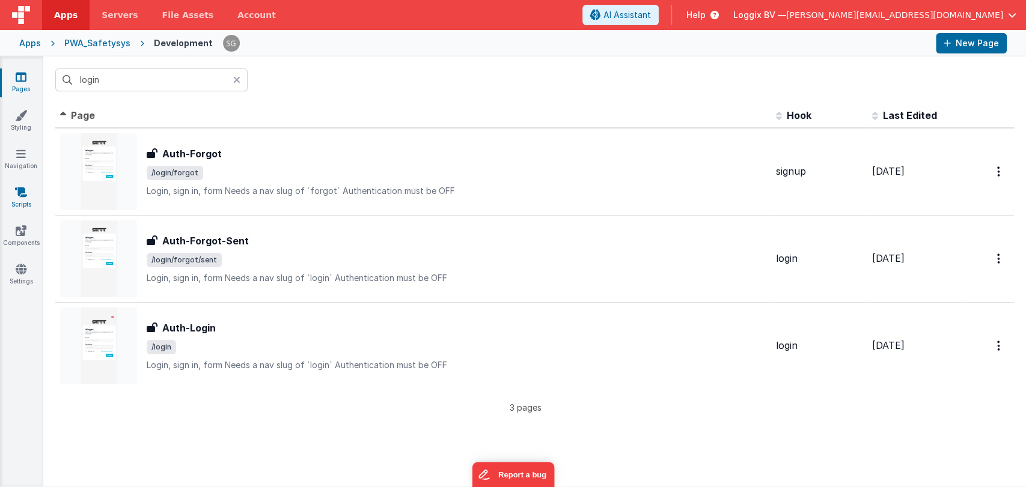
click at [23, 195] on icon at bounding box center [21, 192] width 12 height 12
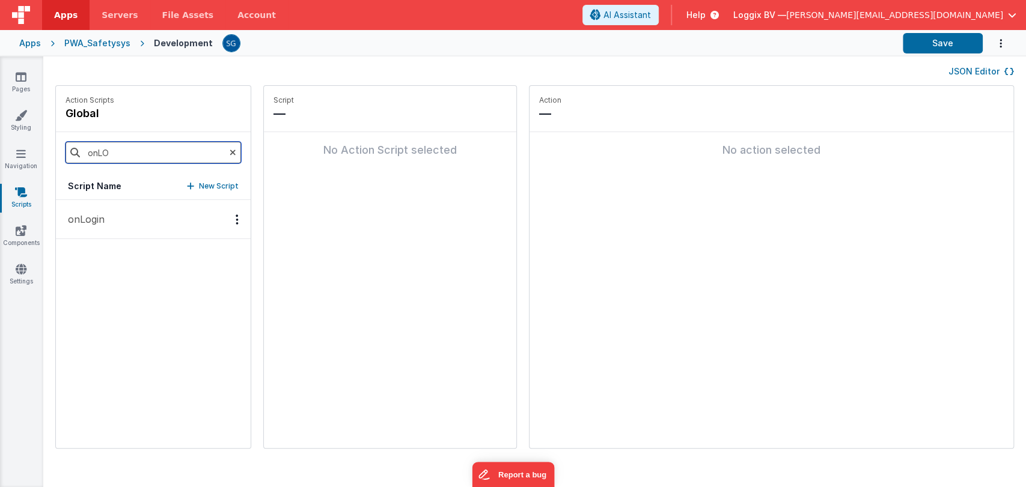
click at [225, 150] on input "onLO" at bounding box center [152, 153] width 175 height 22
click at [230, 151] on icon at bounding box center [233, 152] width 7 height 41
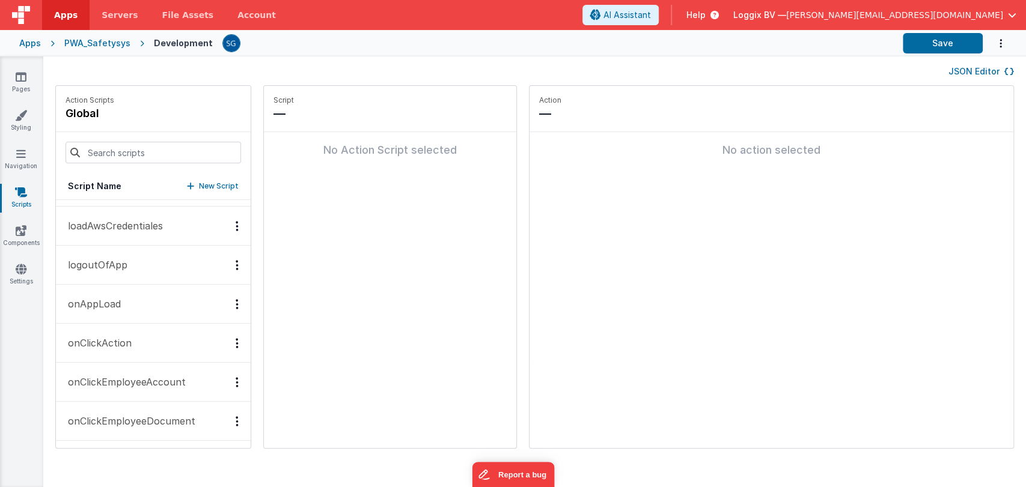
scroll to position [92, 0]
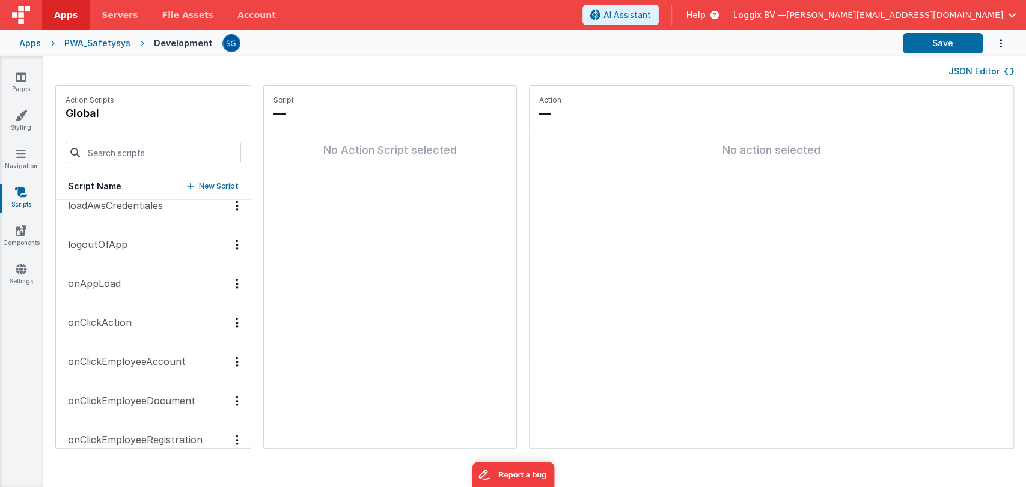
click at [112, 320] on p "onClickAction" at bounding box center [96, 322] width 71 height 14
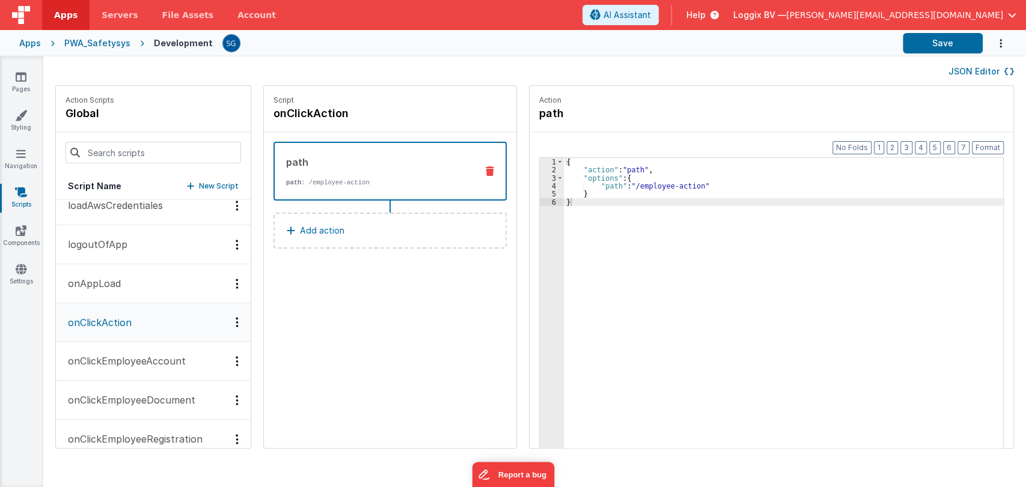
click at [576, 210] on div "{ "action" : "path" , "options" : { "path" : "/employee-action" } }" at bounding box center [789, 330] width 451 height 344
click at [564, 202] on div "{ "action" : "path" , "options" : { "path" : "/employee-action" } }" at bounding box center [789, 330] width 451 height 344
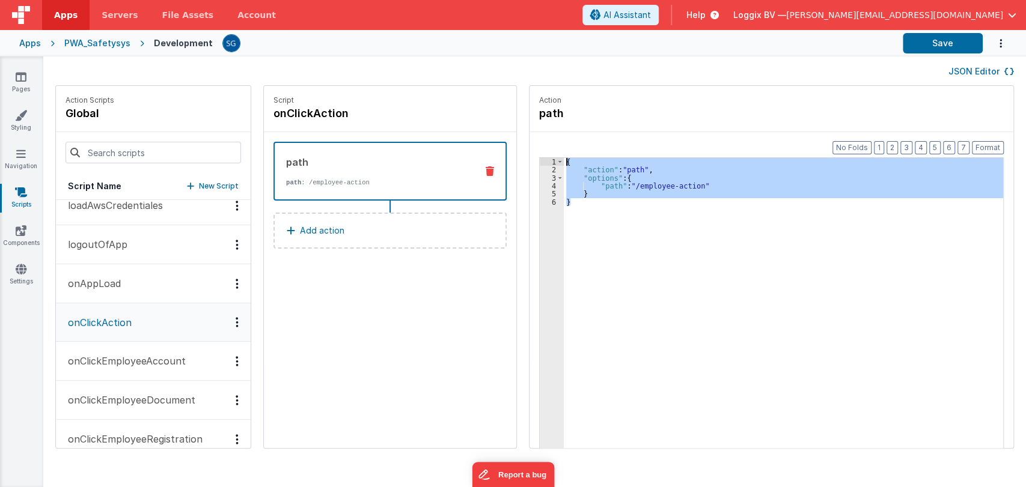
drag, startPoint x: 563, startPoint y: 202, endPoint x: 553, endPoint y: 160, distance: 43.9
click at [564, 160] on div "{ "action" : "path" , "options" : { "path" : "/employee-action" } }" at bounding box center [789, 330] width 451 height 344
click at [580, 202] on div "{ "action" : "path" , "options" : { "path" : "/employee-action" } }" at bounding box center [783, 321] width 439 height 327
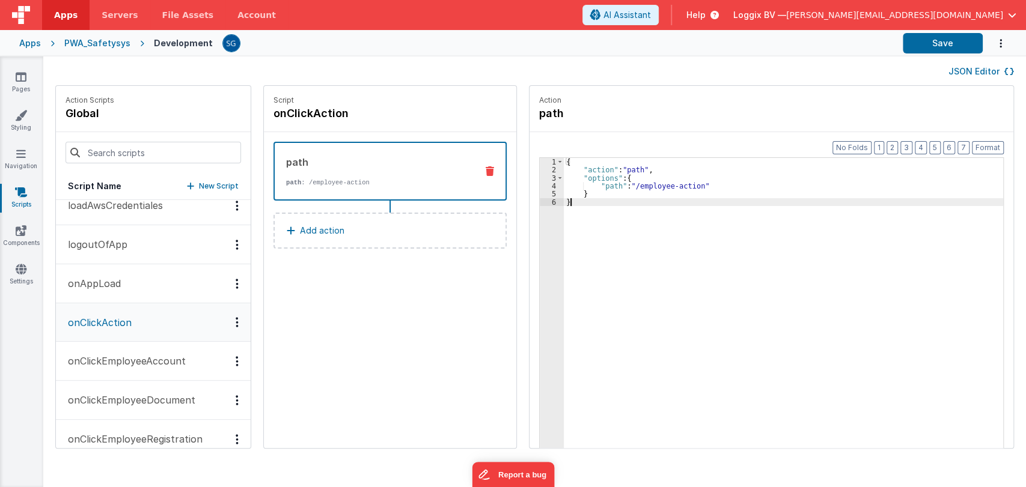
click at [564, 202] on div "{ "action" : "path" , "options" : { "path" : "/employee-action" } }" at bounding box center [789, 330] width 451 height 344
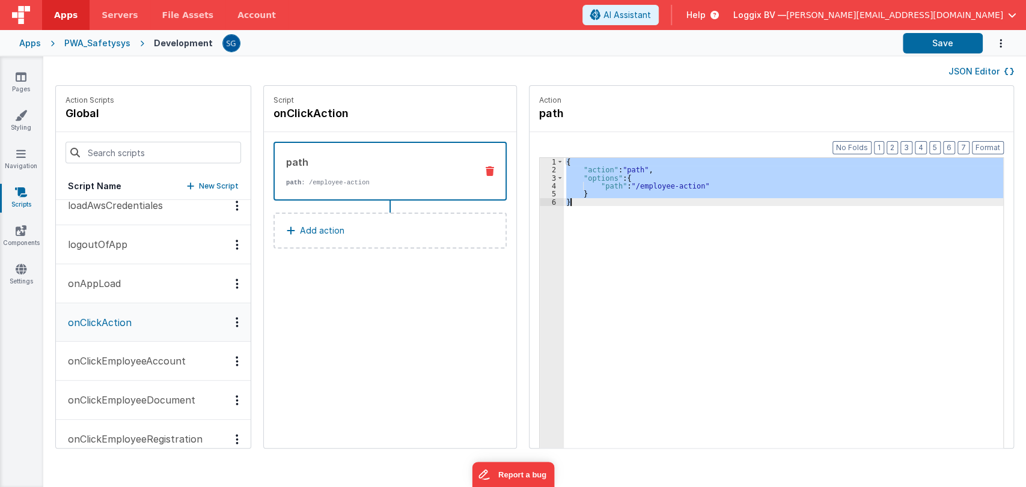
click at [303, 239] on button "Add action" at bounding box center [389, 231] width 233 height 36
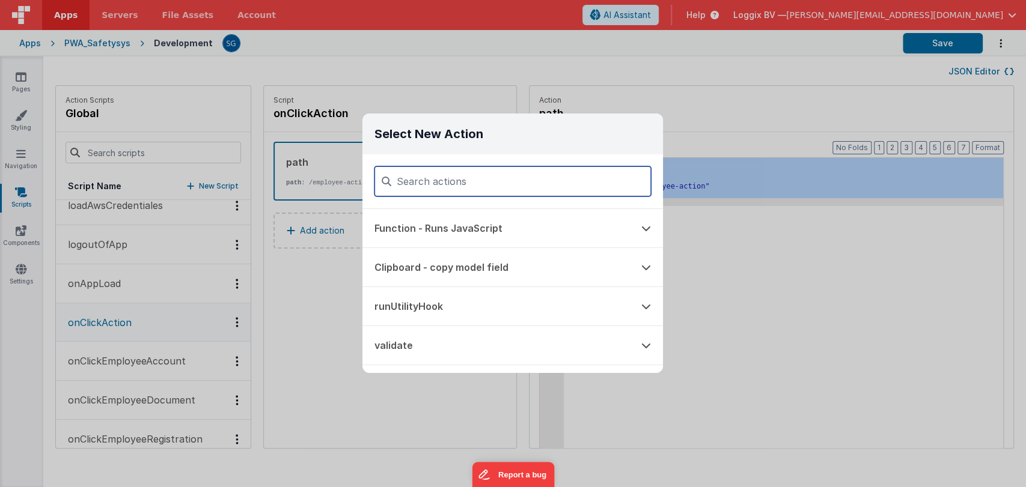
click at [459, 189] on input at bounding box center [512, 181] width 276 height 30
type input "p"
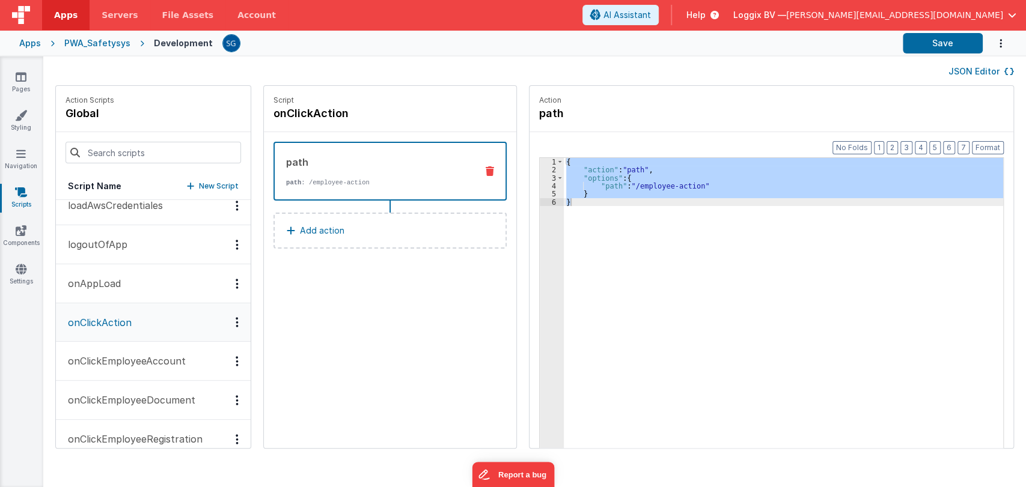
click at [782, 229] on div "Select New Action Function - Runs JavaScript Clipboard - copy model field runUt…" at bounding box center [513, 243] width 1026 height 487
click at [586, 199] on div "{ "action" : "path" , "options" : { "path" : "/employee-action" } }" at bounding box center [783, 321] width 439 height 327
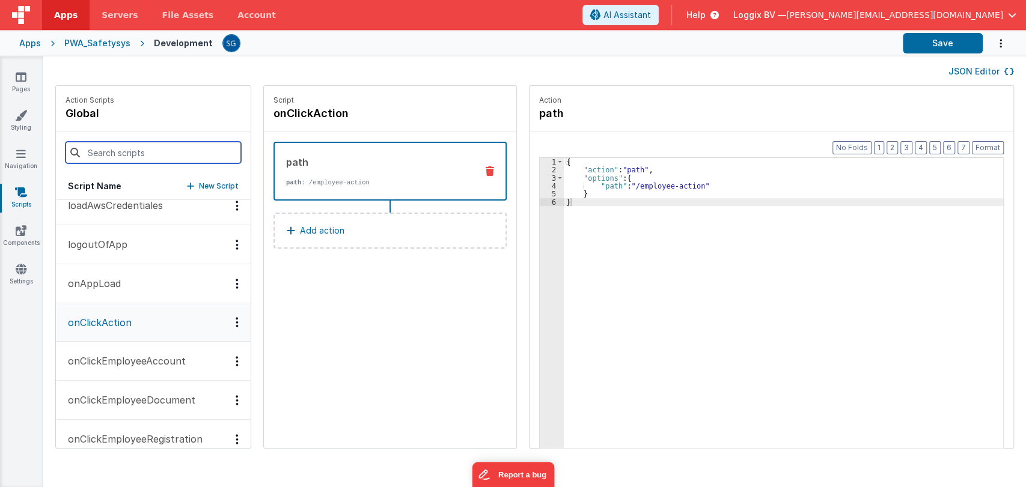
click at [148, 147] on input at bounding box center [152, 153] width 175 height 22
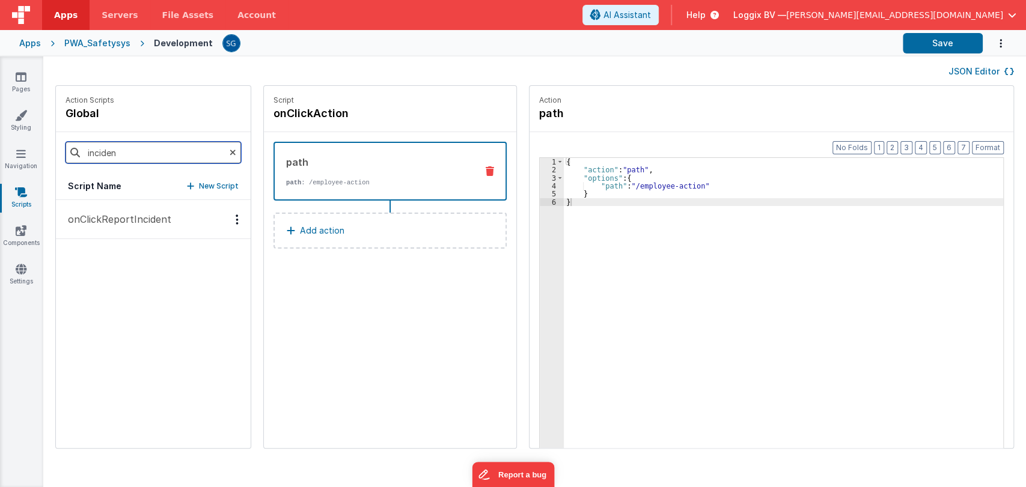
scroll to position [0, 0]
type input "inciden"
click at [115, 224] on p "onClickReportIncident" at bounding box center [116, 219] width 111 height 14
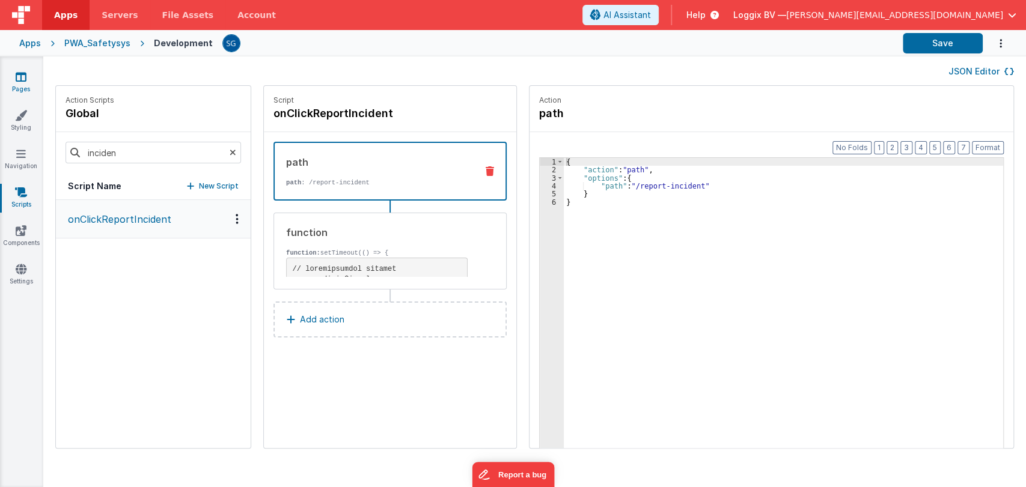
click at [18, 78] on icon at bounding box center [21, 77] width 11 height 12
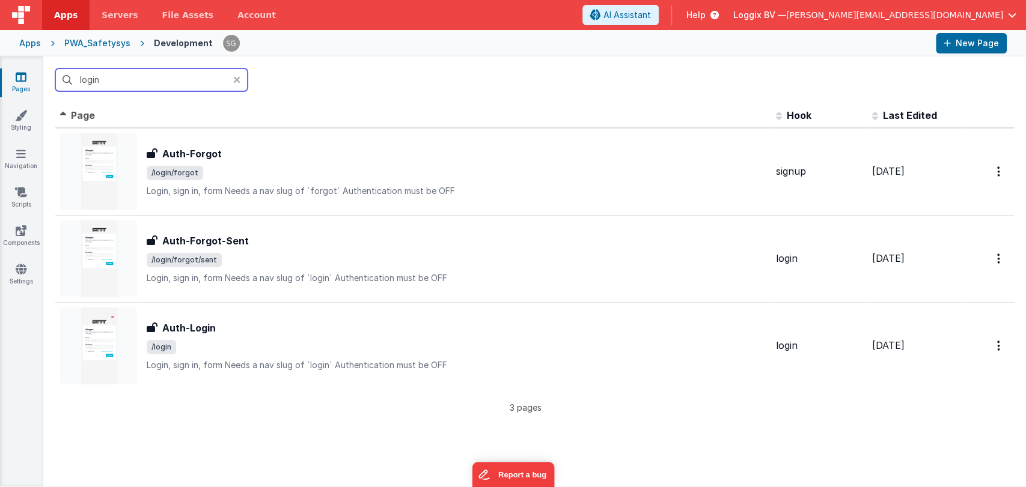
click at [136, 76] on input "login" at bounding box center [151, 79] width 192 height 23
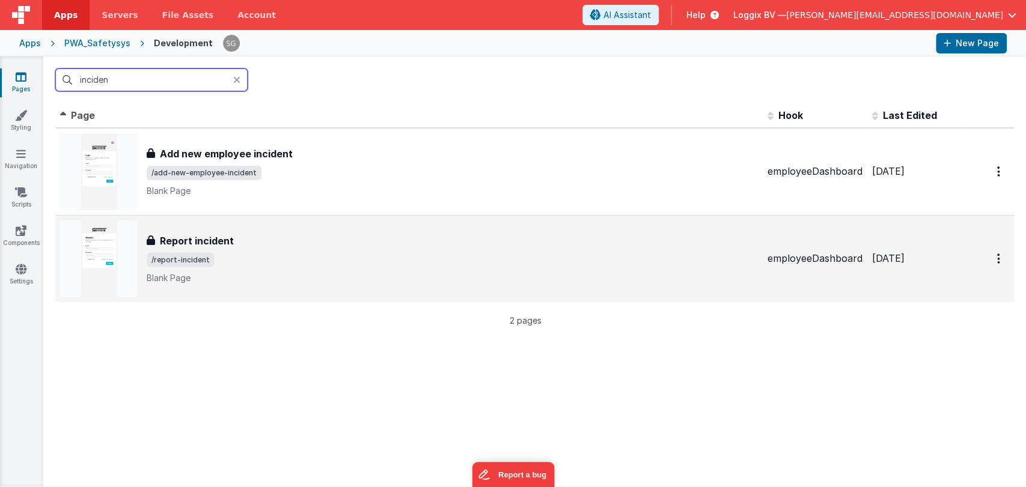
type input "inciden"
click at [219, 246] on h3 "Report incident" at bounding box center [197, 241] width 74 height 14
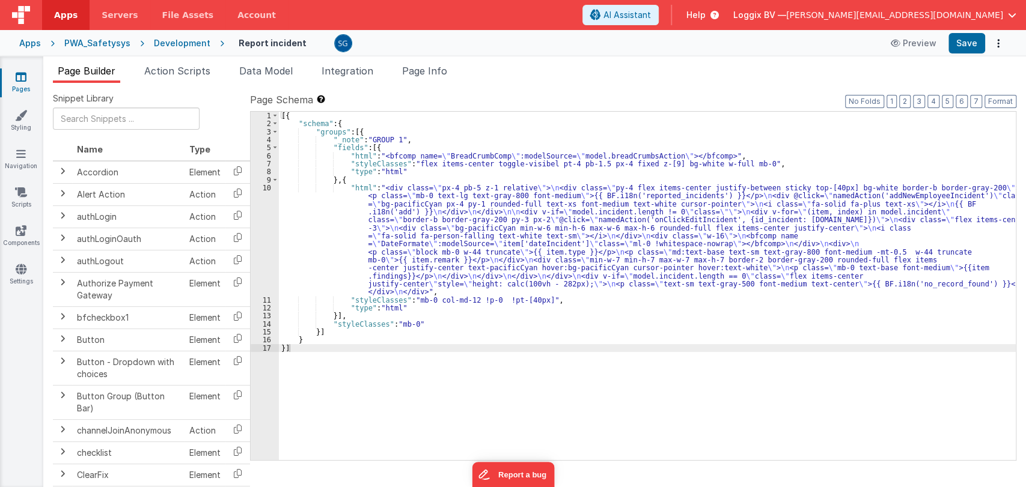
click at [351, 257] on div "[{ "schema" : { "groups" : [{ "_note" : "GROUP 1" , "fields" : [{ "html" : "<bf…" at bounding box center [647, 294] width 737 height 365
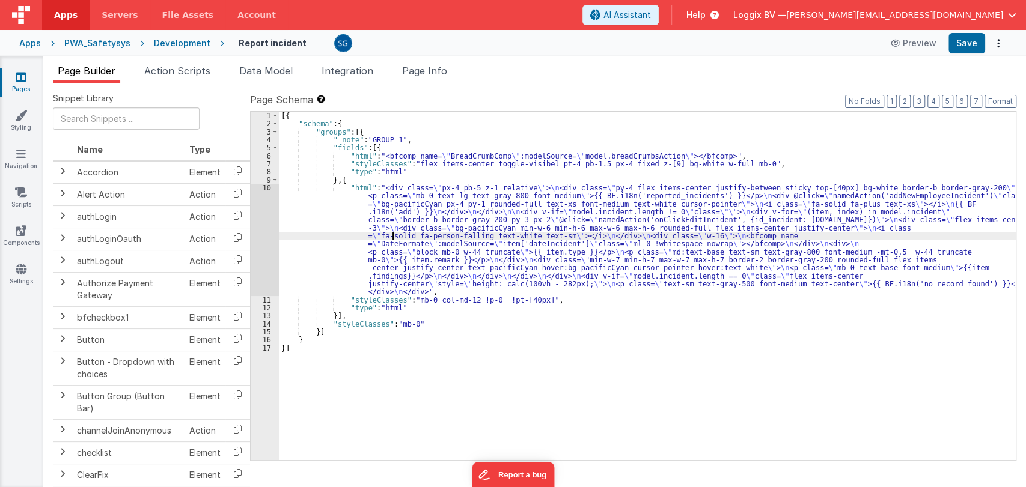
click at [391, 237] on div "[{ "schema" : { "groups" : [{ "_note" : "GROUP 1" , "fields" : [{ "html" : "<bf…" at bounding box center [647, 294] width 737 height 365
click at [265, 186] on div "10" at bounding box center [265, 240] width 28 height 112
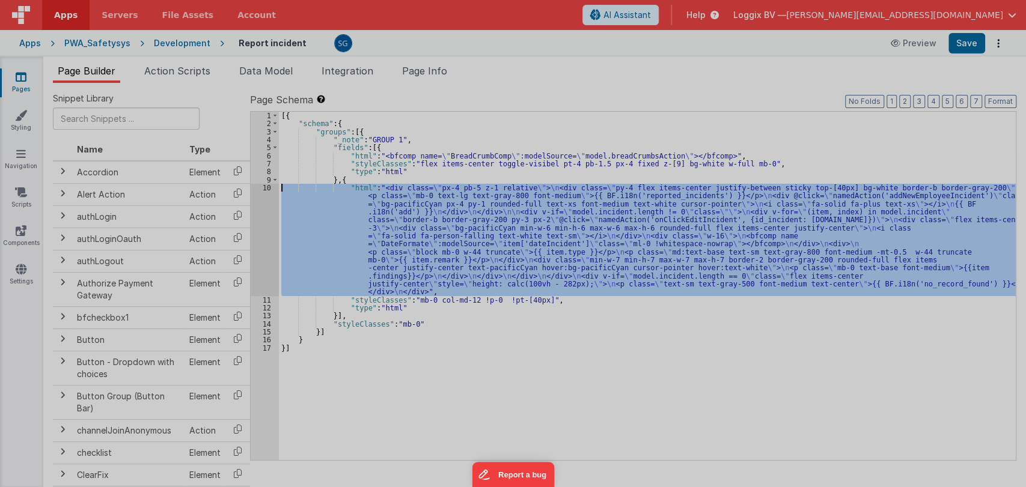
click at [265, 186] on div at bounding box center [513, 243] width 1026 height 487
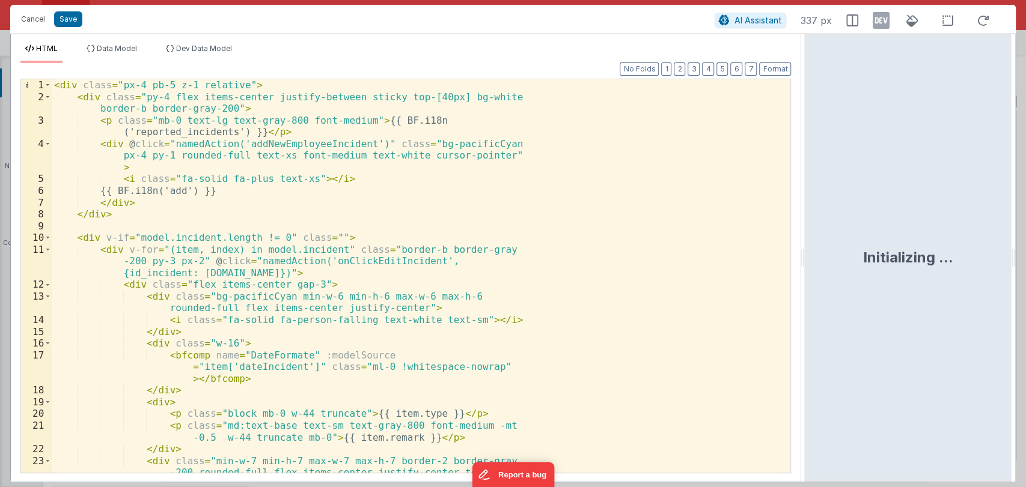
drag, startPoint x: 510, startPoint y: 258, endPoint x: 892, endPoint y: 278, distance: 382.6
click at [892, 278] on html "Cancel Save AI Assistant 337 px HTML Data Model Dev Data Model Format 7 6 5 4 3…" at bounding box center [513, 243] width 1026 height 487
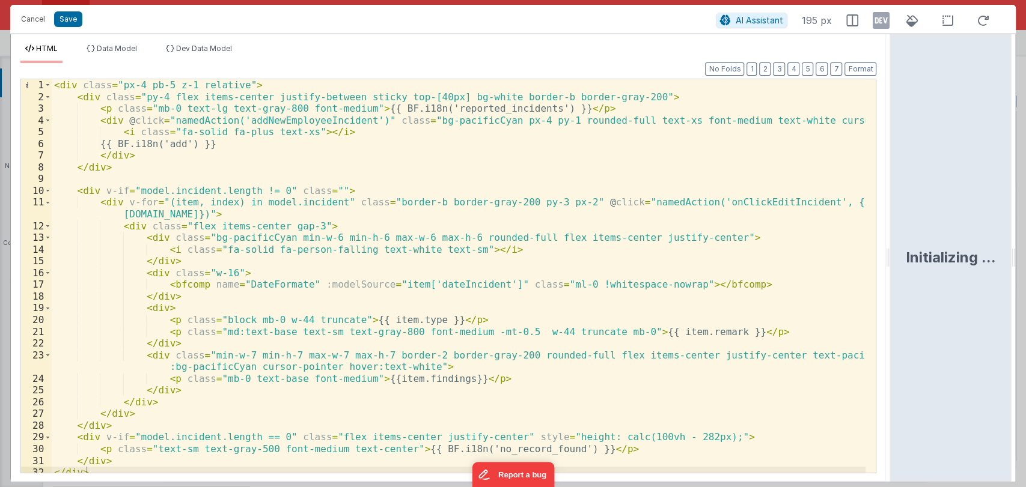
scroll to position [5, 0]
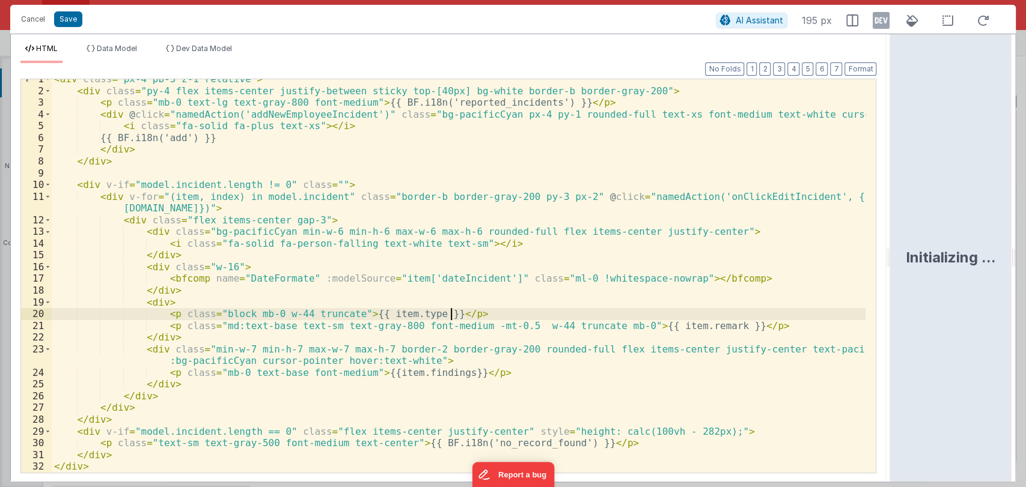
click at [545, 309] on div "< div class = "px-4 pb-5 z-1 relative" > < div class = "py-4 flex items-center …" at bounding box center [459, 281] width 814 height 417
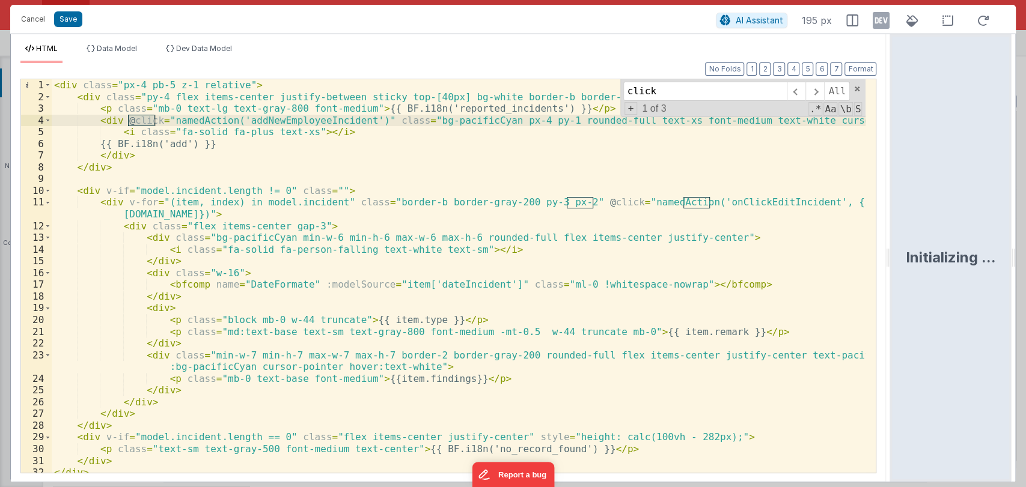
scroll to position [0, 0]
type input "click"
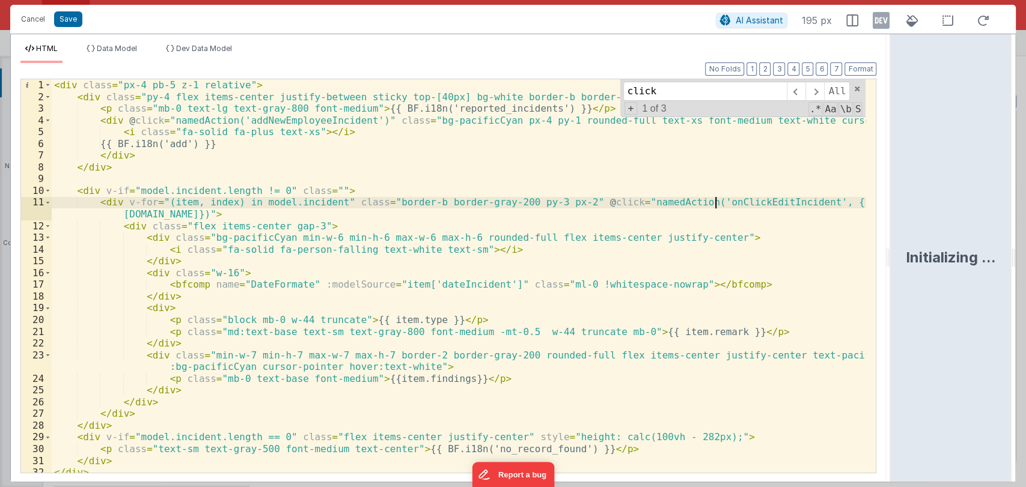
click at [712, 203] on div "< div class = "px-4 pb-5 z-1 relative" > < div class = "py-4 flex items-center …" at bounding box center [459, 287] width 814 height 417
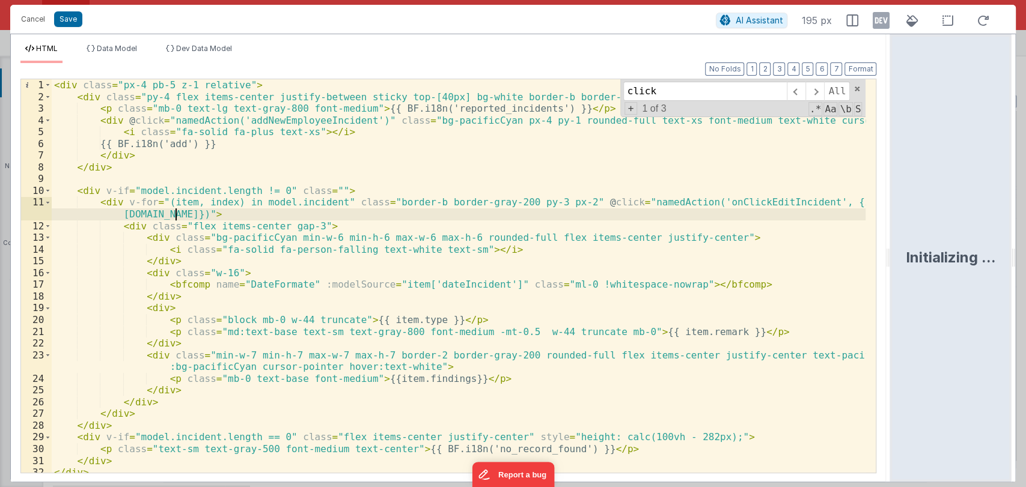
click at [711, 216] on div "< div class = "px-4 pb-5 z-1 relative" > < div class = "py-4 flex items-center …" at bounding box center [459, 287] width 814 height 417
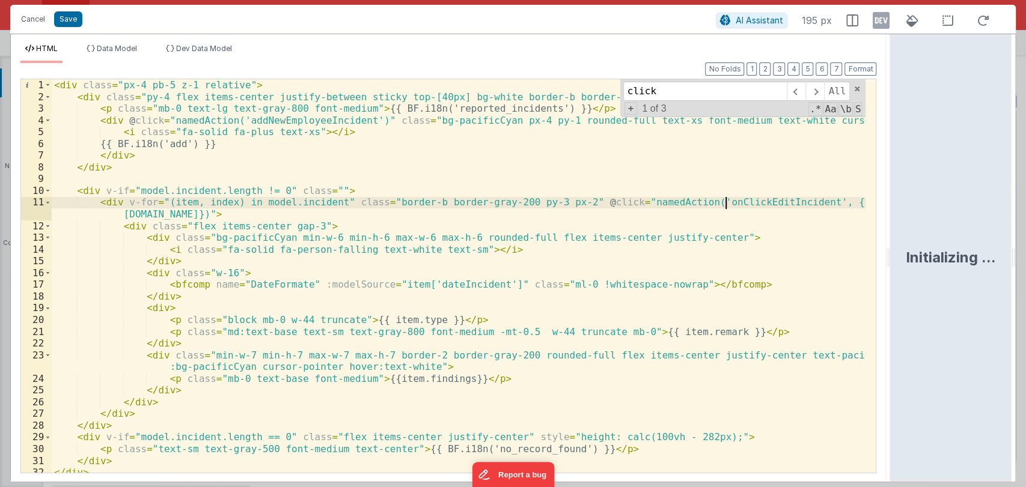
click at [728, 206] on div "< div class = "px-4 pb-5 z-1 relative" > < div class = "py-4 flex items-center …" at bounding box center [459, 287] width 814 height 417
click at [720, 201] on div "< div class = "px-4 pb-5 z-1 relative" > < div class = "py-4 flex items-center …" at bounding box center [459, 287] width 814 height 417
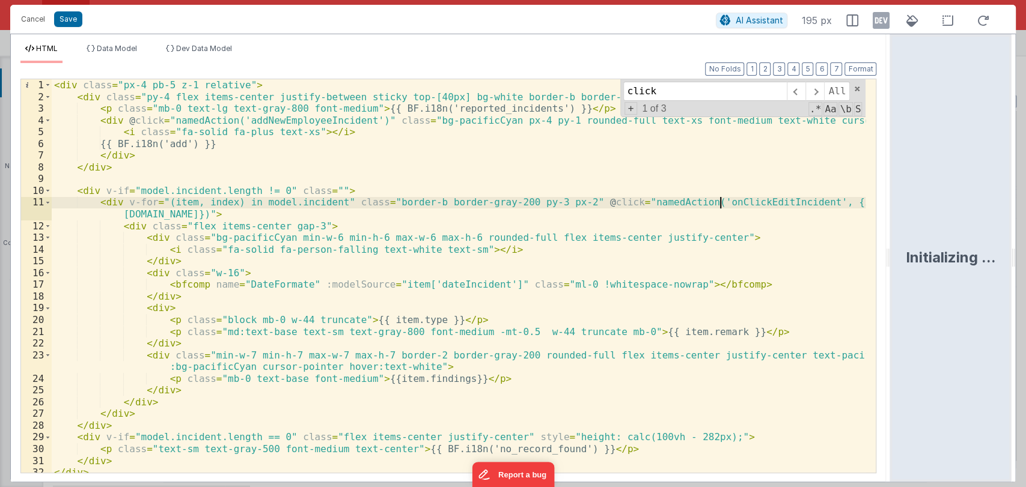
click at [720, 202] on div "< div class = "px-4 pb-5 z-1 relative" > < div class = "py-4 flex items-center …" at bounding box center [459, 287] width 814 height 417
click at [601, 203] on div "< div class = "px-4 pb-5 z-1 relative" > < div class = "py-4 flex items-center …" at bounding box center [459, 287] width 814 height 417
click at [613, 203] on div "< div class = "px-4 pb-5 z-1 relative" > < div class = "py-4 flex items-center …" at bounding box center [459, 287] width 814 height 417
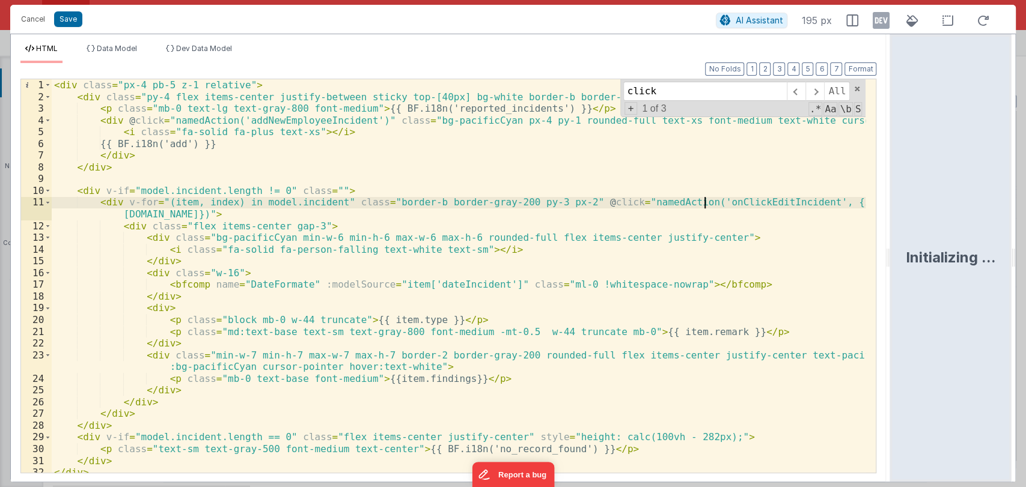
click at [702, 202] on div "< div class = "px-4 pb-5 z-1 relative" > < div class = "py-4 flex items-center …" at bounding box center [459, 287] width 814 height 417
click at [789, 208] on div "< div class = "px-4 pb-5 z-1 relative" > < div class = "py-4 flex items-center …" at bounding box center [459, 287] width 814 height 417
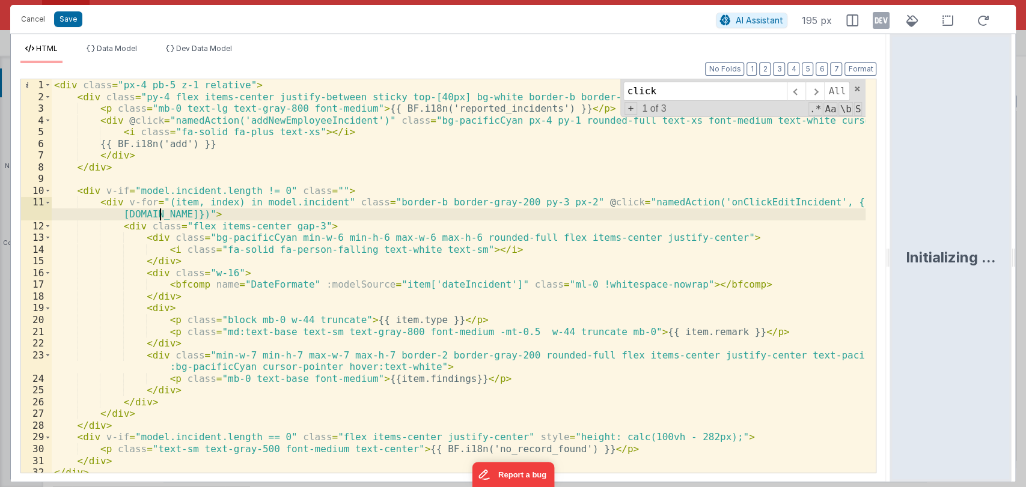
click at [159, 214] on div "< div class = "px-4 pb-5 z-1 relative" > < div class = "py-4 flex items-center …" at bounding box center [459, 287] width 814 height 417
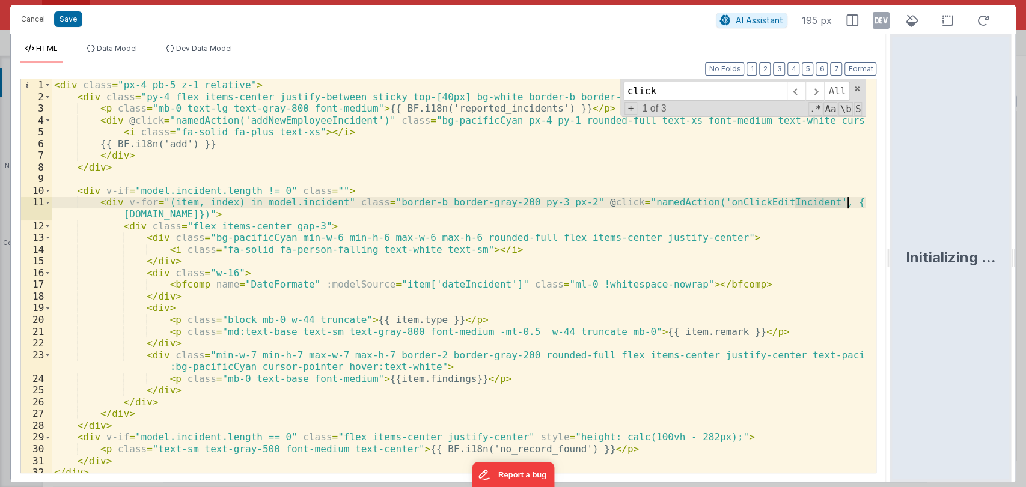
drag, startPoint x: 794, startPoint y: 202, endPoint x: 847, endPoint y: 204, distance: 52.3
click at [847, 204] on div "< div class = "px-4 pb-5 z-1 relative" > < div class = "py-4 flex items-center …" at bounding box center [459, 287] width 814 height 417
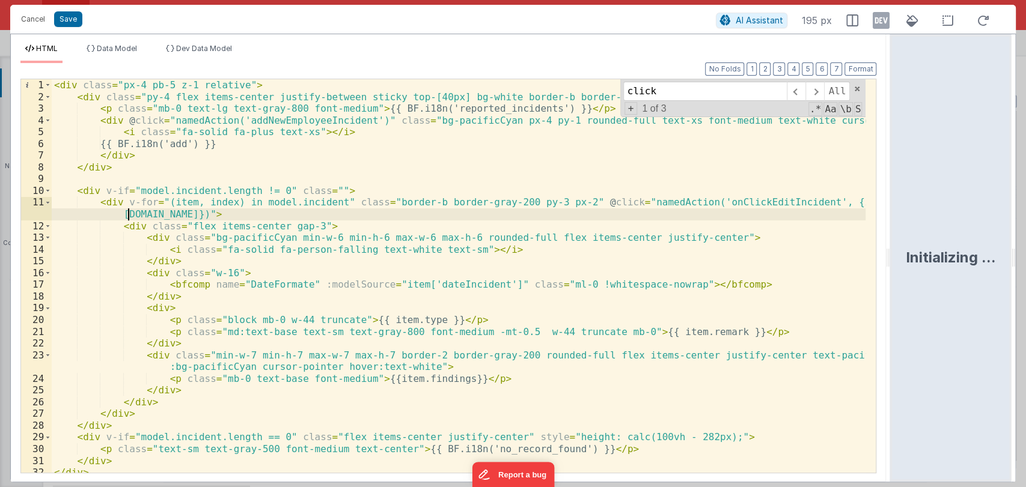
click at [126, 216] on div "< div class = "px-4 pb-5 z-1 relative" > < div class = "py-4 flex items-center …" at bounding box center [459, 287] width 814 height 417
click at [154, 213] on div "< div class = "px-4 pb-5 z-1 relative" > < div class = "py-4 flex items-center …" at bounding box center [459, 287] width 814 height 417
click at [710, 201] on div "< div class = "px-4 pb-5 z-1 relative" > < div class = "py-4 flex items-center …" at bounding box center [459, 287] width 814 height 417
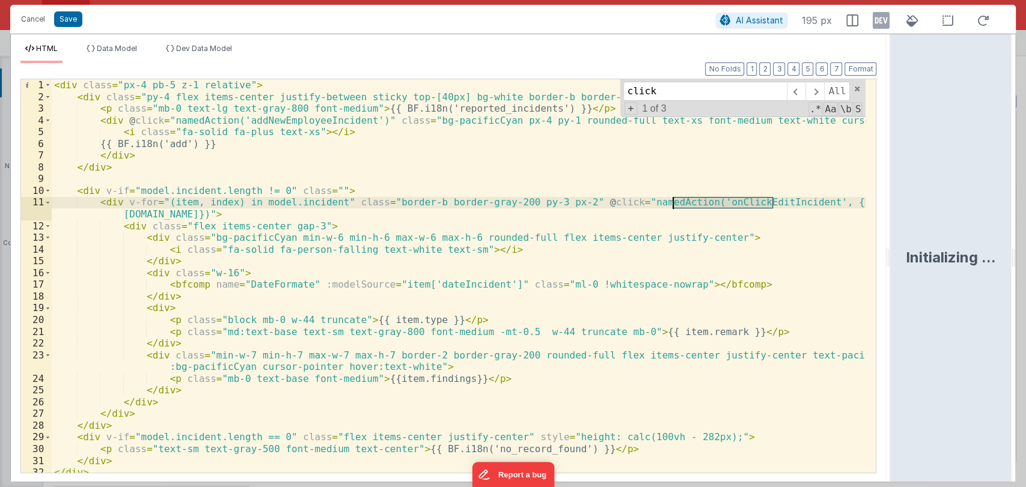
click at [710, 201] on div "< div class = "px-4 pb-5 z-1 relative" > < div class = "py-4 flex items-center …" at bounding box center [459, 287] width 814 height 417
click at [601, 186] on div "< div class = "px-4 pb-5 z-1 relative" > < div class = "py-4 flex items-center …" at bounding box center [459, 287] width 814 height 417
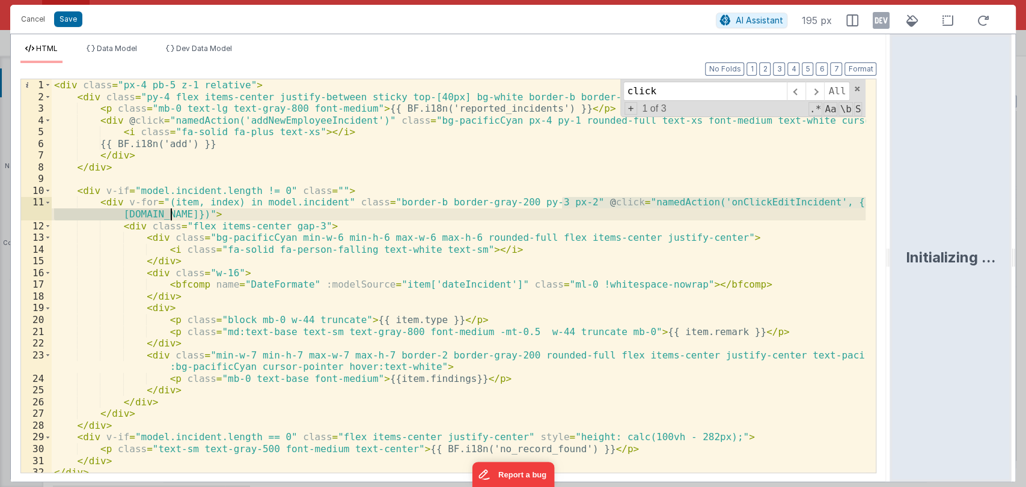
drag, startPoint x: 560, startPoint y: 203, endPoint x: 168, endPoint y: 215, distance: 391.9
click at [168, 215] on div "< div class = "px-4 pb-5 z-1 relative" > < div class = "py-4 flex items-center …" at bounding box center [459, 287] width 814 height 417
click at [714, 203] on div "< div class = "px-4 pb-5 z-1 relative" > < div class = "py-4 flex items-center …" at bounding box center [459, 276] width 814 height 394
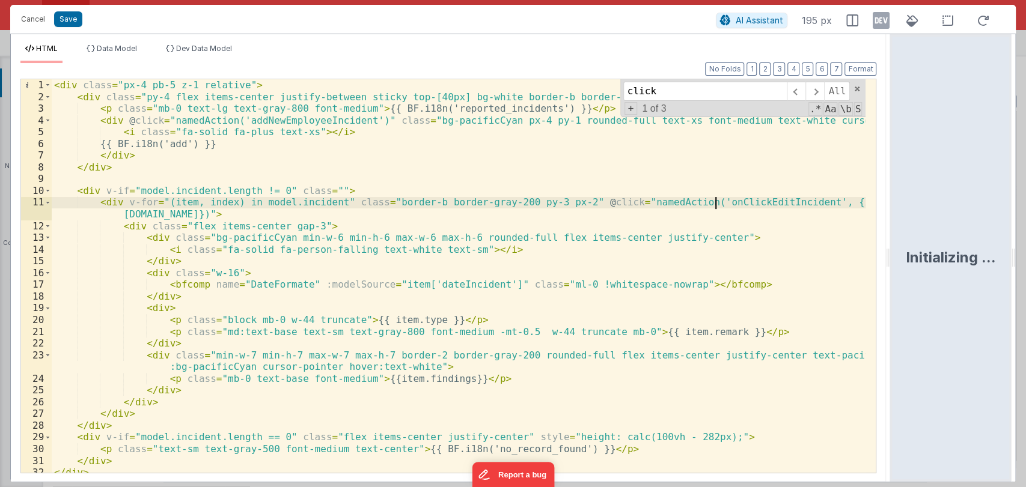
click at [714, 202] on div "< div class = "px-4 pb-5 z-1 relative" > < div class = "py-4 flex items-center …" at bounding box center [459, 287] width 814 height 417
click at [854, 85] on span at bounding box center [857, 89] width 8 height 8
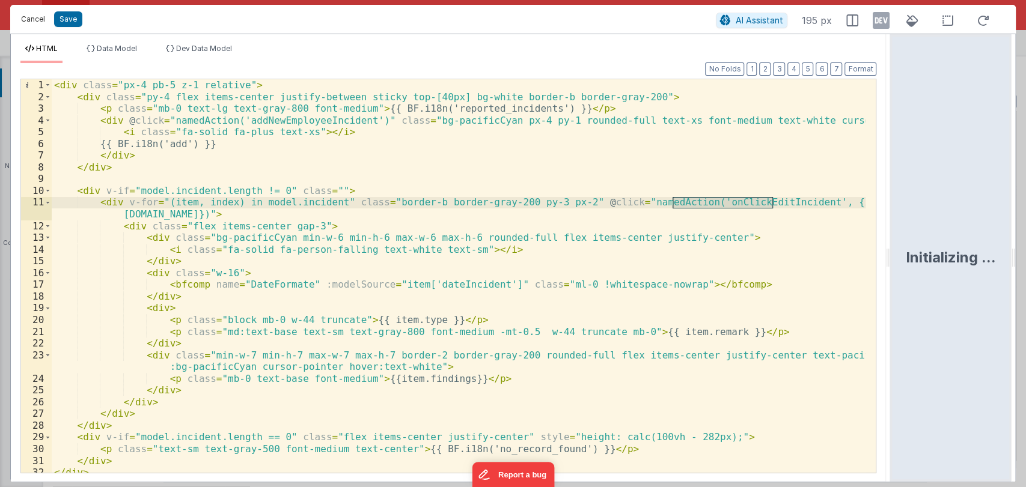
click at [34, 22] on button "Cancel" at bounding box center [33, 19] width 36 height 17
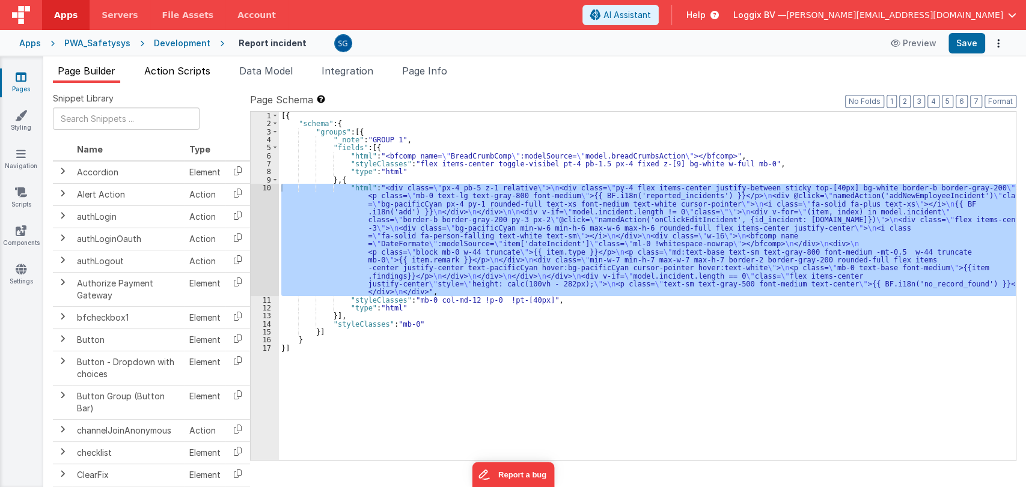
click at [201, 70] on span "Action Scripts" at bounding box center [177, 71] width 66 height 12
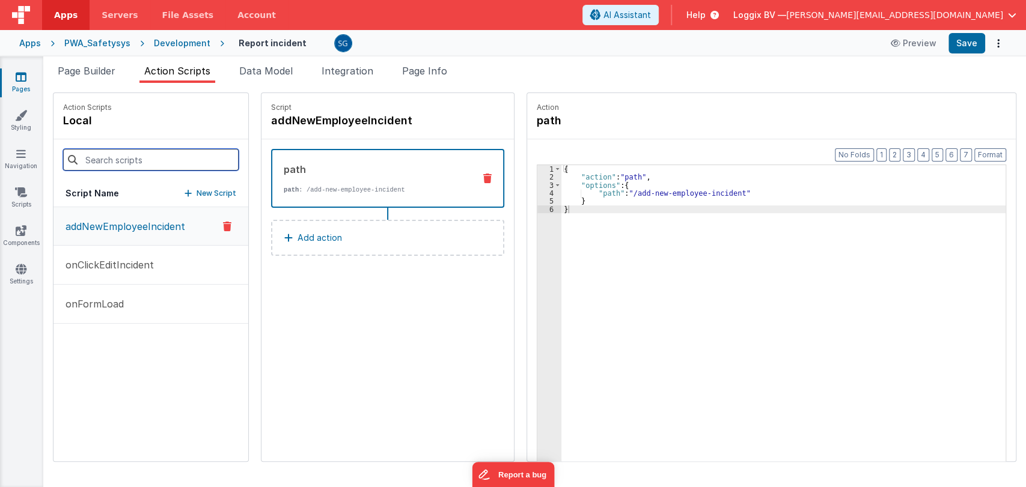
click at [181, 152] on input at bounding box center [150, 160] width 175 height 22
paste input "onClickEditIncident"
type input "onClickEditIncident"
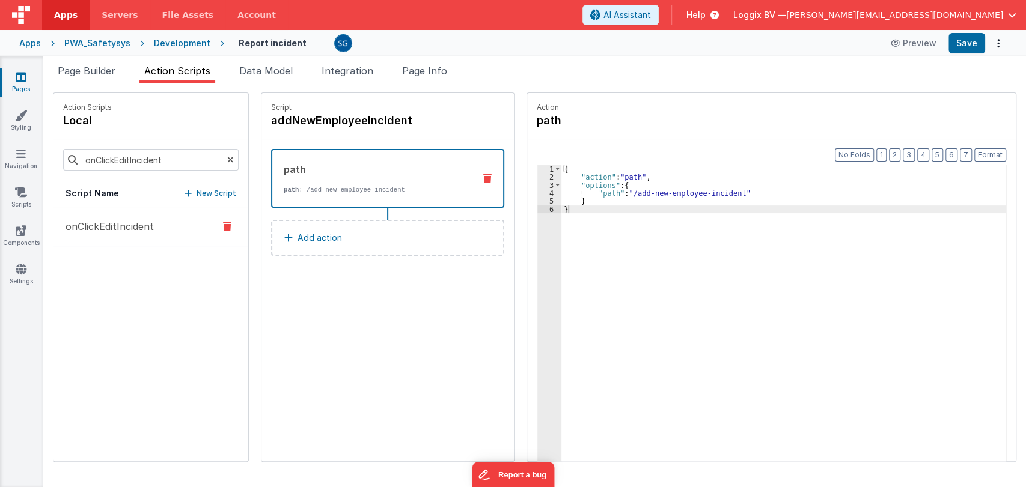
click at [129, 228] on p "onClickEditIncident" at bounding box center [106, 226] width 96 height 14
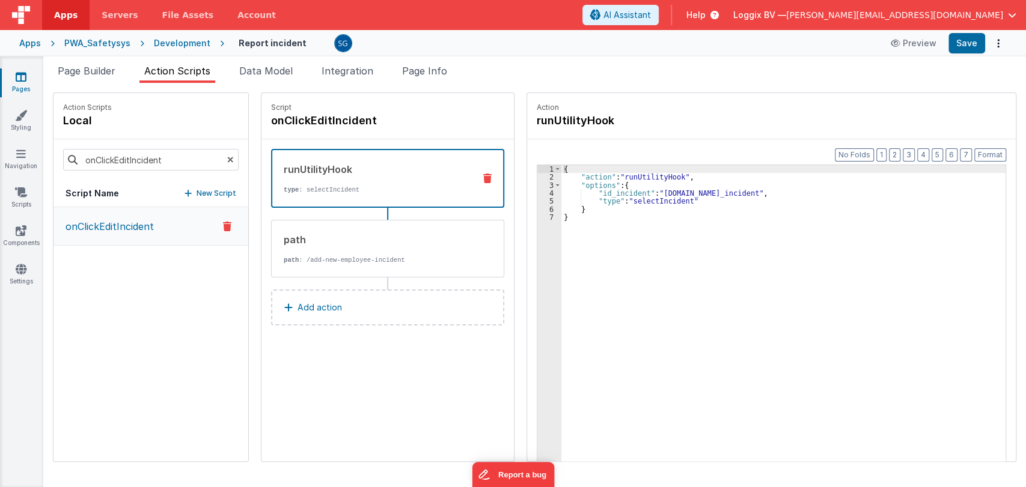
click at [403, 192] on p "type : selectIncident" at bounding box center [374, 190] width 181 height 10
click at [683, 200] on div "{ "action" : "runUtilityHook" , "options" : { "id_incident" : "action.options.i…" at bounding box center [789, 340] width 456 height 350
click at [645, 204] on div "{ "action" : "runUtilityHook" , "options" : { "id_incident" : "action.options.i…" at bounding box center [789, 340] width 456 height 350
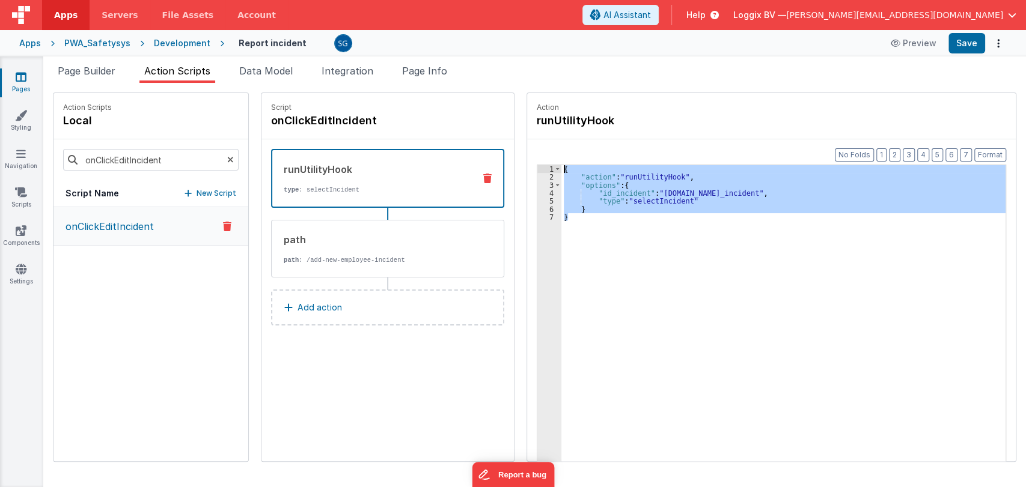
drag, startPoint x: 558, startPoint y: 218, endPoint x: 551, endPoint y: 169, distance: 49.2
click at [561, 169] on div "{ "action" : "runUtilityHook" , "options" : { "id_incident" : "action.options.i…" at bounding box center [789, 340] width 456 height 350
click at [567, 213] on div "{ "action" : "runUtilityHook" , "options" : { "id_incident" : "action.options.i…" at bounding box center [783, 331] width 444 height 333
drag, startPoint x: 596, startPoint y: 218, endPoint x: 550, endPoint y: 169, distance: 66.3
click at [561, 169] on div "{ "action" : "runUtilityHook" , "options" : { "id_incident" : "action.options.i…" at bounding box center [789, 340] width 456 height 350
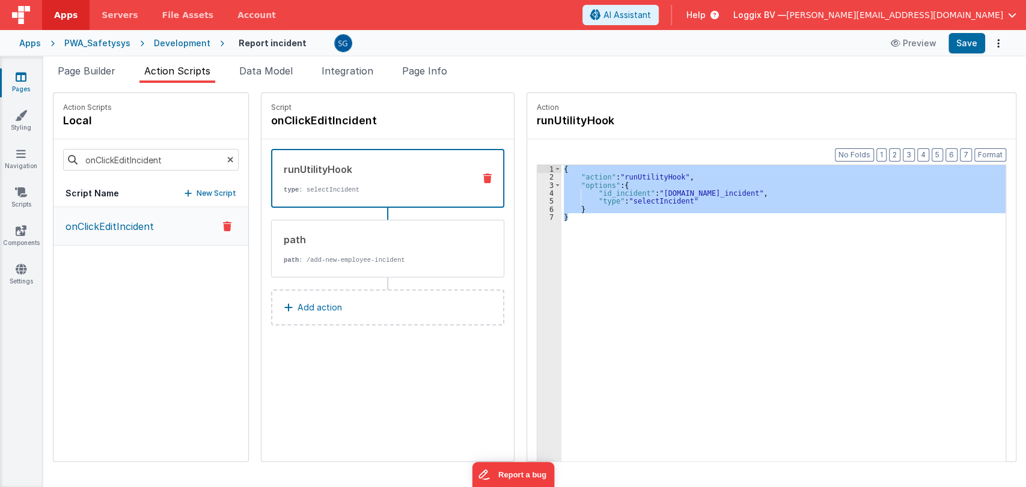
click at [683, 227] on div "{ "action" : "runUtilityHook" , "options" : { "id_incident" : "action.options.i…" at bounding box center [783, 331] width 444 height 333
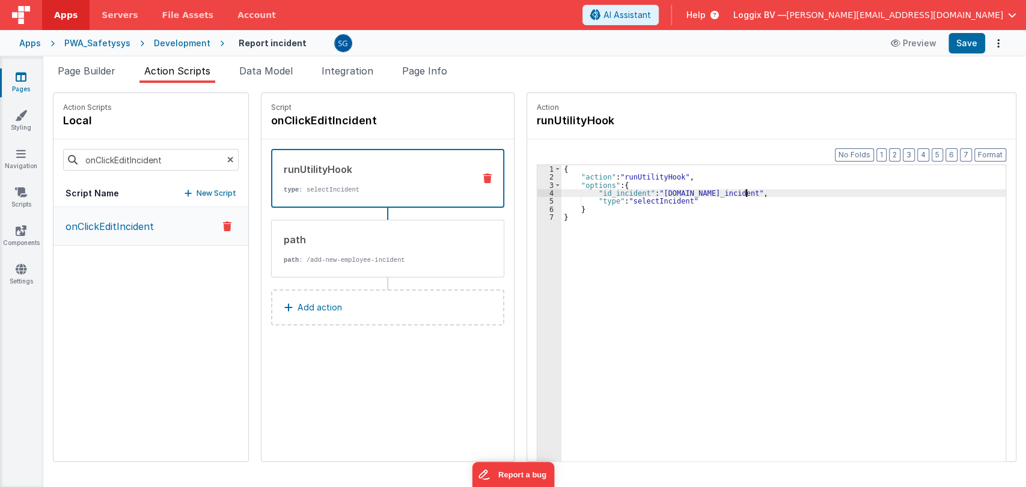
click at [734, 191] on div "{ "action" : "runUtilityHook" , "options" : { "id_incident" : "action.options.i…" at bounding box center [789, 340] width 456 height 350
click at [734, 192] on div "{ "action" : "runUtilityHook" , "options" : { "id_incident" : "action.options.i…" at bounding box center [789, 340] width 456 height 350
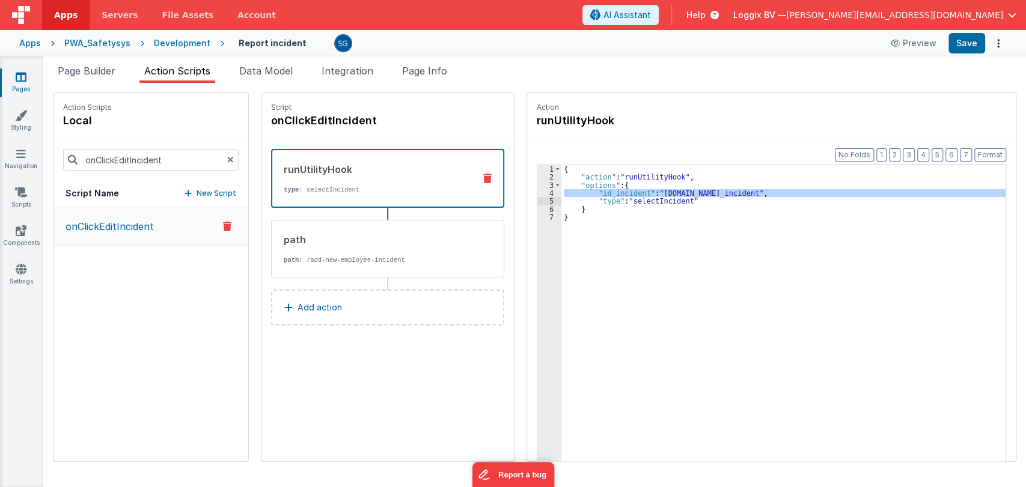
click at [707, 196] on div "{ "action" : "runUtilityHook" , "options" : { "id_incident" : "action.options.i…" at bounding box center [783, 331] width 444 height 333
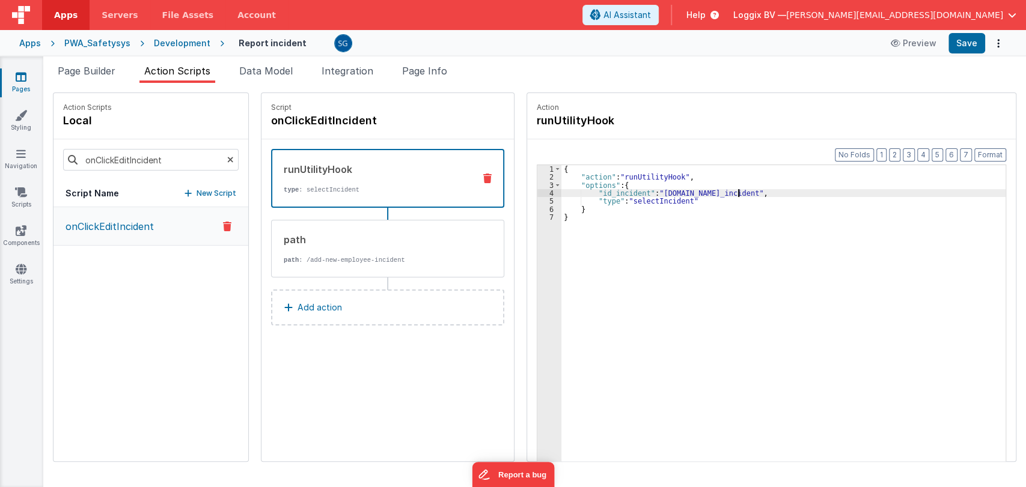
click at [728, 193] on div "{ "action" : "runUtilityHook" , "options" : { "id_incident" : "action.options.i…" at bounding box center [789, 340] width 456 height 350
click at [102, 67] on span "Page Builder" at bounding box center [87, 71] width 58 height 12
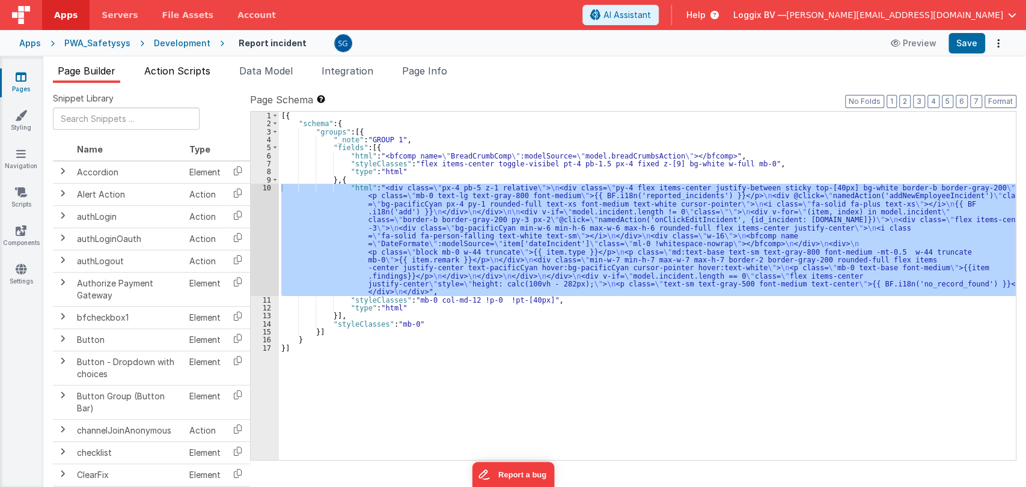
click at [177, 78] on li "Action Scripts" at bounding box center [177, 73] width 76 height 19
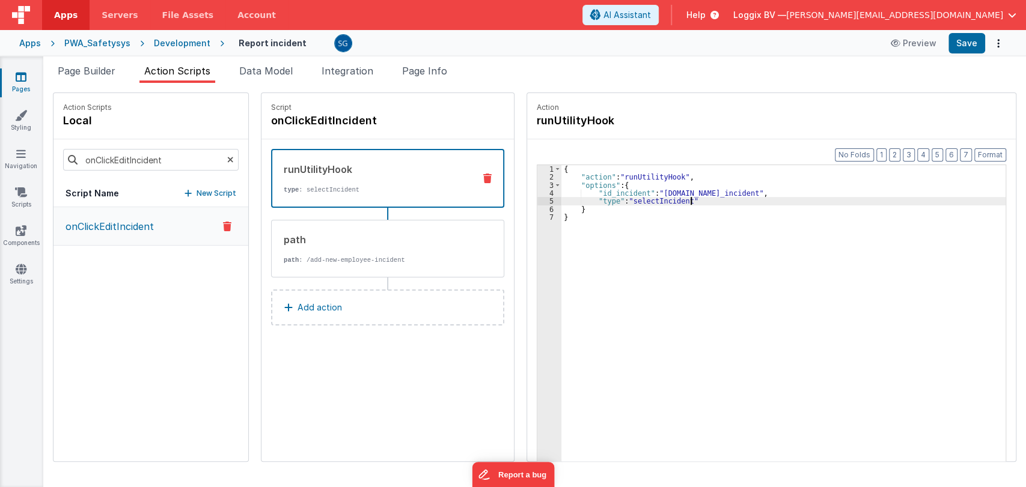
click at [718, 201] on div "{ "action" : "runUtilityHook" , "options" : { "id_incident" : "action.options.i…" at bounding box center [789, 340] width 456 height 350
click at [606, 192] on div "{ "action" : "runUtilityHook" , "options" : { "id_incident" : "action.options.i…" at bounding box center [789, 340] width 456 height 350
click at [732, 193] on div "{ "action" : "runUtilityHook" , "options" : { "id_incident" : "action.options.i…" at bounding box center [789, 340] width 456 height 350
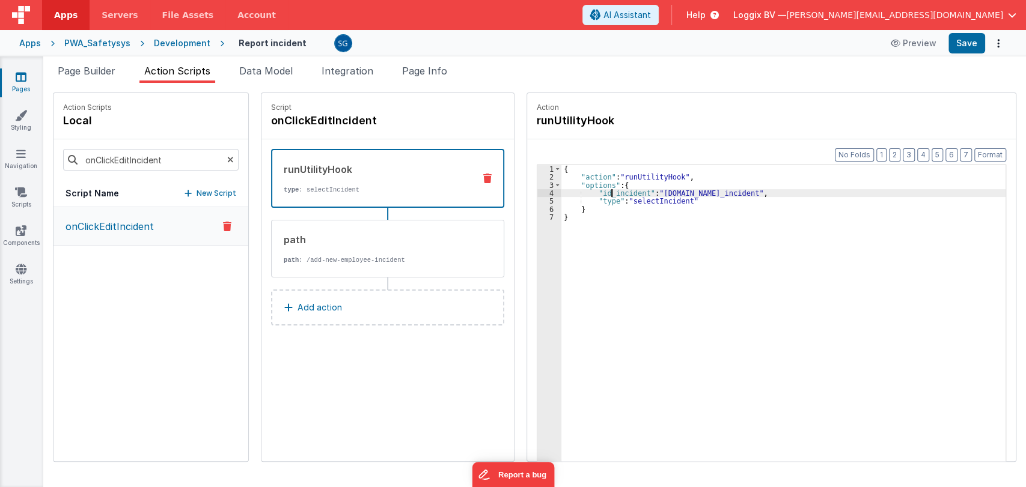
click at [597, 193] on div "{ "action" : "runUtilityHook" , "options" : { "id_incident" : "action.options.i…" at bounding box center [789, 340] width 456 height 350
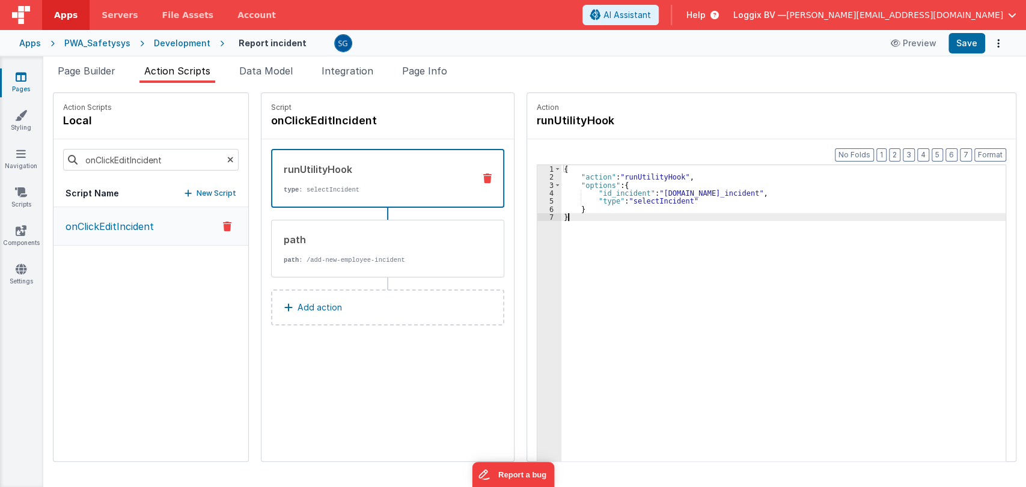
click at [584, 216] on div "{ "action" : "runUtilityHook" , "options" : { "id_incident" : "action.options.i…" at bounding box center [789, 340] width 456 height 350
click at [287, 72] on span "Data Model" at bounding box center [265, 71] width 53 height 12
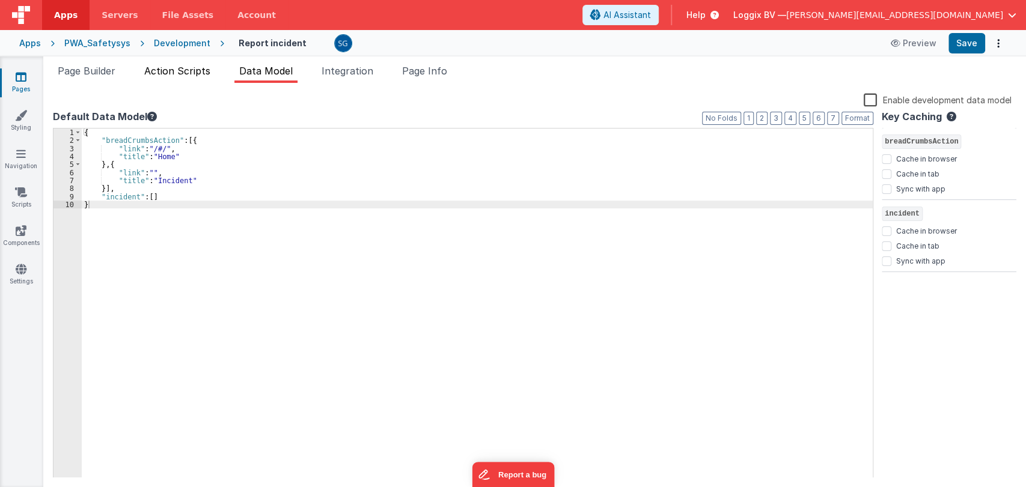
click at [166, 69] on span "Action Scripts" at bounding box center [177, 71] width 66 height 12
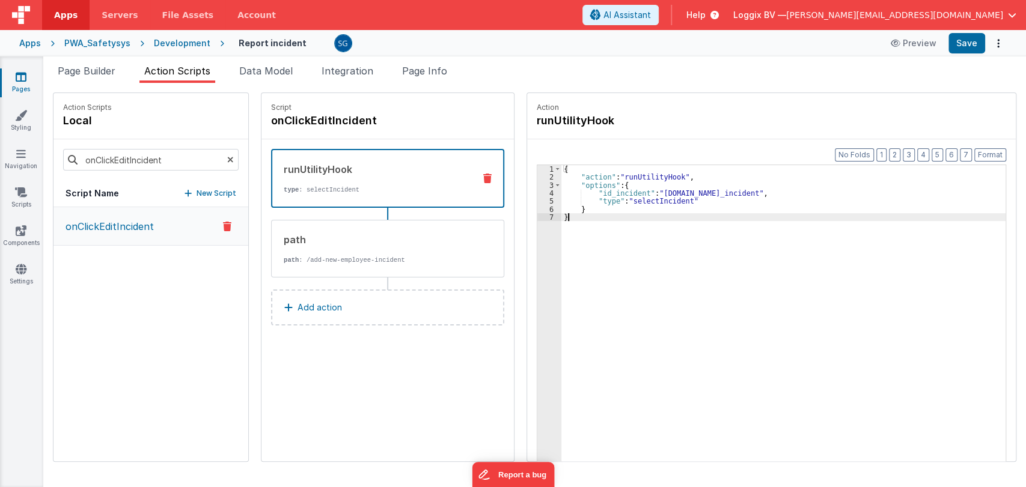
click at [582, 218] on div "{ "action" : "runUtilityHook" , "options" : { "id_incident" : "action.options.i…" at bounding box center [789, 340] width 456 height 350
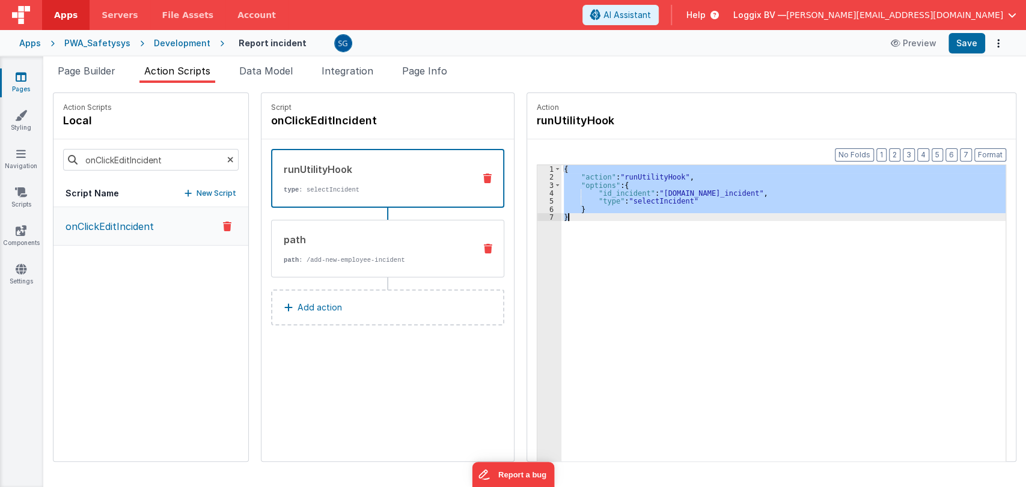
click at [317, 247] on div "path path : /add-new-employee-incident" at bounding box center [368, 249] width 193 height 32
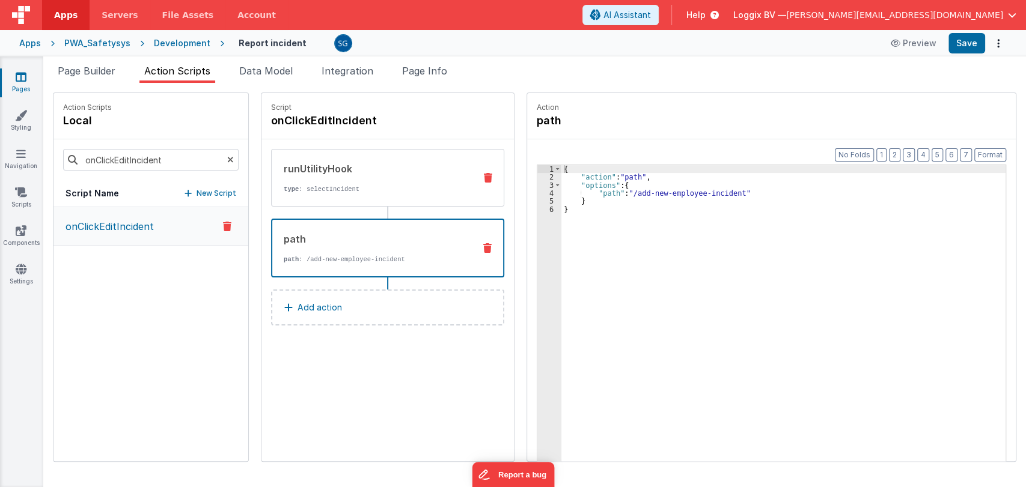
click at [337, 168] on div "runUtilityHook" at bounding box center [374, 169] width 181 height 14
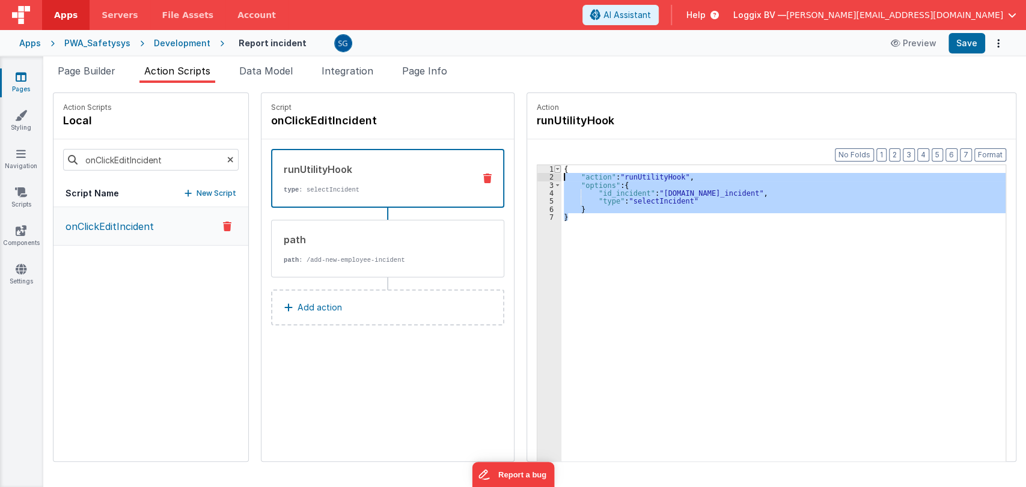
drag, startPoint x: 566, startPoint y: 218, endPoint x: 546, endPoint y: 169, distance: 52.8
click at [546, 169] on div "1 2 3 4 5 6 7 { "action" : "runUtilityHook" , "options" : { "id_incident" : "ac…" at bounding box center [771, 332] width 469 height 335
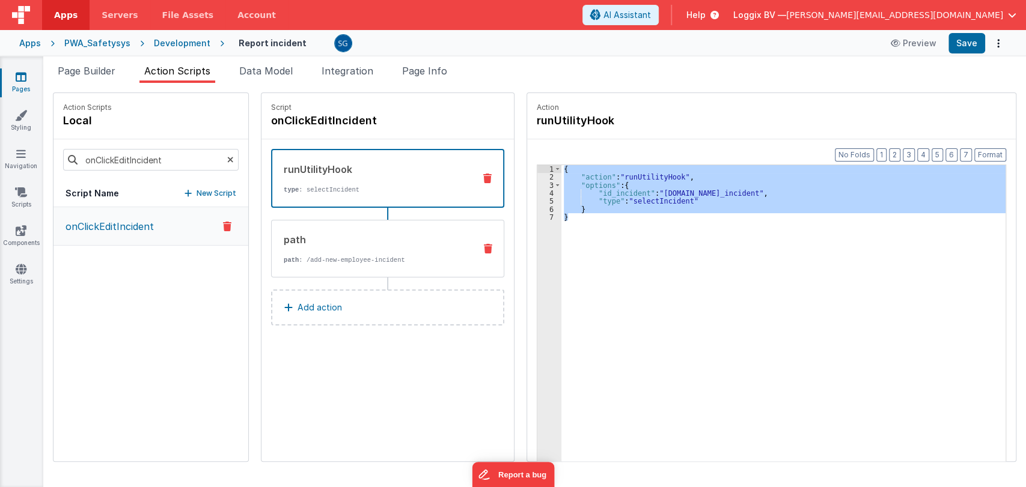
click at [338, 258] on p "path : /add-new-employee-incident" at bounding box center [374, 260] width 181 height 10
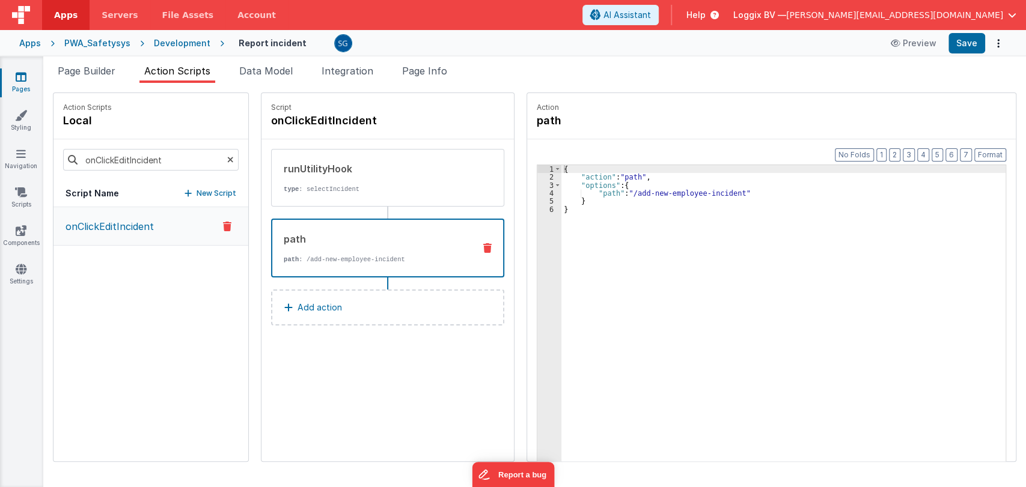
click at [566, 212] on div "{ "action" : "path" , "options" : { "path" : "/add-new-employee-incident" } }" at bounding box center [789, 340] width 456 height 350
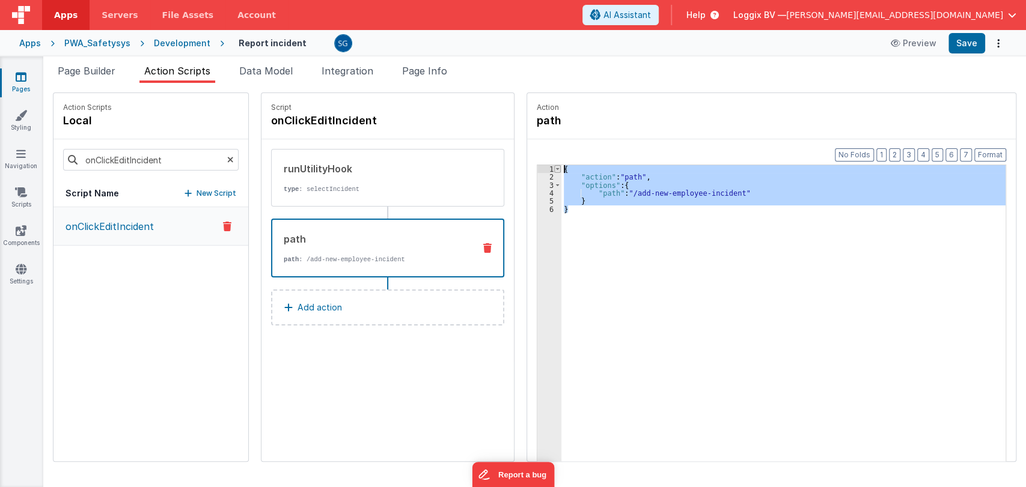
drag, startPoint x: 566, startPoint y: 212, endPoint x: 547, endPoint y: 166, distance: 49.9
click at [547, 166] on div "1 2 3 4 5 6 { "action" : "path" , "options" : { "path" : "/add-new-employee-inc…" at bounding box center [771, 332] width 469 height 335
click at [585, 203] on div "{ "action" : "path" , "options" : { "path" : "/add-new-employee-incident" } }" at bounding box center [783, 331] width 444 height 333
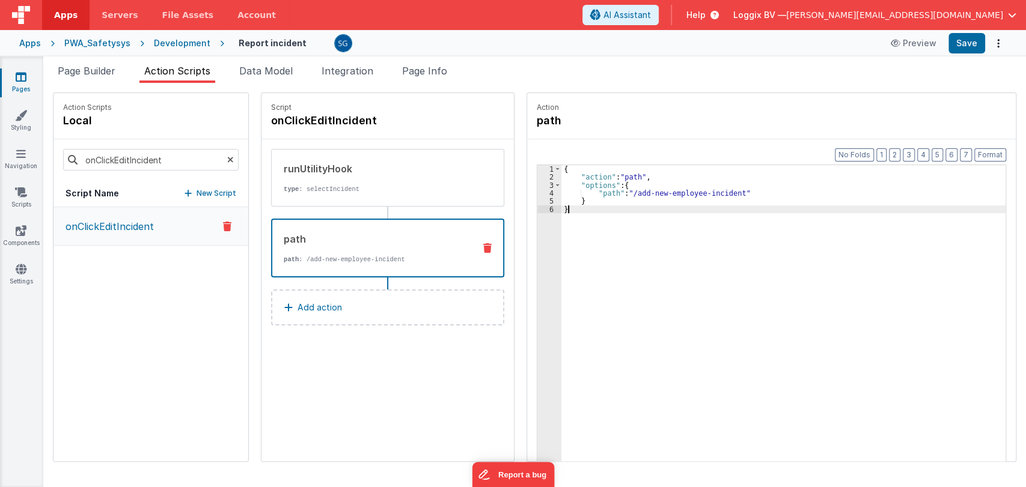
click at [582, 207] on div "{ "action" : "path" , "options" : { "path" : "/add-new-employee-incident" } }" at bounding box center [789, 340] width 456 height 350
click at [581, 208] on div "{ "action" : "path" , "options" : { "path" : "/add-new-employee-incident" } }" at bounding box center [789, 340] width 456 height 350
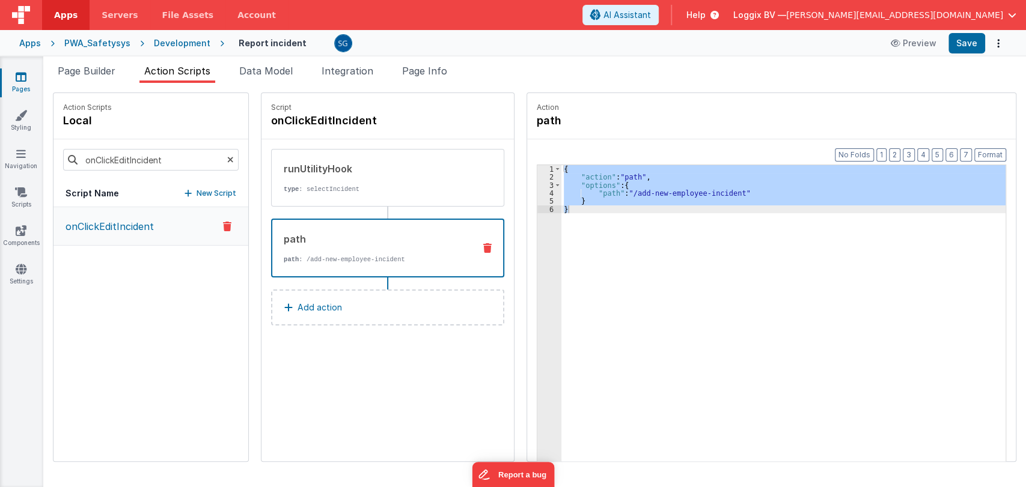
click at [284, 306] on icon at bounding box center [288, 308] width 8 height 10
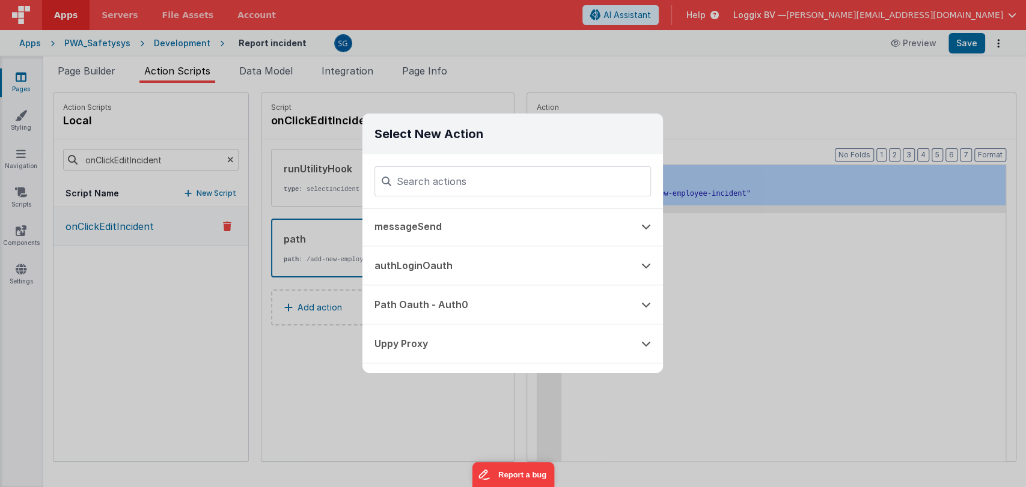
scroll to position [888, 0]
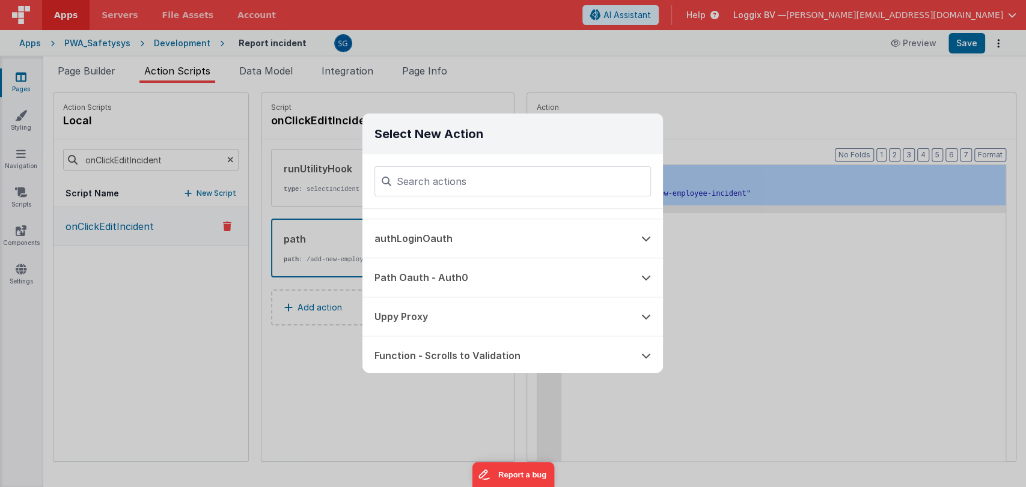
click at [807, 324] on div "Select New Action Function - Runs JavaScript Clipboard - copy model field runUt…" at bounding box center [513, 243] width 1026 height 487
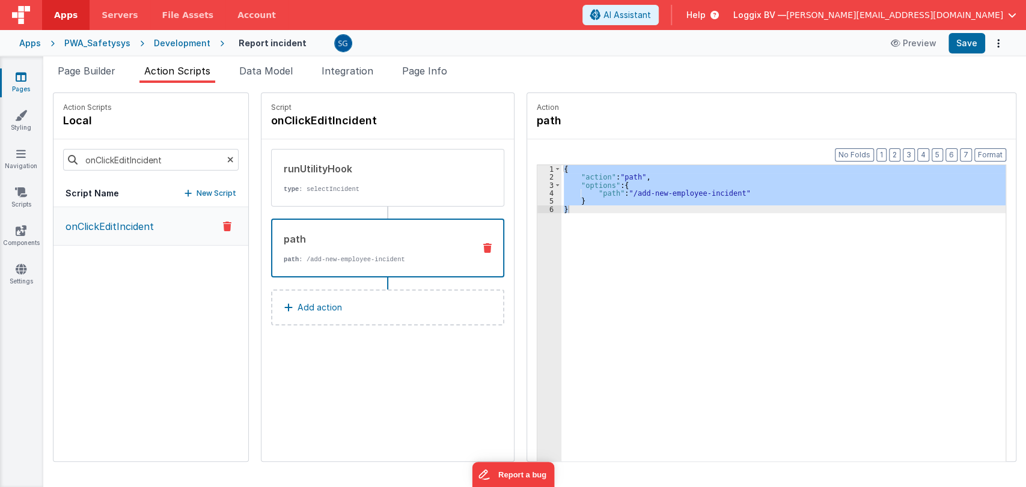
click at [648, 328] on div "{ "action" : "path" , "options" : { "path" : "/add-new-employee-incident" } }" at bounding box center [783, 331] width 444 height 333
drag, startPoint x: 578, startPoint y: 208, endPoint x: 552, endPoint y: 169, distance: 47.2
click at [561, 169] on div "{ "action" : "path" , "options" : { "path" : "/add-new-employee-incident" } }" at bounding box center [789, 340] width 456 height 350
click at [561, 210] on div "{ "action" : "path" , "options" : { "path" : "/add-new-employee-incident" } }" at bounding box center [783, 331] width 444 height 333
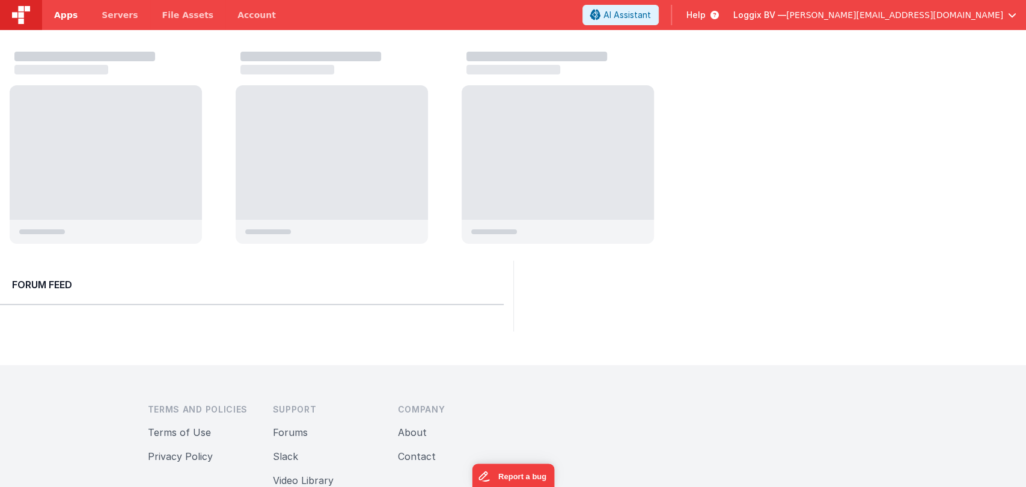
click at [67, 11] on span "Apps" at bounding box center [65, 15] width 23 height 12
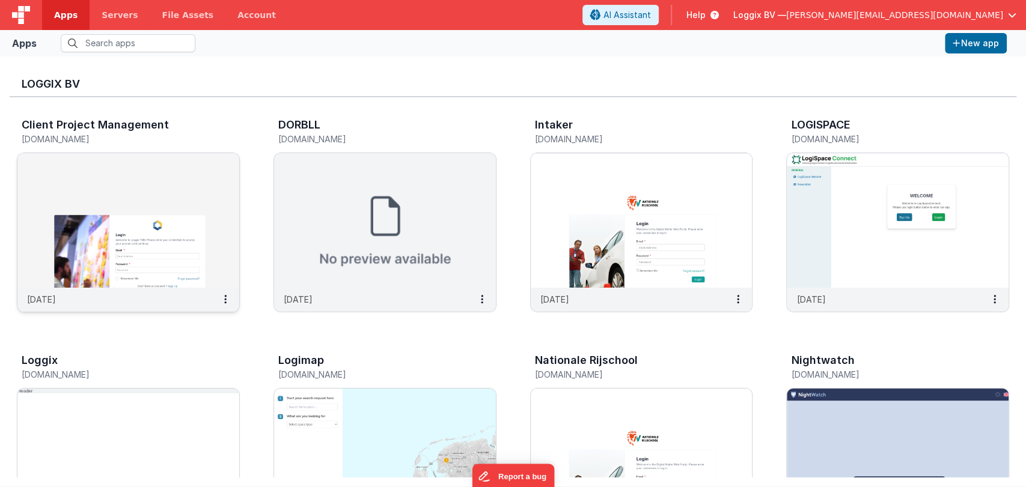
click at [116, 251] on img at bounding box center [128, 220] width 222 height 135
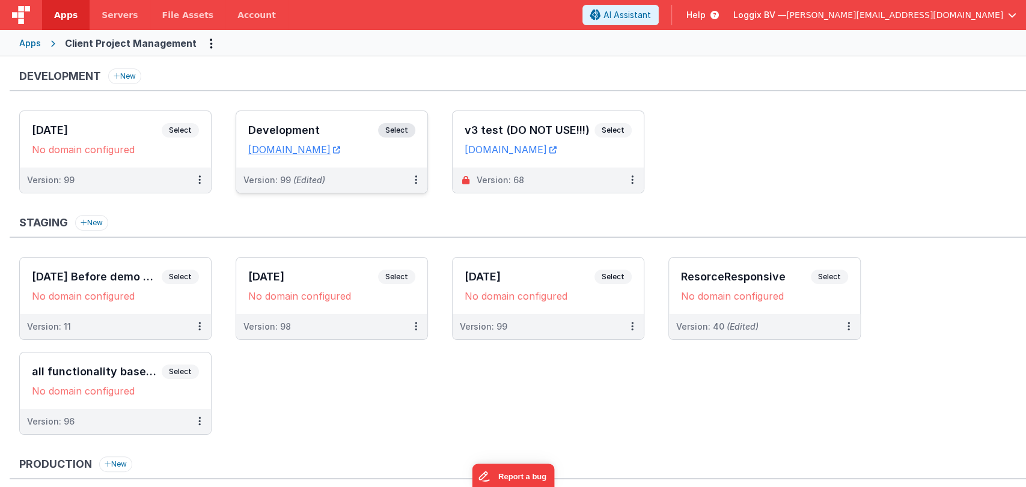
click at [313, 123] on div "Development Select" at bounding box center [331, 133] width 167 height 20
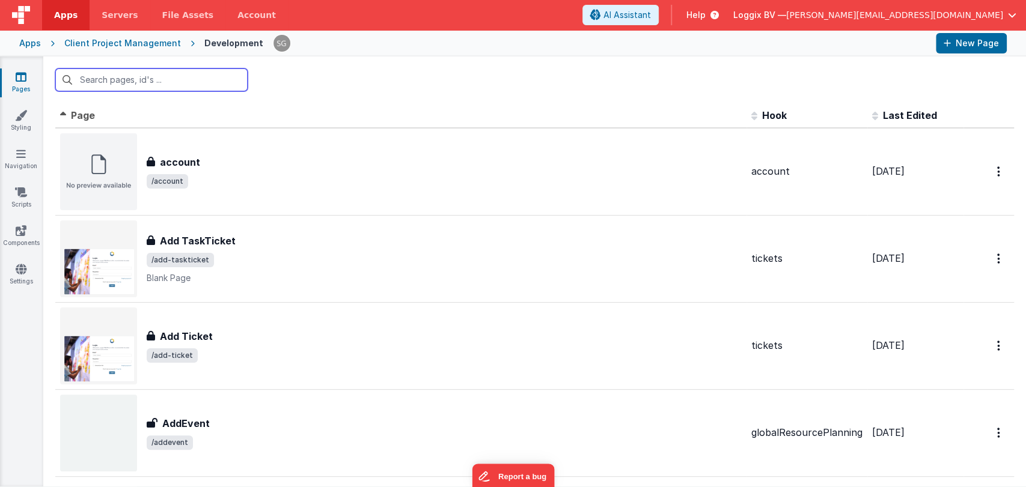
click at [138, 78] on input "text" at bounding box center [151, 79] width 192 height 23
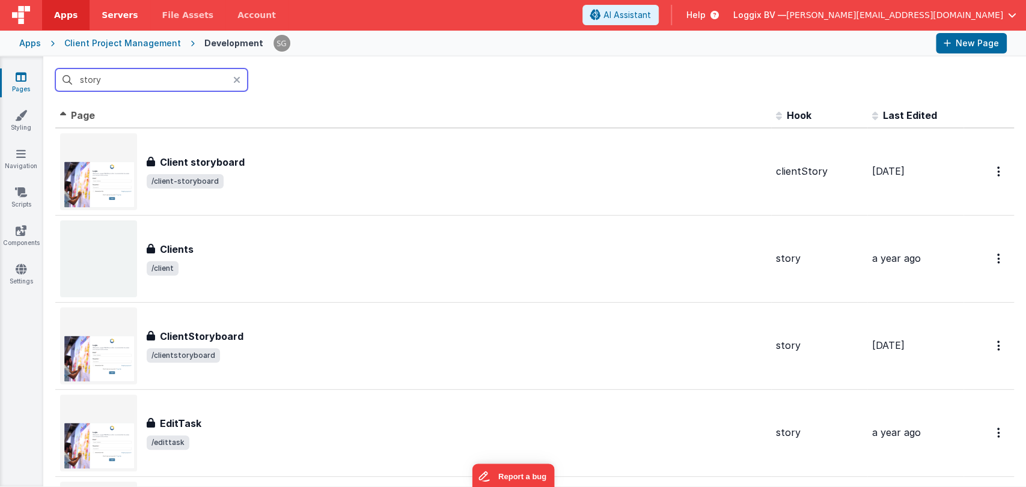
type input "story"
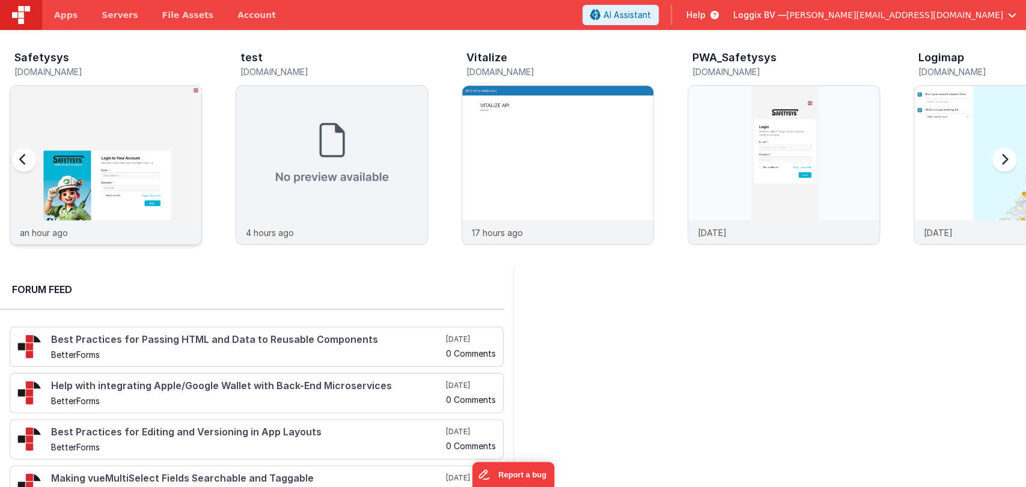
click at [189, 142] on img at bounding box center [105, 181] width 191 height 191
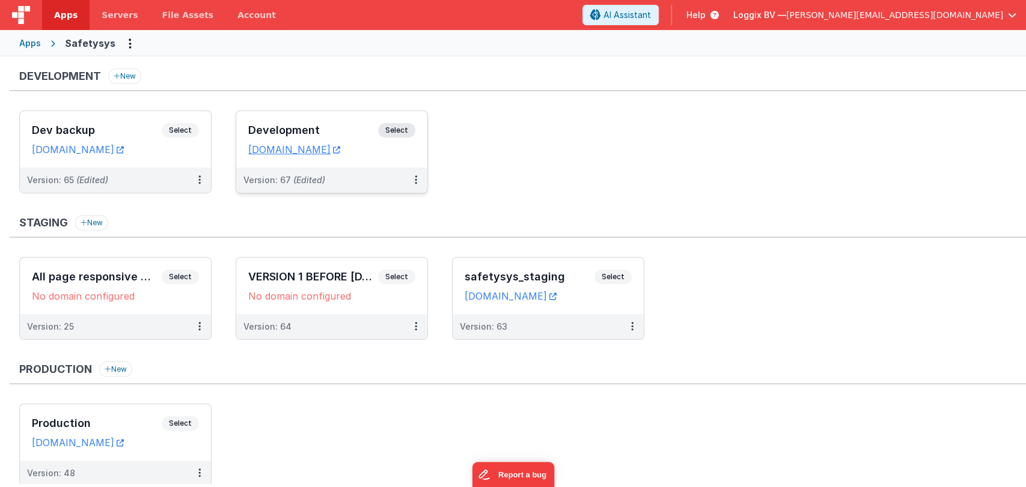
click at [246, 132] on div "Development Select URLs [DOMAIN_NAME]" at bounding box center [331, 139] width 191 height 56
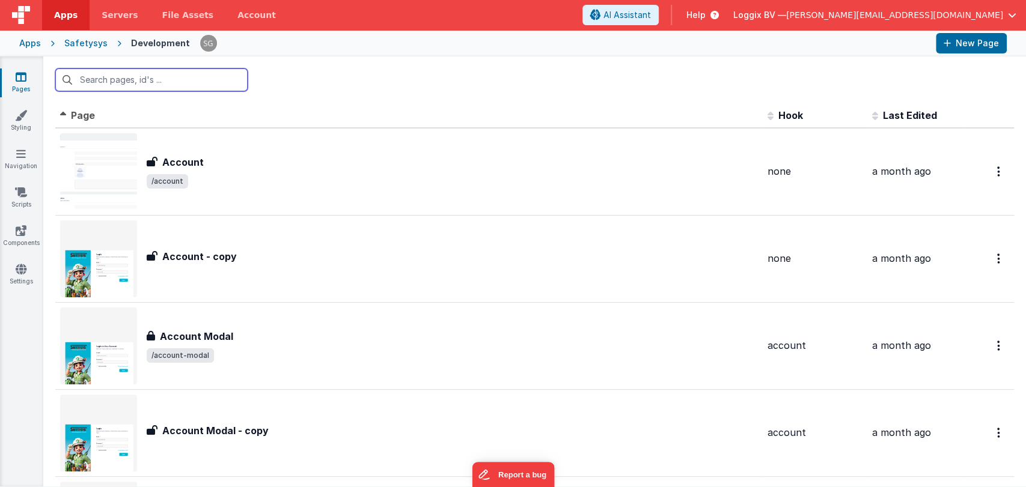
click at [174, 78] on input "text" at bounding box center [151, 79] width 192 height 23
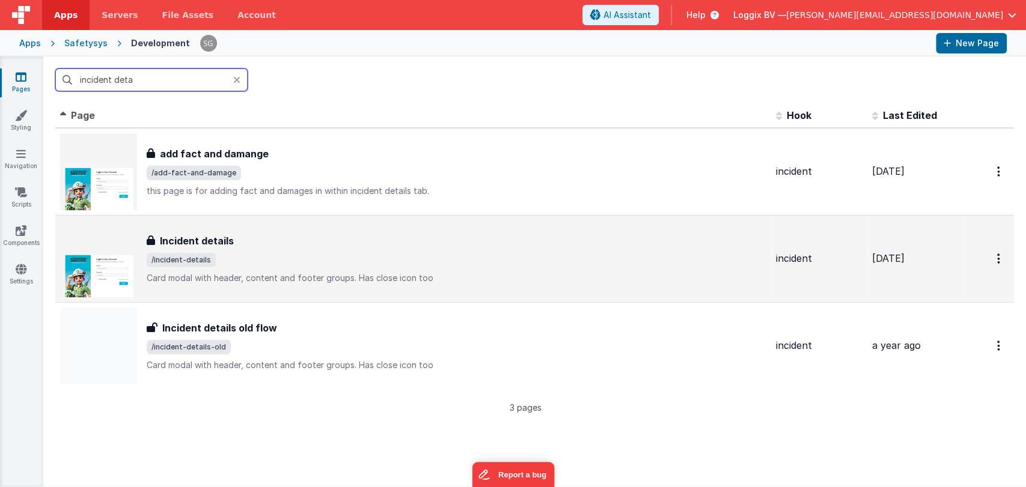
type input "incident deta"
click at [231, 256] on span "/incident-details" at bounding box center [456, 260] width 619 height 14
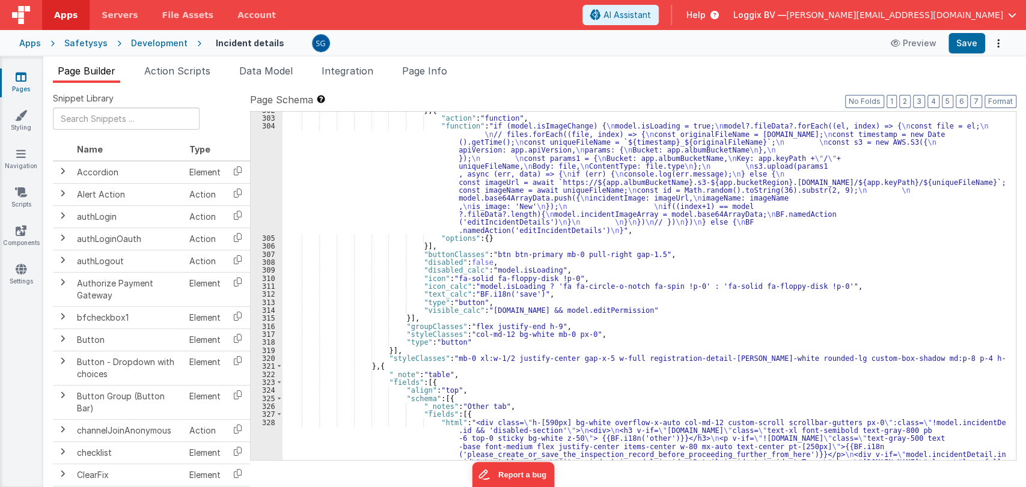
scroll to position [2828, 0]
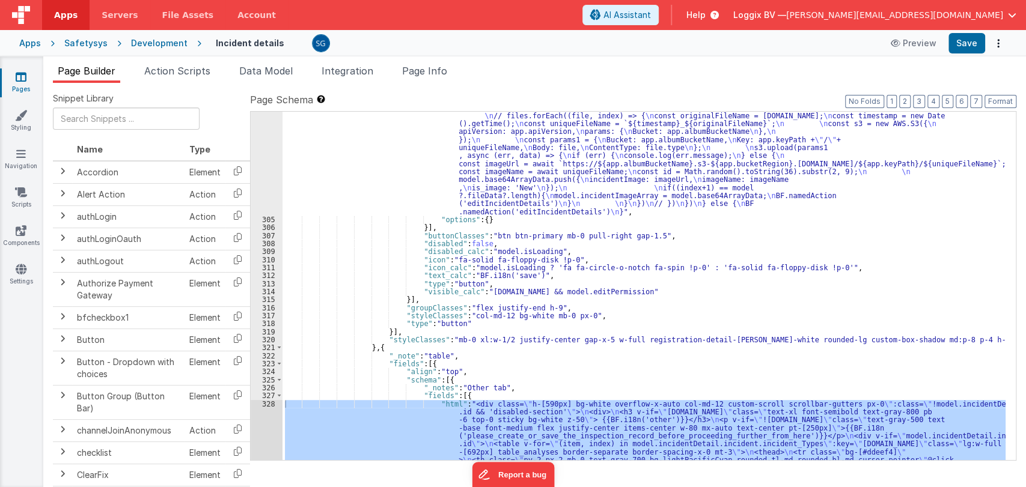
click at [270, 403] on div at bounding box center [513, 243] width 1026 height 487
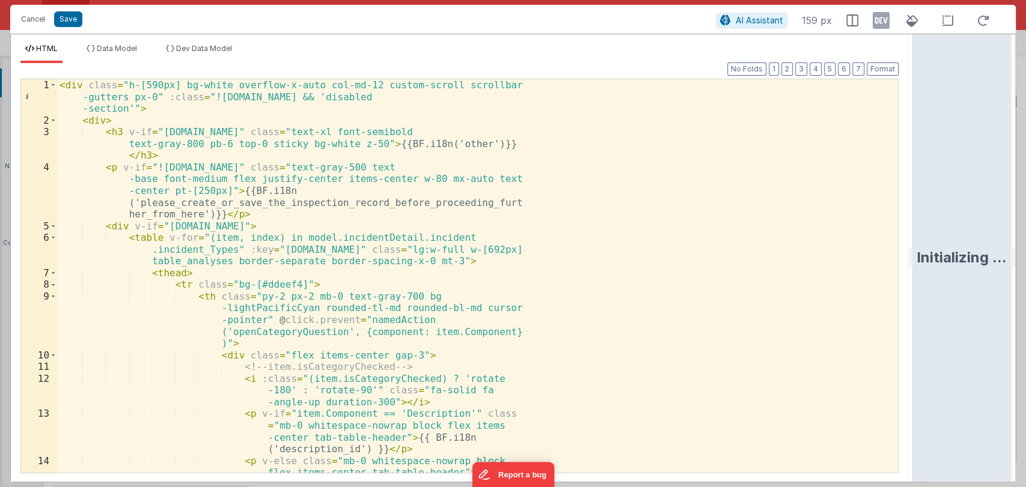
drag, startPoint x: 511, startPoint y: 255, endPoint x: 990, endPoint y: 169, distance: 486.5
click at [990, 169] on html "Cancel Save AI Assistant 159 px HTML Data Model Dev Data Model Format 7 6 5 4 3…" at bounding box center [513, 243] width 1026 height 487
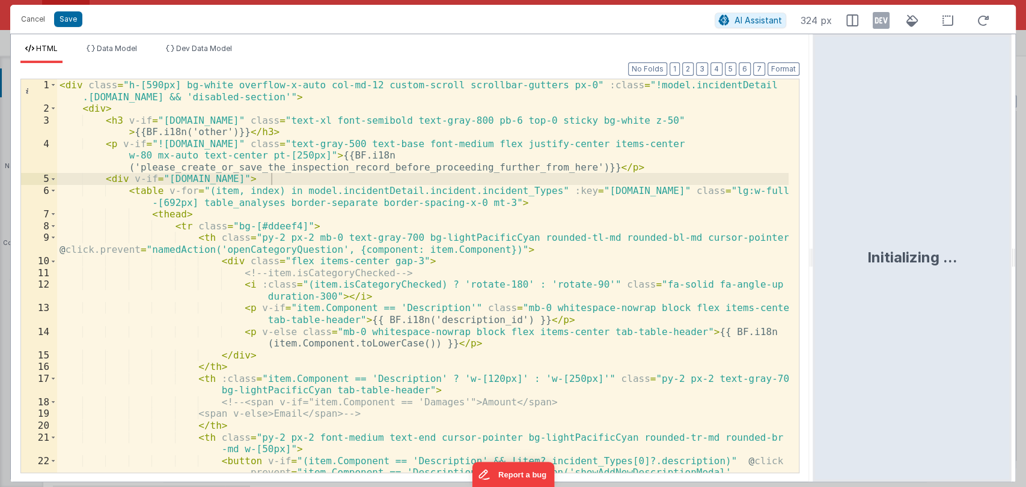
drag, startPoint x: 511, startPoint y: 256, endPoint x: 814, endPoint y: 285, distance: 304.2
click at [814, 285] on html "Cancel Save AI Assistant 324 px HTML Data Model Dev Data Model Format 7 6 5 4 3…" at bounding box center [513, 243] width 1026 height 487
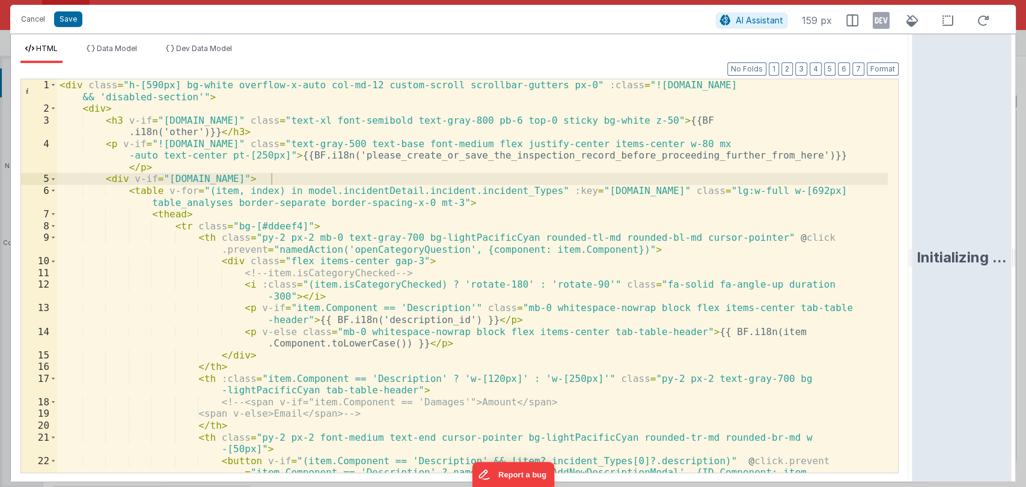
drag, startPoint x: 812, startPoint y: 251, endPoint x: 955, endPoint y: 249, distance: 143.6
click at [955, 249] on html "Cancel Save AI Assistant 159 px HTML Data Model Dev Data Model Format 7 6 5 4 3…" at bounding box center [513, 243] width 1026 height 487
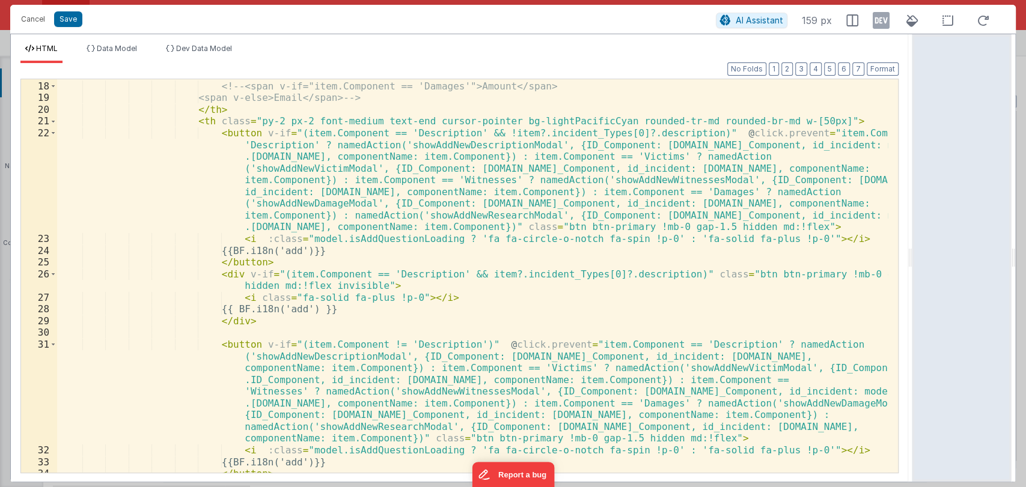
scroll to position [280, 0]
click at [425, 218] on div "< th :class = "item.Component == 'Description' ? 'w-[120px]' : 'w-[250px]'" cla…" at bounding box center [472, 272] width 830 height 429
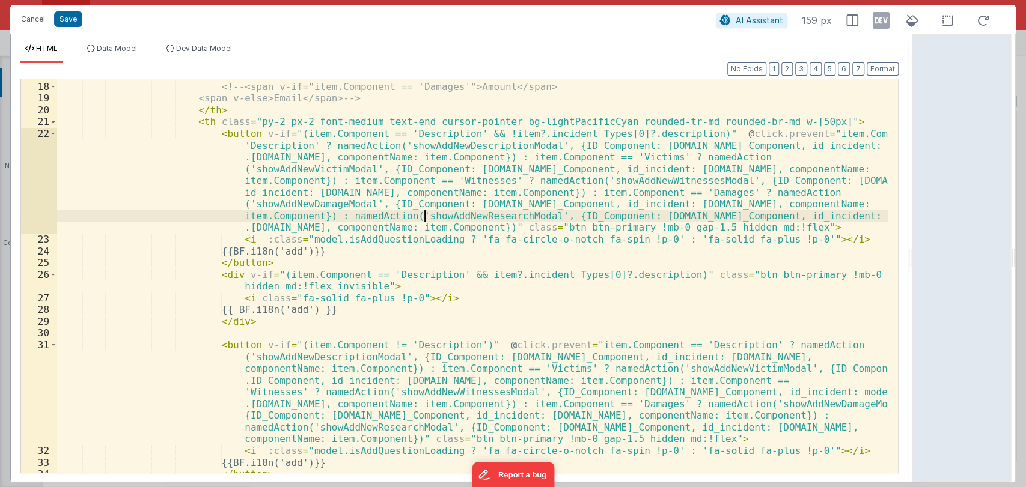
click at [425, 218] on div "< th :class = "item.Component == 'Description' ? 'w-[120px]' : 'w-[250px]'" cla…" at bounding box center [472, 272] width 830 height 429
click at [455, 215] on div "< th :class = "item.Component == 'Description' ? 'w-[120px]' : 'w-[250px]'" cla…" at bounding box center [472, 272] width 830 height 429
click at [461, 214] on div "< th :class = "item.Component == 'Description' ? 'w-[120px]' : 'w-[250px]'" cla…" at bounding box center [472, 276] width 830 height 394
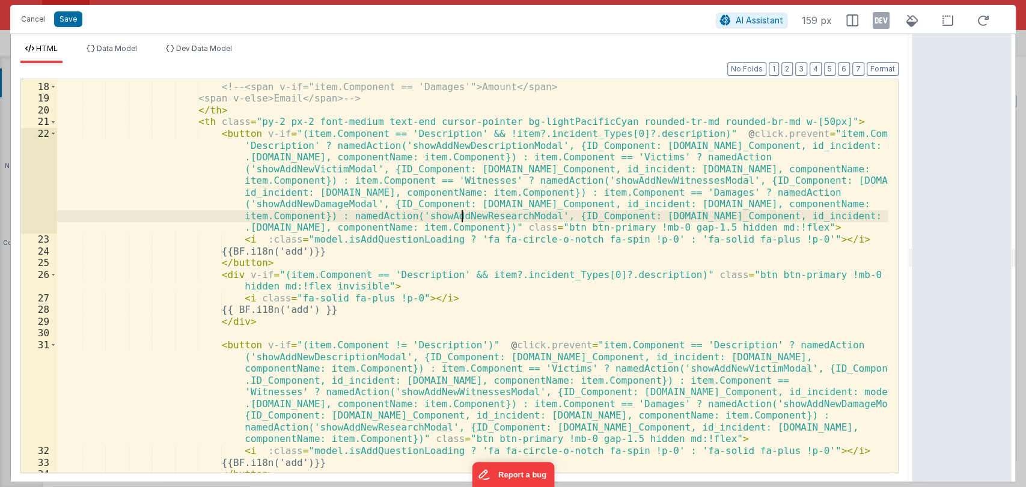
click at [461, 214] on div "< th :class = "item.Component == 'Description' ? 'w-[120px]' : 'w-[250px]'" cla…" at bounding box center [472, 272] width 830 height 429
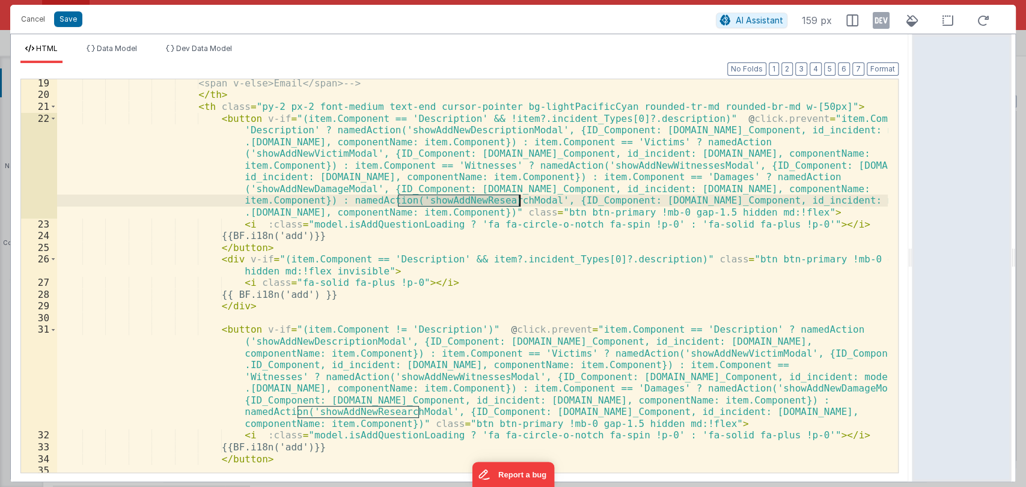
scroll to position [296, 0]
click at [38, 16] on button "Cancel" at bounding box center [33, 19] width 36 height 17
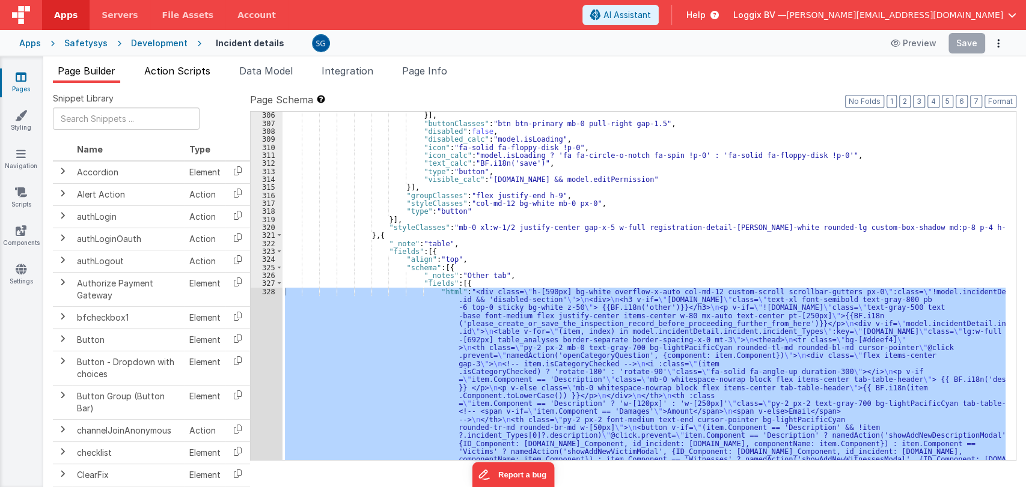
click at [191, 68] on span "Action Scripts" at bounding box center [177, 71] width 66 height 12
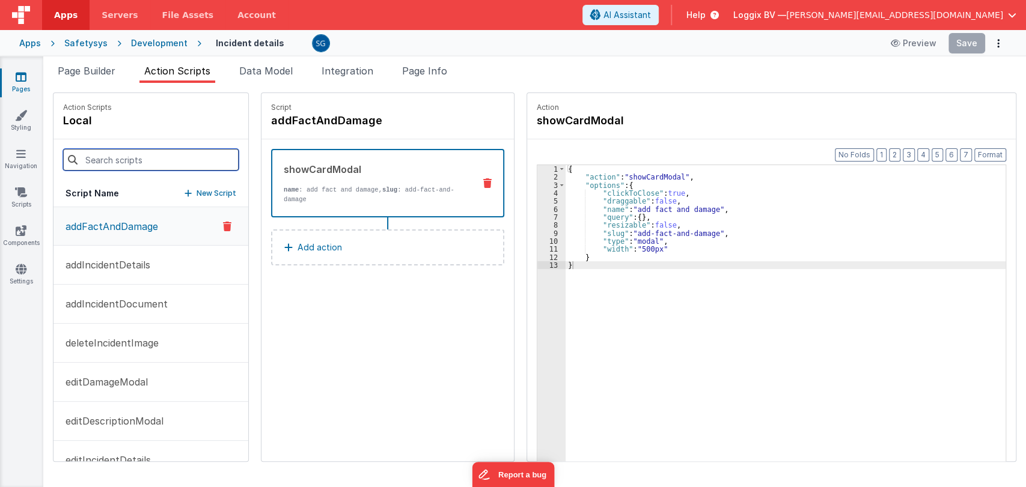
click at [136, 158] on input at bounding box center [150, 160] width 175 height 22
paste input "showAddNewResearchModal"
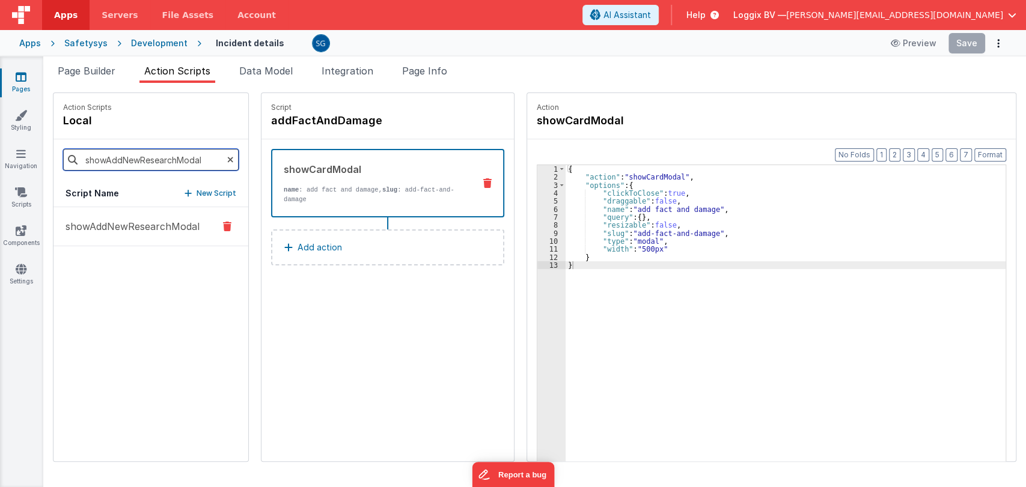
type input "showAddNewResearchModal"
click at [114, 227] on p "showAddNewResearchModal" at bounding box center [128, 226] width 141 height 14
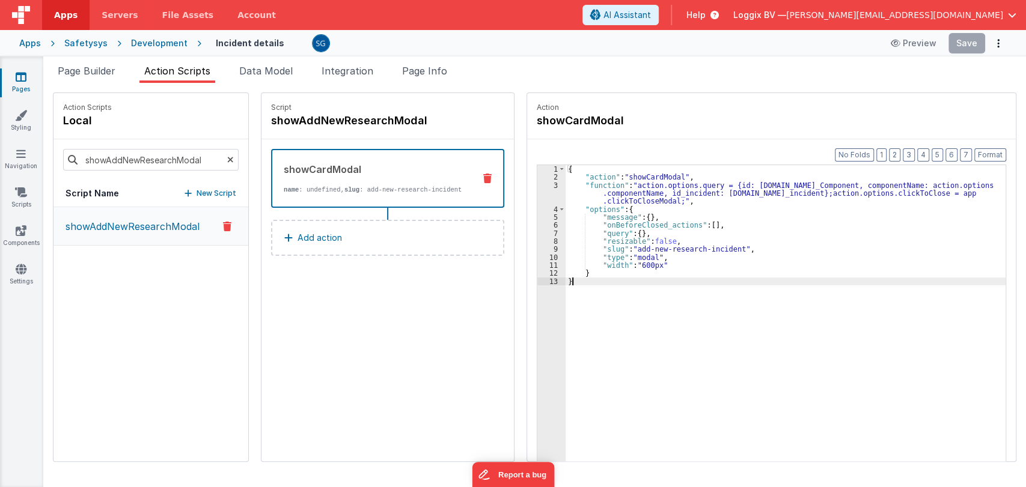
click at [567, 284] on div "{ "action" : "showCardModal" , "function" : "action.options.query = {id: [DOMAI…" at bounding box center [786, 340] width 443 height 350
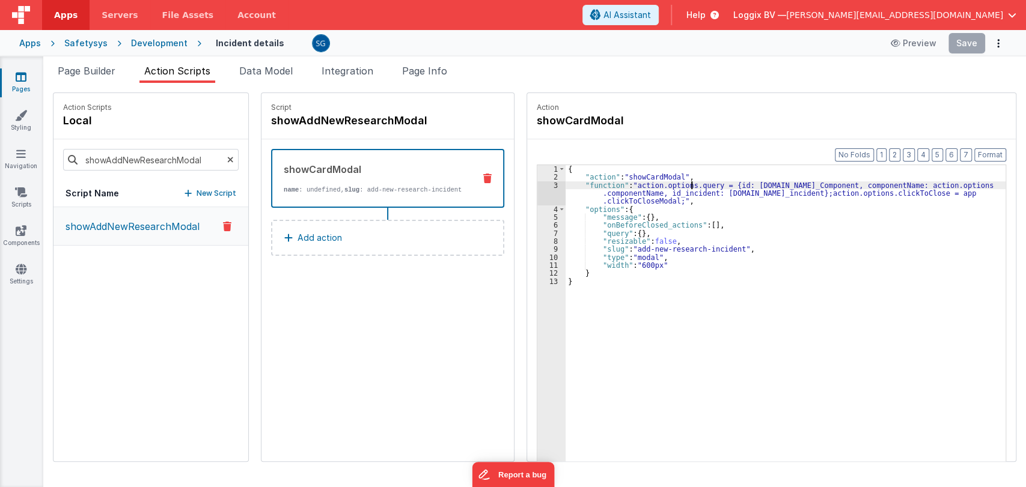
click at [678, 188] on div "{ "action" : "showCardModal" , "function" : "action.options.query = {id: [DOMAI…" at bounding box center [786, 340] width 443 height 350
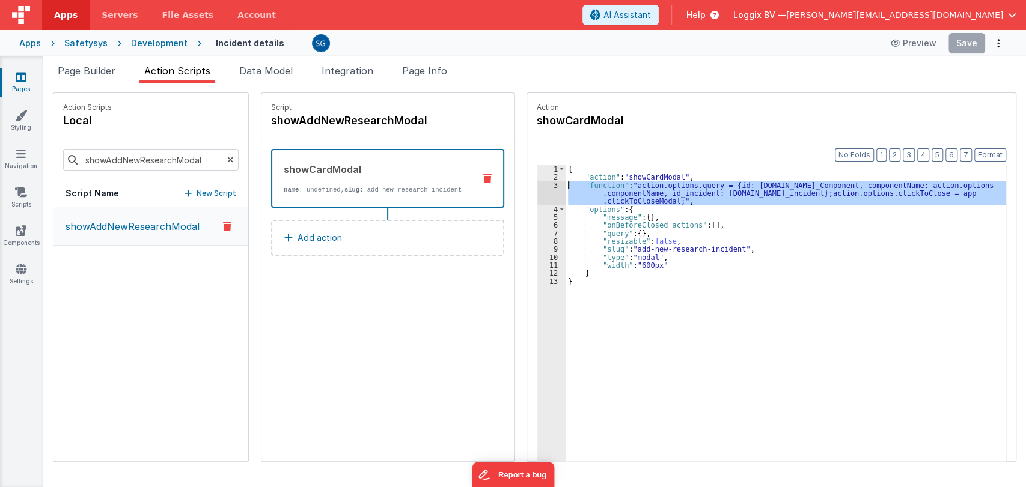
click at [542, 184] on div "3" at bounding box center [551, 193] width 28 height 24
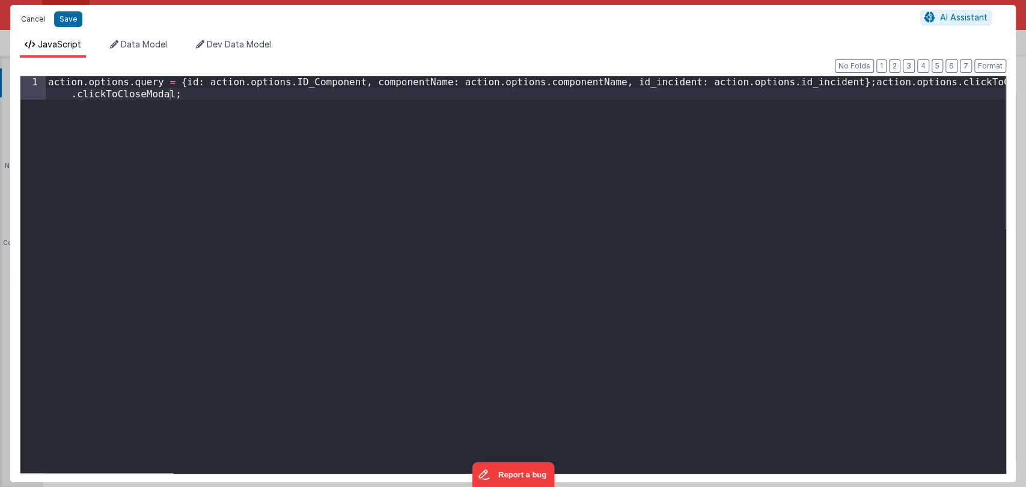
click at [32, 16] on button "Cancel" at bounding box center [33, 19] width 36 height 17
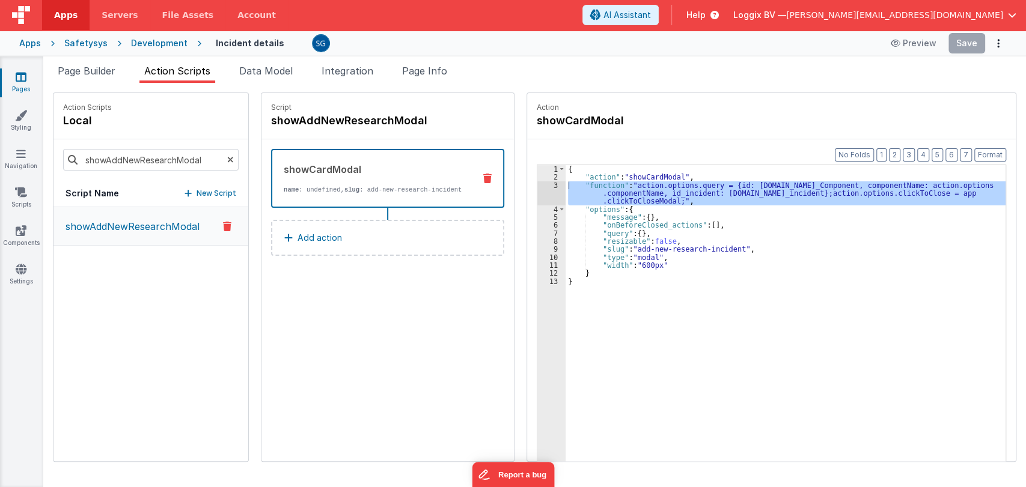
click at [711, 228] on div "{ "action" : "showCardModal" , "function" : "action.options.query = {id: [DOMAI…" at bounding box center [786, 340] width 443 height 350
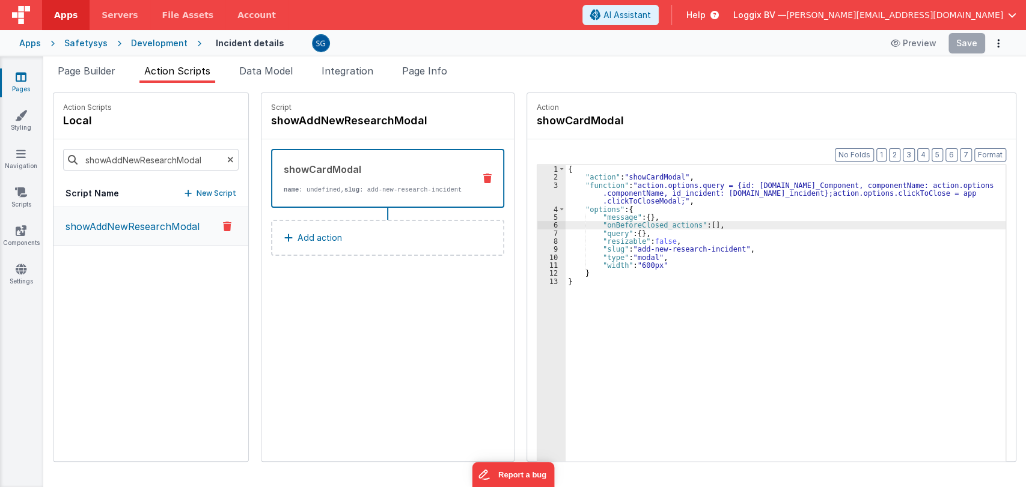
click at [22, 76] on icon at bounding box center [21, 77] width 11 height 12
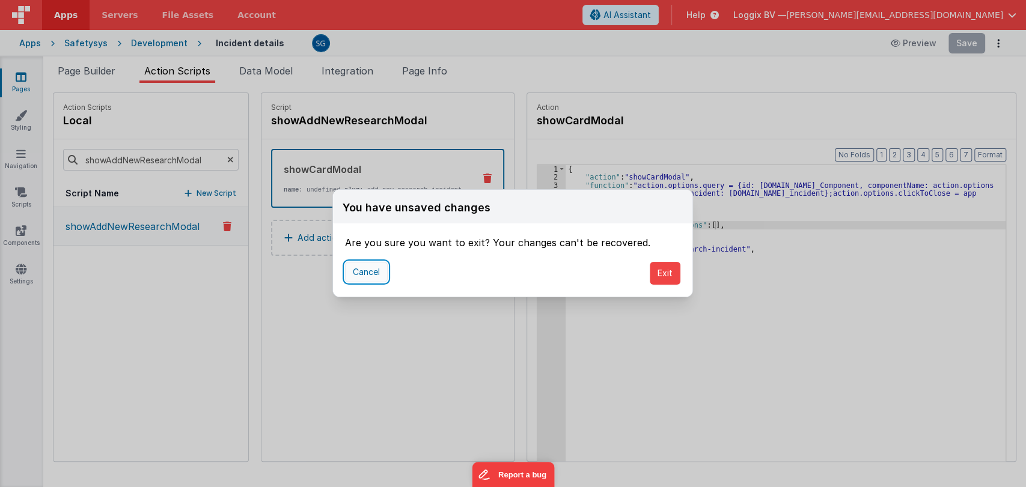
click at [379, 270] on button "Cancel" at bounding box center [366, 272] width 43 height 20
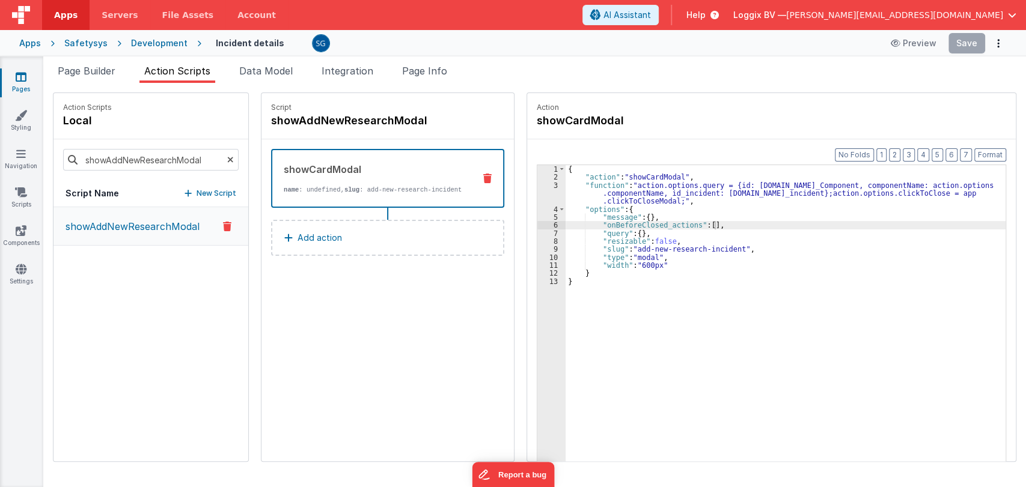
click at [23, 82] on icon at bounding box center [21, 77] width 11 height 12
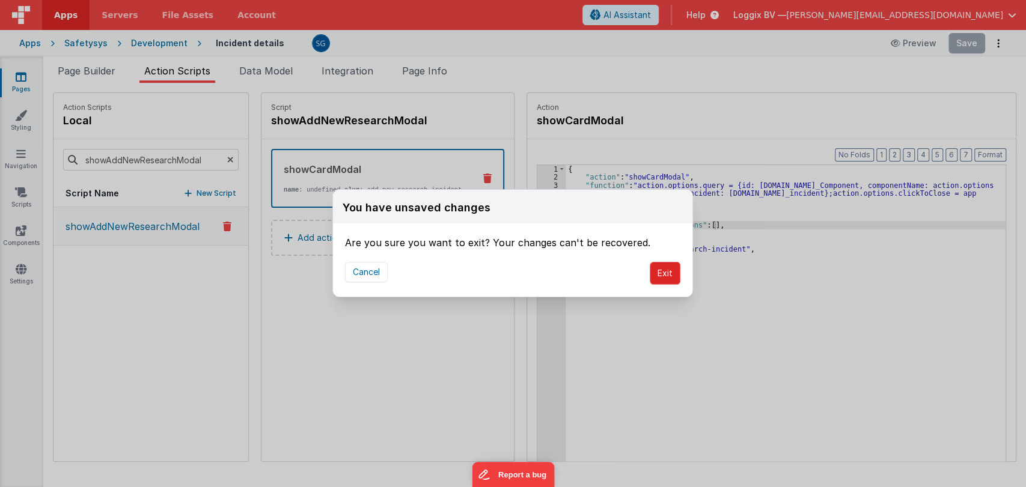
click at [657, 272] on button "Exit" at bounding box center [665, 273] width 31 height 23
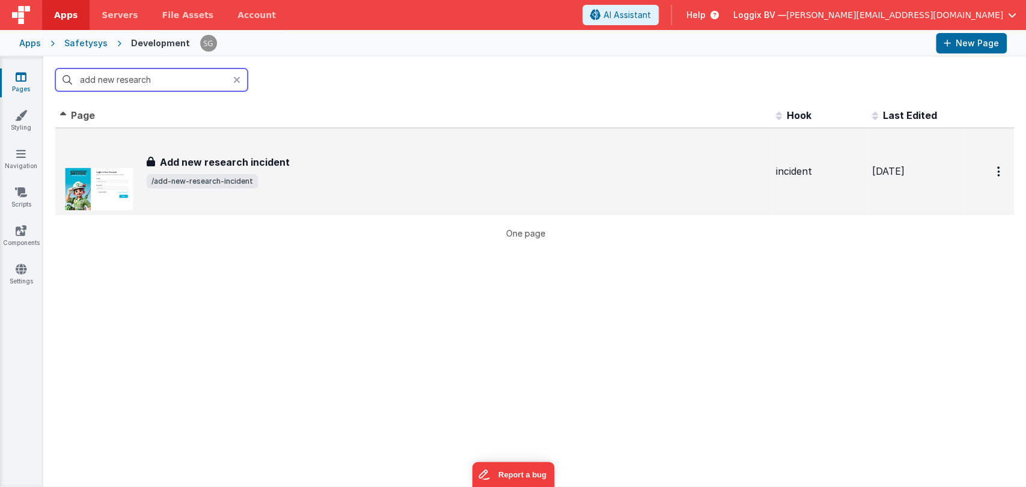
type input "add new research"
click at [286, 173] on div "Add new research incident Add new research incident /add-new-research-incident" at bounding box center [456, 172] width 619 height 34
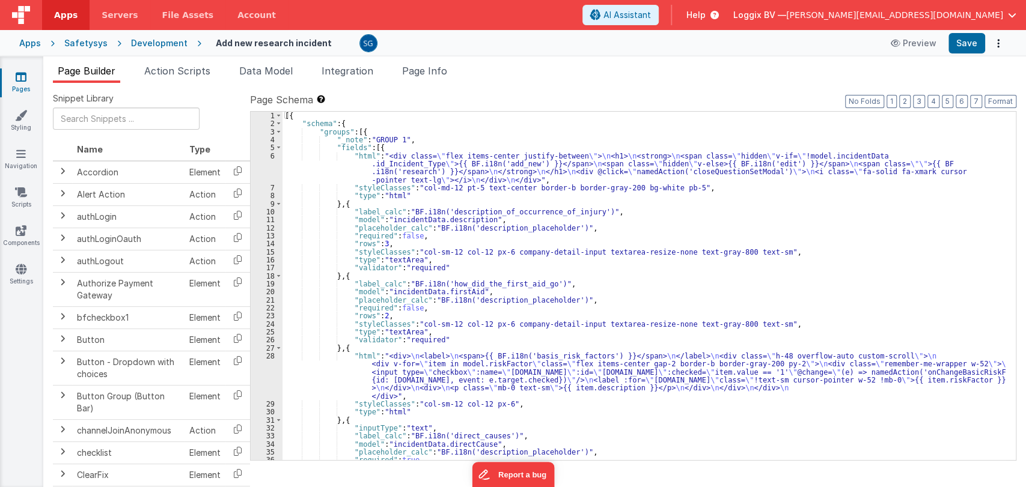
click at [502, 249] on div "[{ "schema" : { "groups" : [{ "_note" : "GROUP 1" , "fields" : [{ "html" : "<di…" at bounding box center [643, 294] width 723 height 365
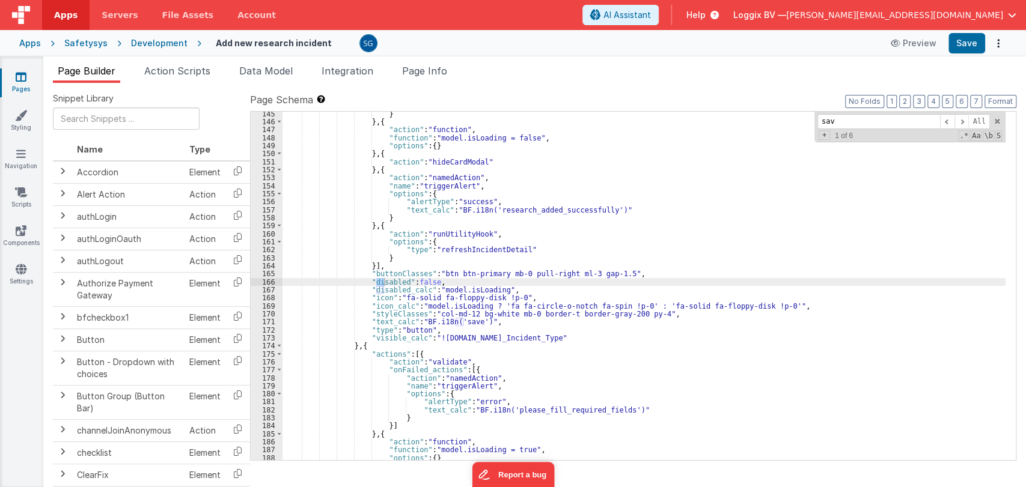
scroll to position [1235, 0]
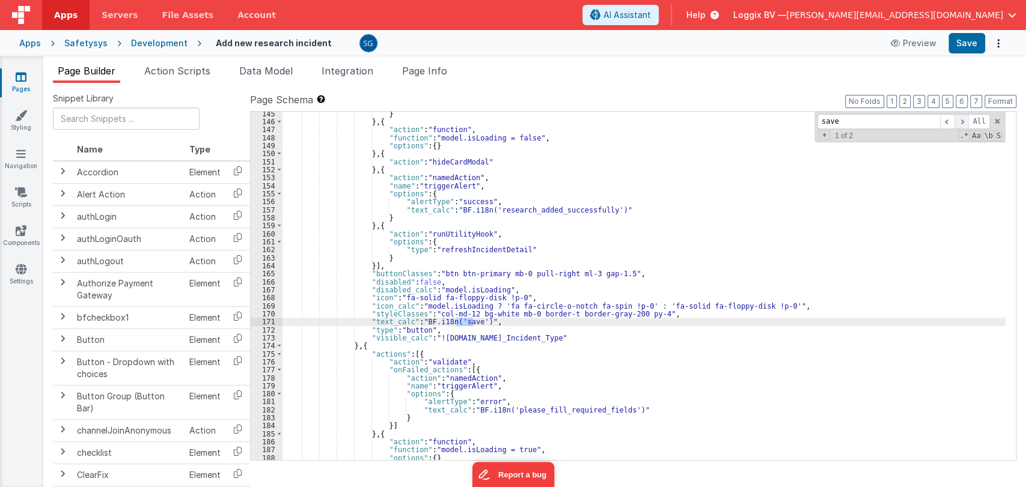
type input "save"
click at [965, 121] on span at bounding box center [961, 121] width 14 height 15
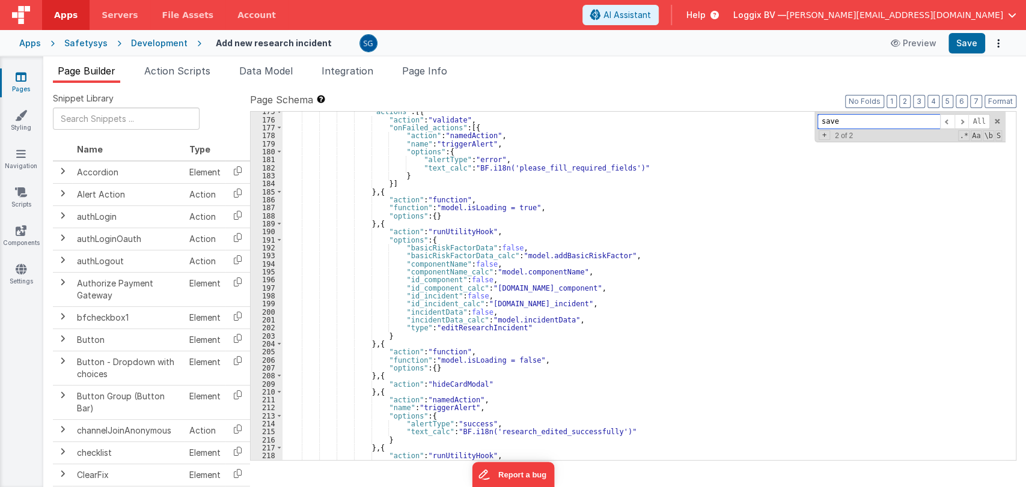
scroll to position [1469, 0]
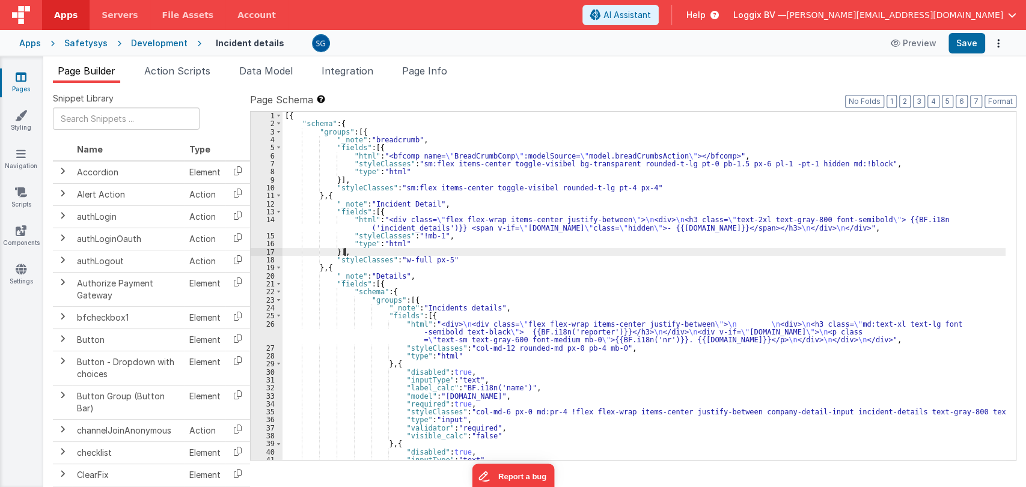
click at [457, 251] on div "[{ "schema" : { "groups" : [{ "_note" : "breadcrumb" , "fields" : [{ "html" : "…" at bounding box center [643, 294] width 723 height 365
click at [455, 257] on div "[{ "schema" : { "groups" : [{ "_note" : "breadcrumb" , "fields" : [{ "html" : "…" at bounding box center [643, 294] width 723 height 365
click at [453, 248] on div "[{ "schema" : { "groups" : [{ "_note" : "breadcrumb" , "fields" : [{ "html" : "…" at bounding box center [643, 294] width 723 height 365
click at [447, 242] on div "[{ "schema" : { "groups" : [{ "_note" : "breadcrumb" , "fields" : [{ "html" : "…" at bounding box center [643, 294] width 723 height 365
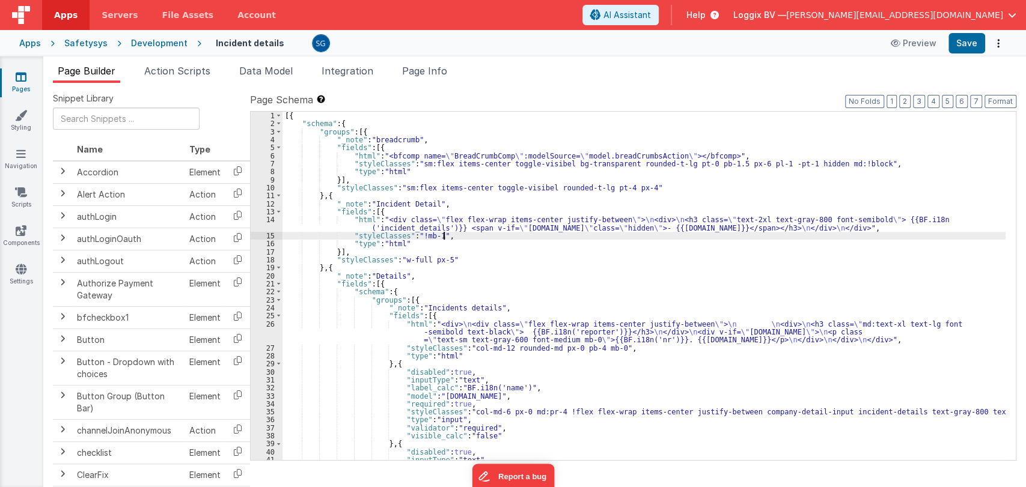
click at [455, 236] on div "[{ "schema" : { "groups" : [{ "_note" : "breadcrumb" , "fields" : [{ "html" : "…" at bounding box center [643, 294] width 723 height 365
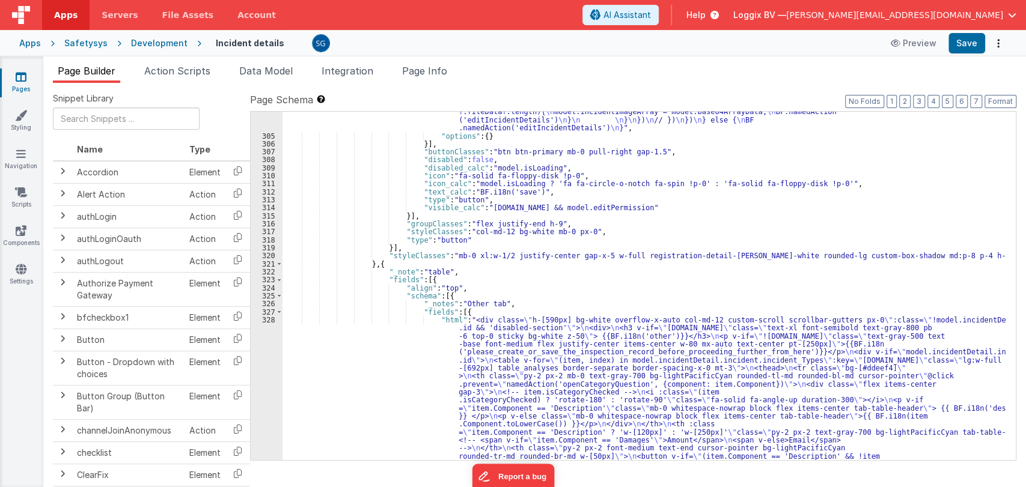
scroll to position [2912, 0]
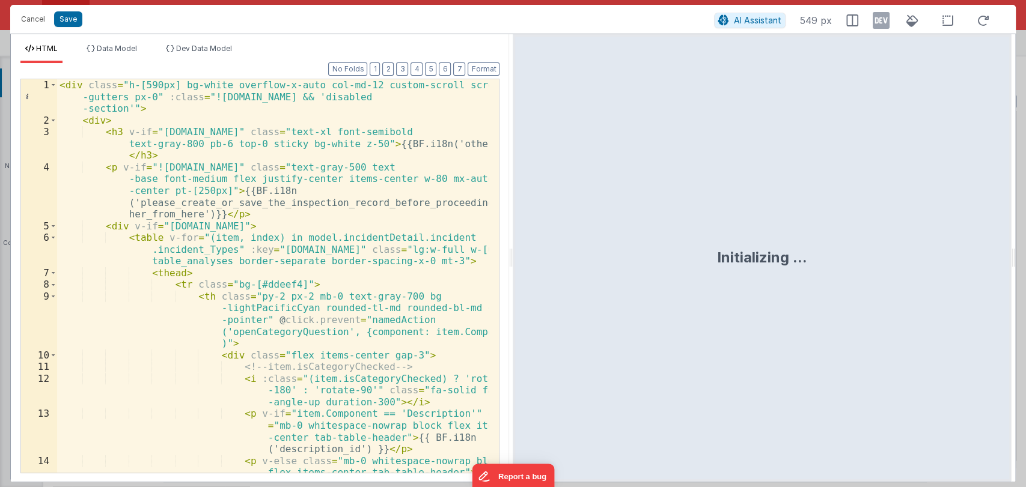
click at [513, 250] on div "Initializing ..." at bounding box center [762, 258] width 498 height 448
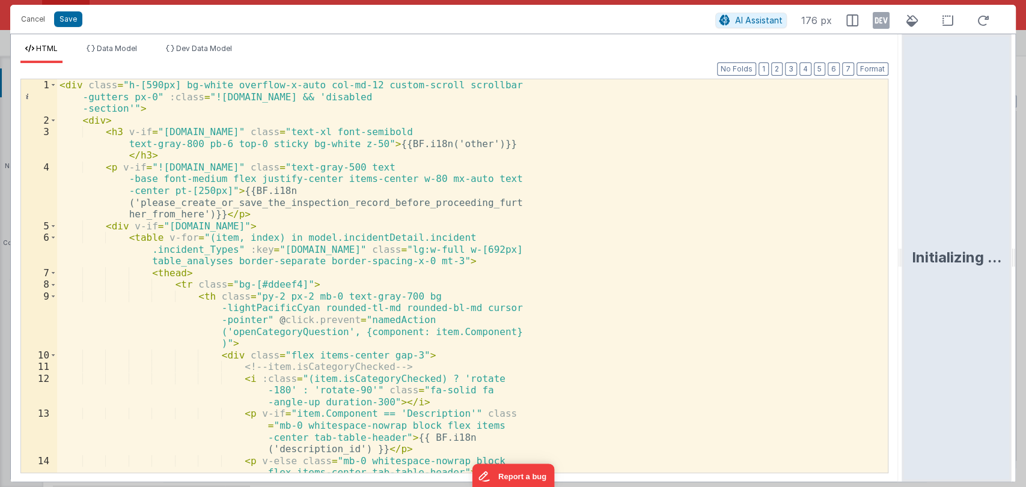
drag, startPoint x: 510, startPoint y: 251, endPoint x: 904, endPoint y: 288, distance: 395.3
click at [904, 288] on html "Cancel Save AI Assistant 176 px HTML Data Model Dev Data Model Format 7 6 5 4 3…" at bounding box center [513, 243] width 1026 height 487
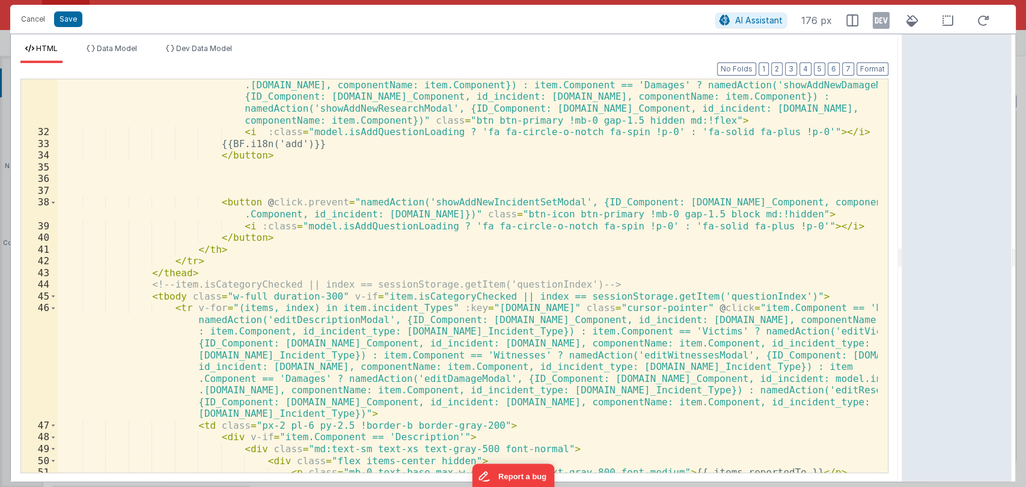
scroll to position [610, 0]
click at [391, 302] on div "< button v-if = "(item.Component != 'Description')" @ click.prevent = "item.Com…" at bounding box center [467, 275] width 821 height 511
click at [395, 308] on div "< button v-if = "(item.Component != 'Description')" @ click.prevent = "item.Com…" at bounding box center [467, 275] width 821 height 511
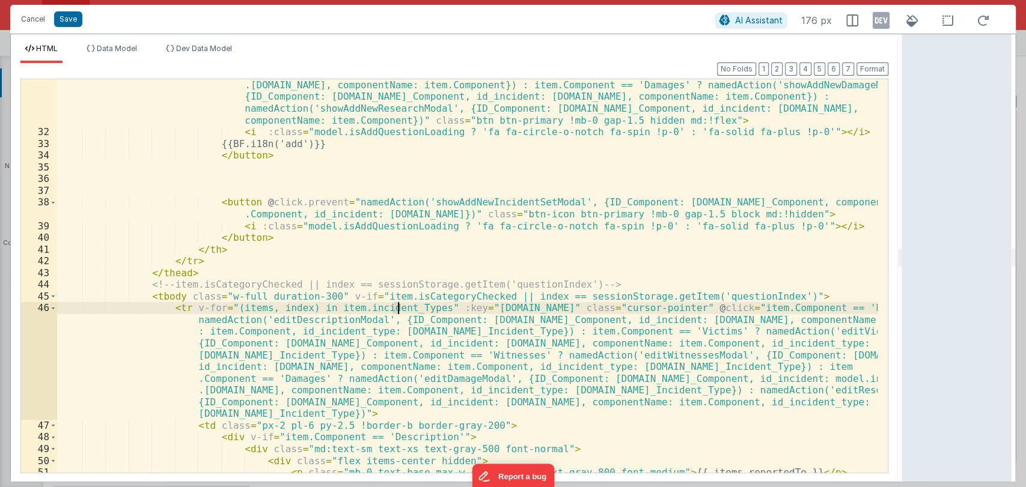
click at [395, 308] on div "< button v-if = "(item.Component != 'Description')" @ click.prevent = "item.Com…" at bounding box center [467, 276] width 820 height 394
click at [377, 308] on div "< button v-if = "(item.Component != 'Description')" @ click.prevent = "item.Com…" at bounding box center [467, 275] width 821 height 511
click at [426, 306] on div "< button v-if = "(item.Component != 'Description')" @ click.prevent = "item.Com…" at bounding box center [467, 275] width 821 height 511
click at [450, 308] on div "< button v-if = "(item.Component != 'Description')" @ click.prevent = "item.Com…" at bounding box center [467, 275] width 821 height 511
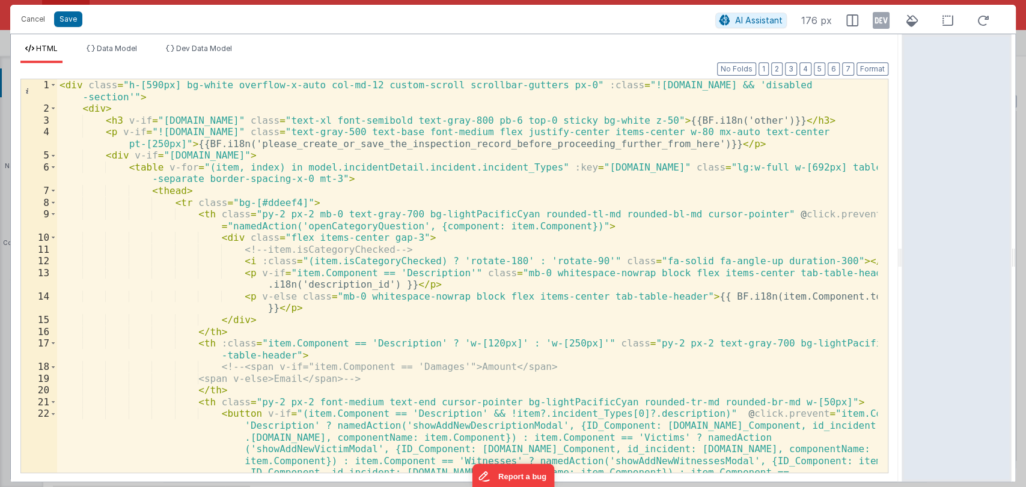
scroll to position [0, 0]
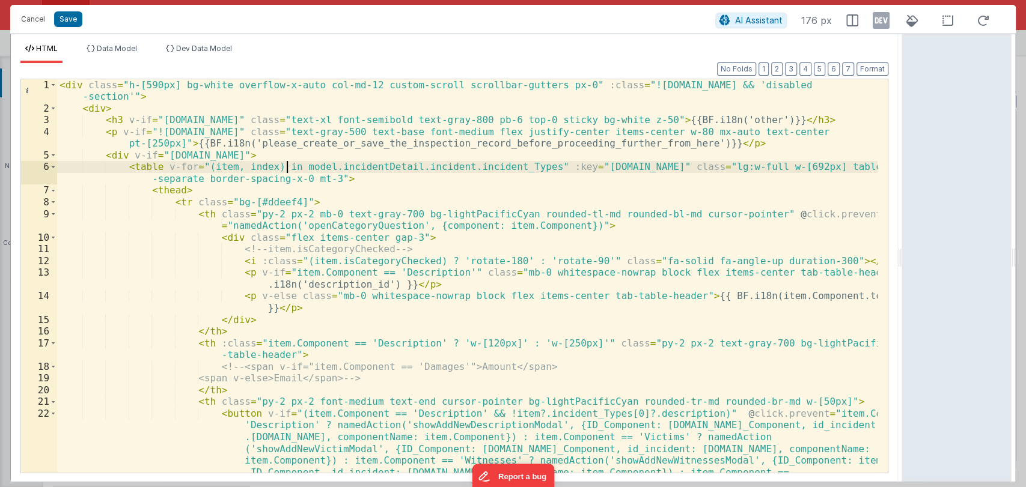
click at [285, 163] on div "< div class = "h-[590px] bg-white overflow-x-auto col-md-12 custom-scroll scrol…" at bounding box center [467, 346] width 821 height 535
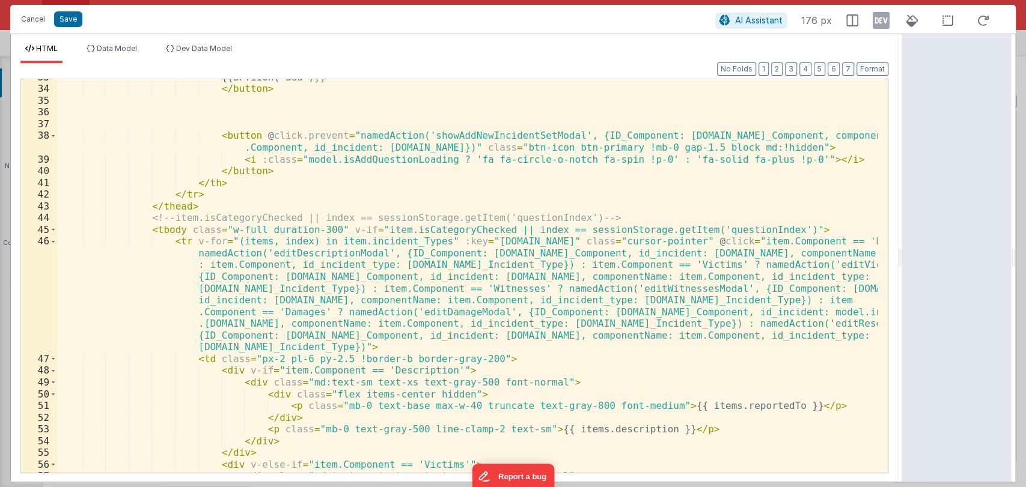
scroll to position [678, 0]
click at [490, 355] on div "{{BF.i18n('add')}} </ button > < button @ click.prevent = "namedAction('showAdd…" at bounding box center [467, 280] width 821 height 417
click at [442, 344] on div "{{BF.i18n('add')}} </ button > < button @ click.prevent = "namedAction('showAdd…" at bounding box center [467, 280] width 821 height 417
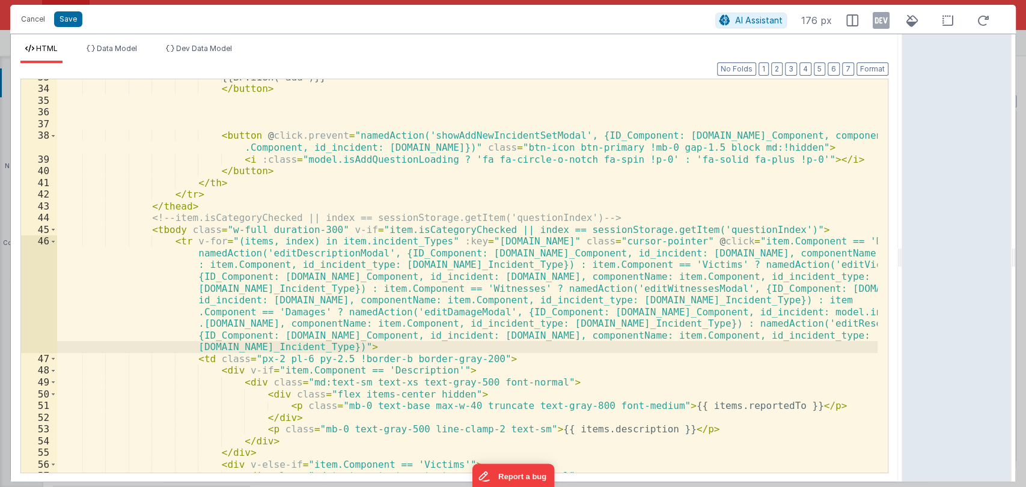
click at [487, 362] on div "{{BF.i18n('add')}} </ button > < button @ click.prevent = "namedAction('showAdd…" at bounding box center [467, 280] width 821 height 417
click at [461, 346] on div "{{BF.i18n('add')}} </ button > < button @ click.prevent = "namedAction('showAdd…" at bounding box center [467, 280] width 821 height 417
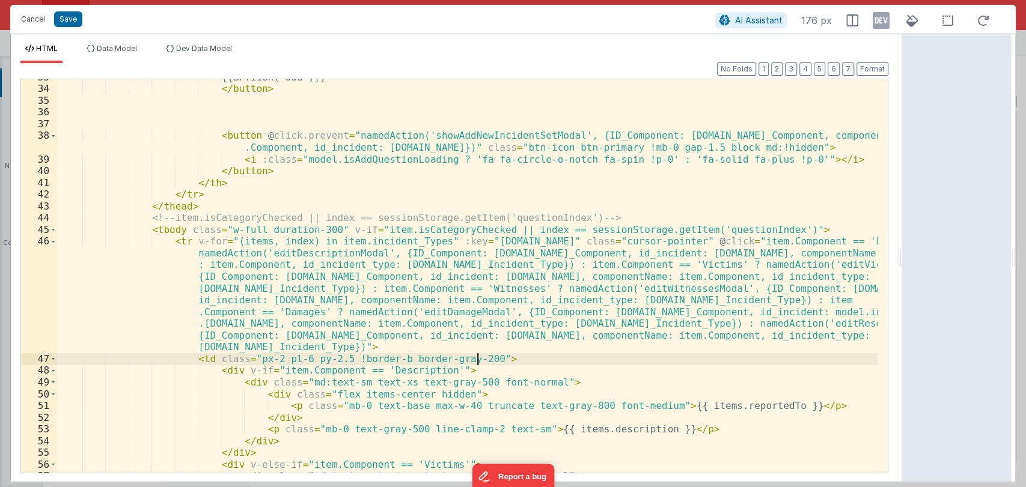
click at [486, 355] on div "{{BF.i18n('add')}} </ button > < button @ click.prevent = "namedAction('showAdd…" at bounding box center [467, 280] width 821 height 417
click at [476, 348] on div "{{BF.i18n('add')}} </ button > < button @ click.prevent = "namedAction('showAdd…" at bounding box center [467, 280] width 821 height 417
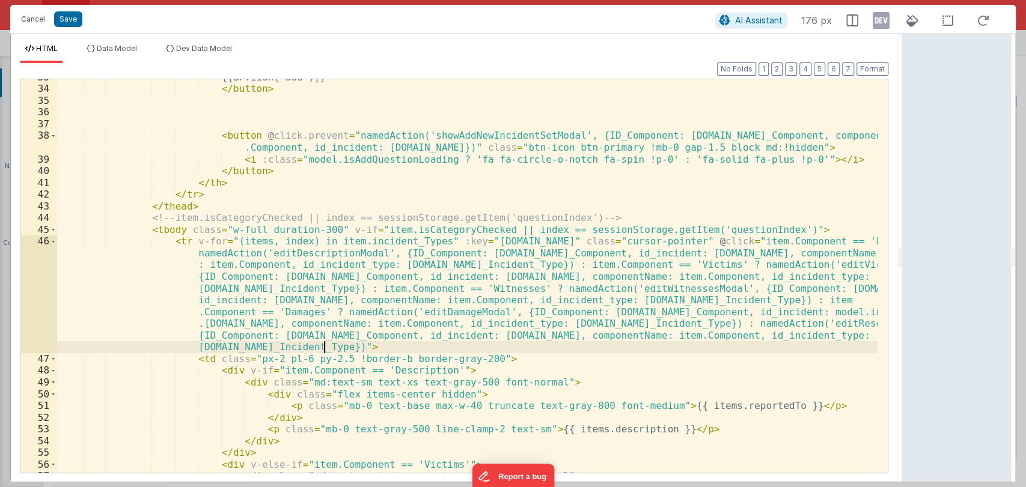
click at [484, 358] on div "{{BF.i18n('add')}} </ button > < button @ click.prevent = "namedAction('showAdd…" at bounding box center [467, 280] width 821 height 417
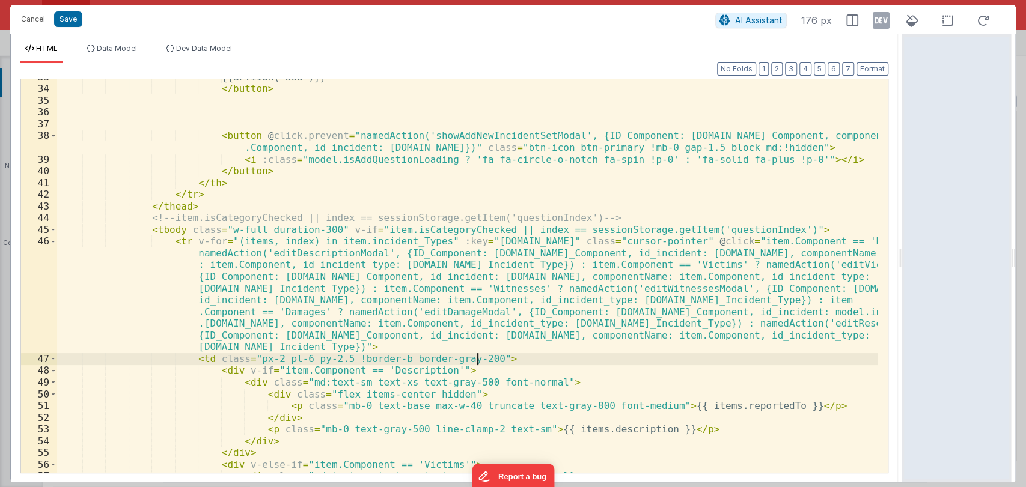
click at [478, 349] on div "{{BF.i18n('add')}} </ button > < button @ click.prevent = "namedAction('showAdd…" at bounding box center [467, 280] width 821 height 417
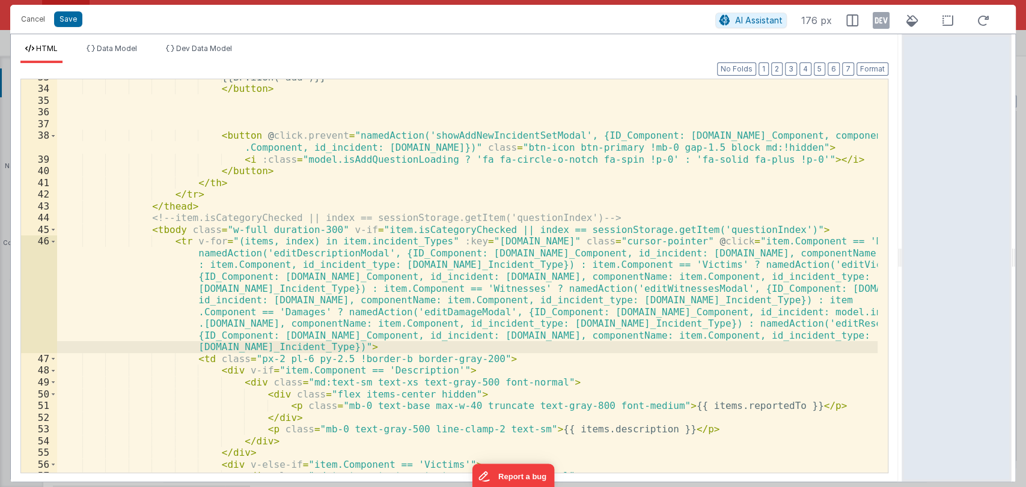
click at [481, 361] on div "{{BF.i18n('add')}} </ button > < button @ click.prevent = "namedAction('showAdd…" at bounding box center [467, 280] width 821 height 417
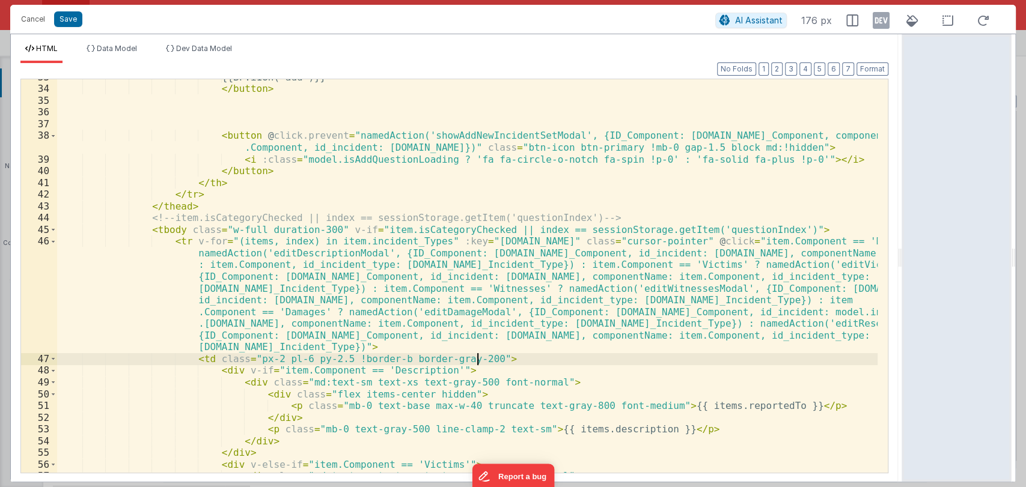
click at [481, 355] on div "{{BF.i18n('add')}} </ button > < button @ click.prevent = "namedAction('showAdd…" at bounding box center [467, 280] width 821 height 417
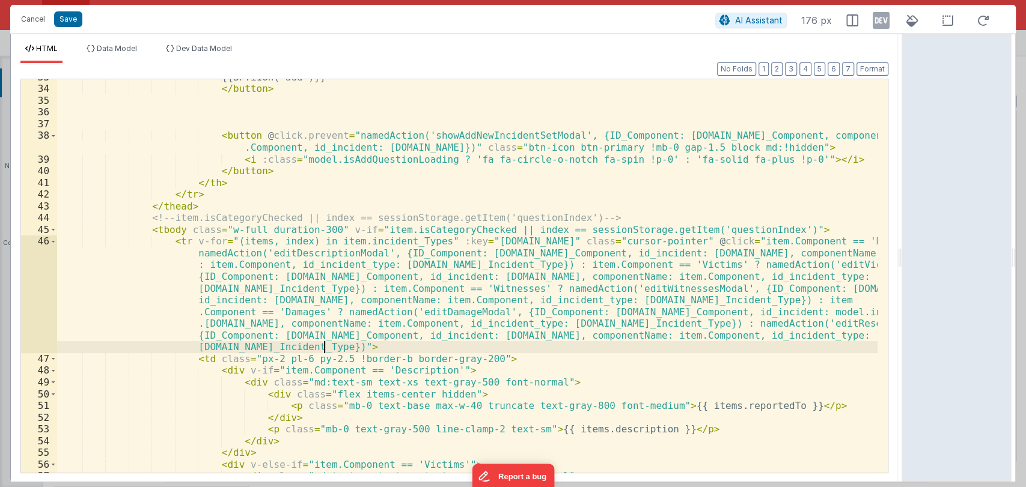
click at [481, 352] on div "{{BF.i18n('add')}} </ button > < button @ click.prevent = "namedAction('showAdd…" at bounding box center [467, 280] width 821 height 417
click at [481, 357] on div "{{BF.i18n('add')}} </ button > < button @ click.prevent = "namedAction('showAdd…" at bounding box center [467, 280] width 821 height 417
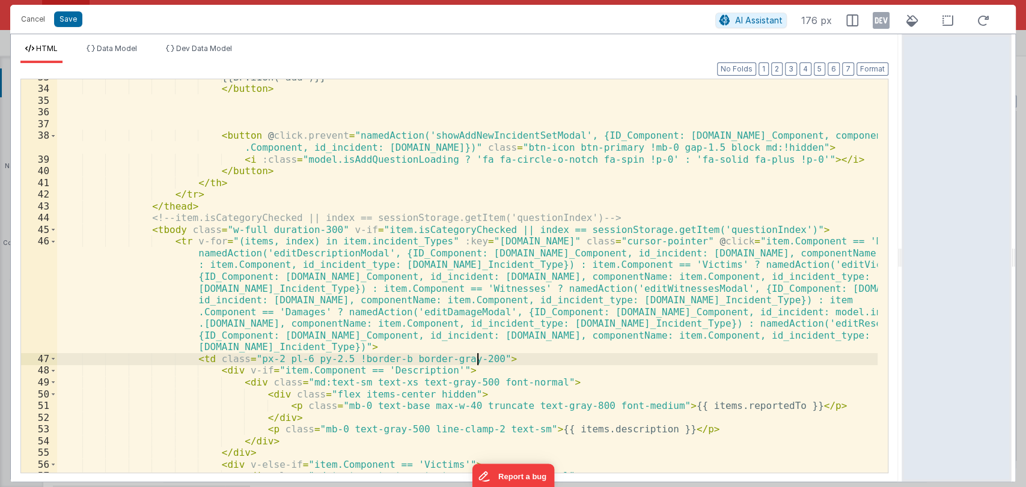
click at [482, 352] on div "{{BF.i18n('add')}} </ button > < button @ click.prevent = "namedAction('showAdd…" at bounding box center [467, 280] width 821 height 417
click at [482, 354] on div "{{BF.i18n('add')}} </ button > < button @ click.prevent = "namedAction('showAdd…" at bounding box center [467, 280] width 821 height 417
click at [482, 352] on div "{{BF.i18n('add')}} </ button > < button @ click.prevent = "namedAction('showAdd…" at bounding box center [467, 280] width 821 height 417
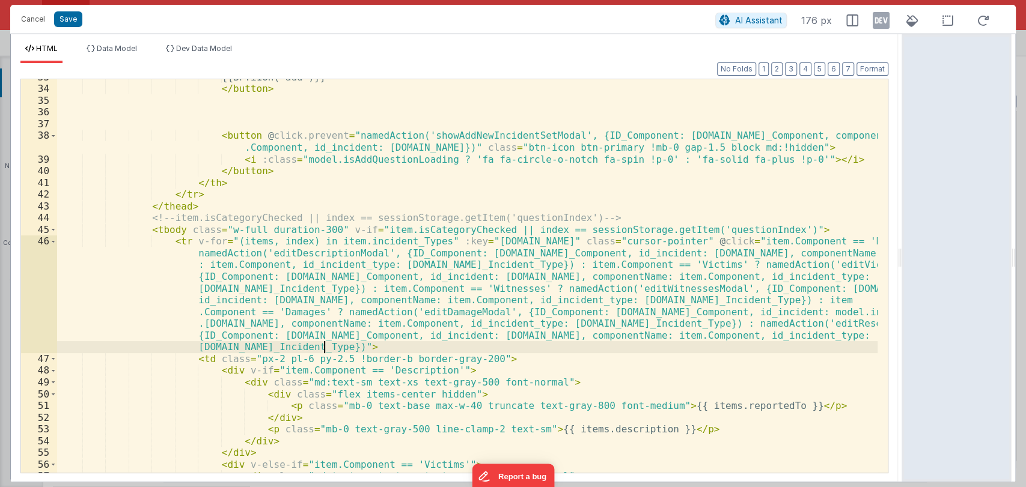
click at [482, 355] on div "{{BF.i18n('add')}} </ button > < button @ click.prevent = "namedAction('showAdd…" at bounding box center [467, 280] width 821 height 417
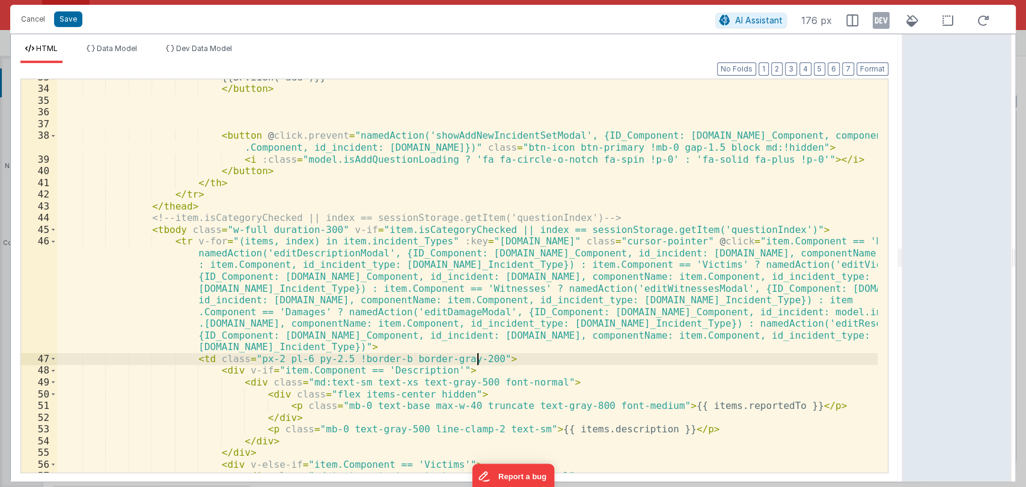
click at [482, 353] on div "{{BF.i18n('add')}} </ button > < button @ click.prevent = "namedAction('showAdd…" at bounding box center [467, 280] width 821 height 417
click at [482, 352] on div "{{BF.i18n('add')}} </ button > < button @ click.prevent = "namedAction('showAdd…" at bounding box center [467, 280] width 821 height 417
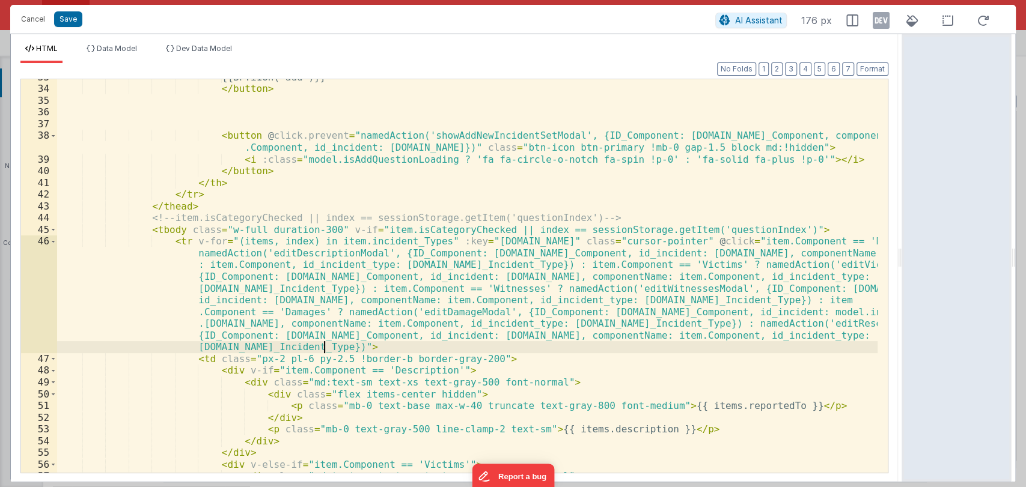
click at [482, 355] on div "{{BF.i18n('add')}} </ button > < button @ click.prevent = "namedAction('showAdd…" at bounding box center [467, 280] width 821 height 417
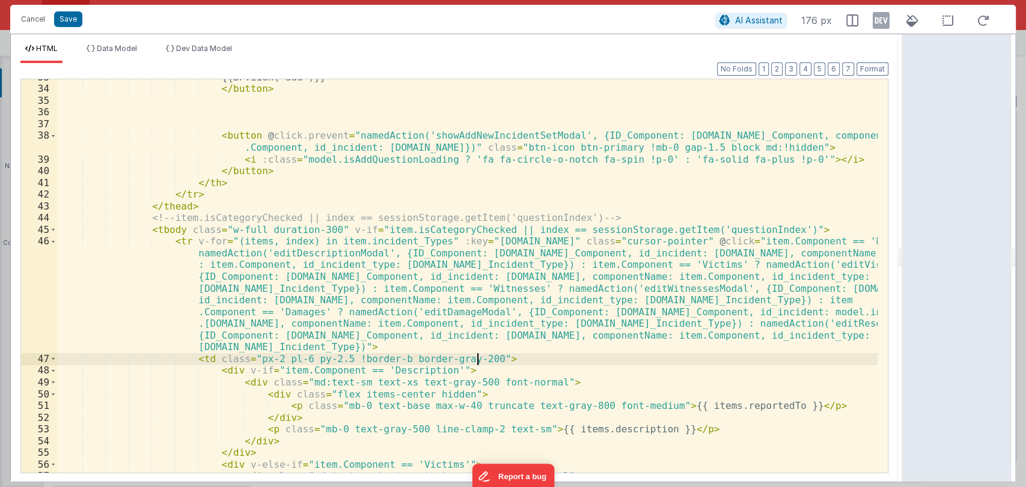
click at [482, 352] on div "{{BF.i18n('add')}} </ button > < button @ click.prevent = "namedAction('showAdd…" at bounding box center [467, 280] width 821 height 417
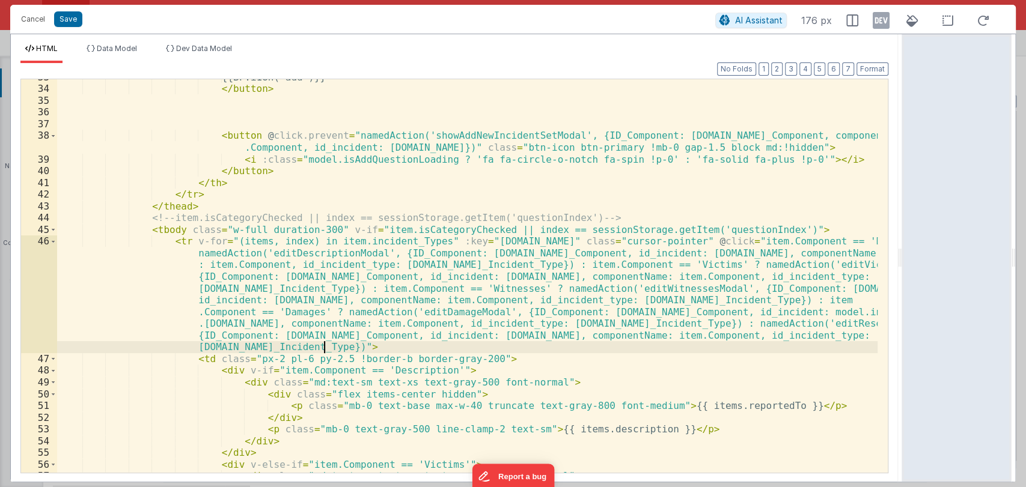
click at [482, 356] on div "{{BF.i18n('add')}} </ button > < button @ click.prevent = "namedAction('showAdd…" at bounding box center [467, 280] width 821 height 417
click at [482, 352] on div "{{BF.i18n('add')}} </ button > < button @ click.prevent = "namedAction('showAdd…" at bounding box center [467, 280] width 821 height 417
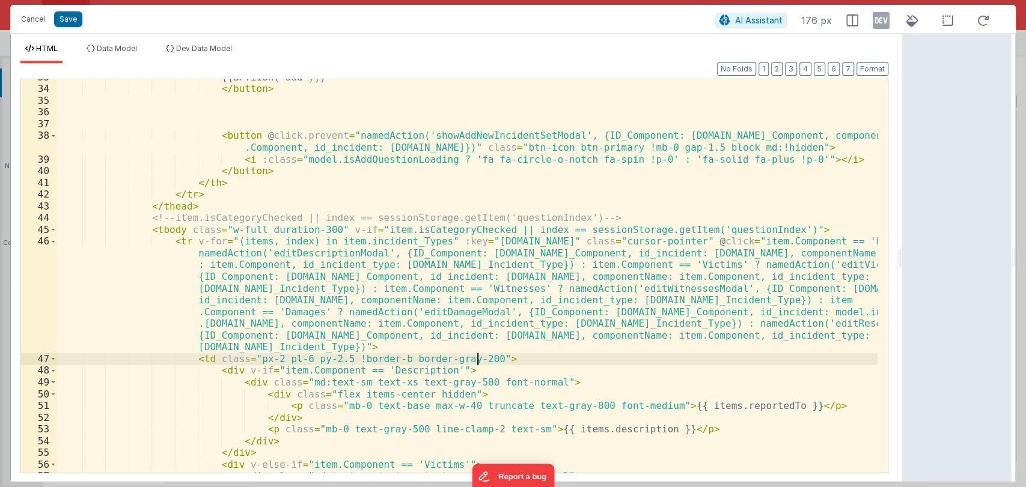
click at [482, 356] on div "{{BF.i18n('add')}} </ button > < button @ click.prevent = "namedAction('showAdd…" at bounding box center [467, 280] width 821 height 417
click at [482, 352] on div "{{BF.i18n('add')}} </ button > < button @ click.prevent = "namedAction('showAdd…" at bounding box center [467, 280] width 821 height 417
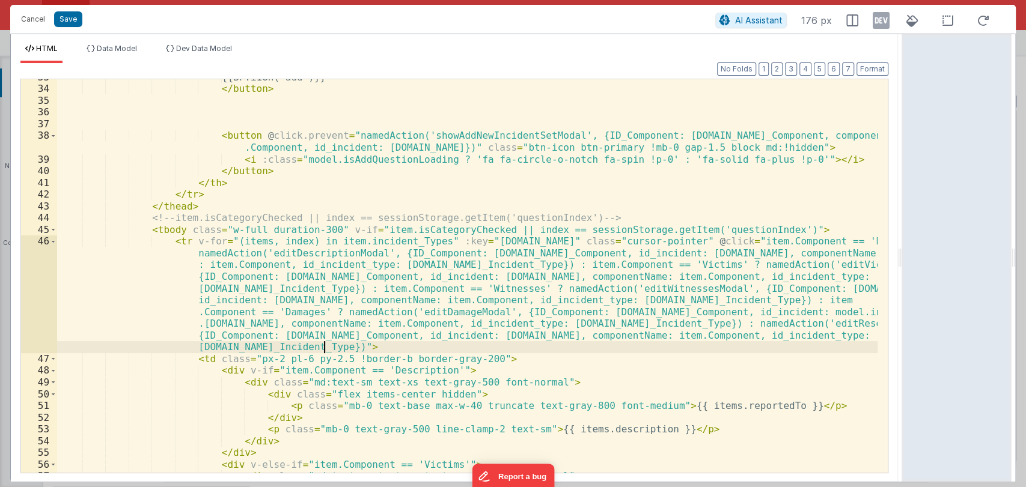
click at [482, 356] on div "{{BF.i18n('add')}} </ button > < button @ click.prevent = "namedAction('showAdd…" at bounding box center [467, 280] width 821 height 417
click at [481, 351] on div "{{BF.i18n('add')}} </ button > < button @ click.prevent = "namedAction('showAdd…" at bounding box center [467, 280] width 821 height 417
click at [482, 355] on div "{{BF.i18n('add')}} </ button > < button @ click.prevent = "namedAction('showAdd…" at bounding box center [467, 280] width 821 height 417
click at [482, 352] on div "{{BF.i18n('add')}} </ button > < button @ click.prevent = "namedAction('showAdd…" at bounding box center [467, 280] width 821 height 417
click at [482, 355] on div "{{BF.i18n('add')}} </ button > < button @ click.prevent = "namedAction('showAdd…" at bounding box center [467, 280] width 821 height 417
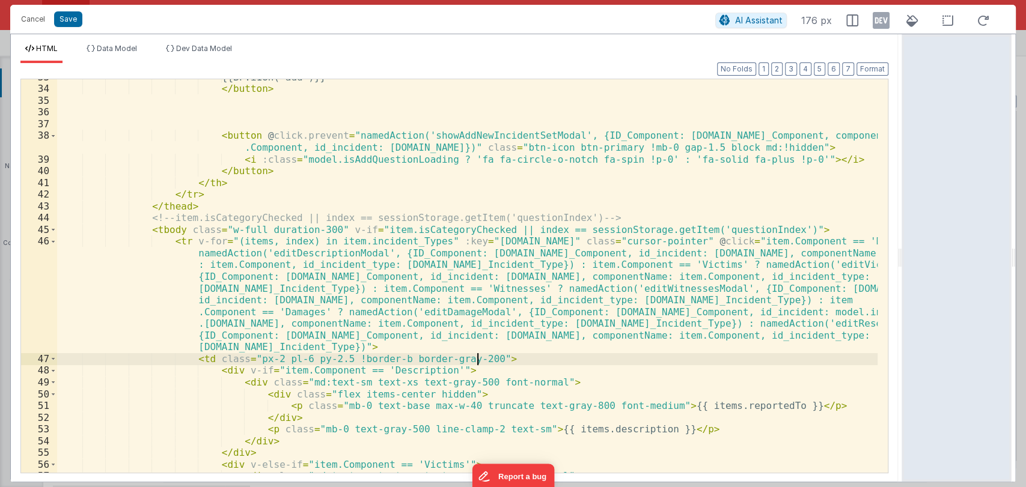
click at [481, 352] on div "{{BF.i18n('add')}} </ button > < button @ click.prevent = "namedAction('showAdd…" at bounding box center [467, 280] width 821 height 417
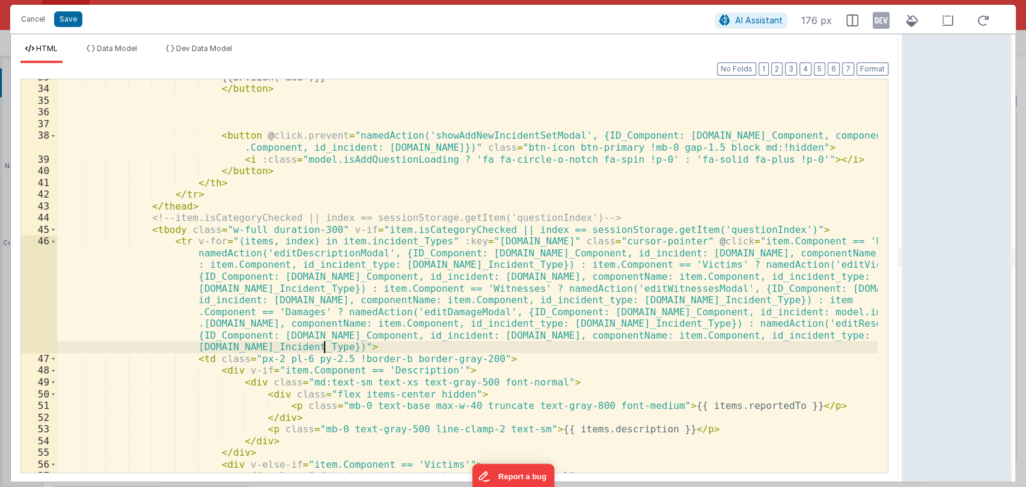
click at [482, 355] on div "{{BF.i18n('add')}} </ button > < button @ click.prevent = "namedAction('showAdd…" at bounding box center [467, 280] width 821 height 417
click at [481, 351] on div "{{BF.i18n('add')}} </ button > < button @ click.prevent = "namedAction('showAdd…" at bounding box center [467, 280] width 821 height 417
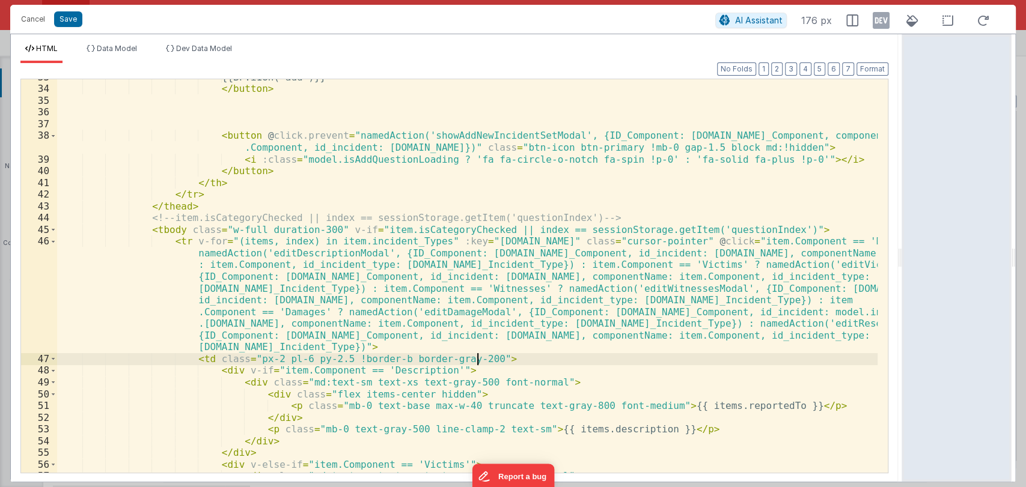
click at [482, 354] on div "{{BF.i18n('add')}} </ button > < button @ click.prevent = "namedAction('showAdd…" at bounding box center [467, 280] width 821 height 417
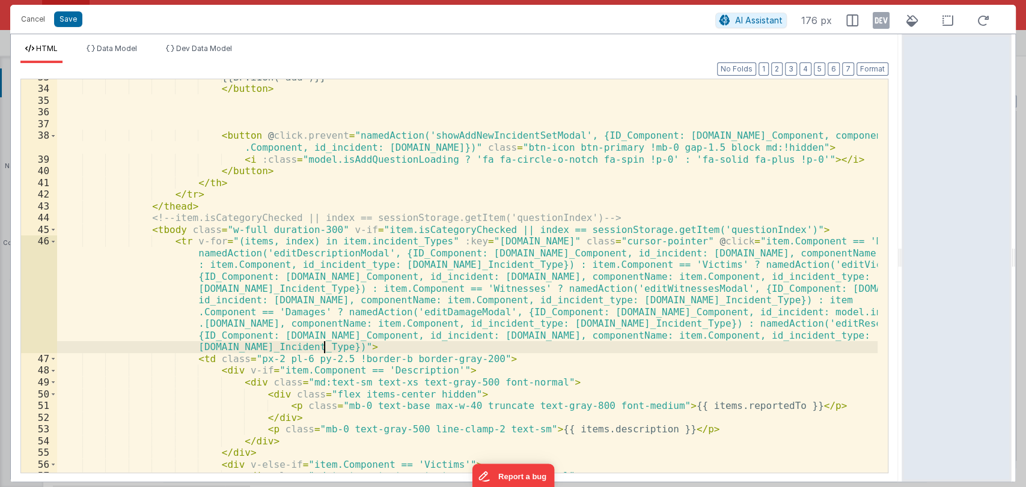
click at [482, 350] on div "{{BF.i18n('add')}} </ button > < button @ click.prevent = "namedAction('showAdd…" at bounding box center [467, 280] width 821 height 417
click at [482, 354] on div "{{BF.i18n('add')}} </ button > < button @ click.prevent = "namedAction('showAdd…" at bounding box center [467, 280] width 821 height 417
click at [482, 349] on div "{{BF.i18n('add')}} </ button > < button @ click.prevent = "namedAction('showAdd…" at bounding box center [467, 280] width 821 height 417
click at [482, 356] on div "{{BF.i18n('add')}} </ button > < button @ click.prevent = "namedAction('showAdd…" at bounding box center [467, 280] width 821 height 417
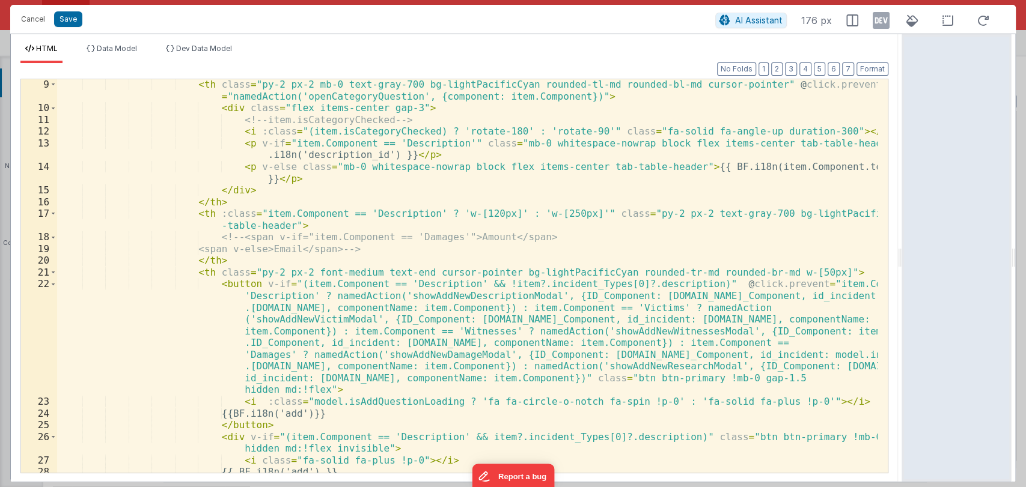
scroll to position [0, 0]
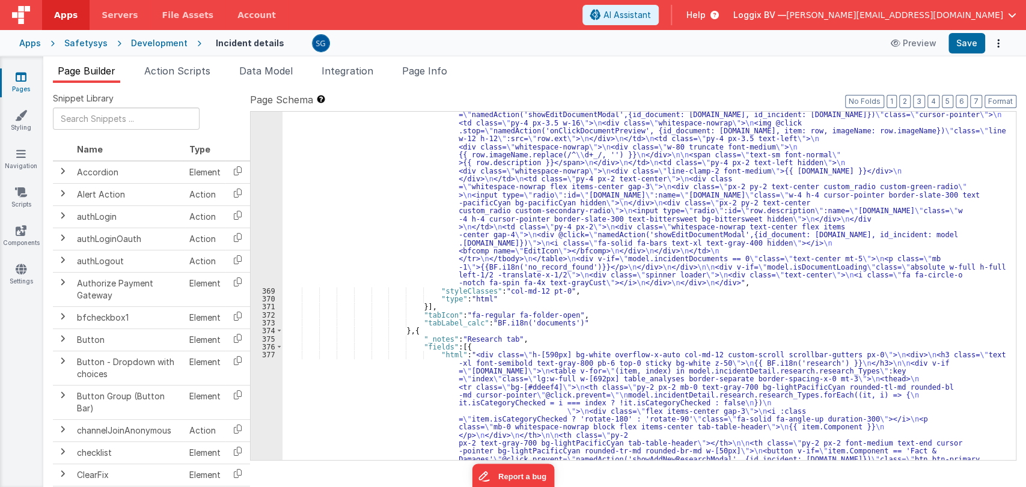
scroll to position [4840, 0]
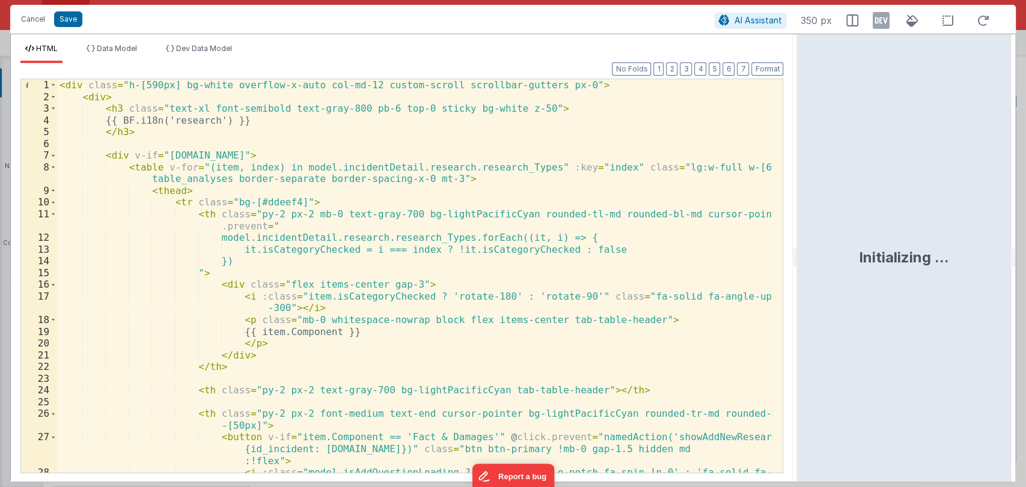
drag, startPoint x: 511, startPoint y: 257, endPoint x: 798, endPoint y: 279, distance: 287.5
click at [798, 279] on html "Cancel Save AI Assistant 350 px HTML Data Model Dev Data Model Format 7 6 5 4 3…" at bounding box center [513, 243] width 1026 height 487
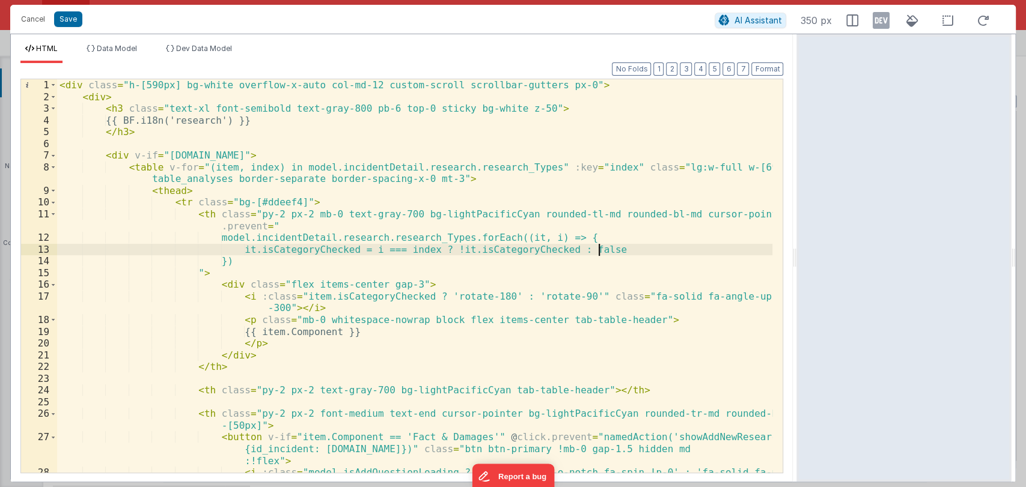
click at [611, 249] on div "< div class = "h-[590px] bg-white overflow-x-auto col-md-12 custom-scroll scrol…" at bounding box center [415, 293] width 716 height 429
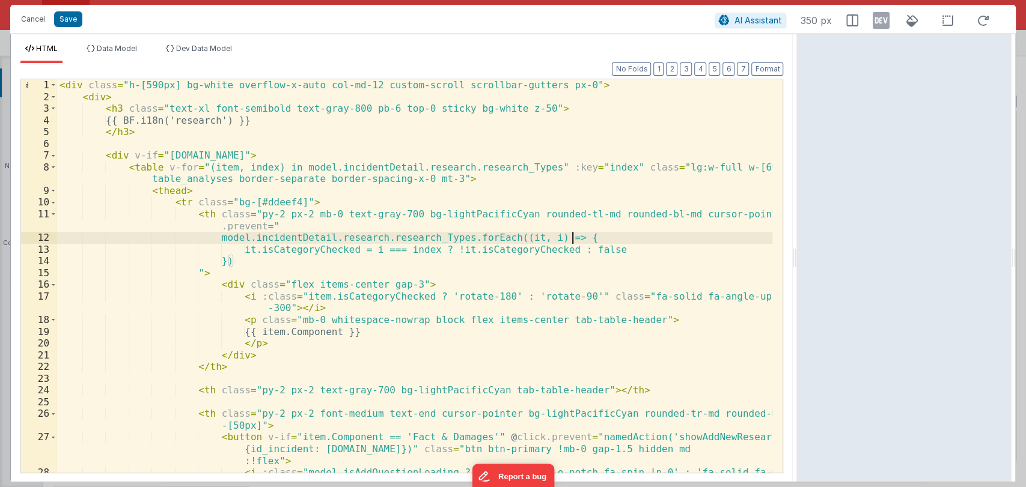
click at [598, 236] on div "< div class = "h-[590px] bg-white overflow-x-auto col-md-12 custom-scroll scrol…" at bounding box center [415, 293] width 716 height 429
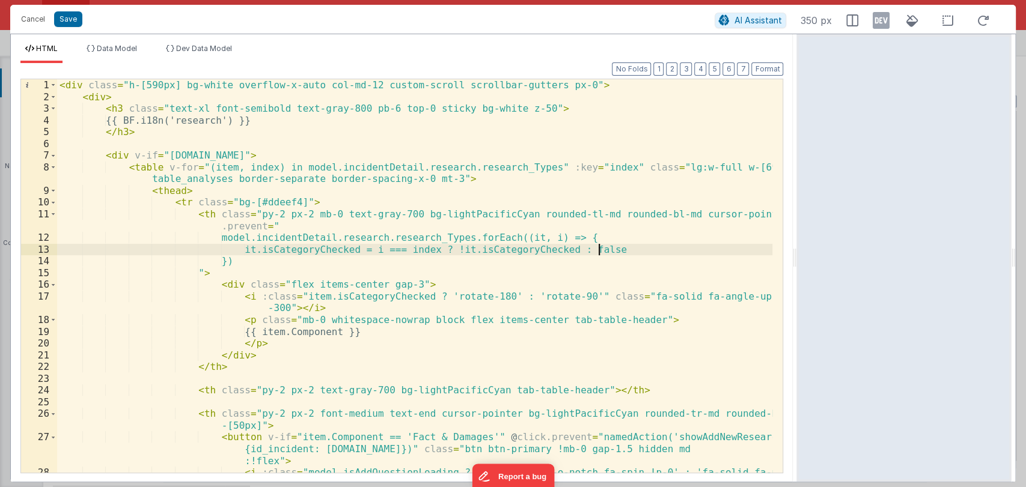
click at [609, 251] on div "< div class = "h-[590px] bg-white overflow-x-auto col-md-12 custom-scroll scrol…" at bounding box center [415, 293] width 716 height 429
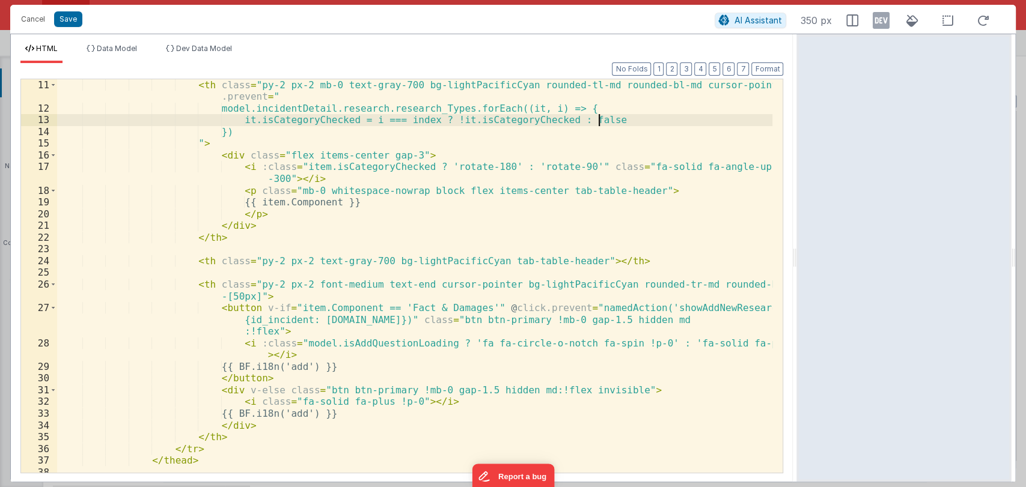
scroll to position [129, 0]
click at [604, 352] on div "< th class = "py-2 px-2 mb-0 text-gray-700 bg-lightPacificCyan rounded-tl-md ro…" at bounding box center [415, 293] width 716 height 429
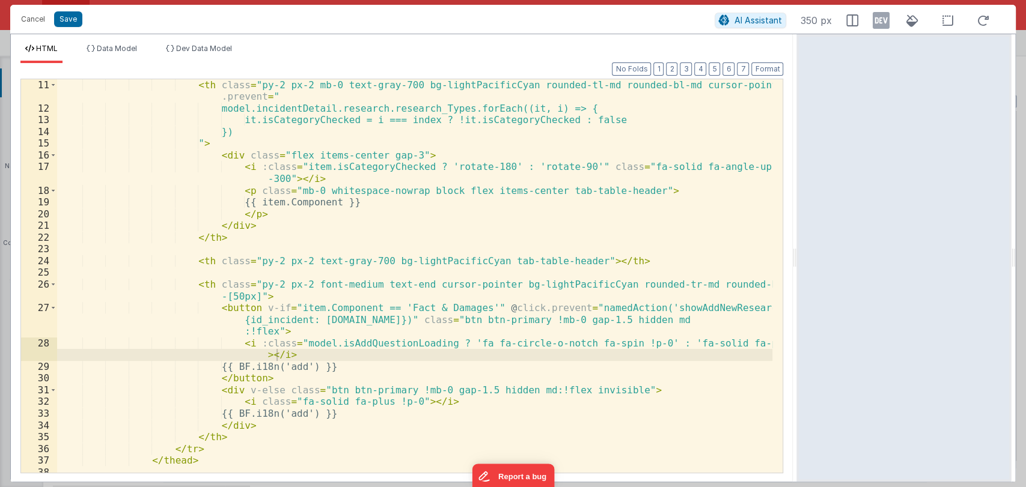
click at [565, 65] on div "Format 7 6 5 4 3 2 1 No Folds 11 12 13 14 15 16 17 18 19 20 21 22 23 24 25 26 2…" at bounding box center [401, 267] width 762 height 409
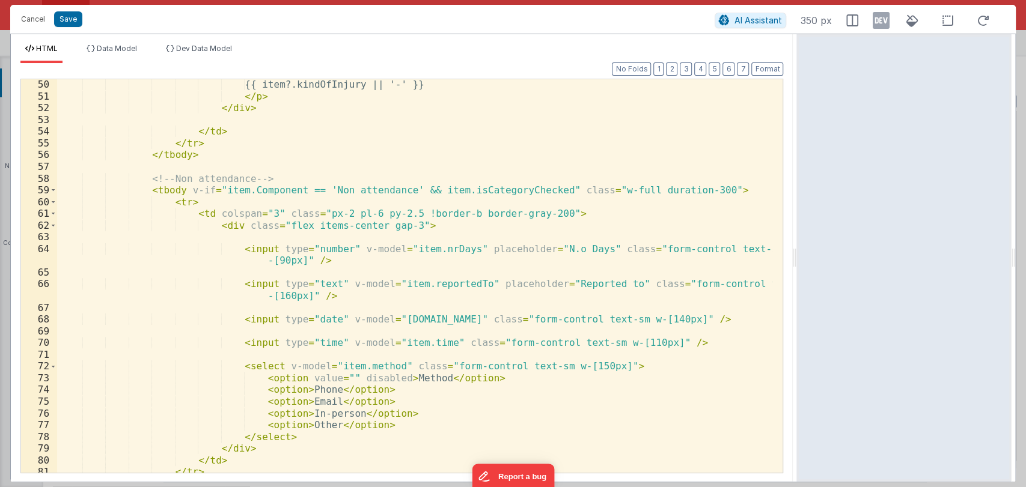
scroll to position [672, 0]
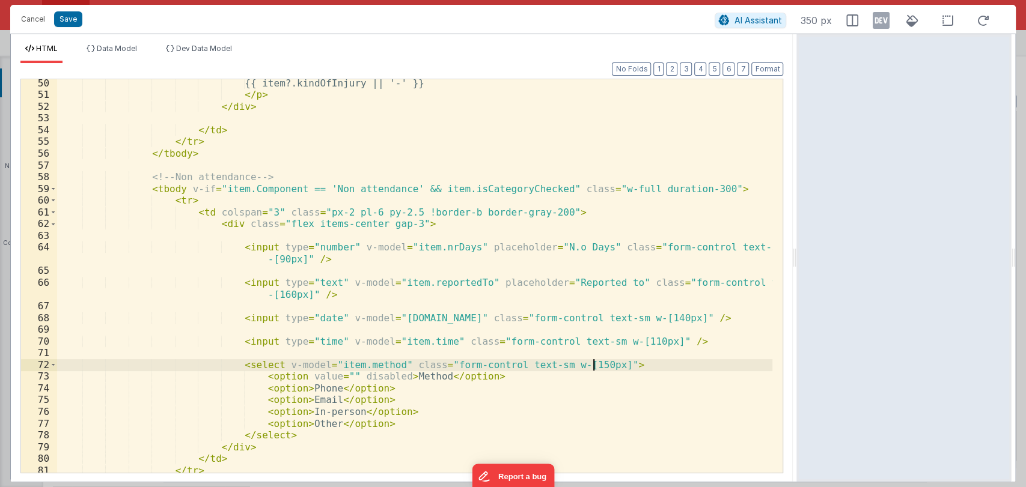
click at [601, 366] on div "{{ item?.kindOfInjury || '-' }} </ p > </ div > </ td > </ tr > </ tbody > <!--…" at bounding box center [415, 286] width 716 height 417
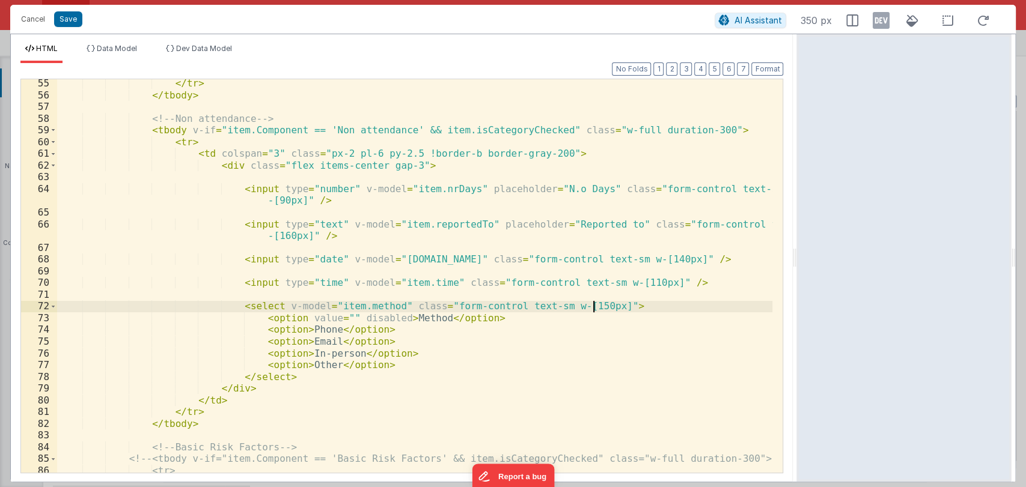
scroll to position [737, 0]
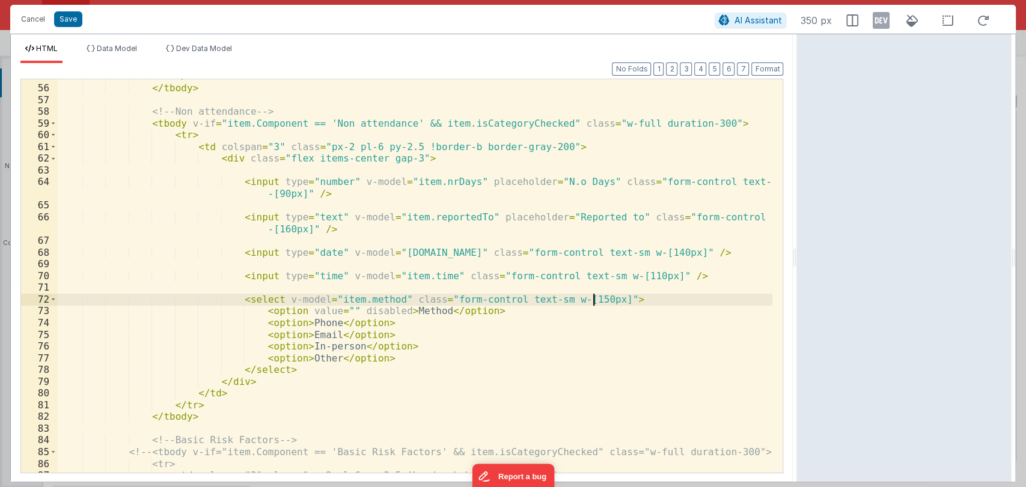
click at [630, 296] on div "</ tr > </ tbody > <!-- Non attendance --> < tbody v-if = "item.Component == 'N…" at bounding box center [415, 278] width 716 height 417
click at [630, 297] on div "</ tr > </ tbody > <!-- Non attendance --> < tbody v-if = "item.Component == 'N…" at bounding box center [415, 278] width 716 height 417
click at [34, 18] on button "Cancel" at bounding box center [33, 19] width 36 height 17
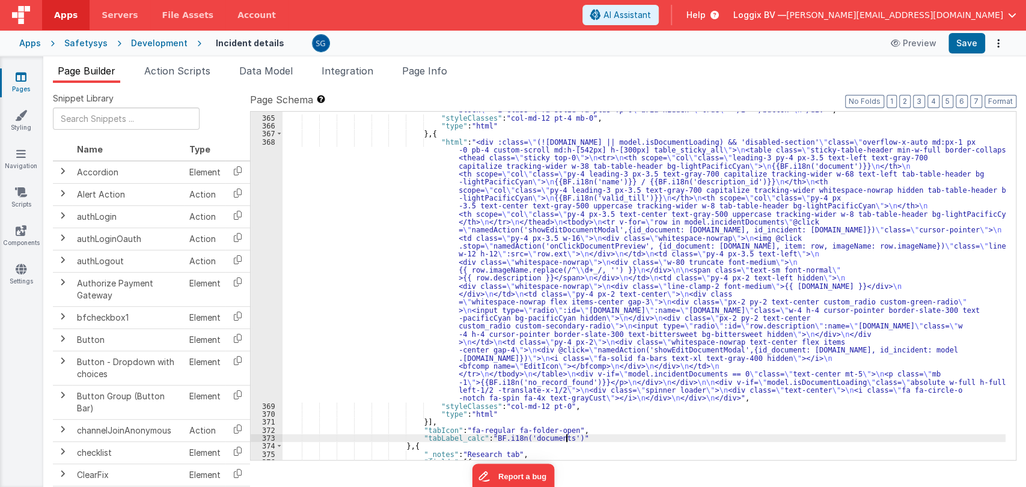
scroll to position [4718, 0]
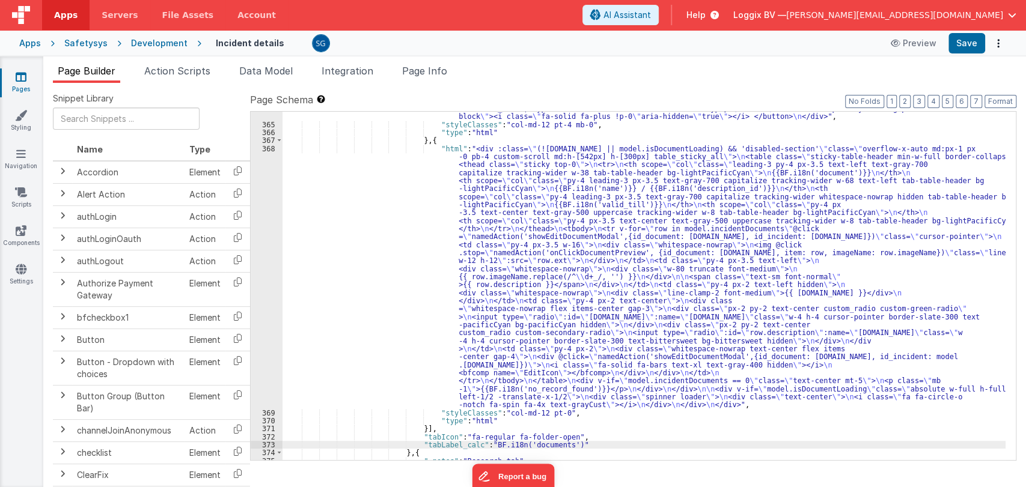
click at [598, 436] on div ""html" : "<div class= \" pb-3 flex justify-between items-center \" :class= \" !…" at bounding box center [643, 270] width 723 height 413
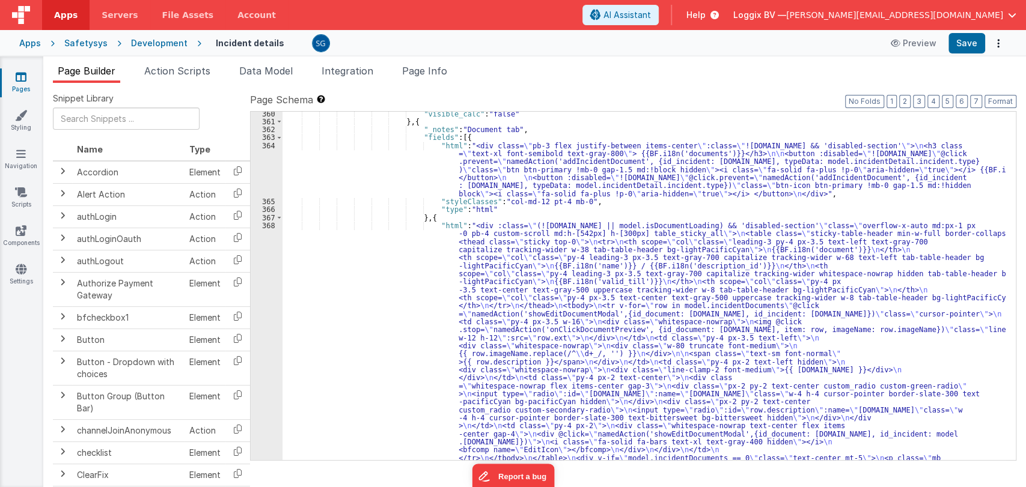
scroll to position [4634, 0]
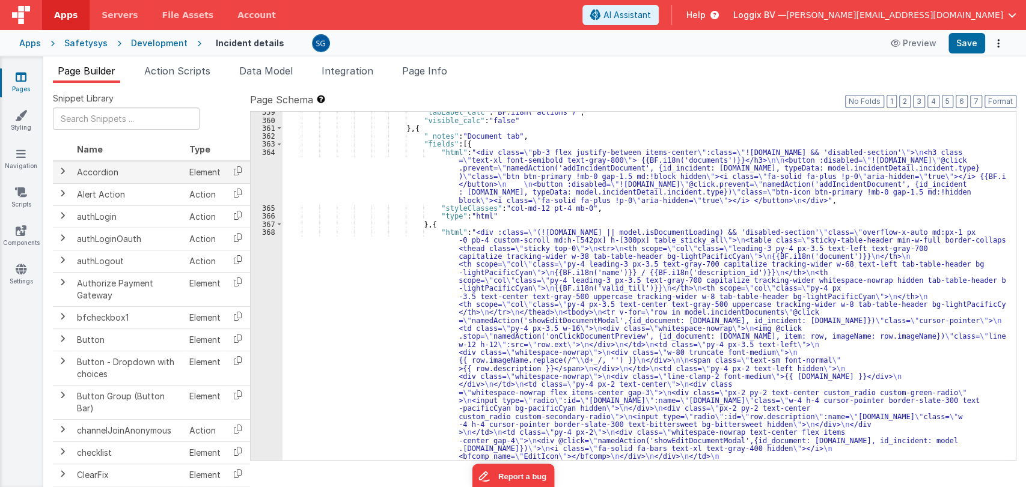
click at [58, 173] on span at bounding box center [63, 171] width 10 height 10
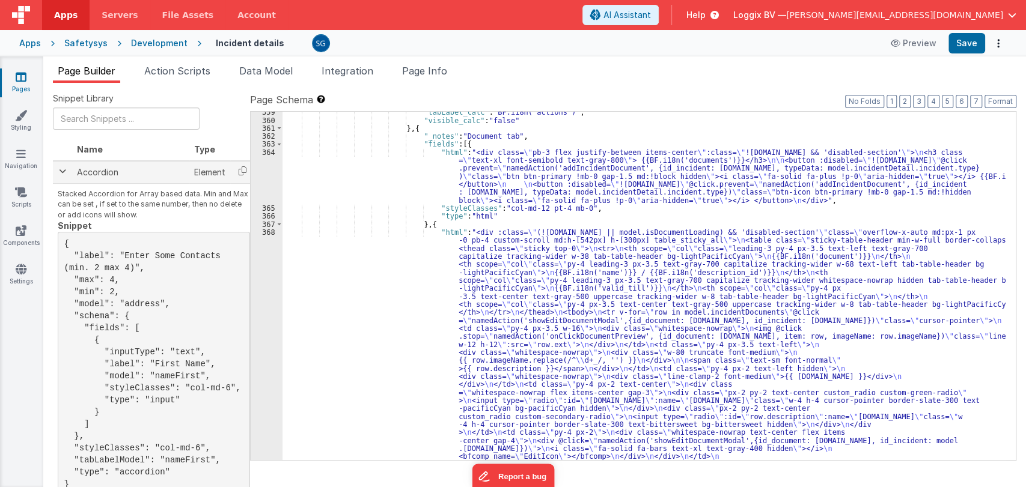
click at [62, 173] on span at bounding box center [63, 171] width 10 height 10
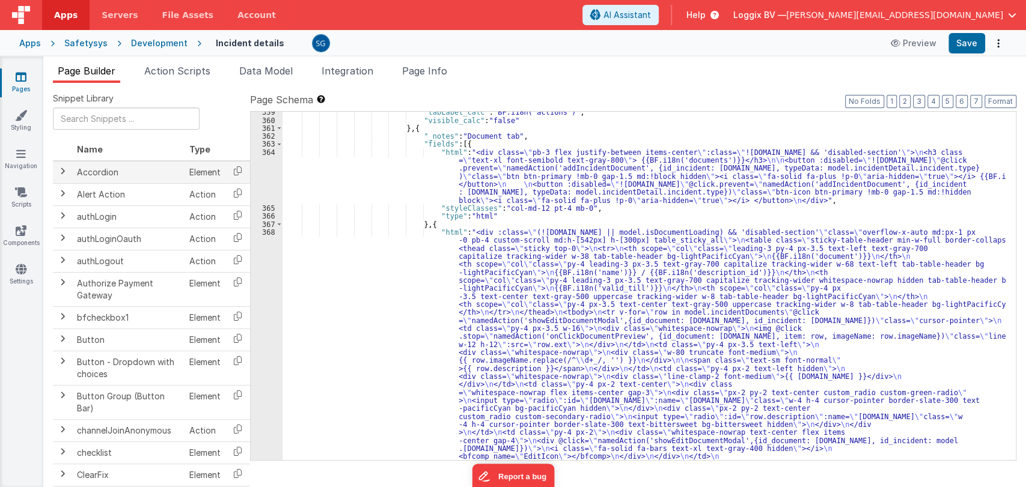
click at [62, 174] on span at bounding box center [63, 171] width 10 height 10
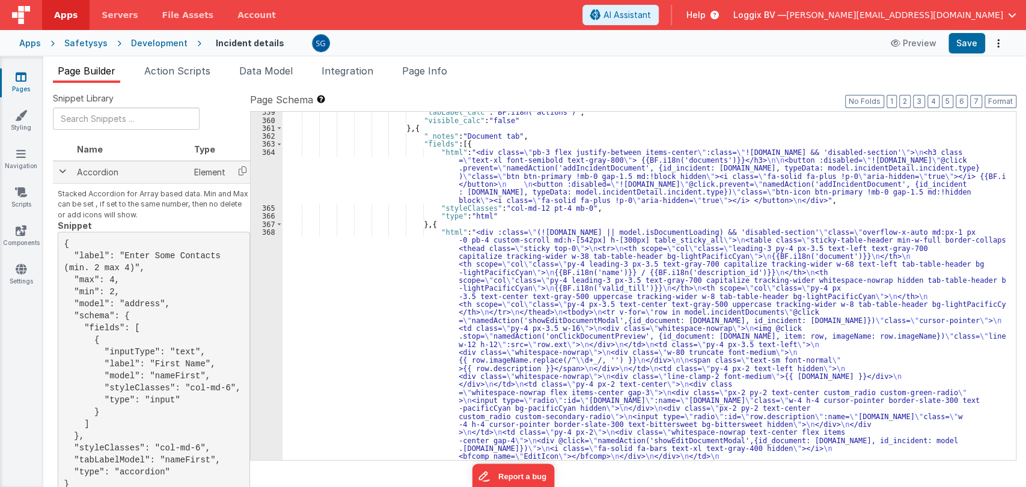
click at [62, 174] on span at bounding box center [63, 171] width 10 height 10
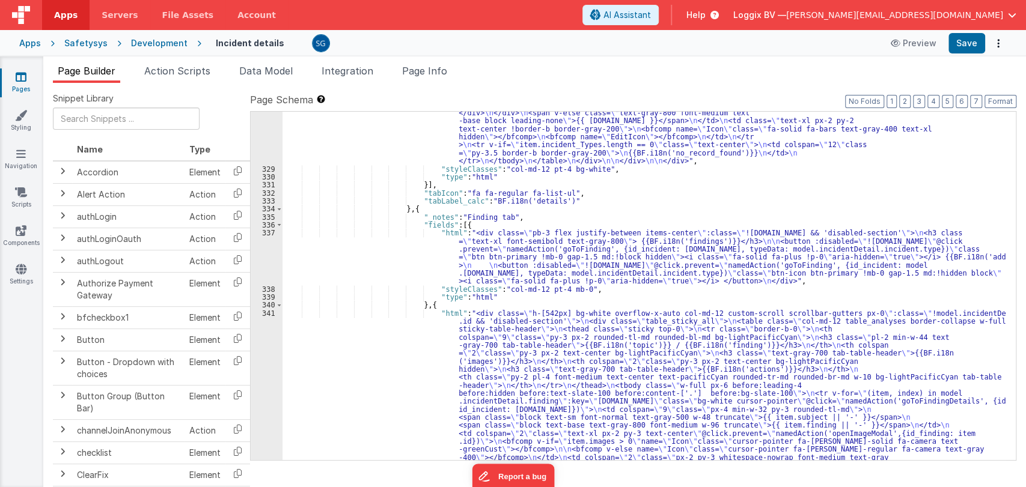
scroll to position [3896, 0]
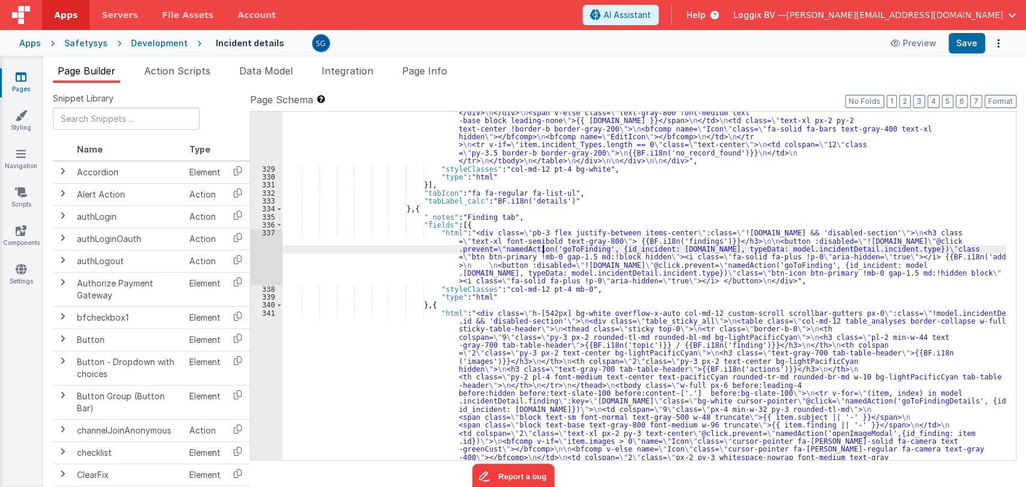
click at [541, 252] on div ""html" : "<div class= \" h-[590px] bg-white overflow-x-auto col-md-12 custom-sc…" at bounding box center [643, 19] width 723 height 1374
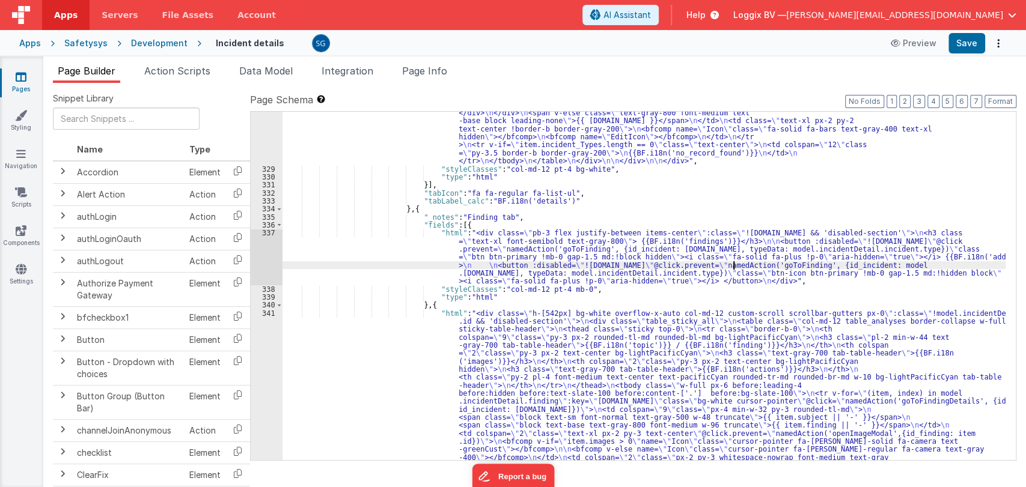
click at [734, 266] on div ""html" : "<div class= \" h-[590px] bg-white overflow-x-auto col-md-12 custom-sc…" at bounding box center [643, 19] width 723 height 1374
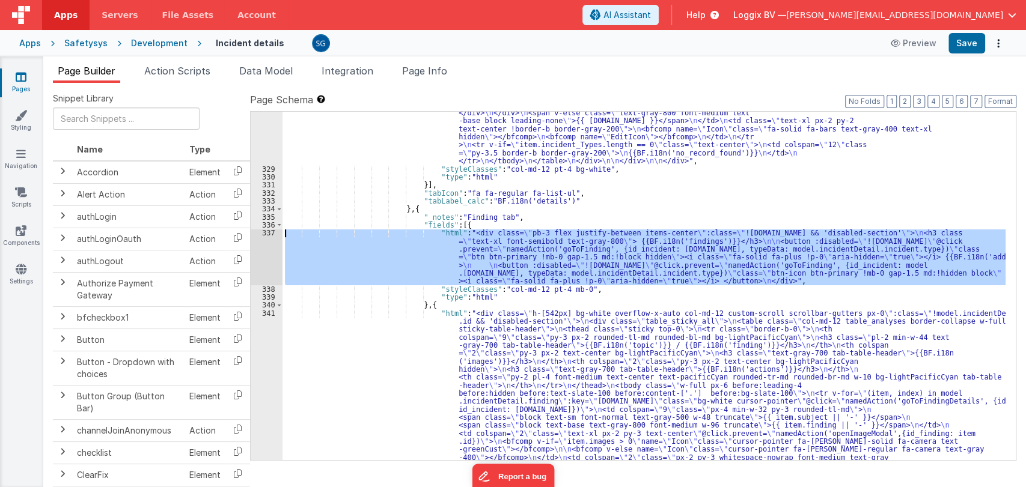
click at [267, 232] on div "337" at bounding box center [267, 257] width 32 height 56
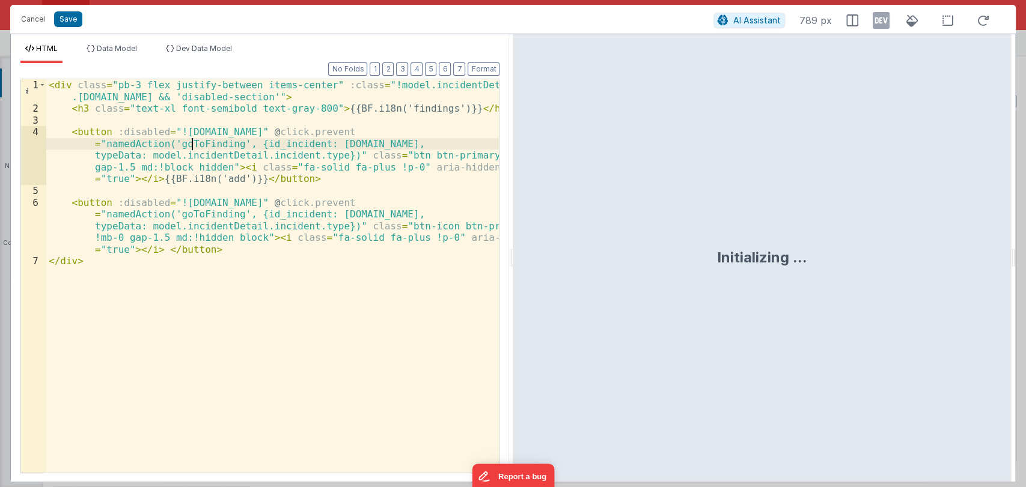
click at [190, 144] on div "< div class = "pb-3 flex justify-between items-center" :class = "!model.inciden…" at bounding box center [272, 293] width 453 height 429
click at [31, 22] on button "Cancel" at bounding box center [33, 19] width 36 height 17
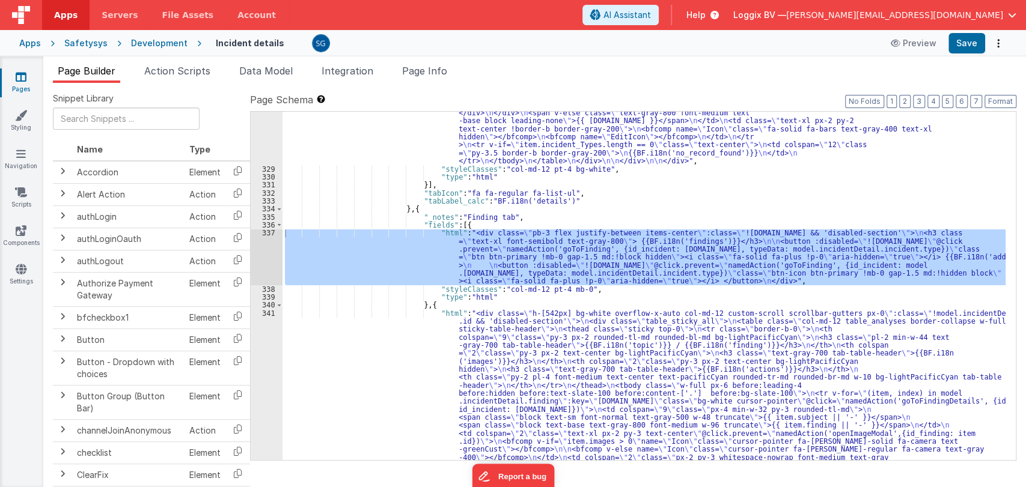
click at [519, 213] on div ""html" : "<div class= \" h-[590px] bg-white overflow-x-auto col-md-12 custom-sc…" at bounding box center [643, 19] width 723 height 1374
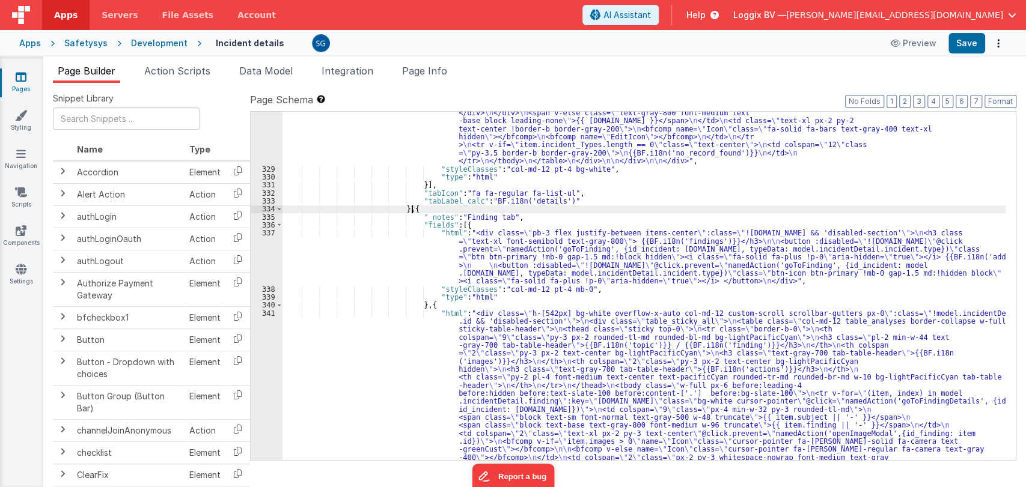
click at [519, 213] on div ""html" : "<div class= \" h-[590px] bg-white overflow-x-auto col-md-12 custom-sc…" at bounding box center [643, 19] width 723 height 1374
click at [512, 216] on div ""html" : "<div class= \" h-[590px] bg-white overflow-x-auto col-md-12 custom-sc…" at bounding box center [643, 19] width 723 height 1374
click at [182, 69] on span "Action Scripts" at bounding box center [177, 71] width 66 height 12
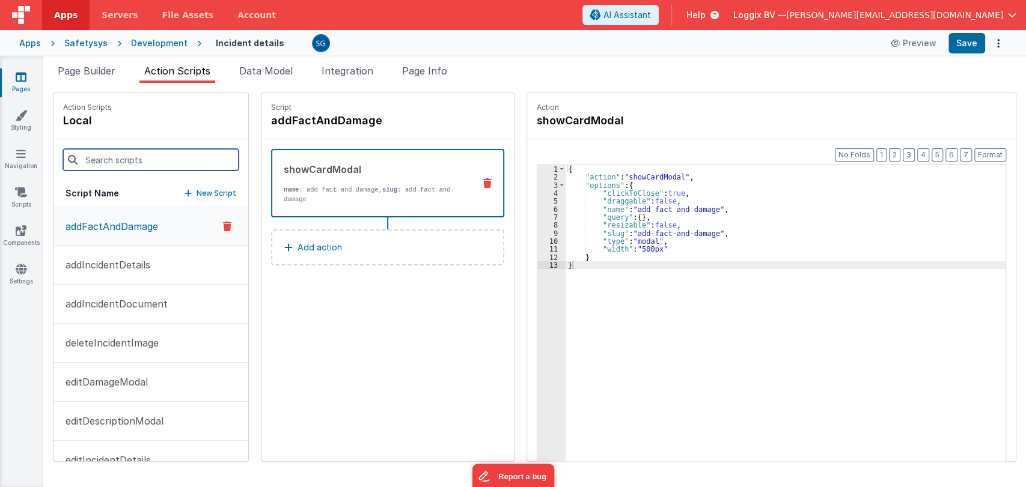
click at [118, 154] on input at bounding box center [150, 160] width 175 height 22
paste input "goToFinding"
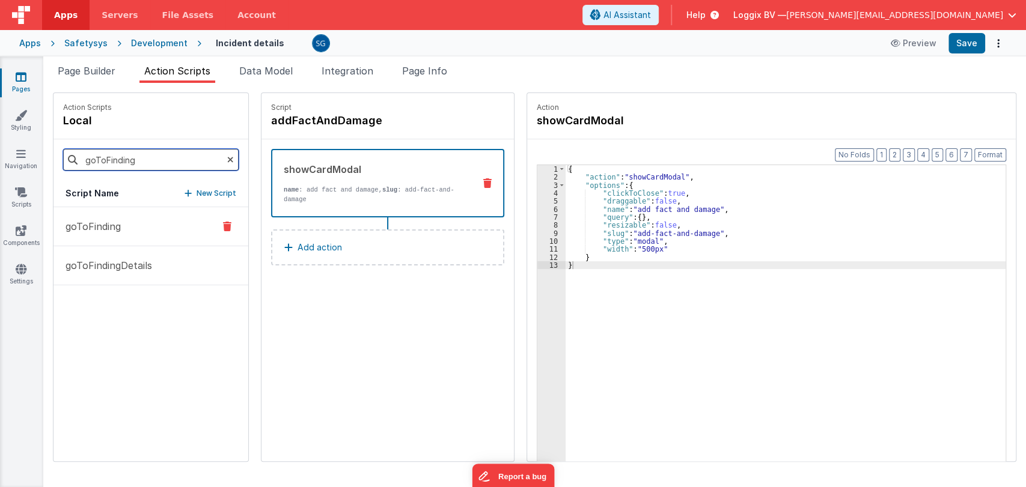
type input "goToFinding"
click at [115, 228] on p "goToFinding" at bounding box center [89, 226] width 62 height 14
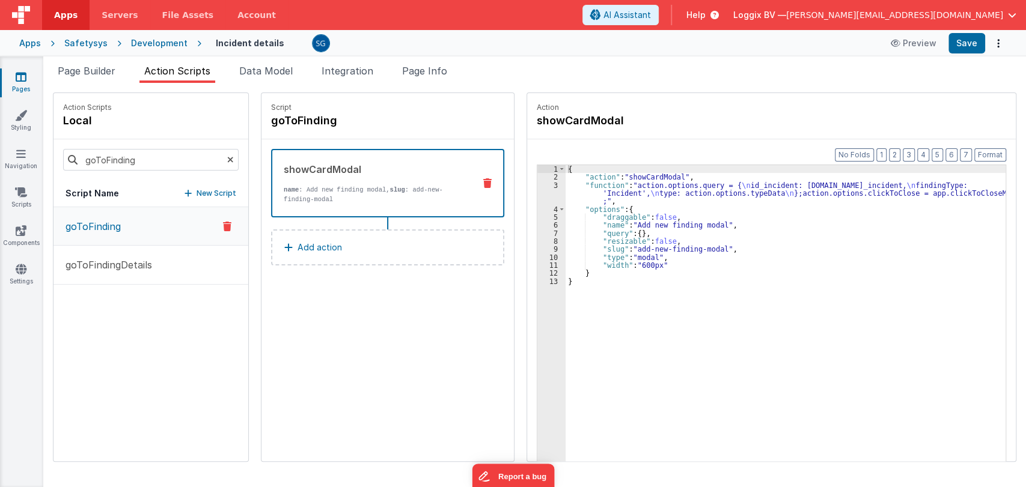
click at [21, 78] on icon at bounding box center [21, 77] width 11 height 12
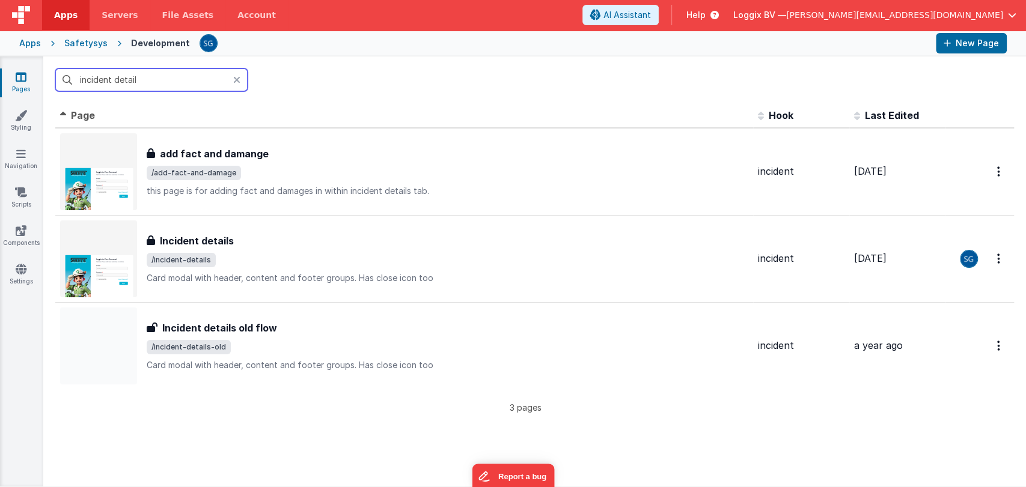
click at [159, 85] on input "incident detail" at bounding box center [151, 79] width 192 height 23
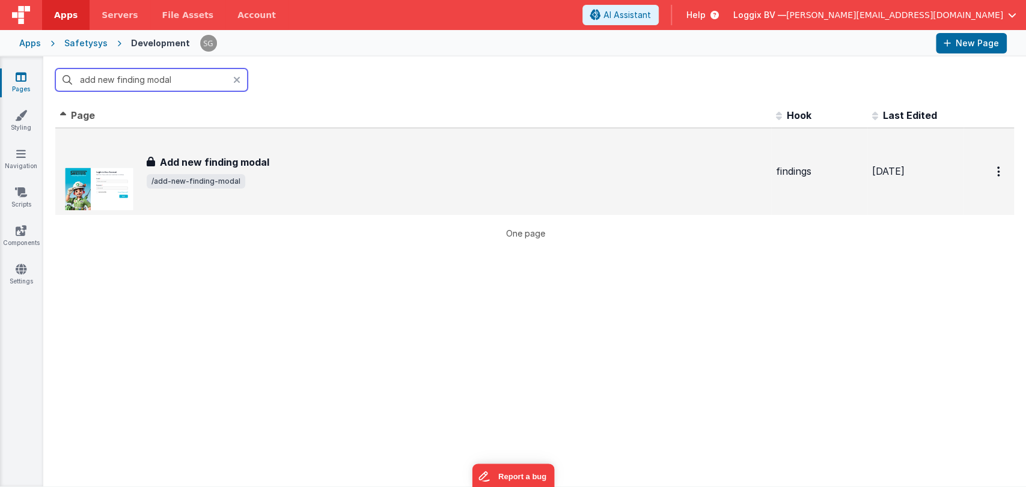
type input "add new finding modal"
click at [246, 169] on div "Add new finding modal Add new finding modal /add-new-finding-modal" at bounding box center [456, 172] width 619 height 34
click at [245, 185] on span "/add-new-finding-modal" at bounding box center [456, 181] width 619 height 14
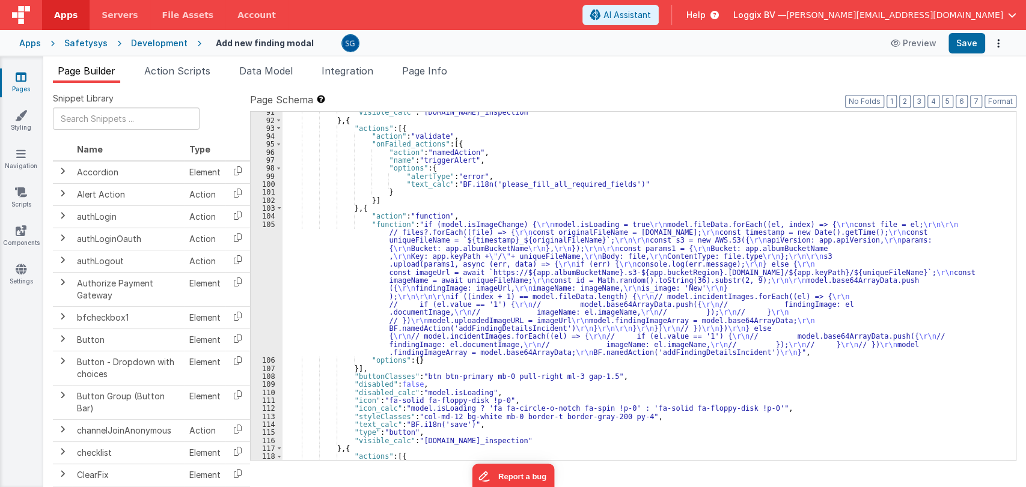
scroll to position [1101, 0]
click at [494, 284] on div ""visible_calc" : "model.id_inspection" } , { "actions" : [{ "action" : "validat…" at bounding box center [643, 290] width 723 height 365
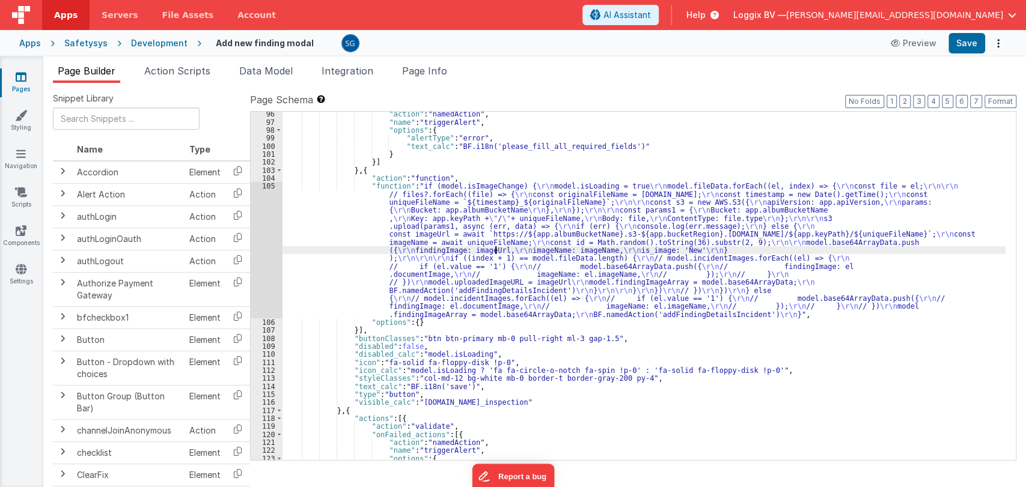
scroll to position [1140, 0]
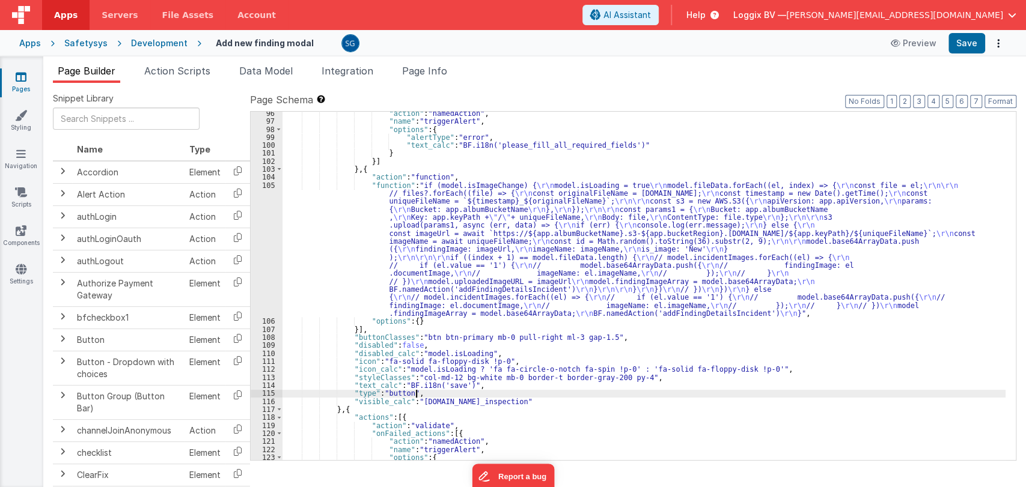
click at [511, 395] on div ""action" : "namedAction" , "name" : "triggerAlert" , "options" : { "alertType" …" at bounding box center [643, 291] width 723 height 365
click at [507, 400] on div ""action" : "namedAction" , "name" : "triggerAlert" , "options" : { "alertType" …" at bounding box center [643, 291] width 723 height 365
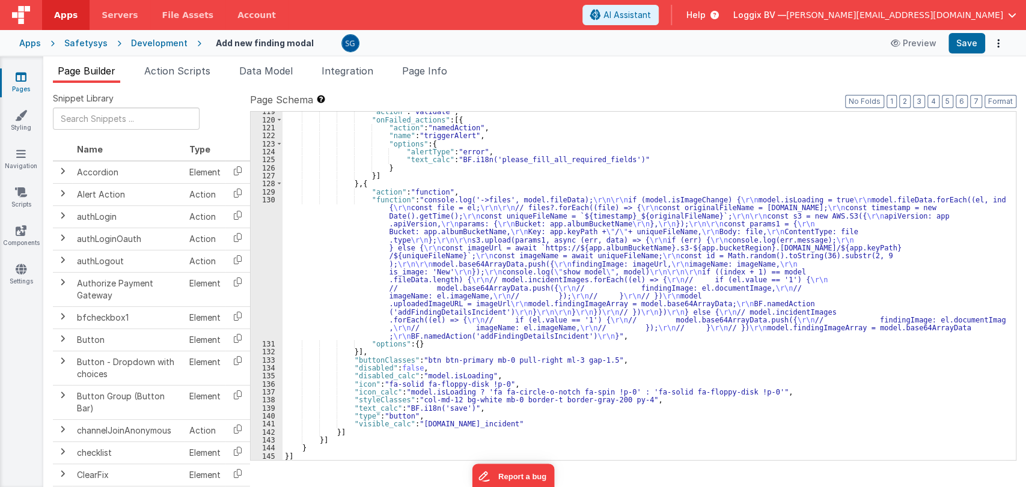
scroll to position [1454, 0]
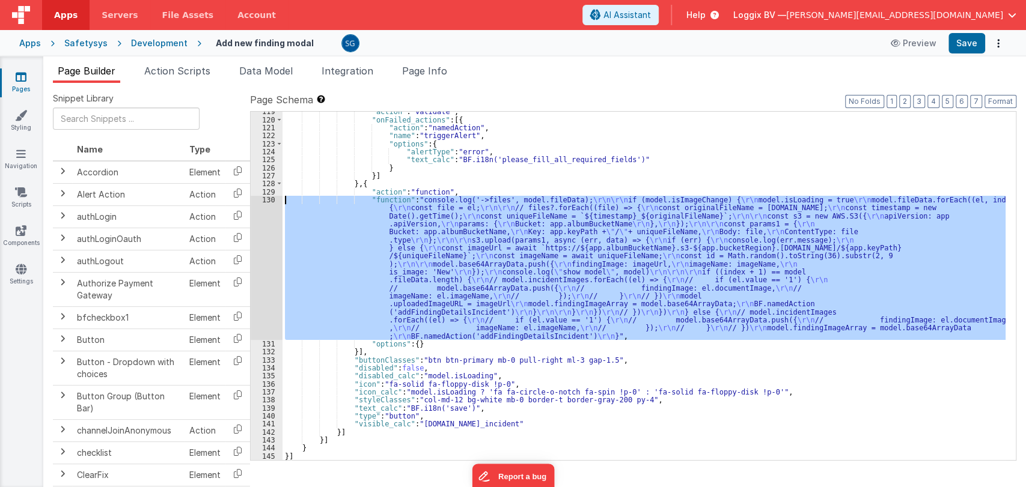
click at [274, 200] on div "130" at bounding box center [267, 268] width 32 height 144
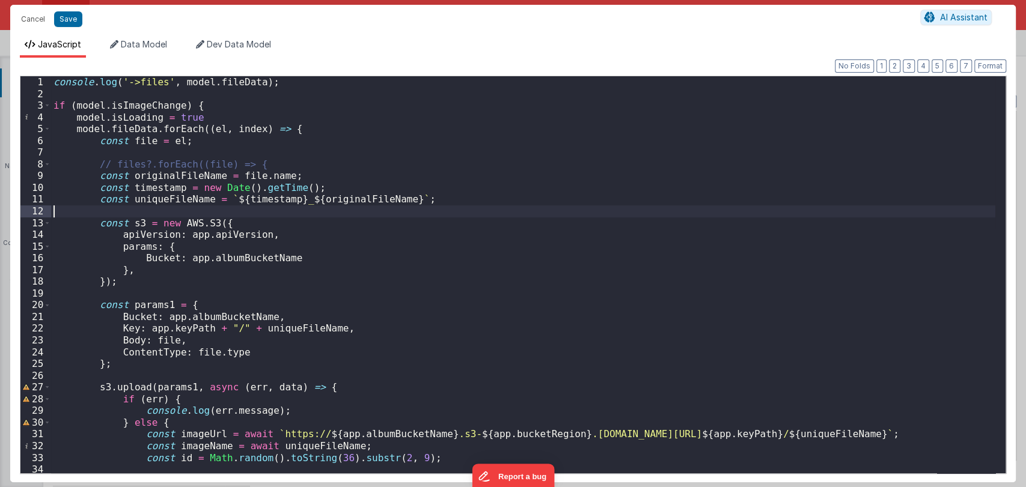
scroll to position [0, 0]
click at [26, 22] on button "Cancel" at bounding box center [33, 19] width 36 height 17
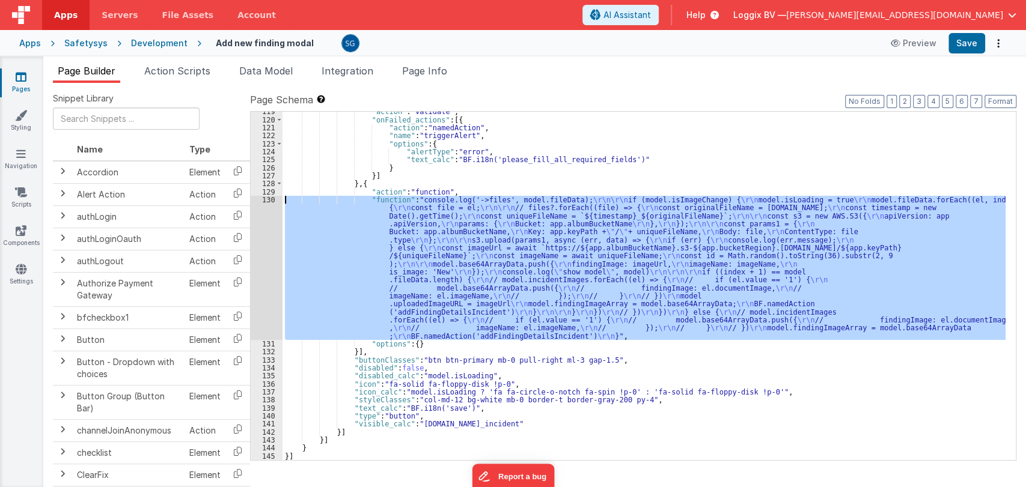
click at [512, 227] on div ""action" : "validate" , "onFailed_actions" : [{ "action" : "namedAction" , "nam…" at bounding box center [643, 286] width 723 height 348
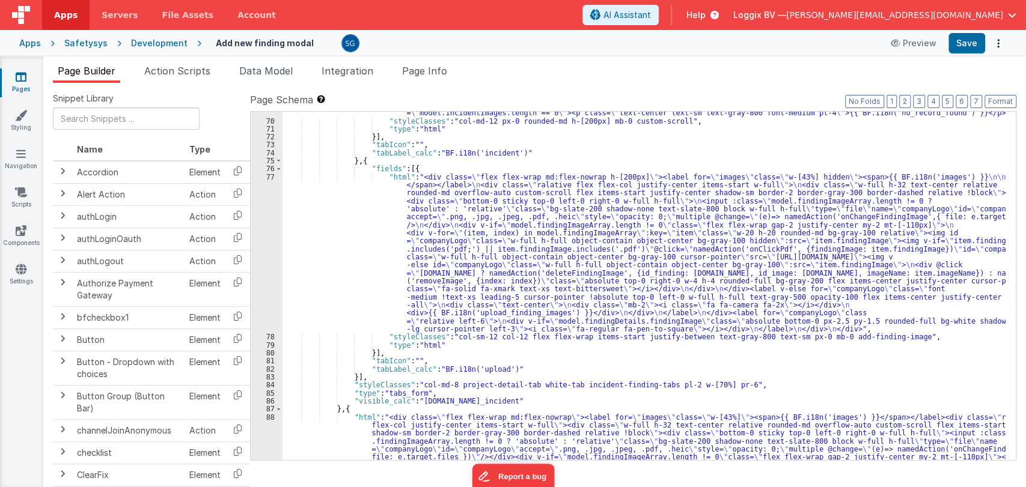
scroll to position [639, 0]
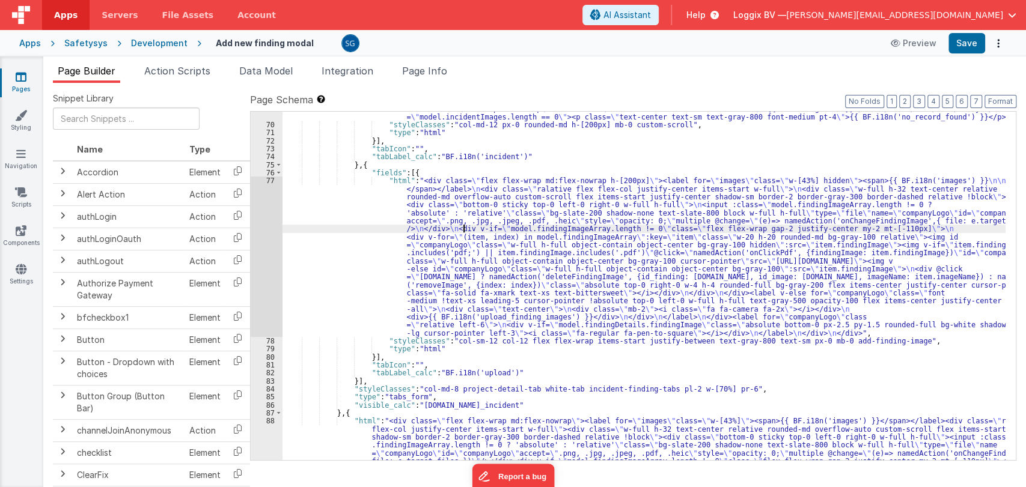
click at [464, 230] on div ""html" : "<div class= \" overflow-x-auto px-0 pb-4 custom-scroll h-[200px] w-fu…" at bounding box center [643, 315] width 723 height 581
click at [264, 180] on div "77" at bounding box center [267, 257] width 32 height 160
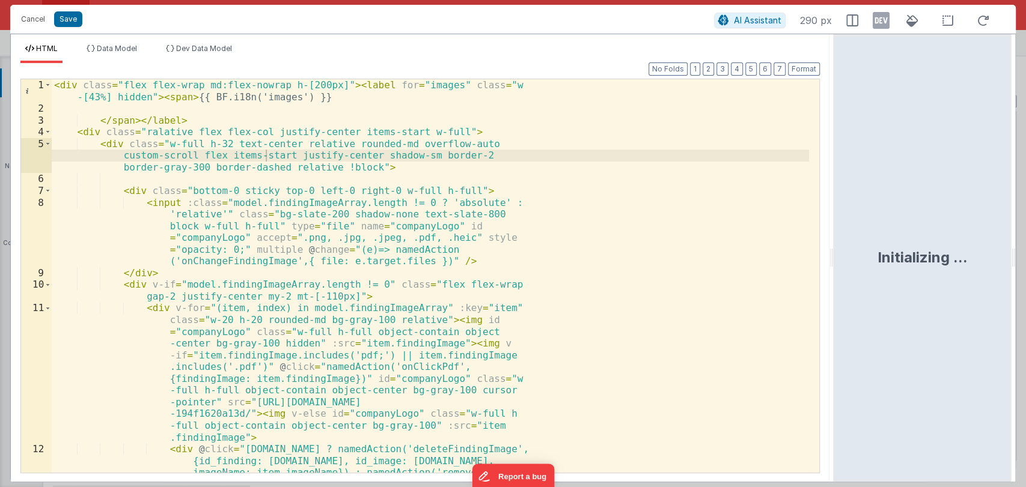
drag, startPoint x: 512, startPoint y: 257, endPoint x: 893, endPoint y: 263, distance: 381.6
click at [893, 263] on html "Cancel Save AI Assistant 290 px HTML Data Model Dev Data Model Format 7 6 5 4 3…" at bounding box center [513, 243] width 1026 height 487
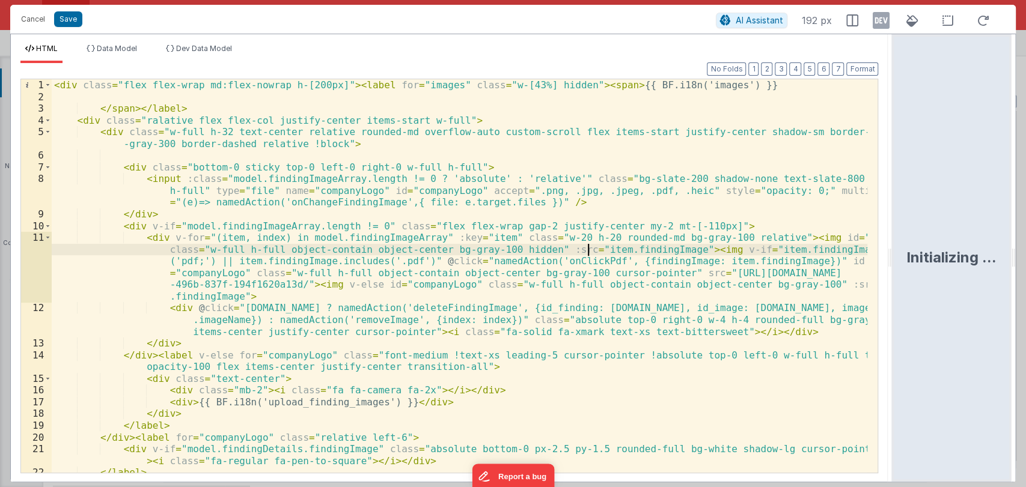
click at [589, 249] on div "< div class = "flex flex-wrap md:flex-nowrap h-[200px]" > < label for = "images…" at bounding box center [460, 287] width 816 height 417
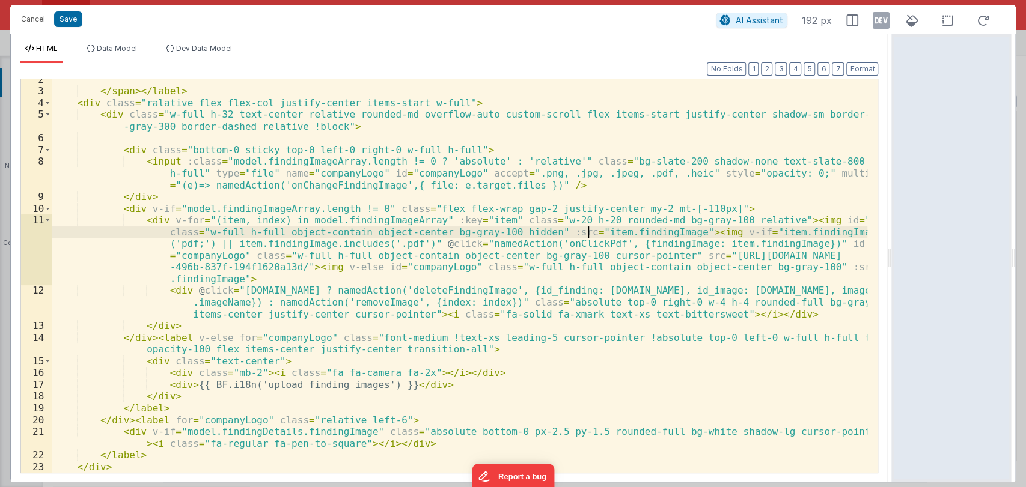
scroll to position [29, 0]
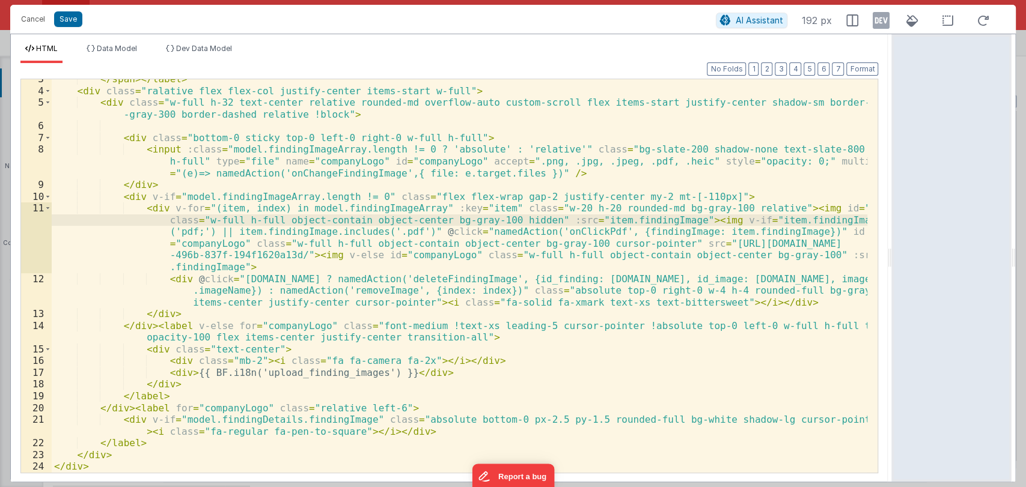
click at [389, 309] on div "</ span > </ label > < div class = "ralative flex flex-col justify-center items…" at bounding box center [460, 281] width 816 height 417
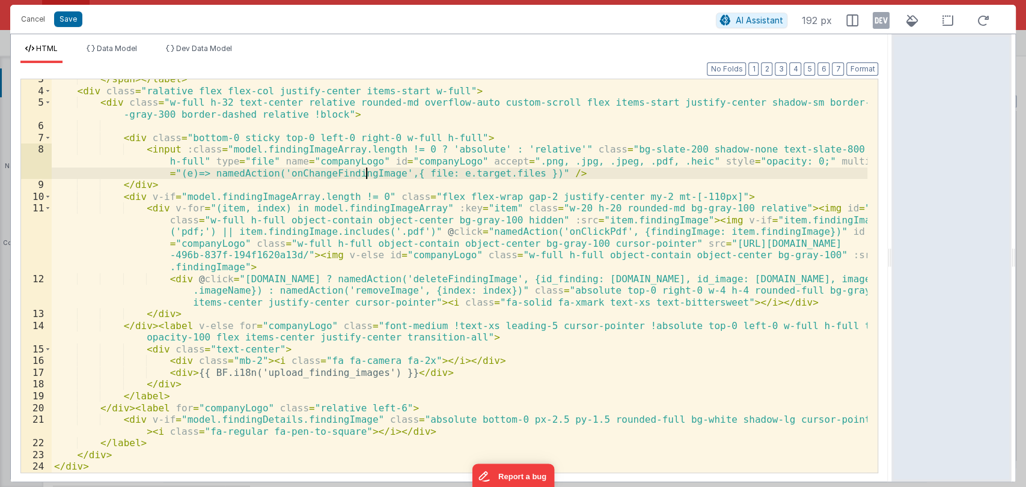
click at [365, 168] on div "</ span > </ label > < div class = "ralative flex flex-col justify-center items…" at bounding box center [460, 281] width 816 height 417
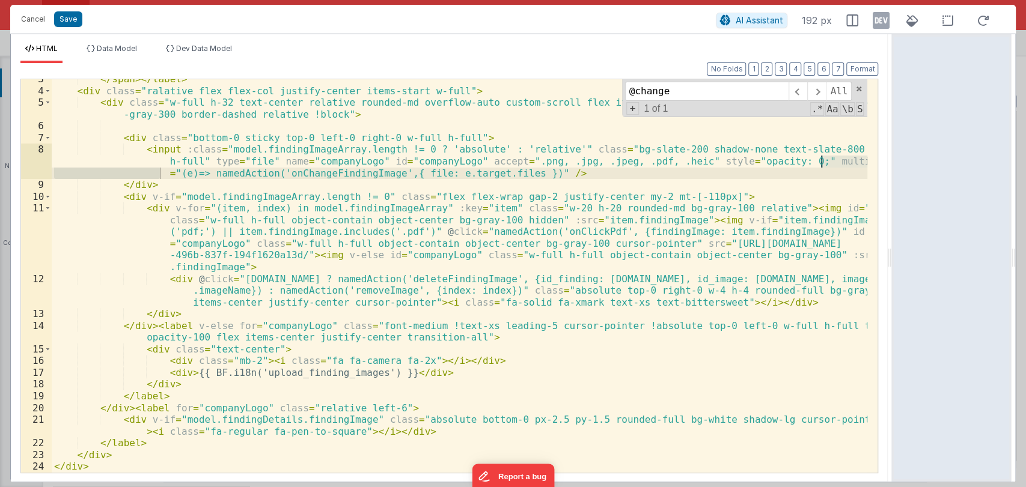
type input "@change"
click at [348, 174] on div "</ span > </ label > < div class = "ralative flex flex-col justify-center items…" at bounding box center [460, 281] width 816 height 417
click at [357, 176] on div "</ span > </ label > < div class = "ralative flex flex-col justify-center items…" at bounding box center [460, 281] width 816 height 417
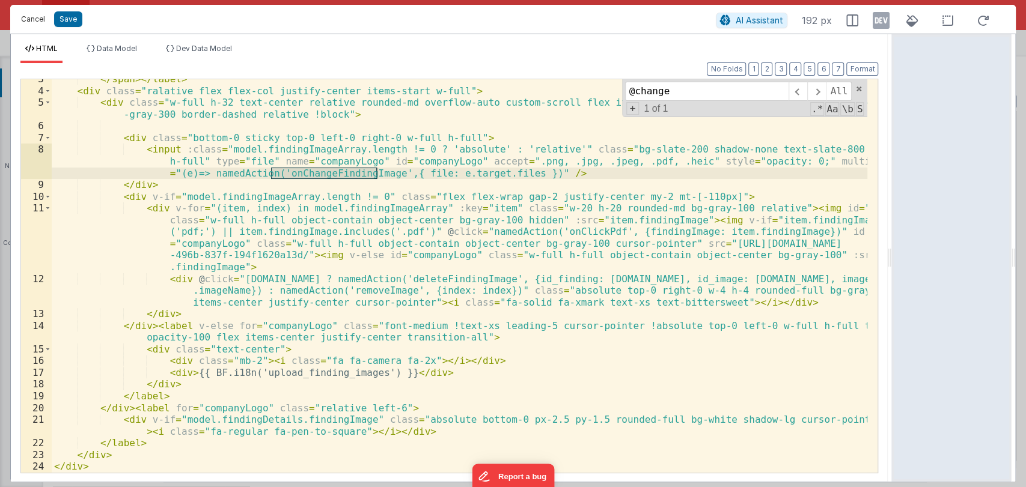
click at [35, 20] on button "Cancel" at bounding box center [33, 19] width 36 height 17
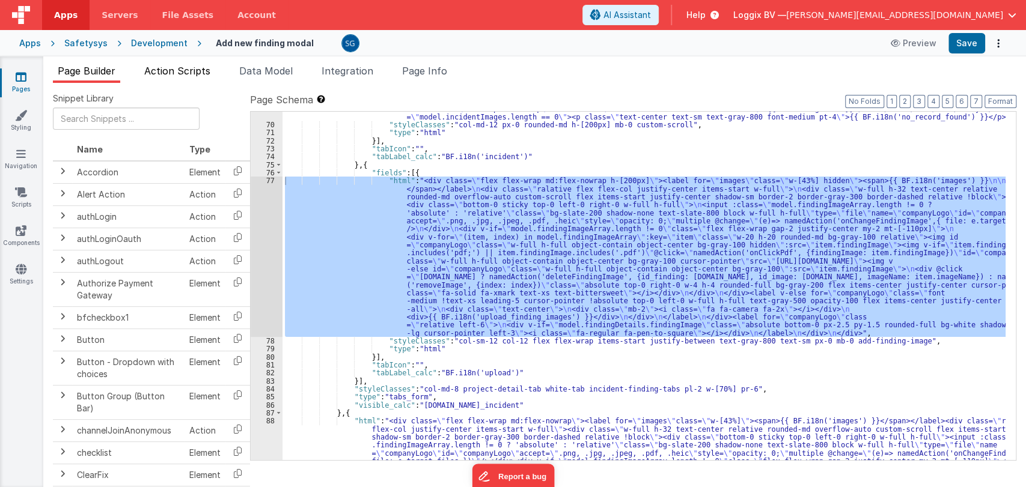
click at [177, 68] on span "Action Scripts" at bounding box center [177, 71] width 66 height 12
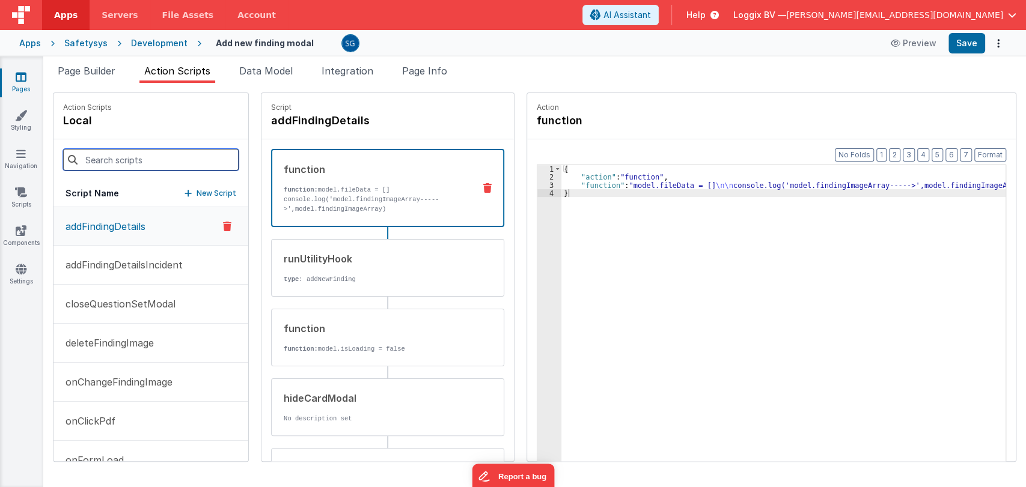
click at [132, 156] on input at bounding box center [150, 160] width 175 height 22
paste input "onChangeFindingImage"
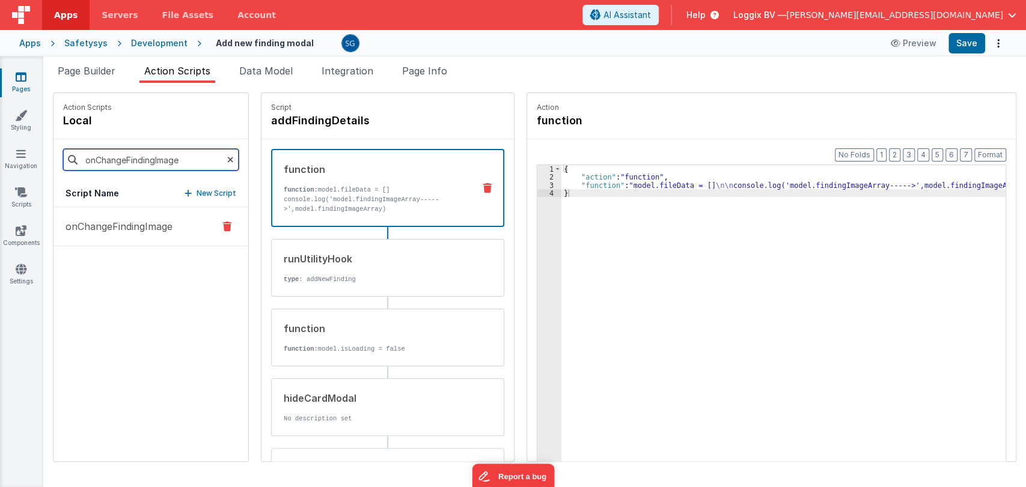
type input "onChangeFindingImage"
click at [117, 226] on p "onChangeFindingImage" at bounding box center [115, 226] width 114 height 14
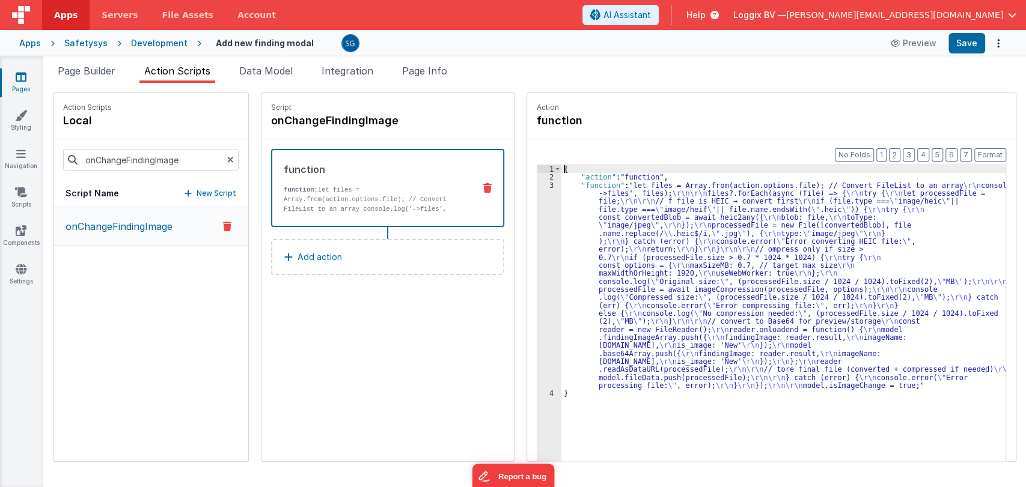
click at [540, 184] on div "3" at bounding box center [549, 285] width 24 height 208
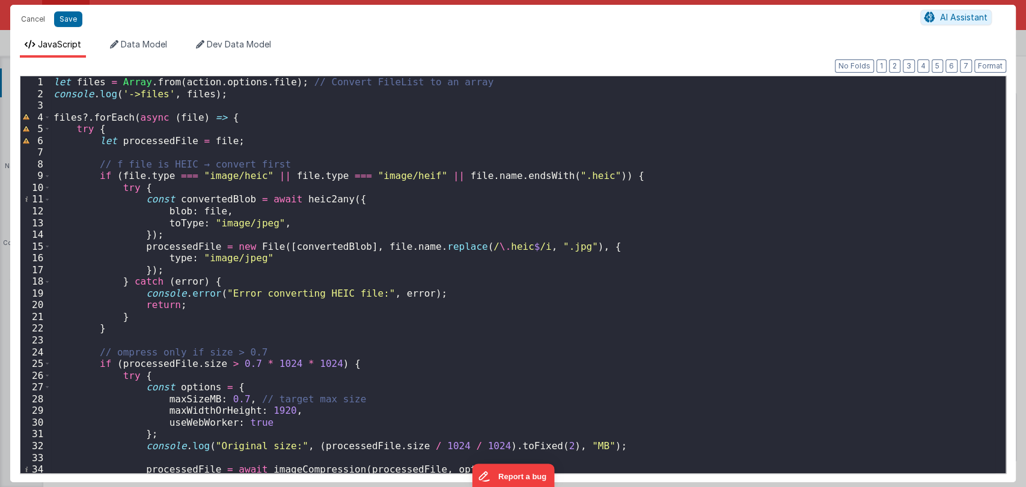
click at [436, 293] on div "let files = Array . from ( action . options . file ) ; // Convert FileList to a…" at bounding box center [523, 286] width 944 height 421
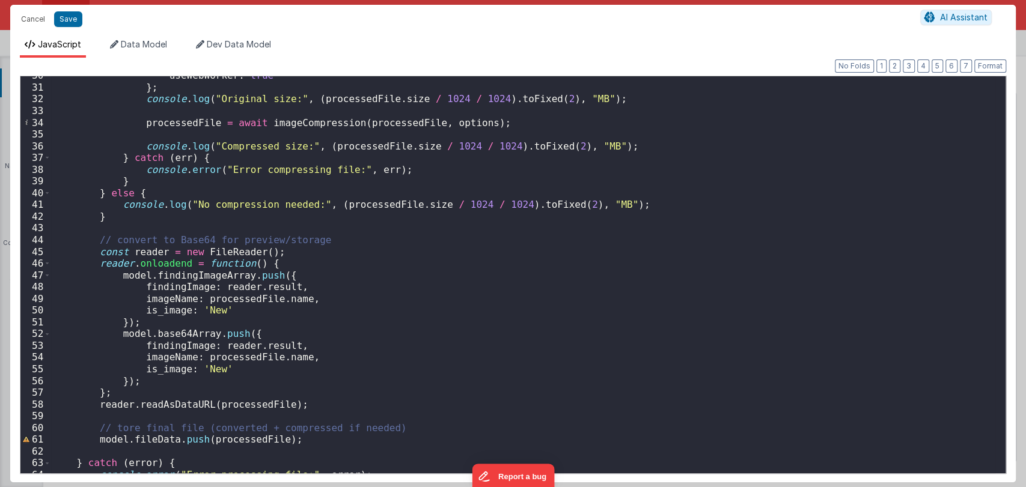
scroll to position [347, 0]
click at [35, 15] on button "Cancel" at bounding box center [33, 19] width 36 height 17
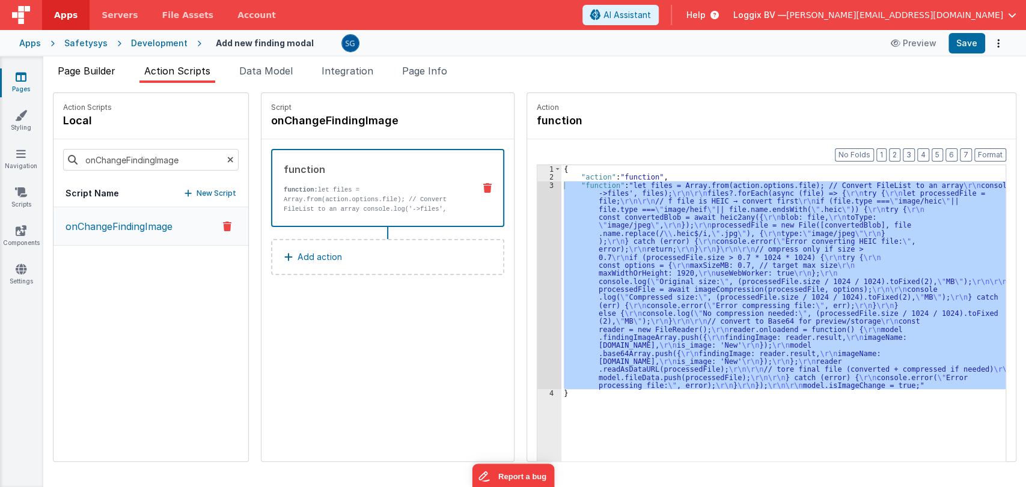
click at [93, 74] on span "Page Builder" at bounding box center [87, 71] width 58 height 12
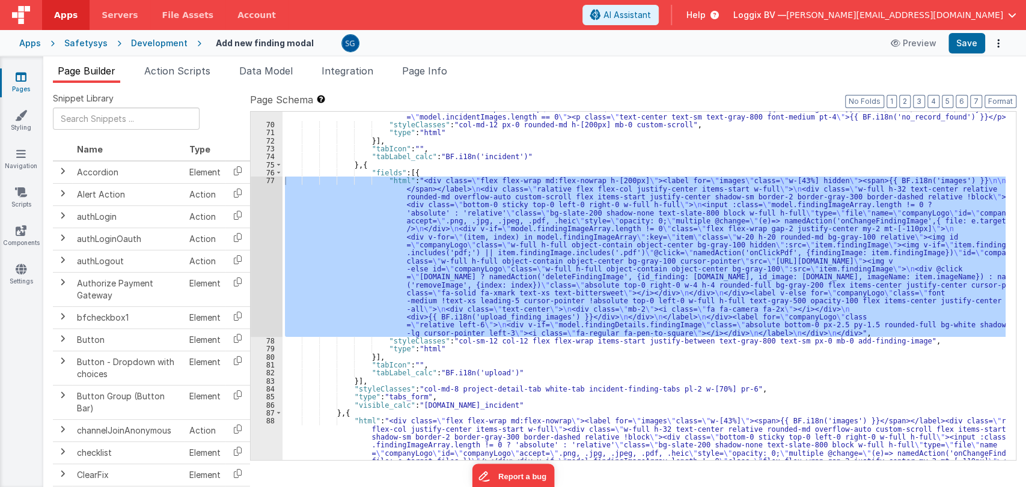
click at [270, 181] on div "77" at bounding box center [267, 257] width 32 height 160
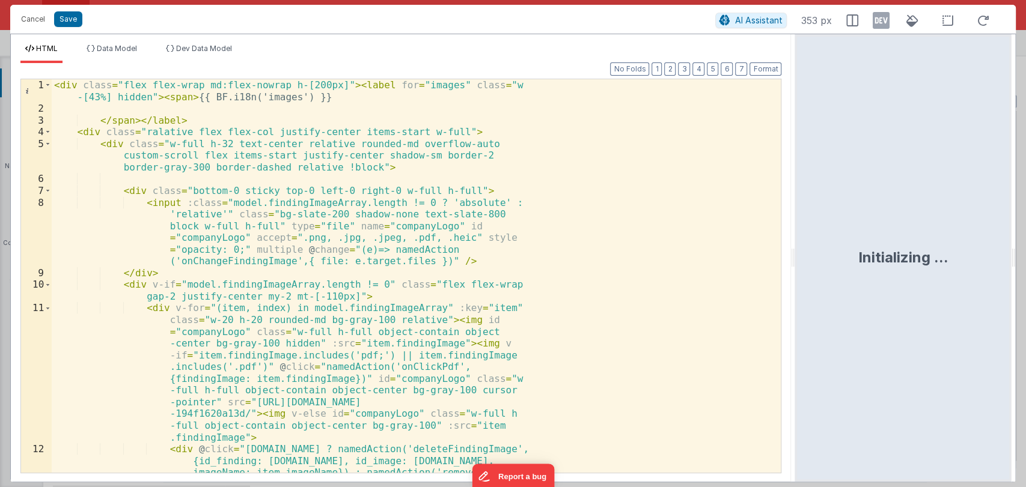
drag, startPoint x: 511, startPoint y: 258, endPoint x: 796, endPoint y: 306, distance: 288.7
click at [796, 306] on html "Cancel Save AI Assistant 353 px HTML Data Model Dev Data Model Format 7 6 5 4 3…" at bounding box center [513, 243] width 1026 height 487
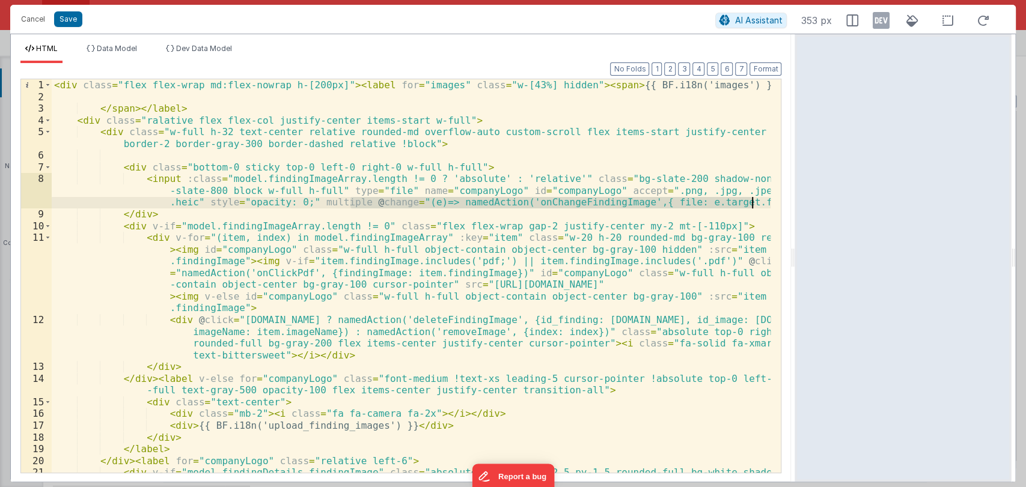
drag, startPoint x: 348, startPoint y: 202, endPoint x: 750, endPoint y: 201, distance: 401.4
click at [750, 201] on div "< div class = "flex flex-wrap md:flex-nowrap h-[200px]" > < label for = "images…" at bounding box center [411, 293] width 719 height 429
click at [41, 18] on button "Cancel" at bounding box center [33, 19] width 36 height 17
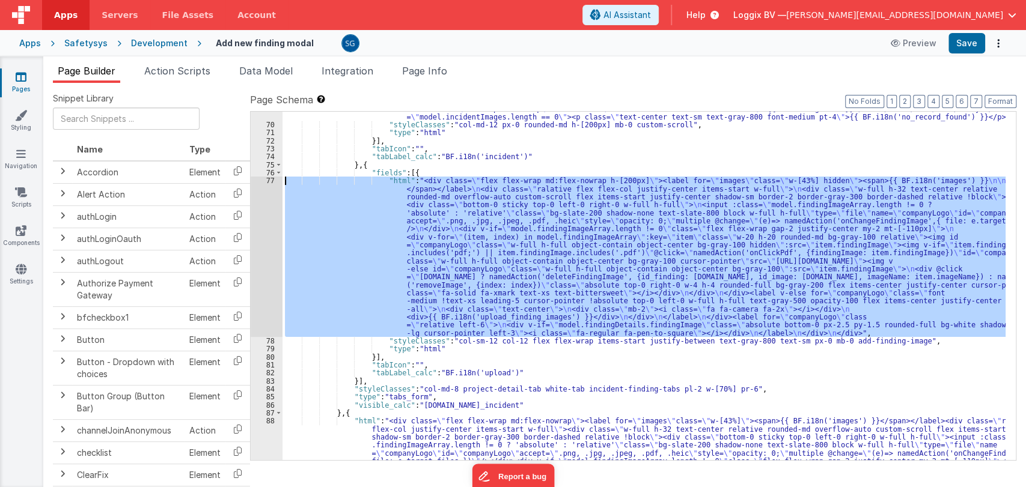
click at [273, 179] on div "77" at bounding box center [267, 257] width 32 height 160
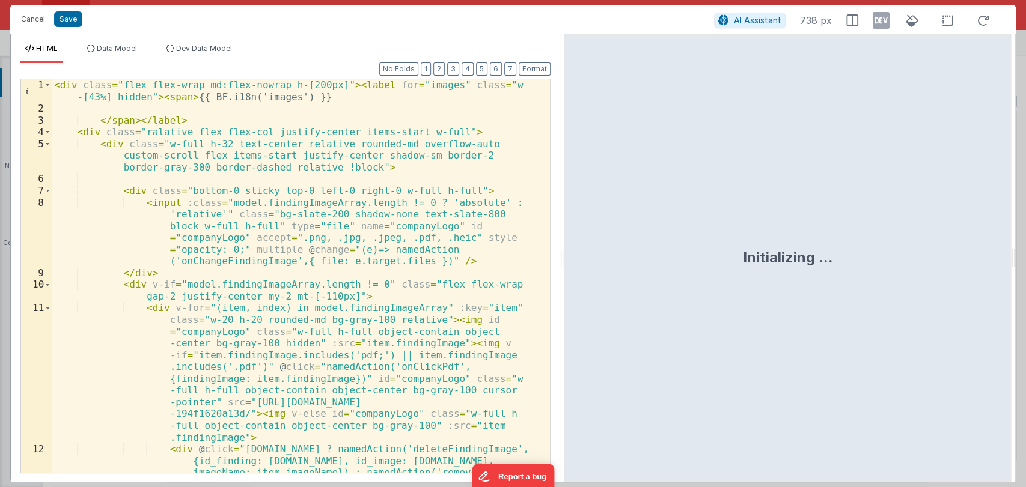
drag, startPoint x: 511, startPoint y: 254, endPoint x: 564, endPoint y: 252, distance: 52.9
click at [564, 252] on html "Cancel Save AI Assistant 738 px HTML Data Model Dev Data Model Format 7 6 5 4 3…" at bounding box center [513, 243] width 1026 height 487
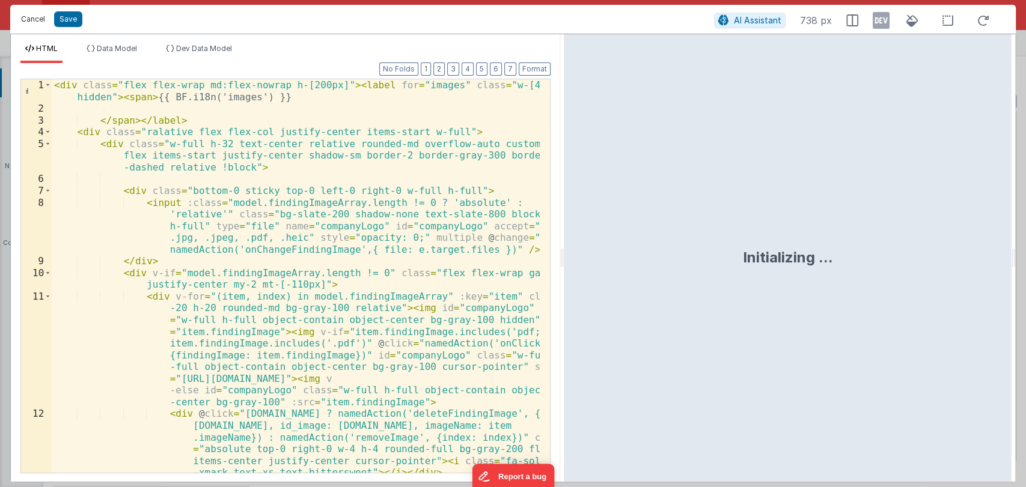
click at [34, 19] on button "Cancel" at bounding box center [33, 19] width 36 height 17
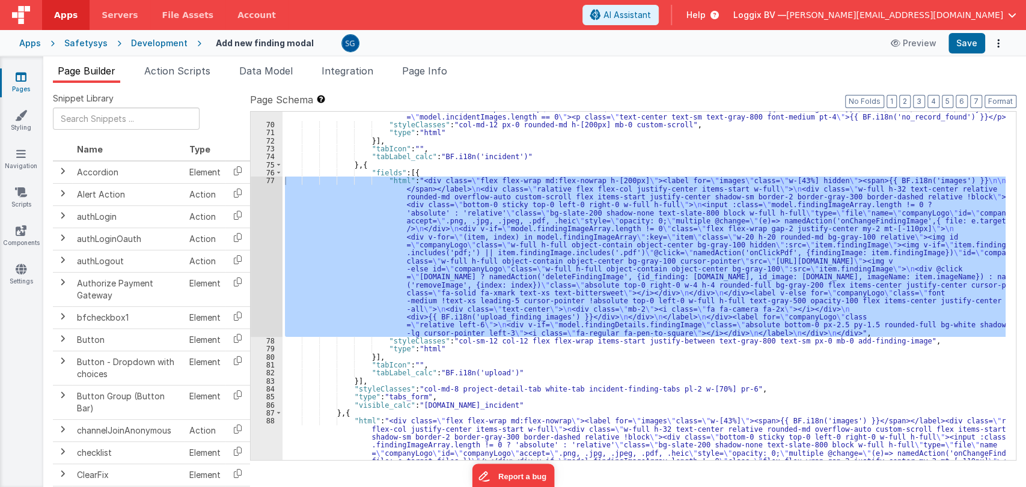
click at [448, 171] on div ""html" : "<div class= \" overflow-x-auto px-0 pb-4 custom-scroll h-[200px] w-fu…" at bounding box center [643, 315] width 723 height 581
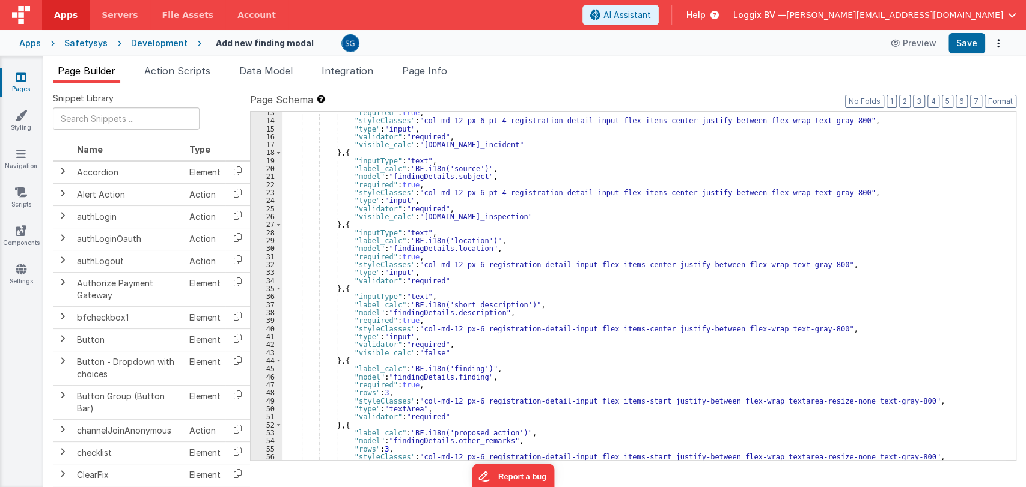
scroll to position [0, 0]
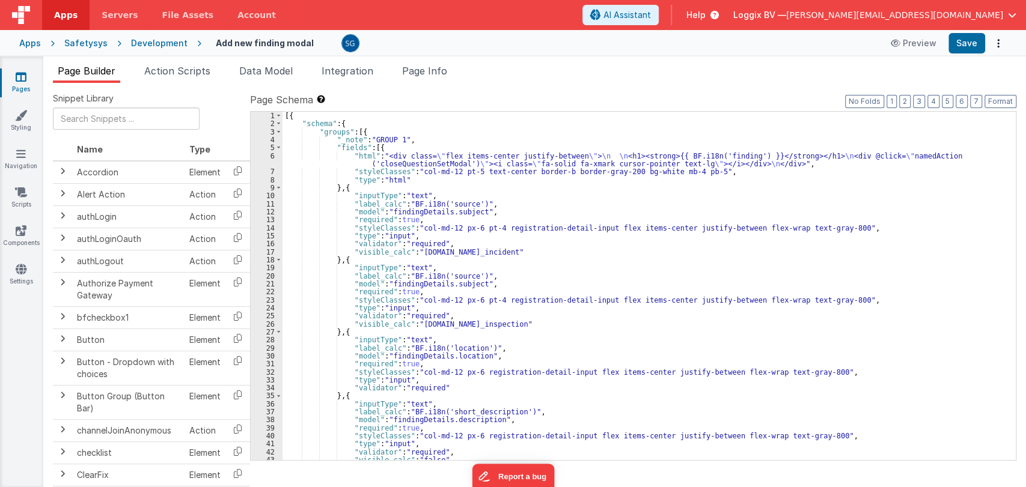
click at [586, 192] on div "[{ "schema" : { "groups" : [{ "_note" : "GROUP 1" , "fields" : [{ "html" : "<di…" at bounding box center [643, 294] width 723 height 365
click at [490, 253] on div "[{ "schema" : { "groups" : [{ "_note" : "GROUP 1" , "fields" : [{ "html" : "<di…" at bounding box center [643, 294] width 723 height 365
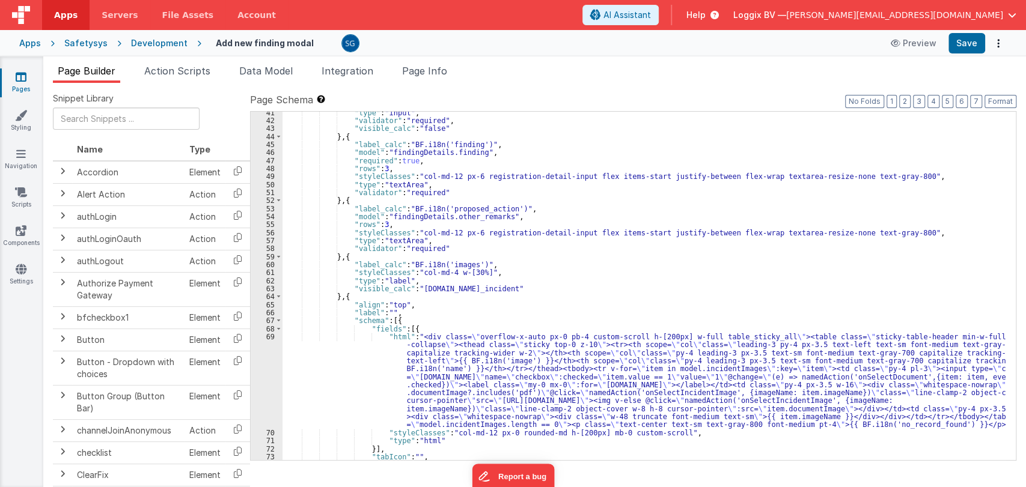
scroll to position [332, 0]
click at [189, 68] on span "Action Scripts" at bounding box center [177, 71] width 66 height 12
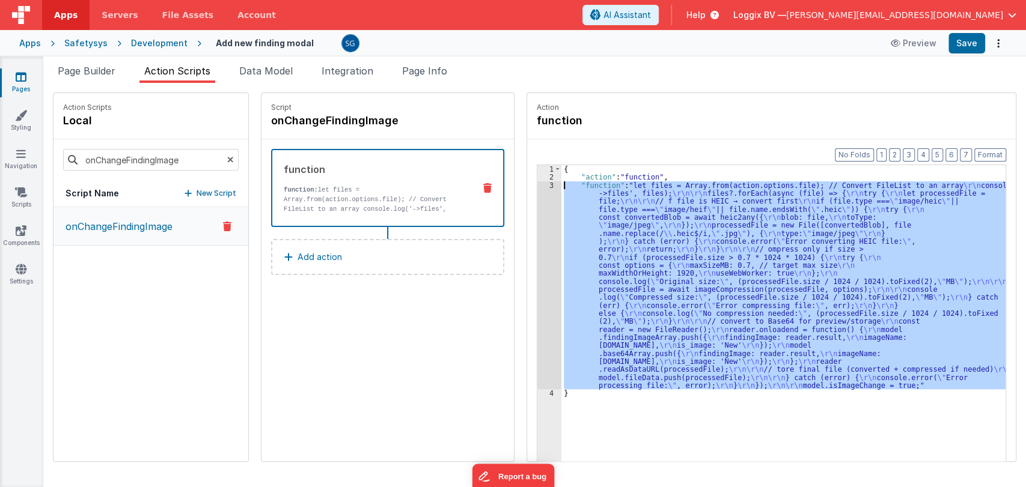
click at [538, 185] on div "3" at bounding box center [549, 285] width 24 height 208
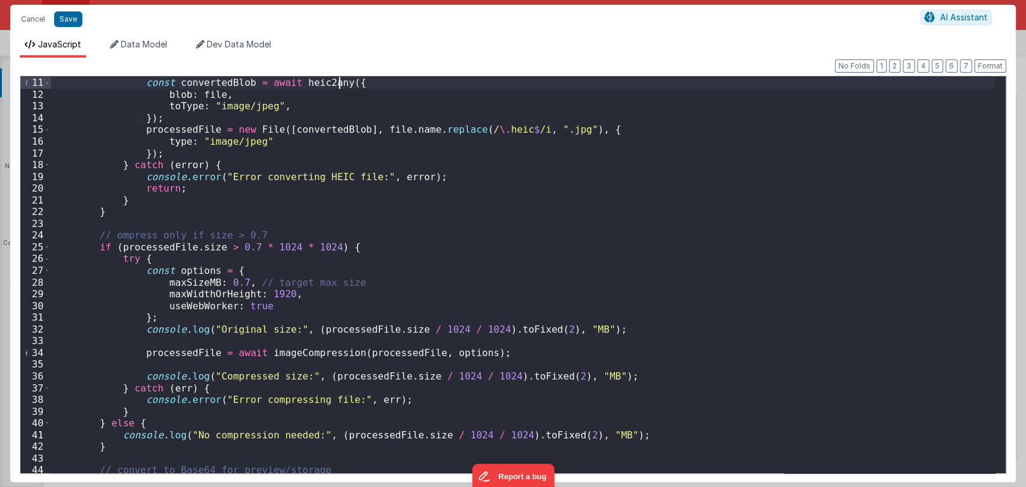
scroll to position [0, 0]
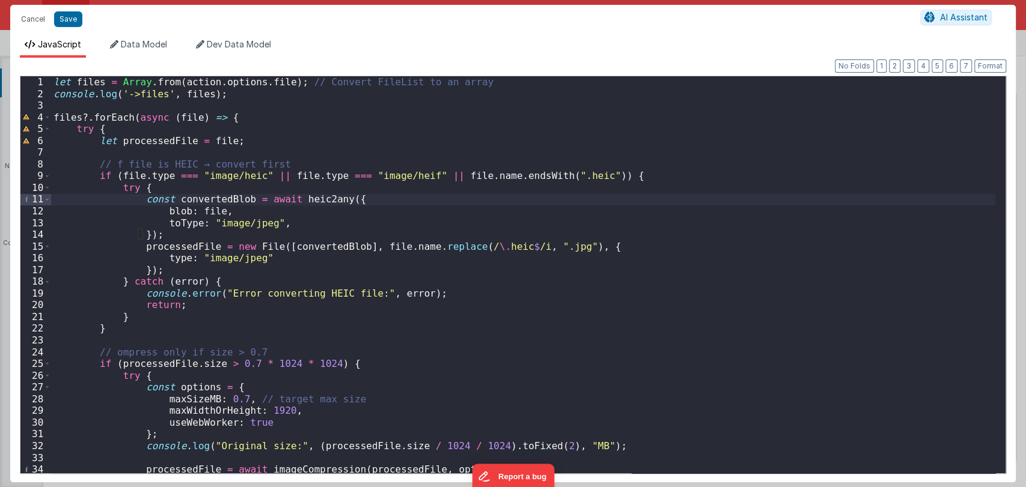
click at [409, 355] on div "let files = Array . from ( action . options . file ) ; // Convert FileList to a…" at bounding box center [523, 286] width 944 height 421
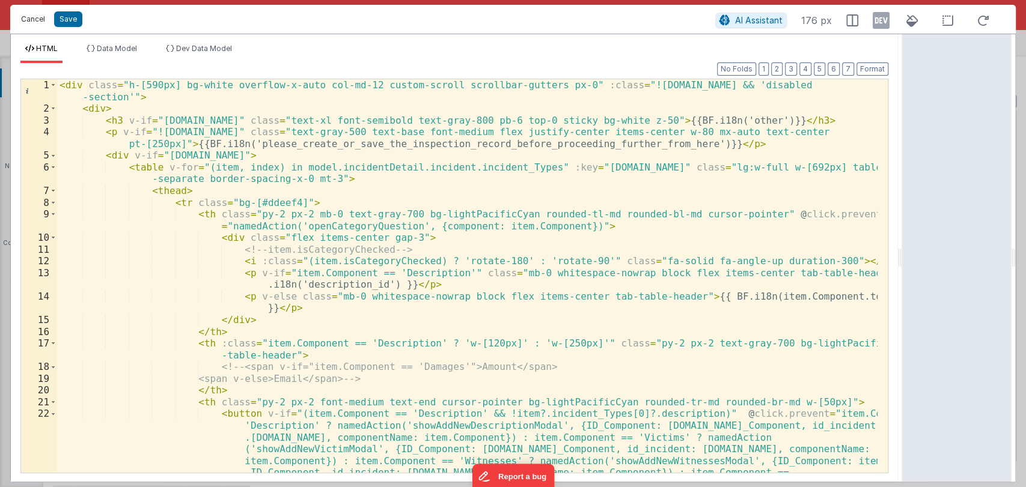
click at [34, 19] on button "Cancel" at bounding box center [33, 19] width 36 height 17
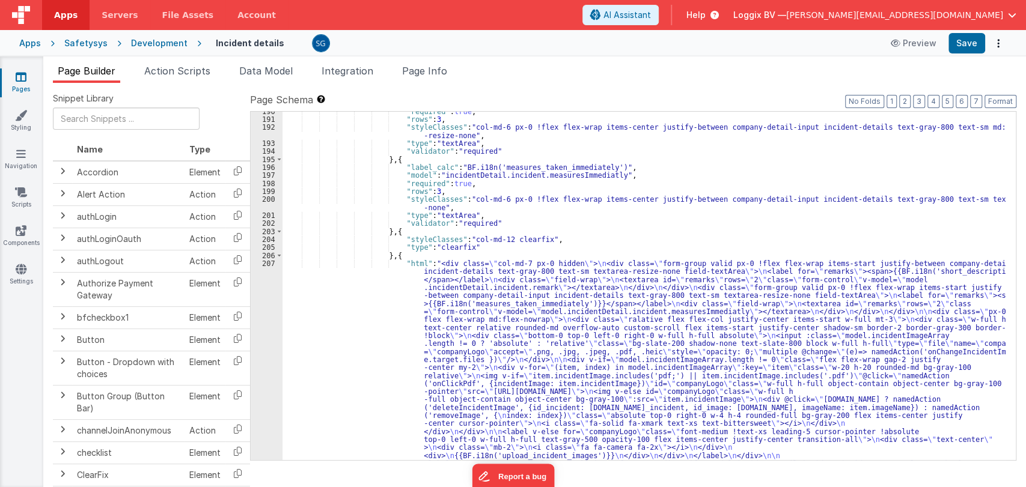
scroll to position [1559, 0]
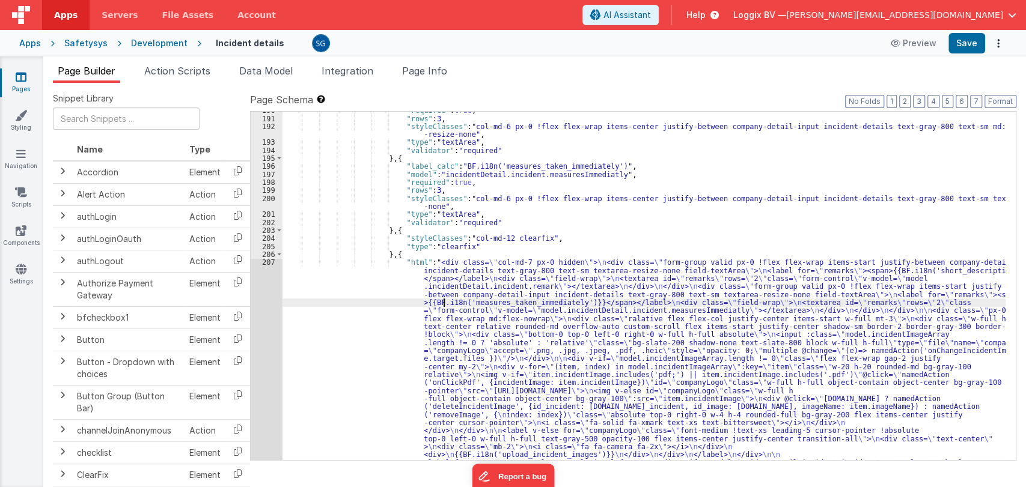
click at [442, 303] on div ""required" : true , "rows" : 3 , "styleClasses" : "col-md-6 px-0 !flex flex-wra…" at bounding box center [643, 396] width 723 height 581
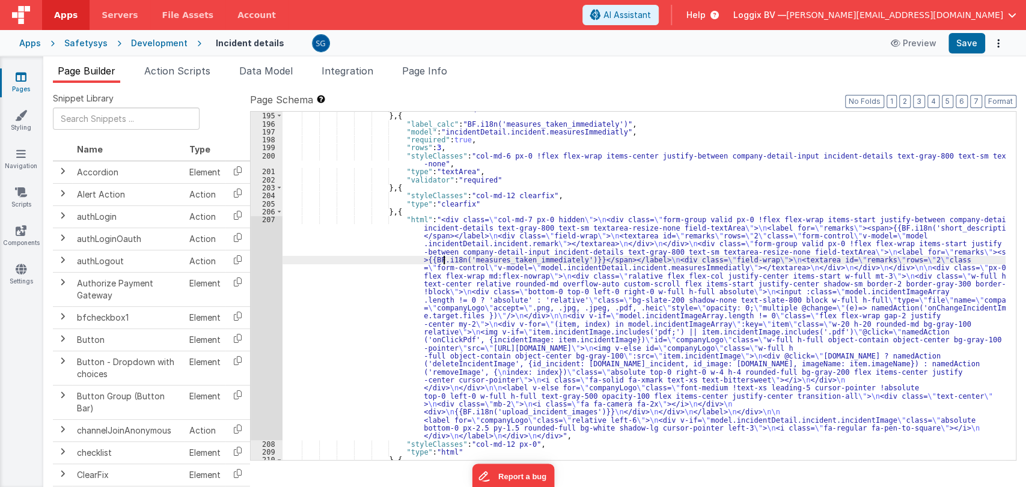
scroll to position [1602, 0]
click at [427, 264] on div ""validator" : "required" } , { "label_calc" : "BF.i18n('measures_taken_immediat…" at bounding box center [643, 286] width 723 height 365
click at [269, 222] on div "207" at bounding box center [267, 328] width 32 height 224
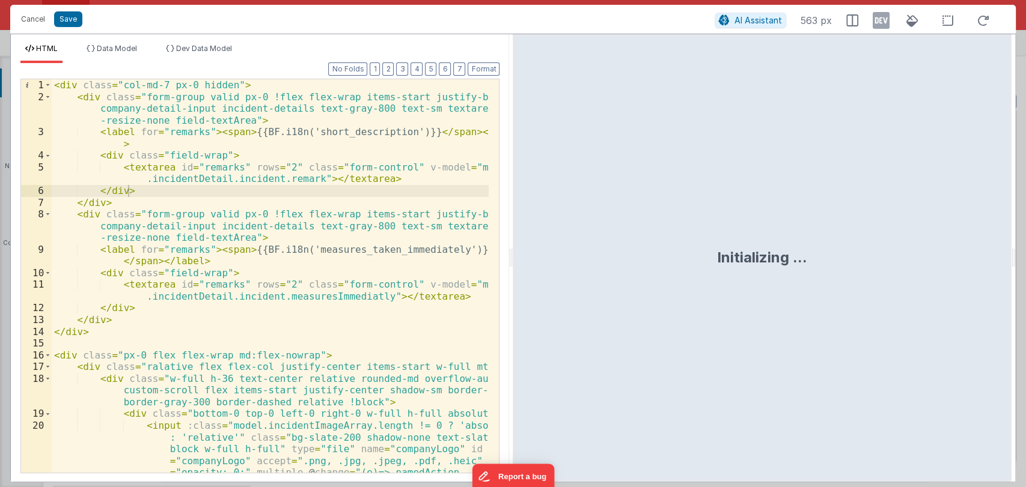
drag, startPoint x: 509, startPoint y: 254, endPoint x: 766, endPoint y: 284, distance: 259.0
click at [766, 284] on html "Cancel Save AI Assistant 563 px HTML Data Model Dev Data Model Format 7 6 5 4 3…" at bounding box center [513, 243] width 1026 height 487
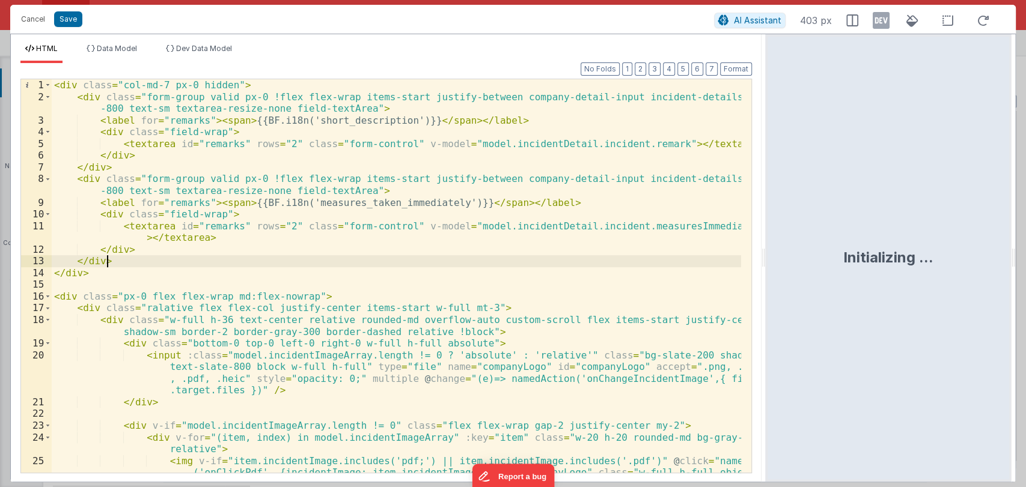
click at [503, 257] on div "< div class = "col-md-7 px-0 hidden" > < div class = "form-group valid px-0 !fl…" at bounding box center [396, 305] width 689 height 452
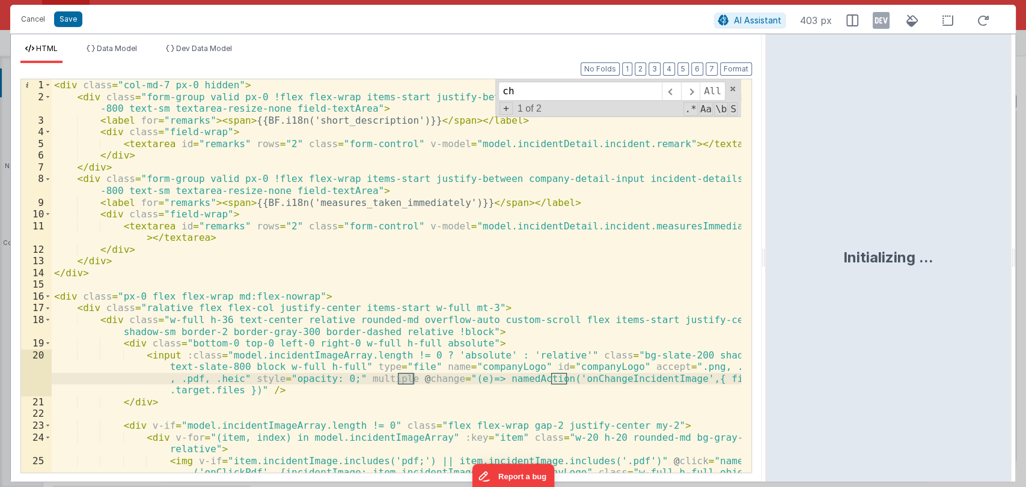
type input "c"
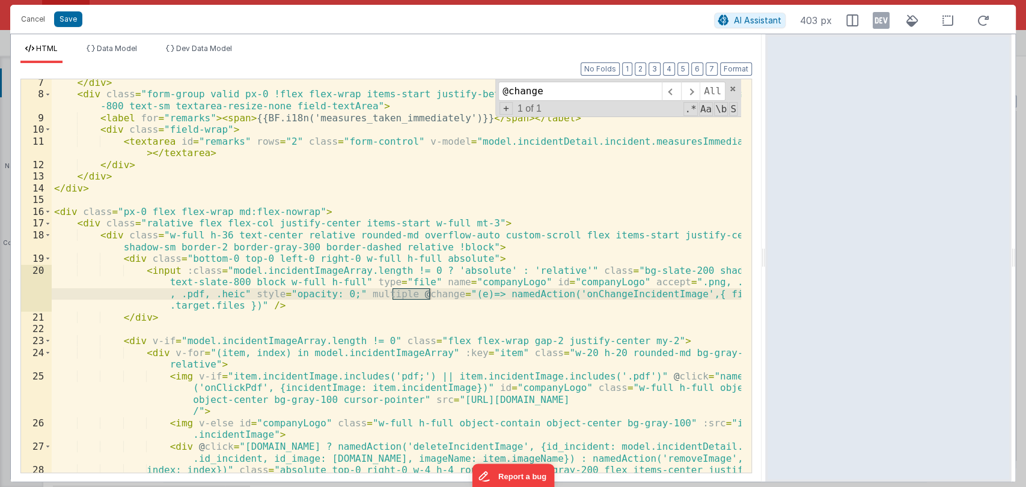
scroll to position [88, 0]
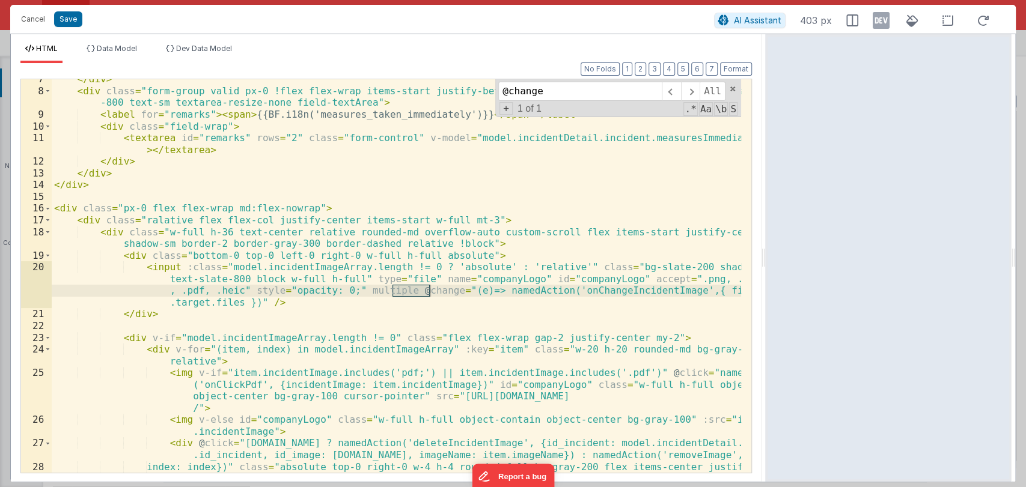
type input "@change"
click at [591, 292] on div "</ div > < div class = "form-group valid px-0 !flex flex-wrap items-start justi…" at bounding box center [396, 287] width 689 height 429
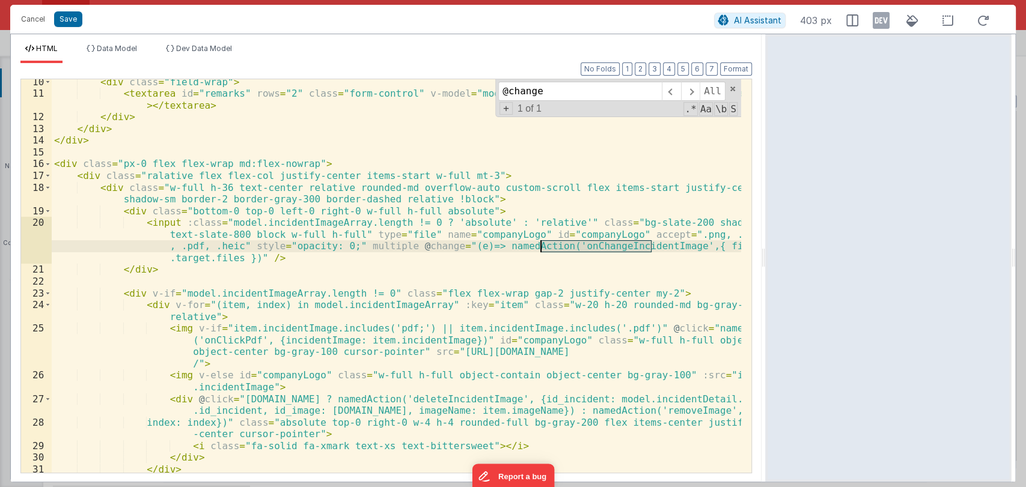
scroll to position [132, 0]
click at [577, 248] on div "< div class = "field-wrap" > < textarea id = "remarks" rows = "2" class = "form…" at bounding box center [396, 276] width 689 height 394
click at [577, 249] on div "< div class = "field-wrap" > < textarea id = "remarks" rows = "2" class = "form…" at bounding box center [396, 284] width 689 height 417
click at [577, 250] on div "< div class = "field-wrap" > < textarea id = "remarks" rows = "2" class = "form…" at bounding box center [396, 284] width 689 height 417
click at [34, 14] on button "Cancel" at bounding box center [33, 19] width 36 height 17
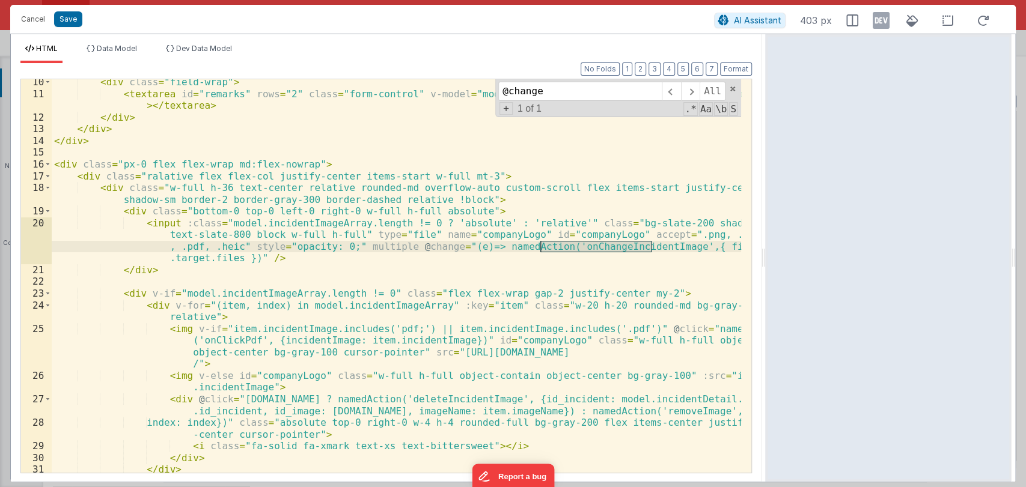
click at [182, 65] on div "Format 7 6 5 4 3 2 1 No Folds 10 11 12 13 14 15 16 17 18 19 20 21 22 23 24 25 2…" at bounding box center [385, 267] width 731 height 409
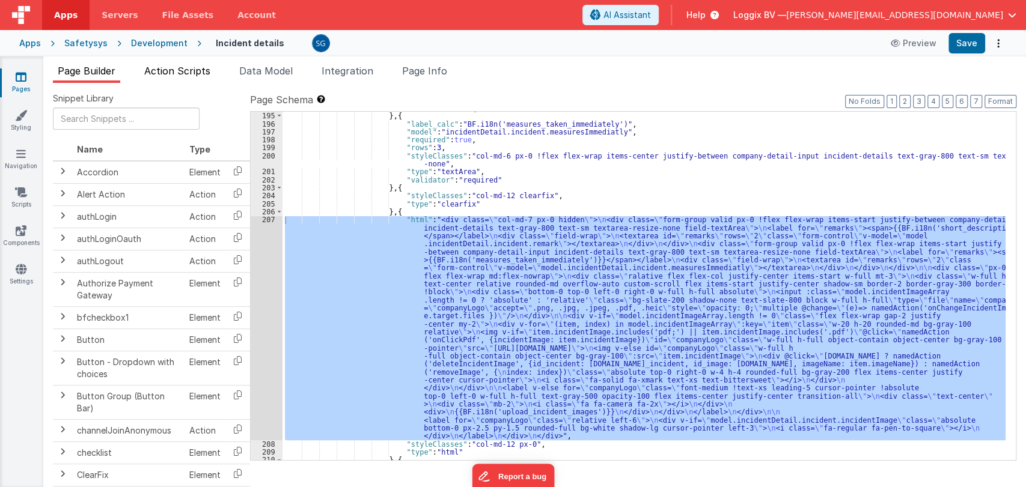
click at [172, 68] on span "Action Scripts" at bounding box center [177, 71] width 66 height 12
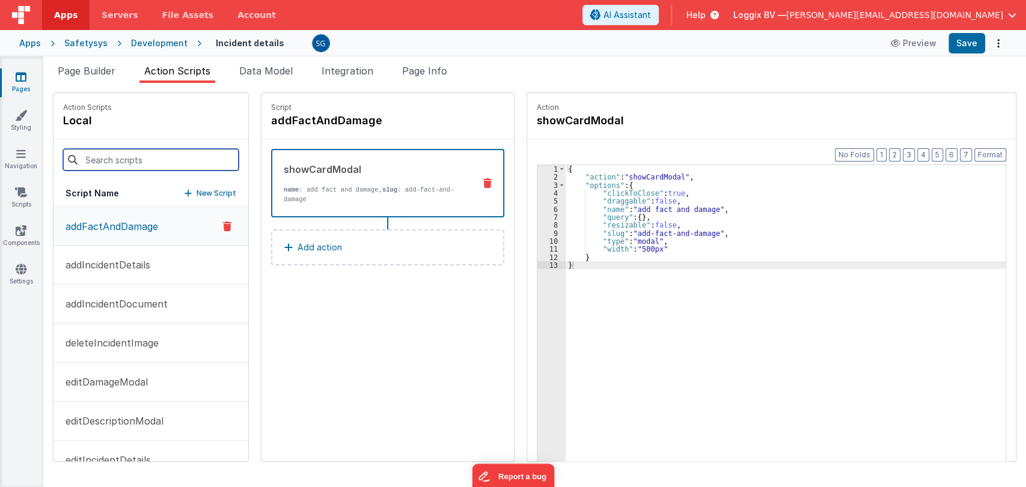
click at [149, 165] on input at bounding box center [150, 160] width 175 height 22
paste input "onChangeIncidentImage"
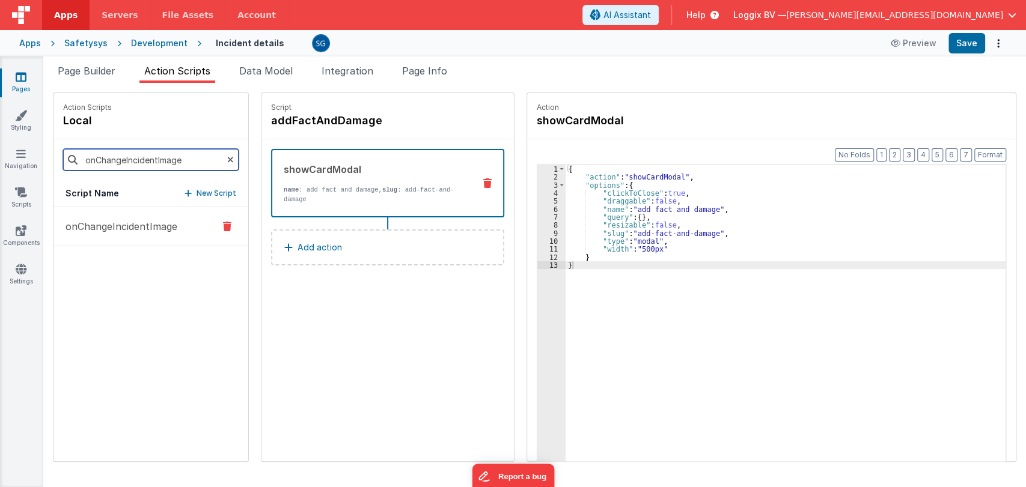
type input "onChangeIncidentImage"
click at [141, 230] on p "onChangeIncidentImage" at bounding box center [117, 226] width 119 height 14
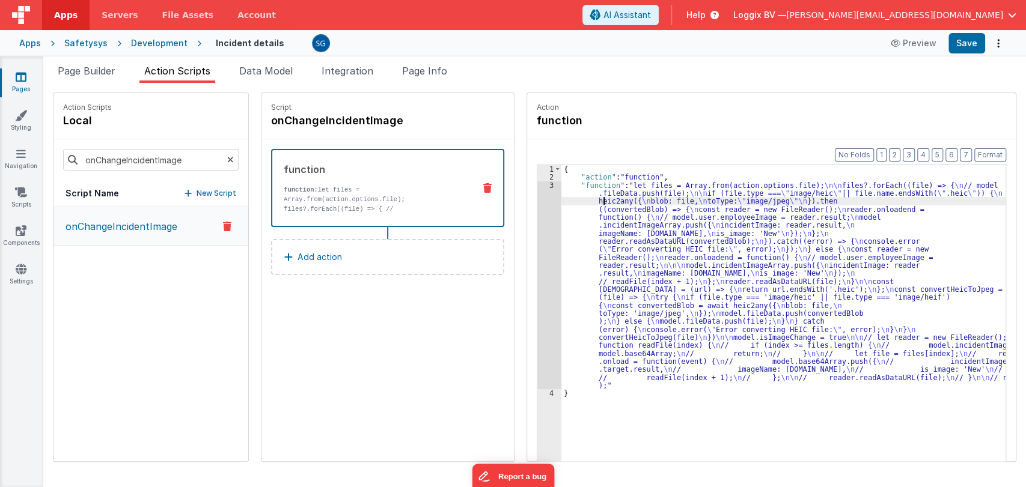
click at [592, 203] on div "{ "action" : "function" , "function" : "let files = Array.from(action.options.f…" at bounding box center [784, 340] width 447 height 350
click at [537, 184] on div "3" at bounding box center [549, 285] width 24 height 208
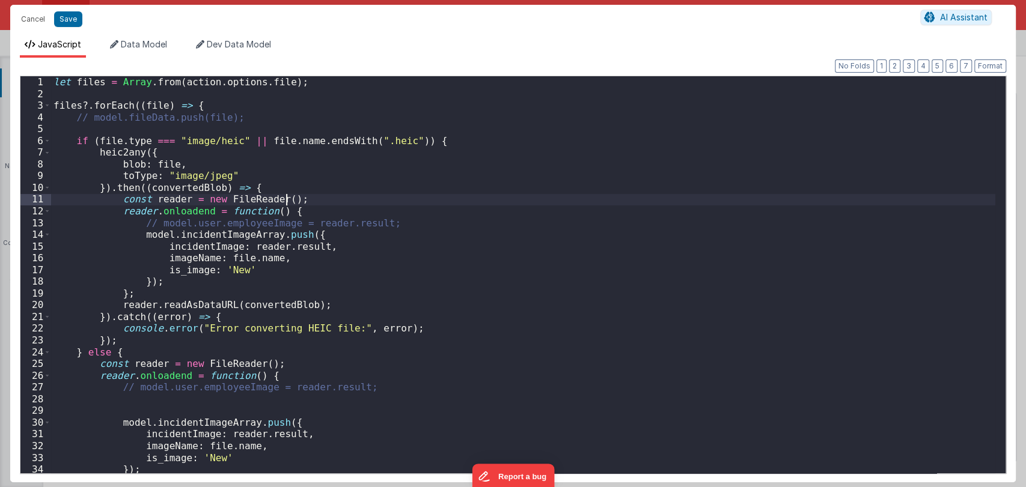
click at [537, 184] on div "let files = Array . from ( action . options . file ) ; files ?. forEach (( file…" at bounding box center [523, 286] width 944 height 421
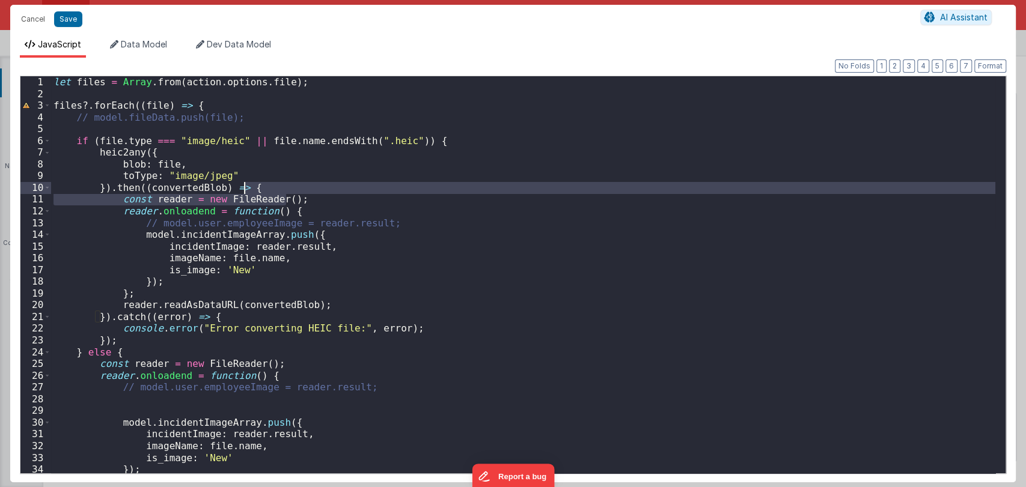
scroll to position [0, 0]
click at [375, 249] on div "let files = Array . from ( action . options . file ) ; files ?. forEach (( file…" at bounding box center [523, 286] width 944 height 421
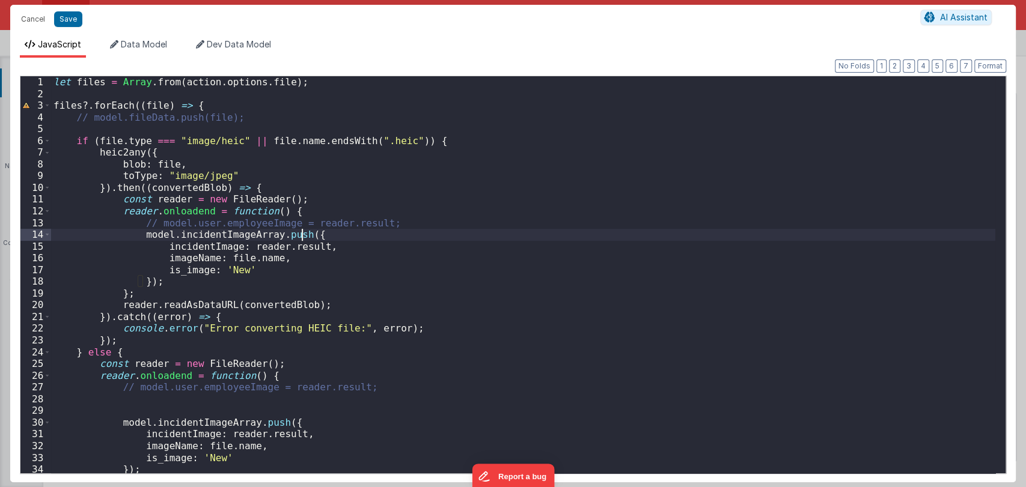
click at [342, 234] on div "let files = Array . from ( action . options . file ) ; files ?. forEach (( file…" at bounding box center [523, 286] width 944 height 421
click at [341, 247] on div "let files = Array . from ( action . options . file ) ; files ?. forEach (( file…" at bounding box center [523, 286] width 944 height 421
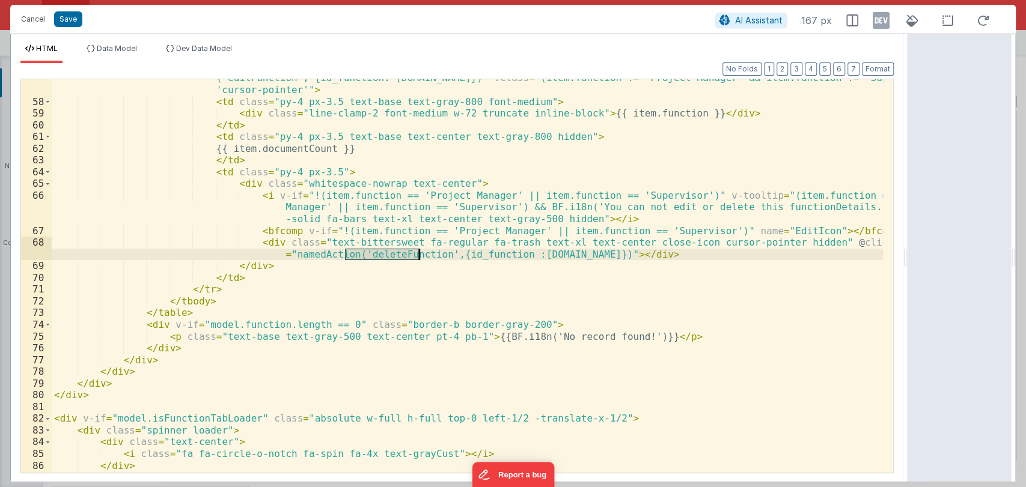
scroll to position [2172, 0]
